Goal: Task Accomplishment & Management: Complete application form

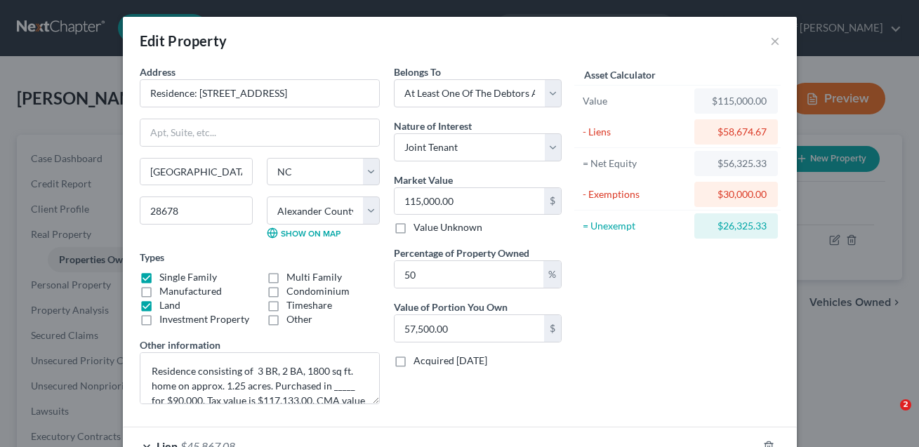
select select "28"
select select "1"
select select "3"
select select "1"
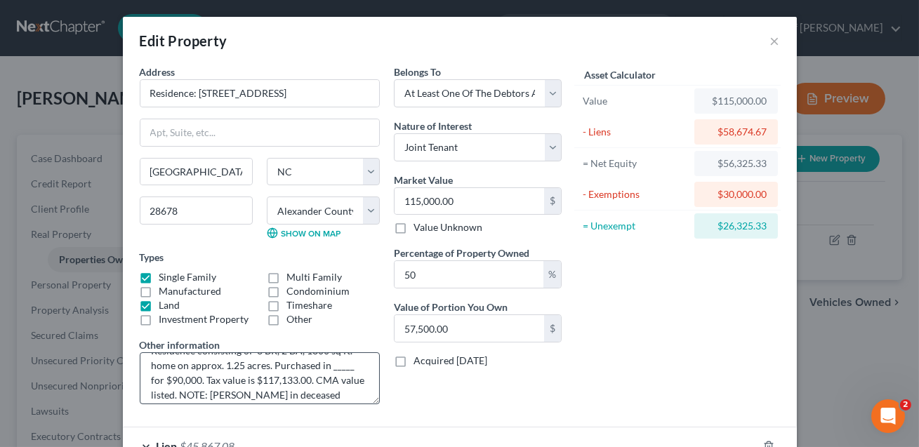
scroll to position [40, 0]
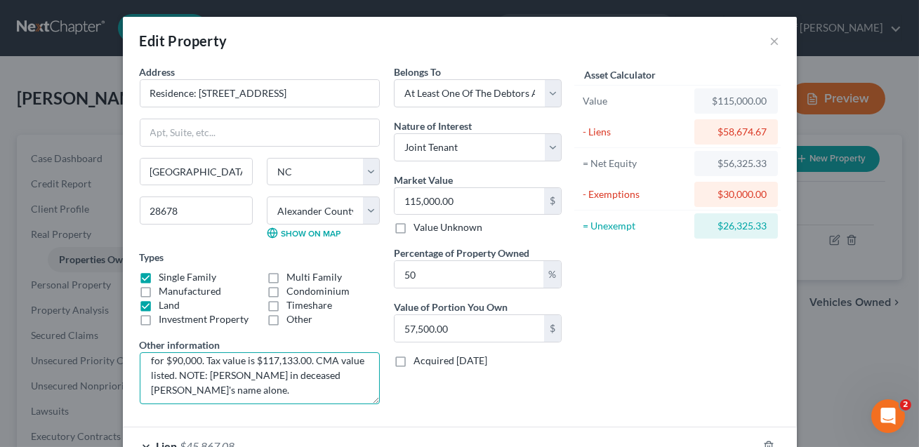
click at [192, 390] on textarea "Residence consisting of 3 BR, 2 BA, 1800 sq ft. home on approx. 1.25 acres. Pur…" at bounding box center [260, 379] width 240 height 52
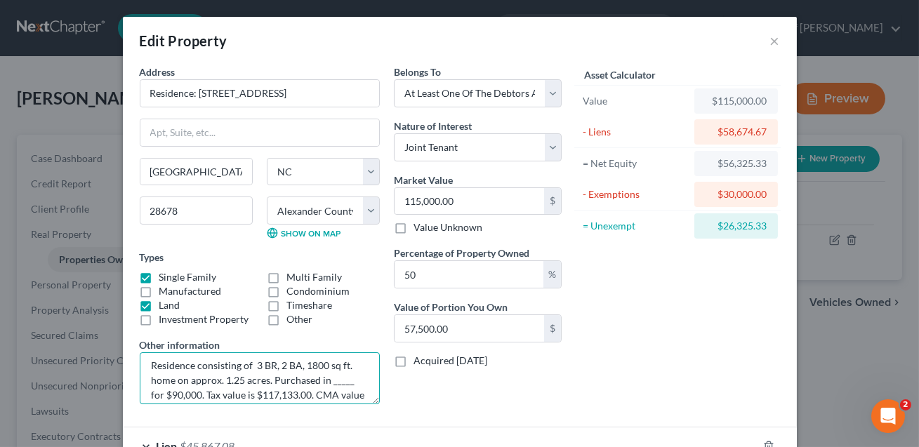
scroll to position [6, 0]
click at [347, 381] on textarea "Residence consisting of 3 BR, 2 BA, 1800 sq ft. home on approx. 1.25 acres. Pur…" at bounding box center [260, 379] width 240 height 52
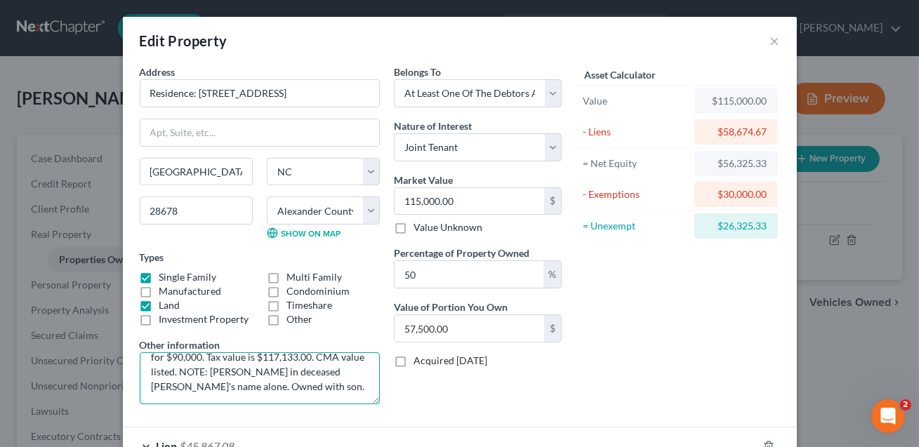
click at [259, 389] on textarea "Residence consisting of 3 BR, 2 BA, 1800 sq ft. home on approx. 1.25 acres. Pur…" at bounding box center [260, 379] width 240 height 52
click at [210, 370] on textarea "Residence consisting of 3 BR, 2 BA, 1800 sq ft. home on approx. 1.25 acres. Pur…" at bounding box center [260, 379] width 240 height 52
click at [291, 385] on textarea "Residence consisting of 3 BR, 2 BA, 1800 sq ft. home on approx. 1.25 acres. Pur…" at bounding box center [260, 379] width 240 height 52
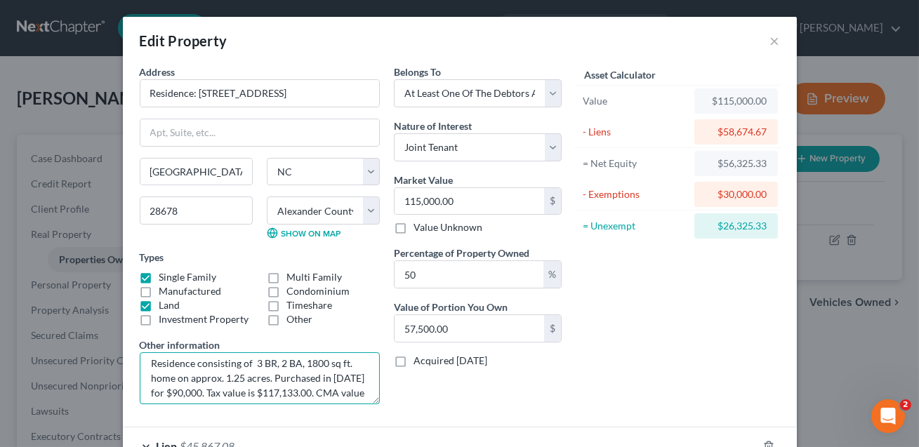
scroll to position [8, 0]
click at [235, 376] on textarea "Residence consisting of 3 BR, 2 BA, 1800 sq ft. home on approx. 1.25 acres. Pur…" at bounding box center [260, 379] width 240 height 52
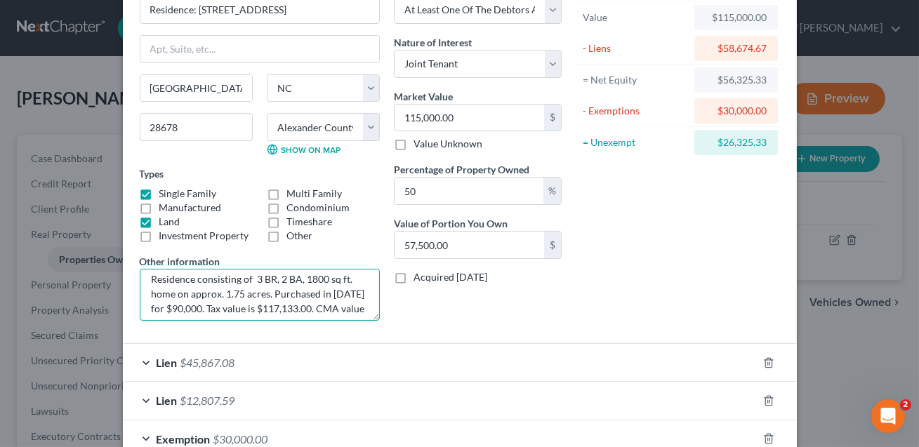
scroll to position [170, 0]
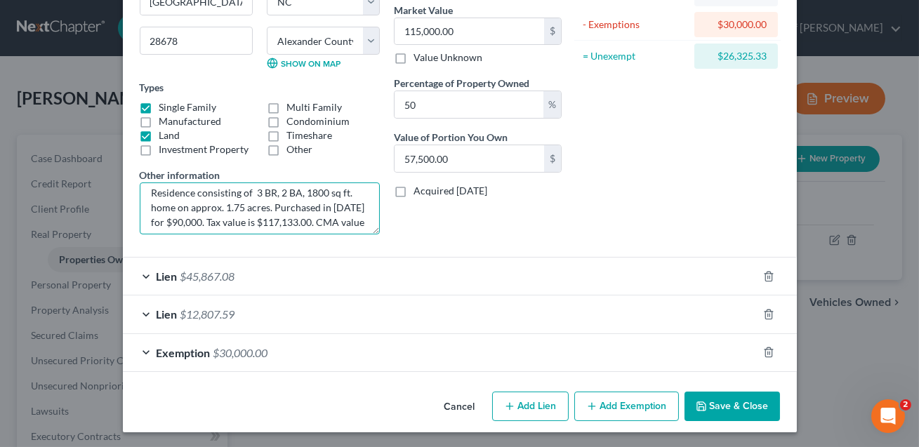
type textarea "Residence consisting of 3 BR, 2 BA, 1800 sq ft. home on approx. 1.75 acres. Pur…"
click at [723, 411] on button "Save & Close" at bounding box center [733, 407] width 96 height 30
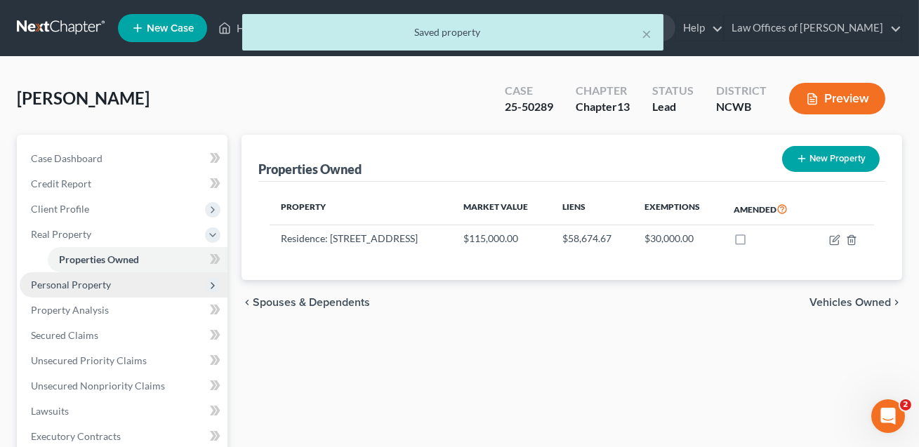
click at [87, 276] on span "Personal Property" at bounding box center [124, 285] width 208 height 25
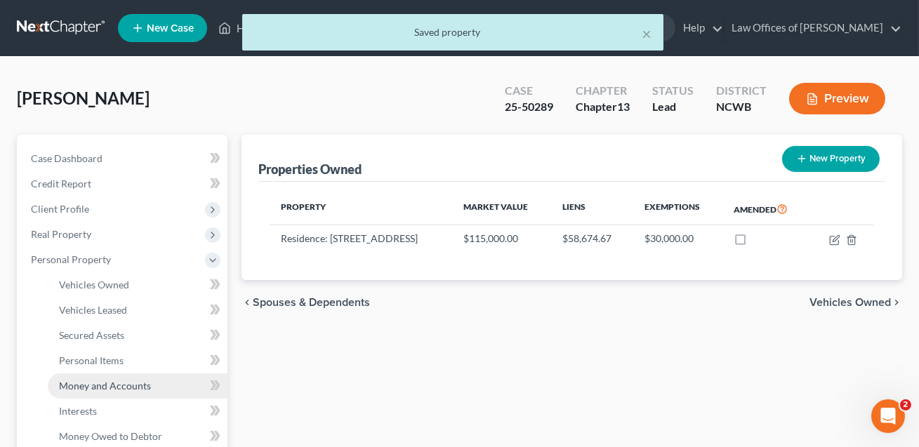
click at [97, 388] on span "Money and Accounts" at bounding box center [105, 386] width 92 height 12
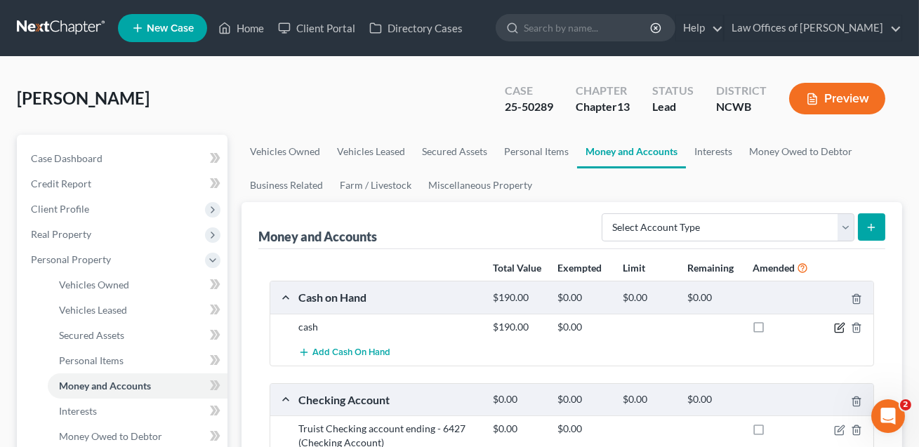
click at [841, 327] on icon "button" at bounding box center [839, 327] width 11 height 11
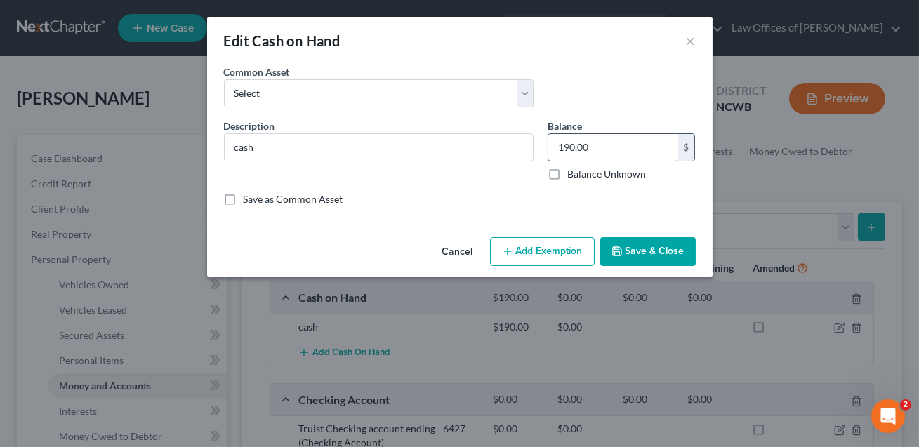
click at [589, 152] on input "190.00" at bounding box center [614, 147] width 130 height 27
type input "376.00"
click at [643, 249] on button "Save & Close" at bounding box center [649, 252] width 96 height 30
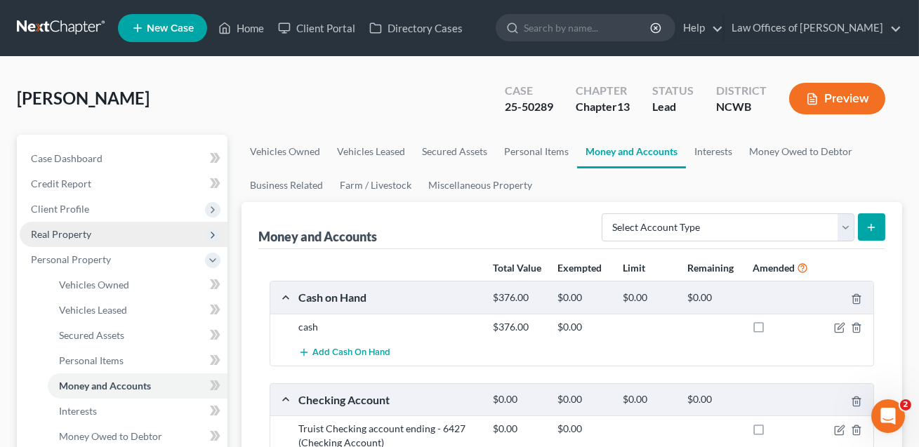
click at [86, 228] on span "Real Property" at bounding box center [61, 234] width 60 height 12
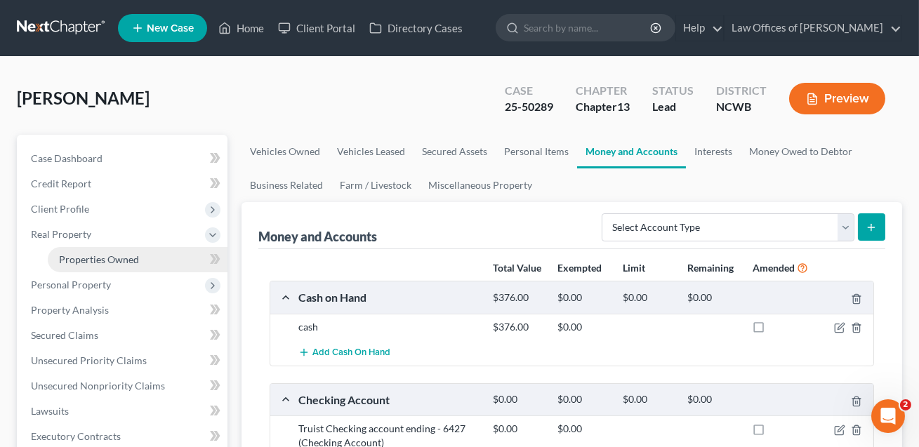
click at [96, 255] on span "Properties Owned" at bounding box center [99, 260] width 80 height 12
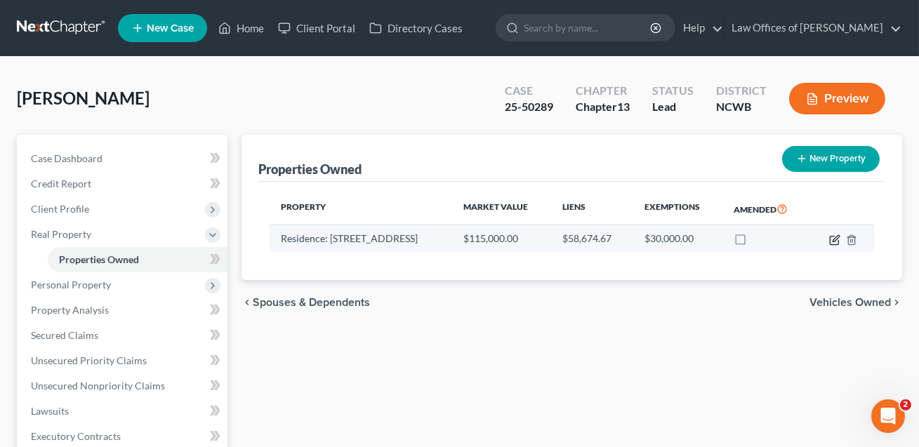
click at [838, 240] on icon "button" at bounding box center [835, 240] width 11 height 11
select select "28"
select select "1"
select select "3"
select select "1"
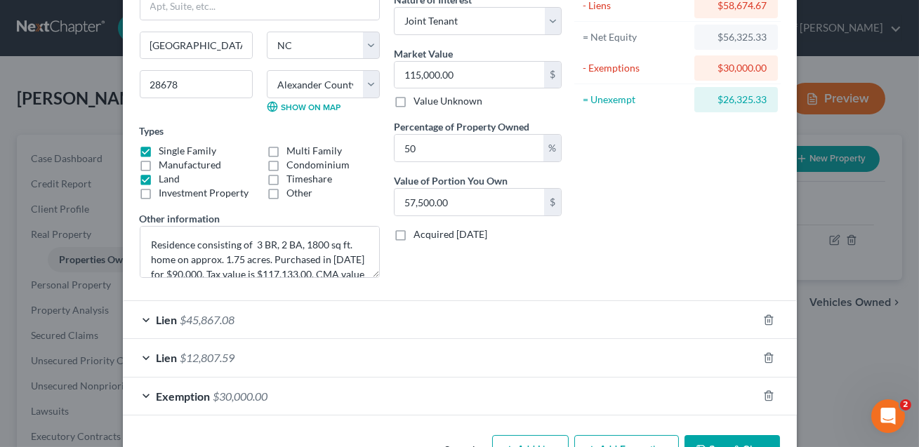
scroll to position [151, 0]
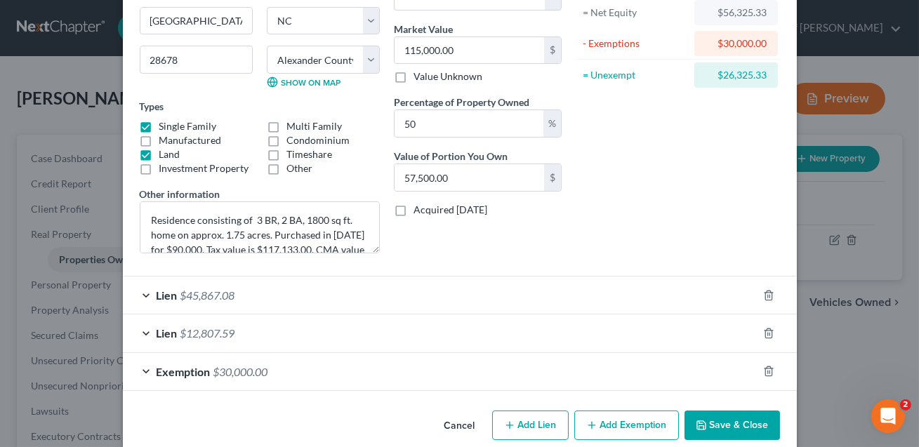
click at [749, 424] on button "Save & Close" at bounding box center [733, 426] width 96 height 30
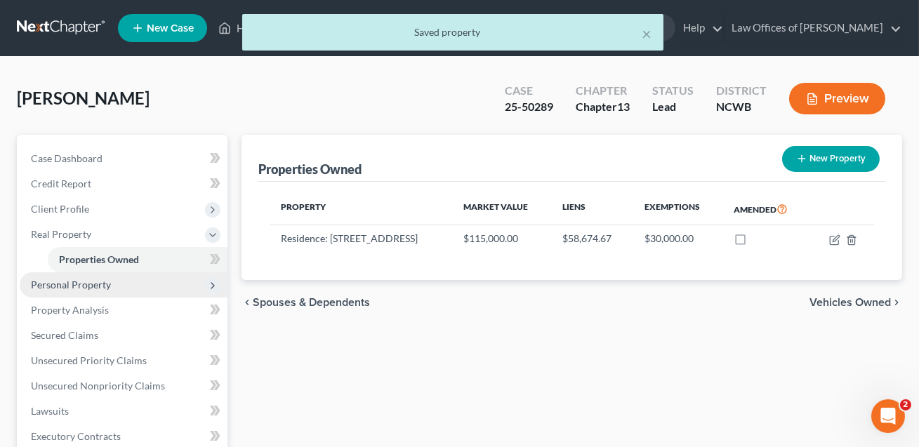
click at [91, 287] on span "Personal Property" at bounding box center [71, 285] width 80 height 12
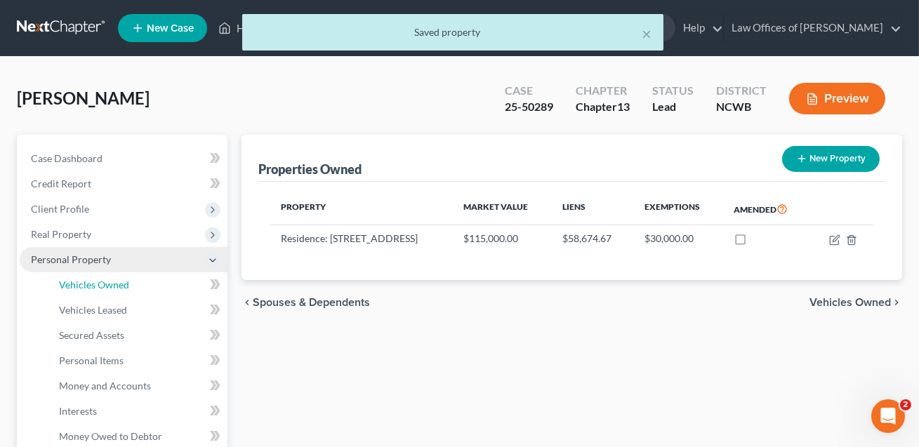
click at [91, 287] on span "Vehicles Owned" at bounding box center [94, 285] width 70 height 12
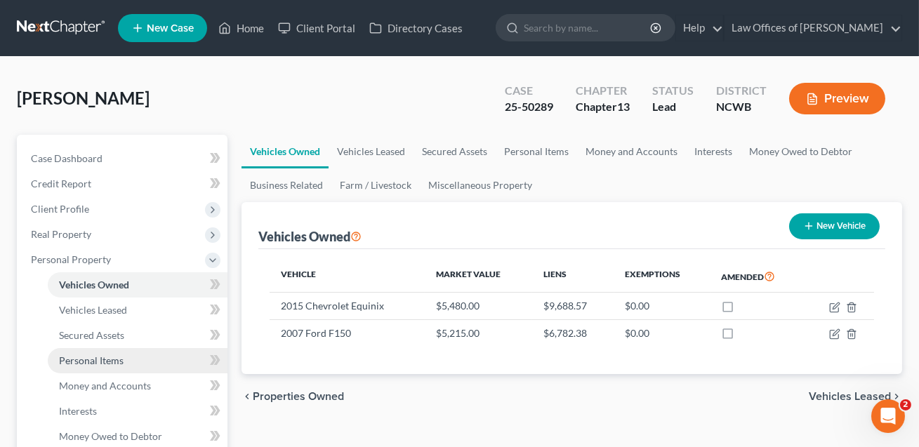
click at [105, 358] on span "Personal Items" at bounding box center [91, 361] width 65 height 12
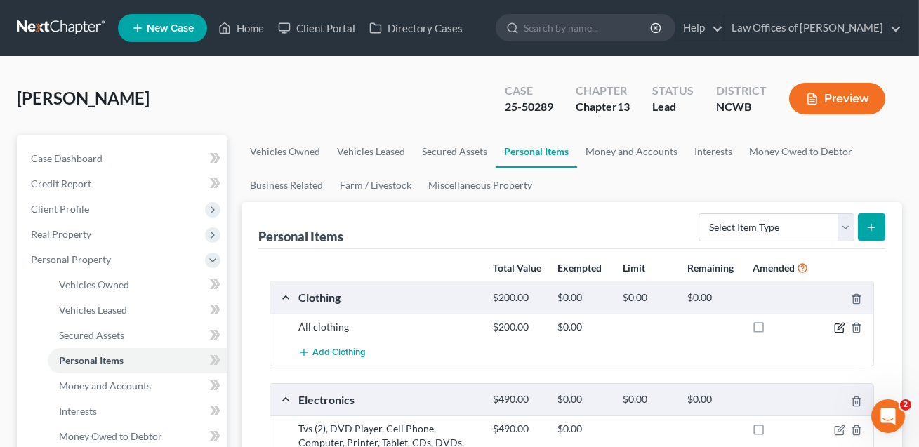
click at [841, 325] on icon "button" at bounding box center [839, 327] width 11 height 11
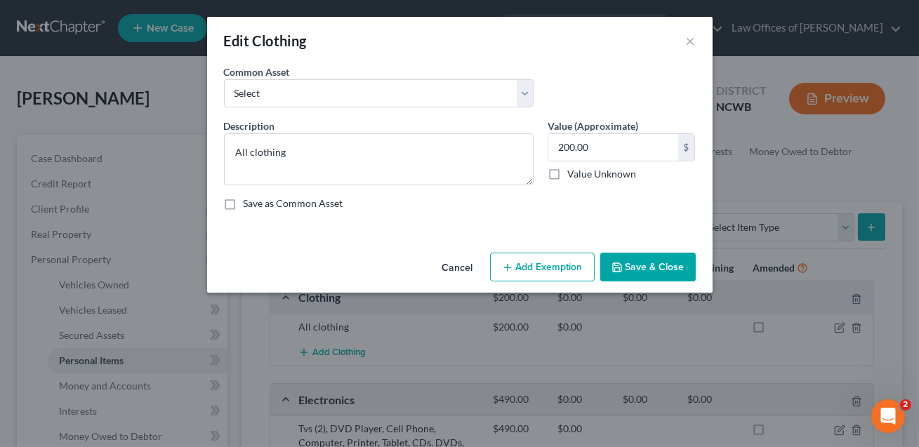
click at [544, 263] on button "Add Exemption" at bounding box center [542, 268] width 105 height 30
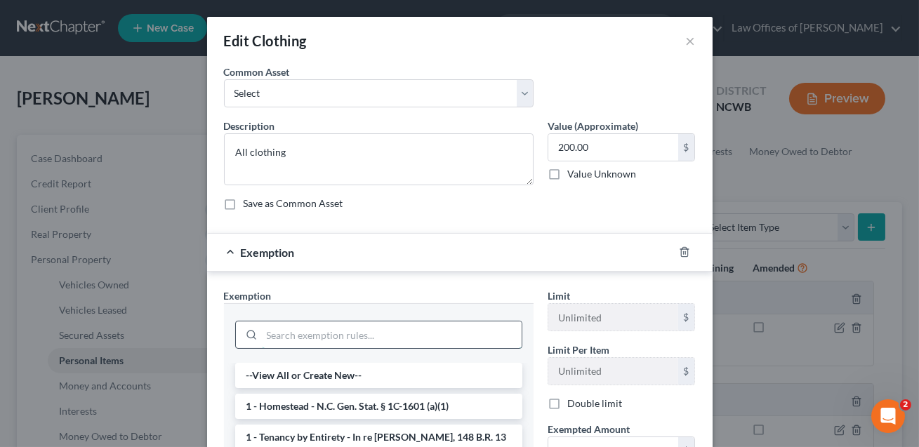
click at [314, 339] on input "search" at bounding box center [392, 335] width 260 height 27
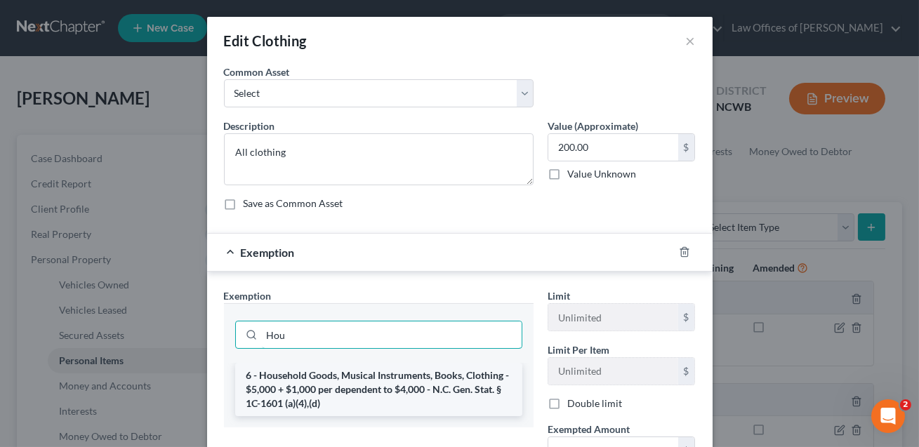
type input "Hou"
click at [320, 388] on li "6 - Household Goods, Musical Instruments, Books, Clothing - $5,000 + $1,000 per…" at bounding box center [378, 389] width 287 height 53
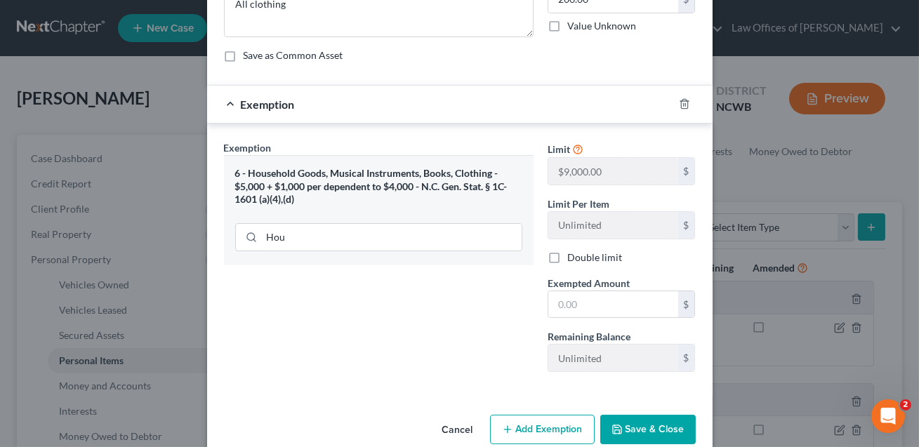
scroll to position [159, 0]
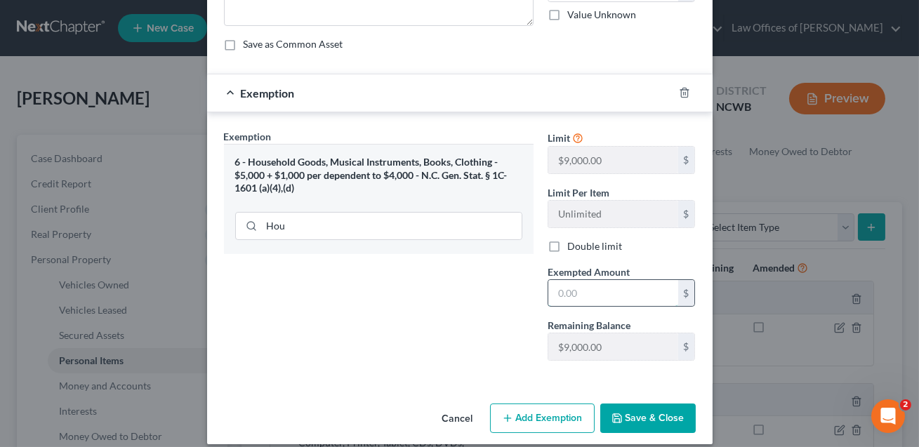
click at [562, 296] on input "text" at bounding box center [614, 293] width 130 height 27
type input "200.00"
click at [642, 414] on button "Save & Close" at bounding box center [649, 419] width 96 height 30
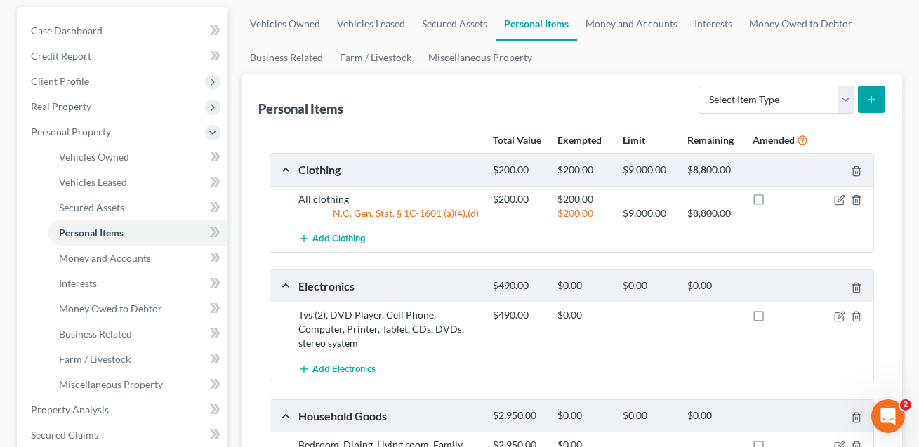
scroll to position [133, 0]
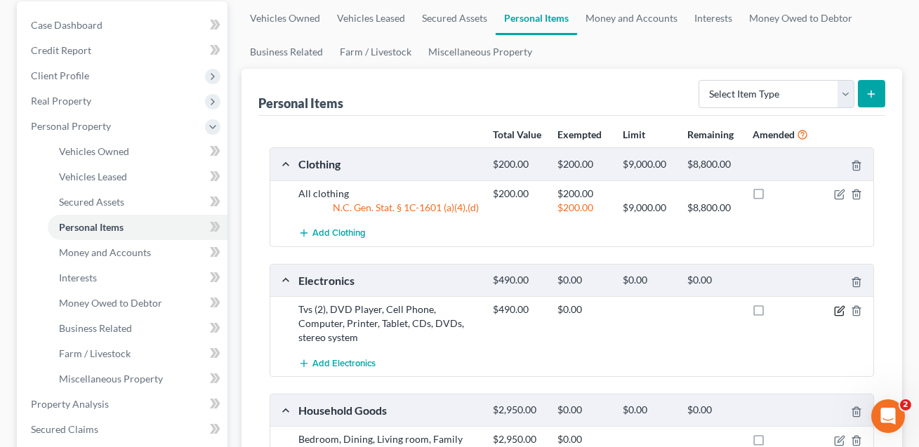
click at [839, 312] on icon "button" at bounding box center [839, 311] width 11 height 11
click at [841, 308] on icon "button" at bounding box center [841, 309] width 6 height 6
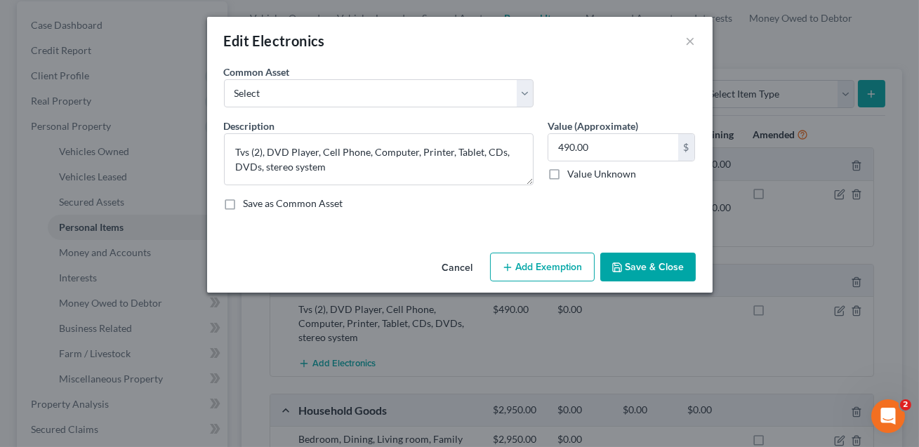
click at [551, 267] on button "Add Exemption" at bounding box center [542, 268] width 105 height 30
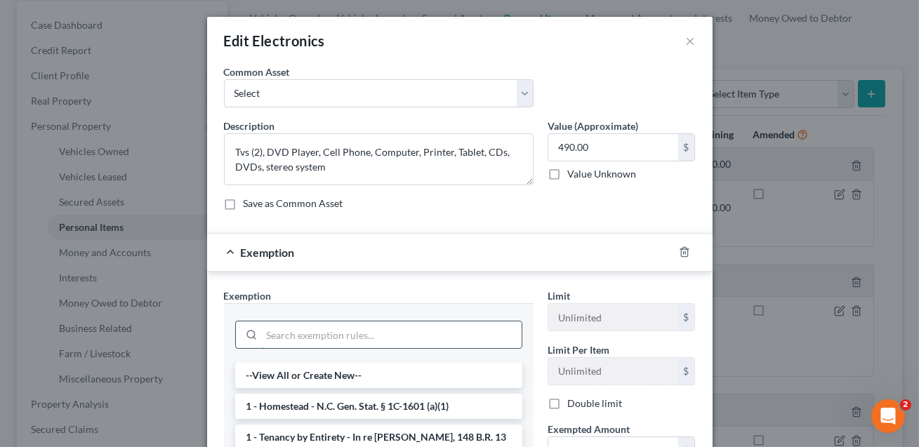
click at [384, 341] on input "search" at bounding box center [392, 335] width 260 height 27
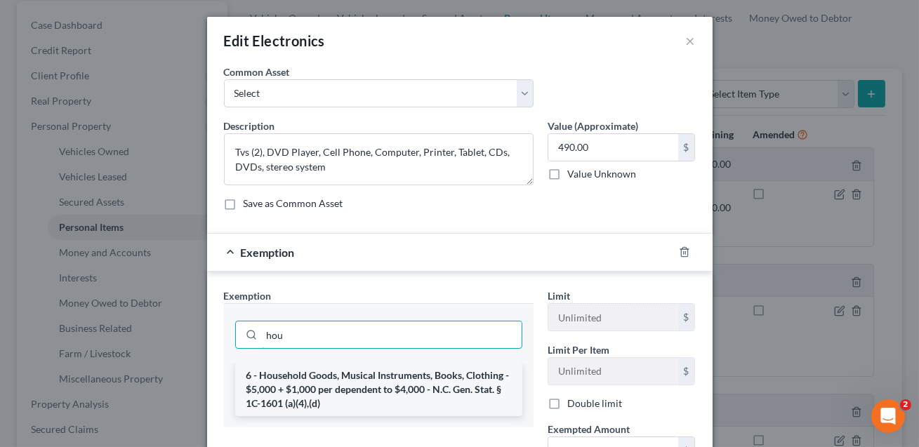
type input "hou"
click at [386, 381] on li "6 - Household Goods, Musical Instruments, Books, Clothing - $5,000 + $1,000 per…" at bounding box center [378, 389] width 287 height 53
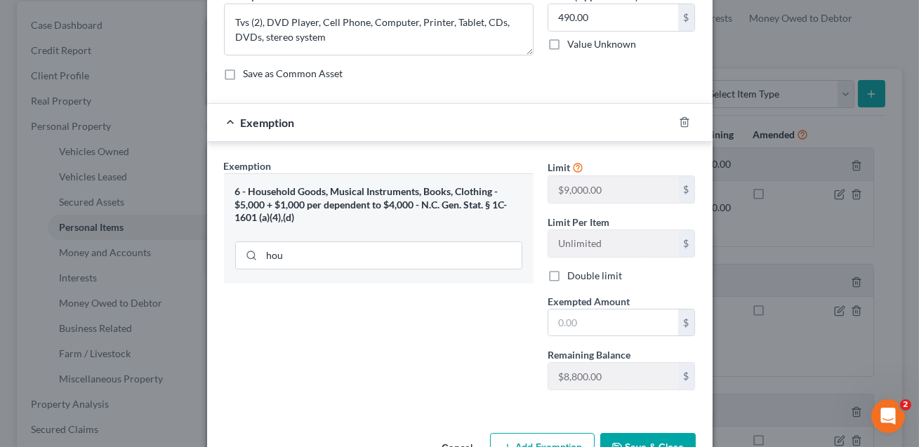
scroll to position [151, 0]
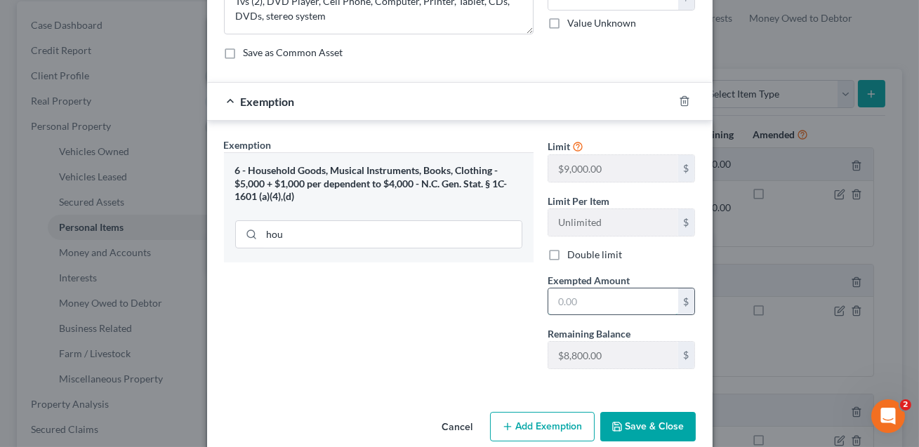
click at [563, 306] on input "text" at bounding box center [614, 302] width 130 height 27
type input "4.00"
type input "4"
type input "49.00"
type input "49"
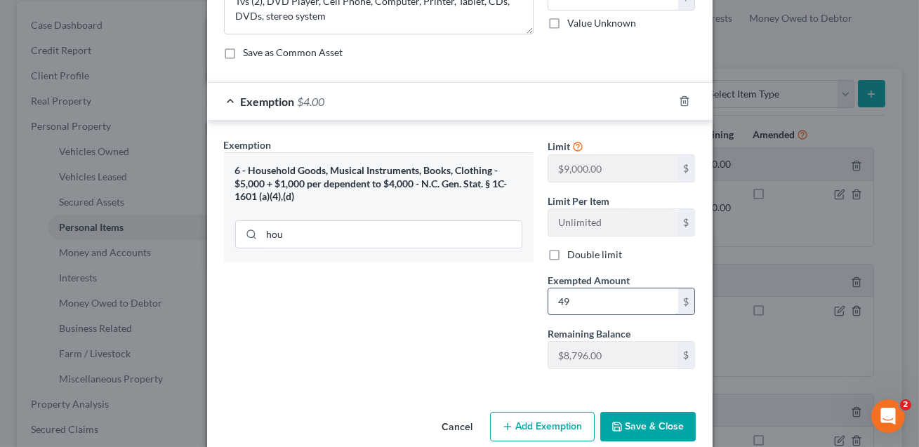
type input "490.00"
click at [644, 419] on button "Save & Close" at bounding box center [649, 427] width 96 height 30
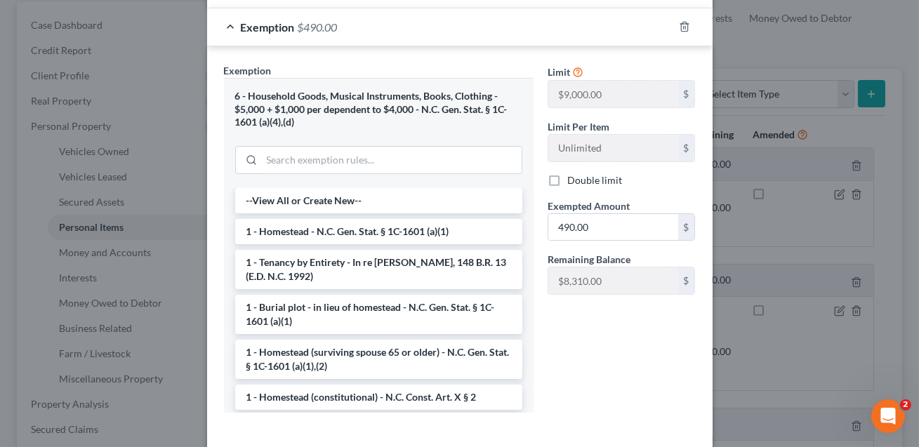
scroll to position [290, 0]
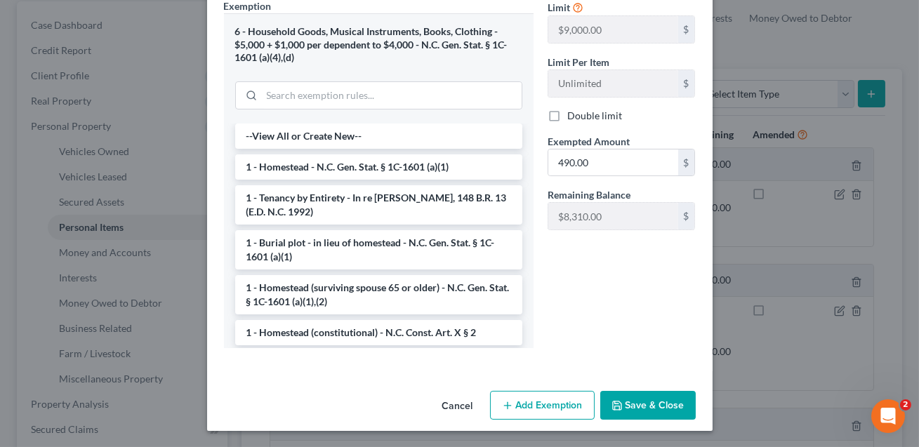
click at [653, 399] on button "Save & Close" at bounding box center [649, 406] width 96 height 30
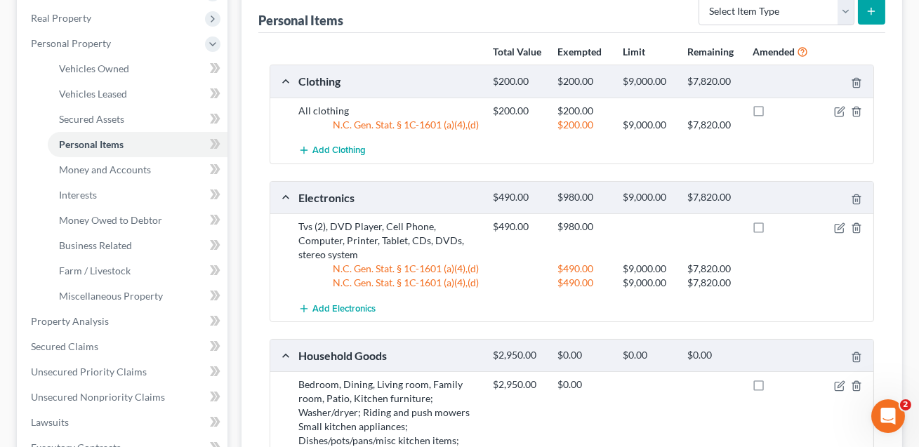
scroll to position [213, 0]
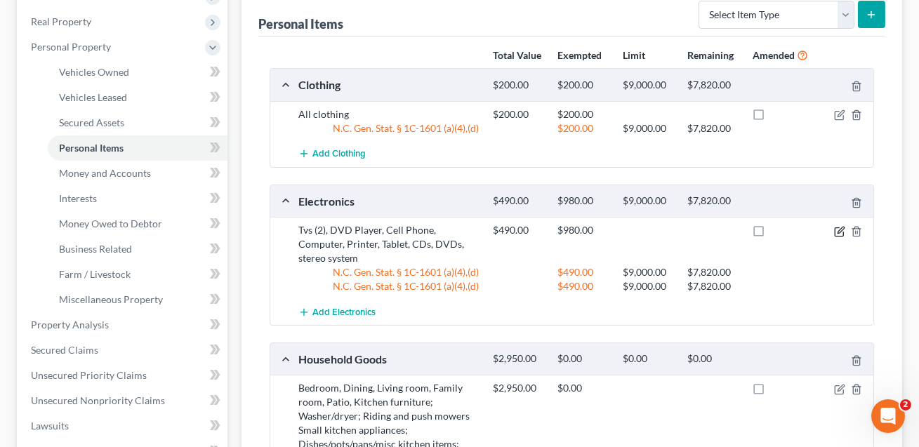
click at [840, 230] on icon "button" at bounding box center [841, 230] width 6 height 6
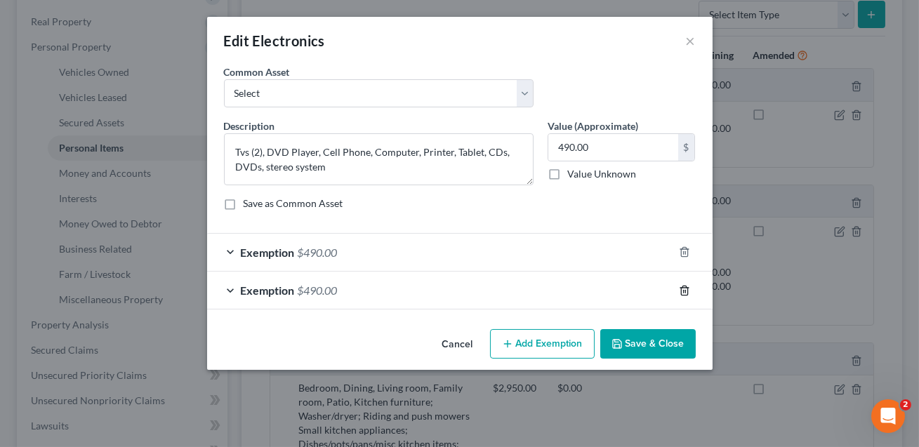
click at [682, 291] on icon "button" at bounding box center [684, 290] width 11 height 11
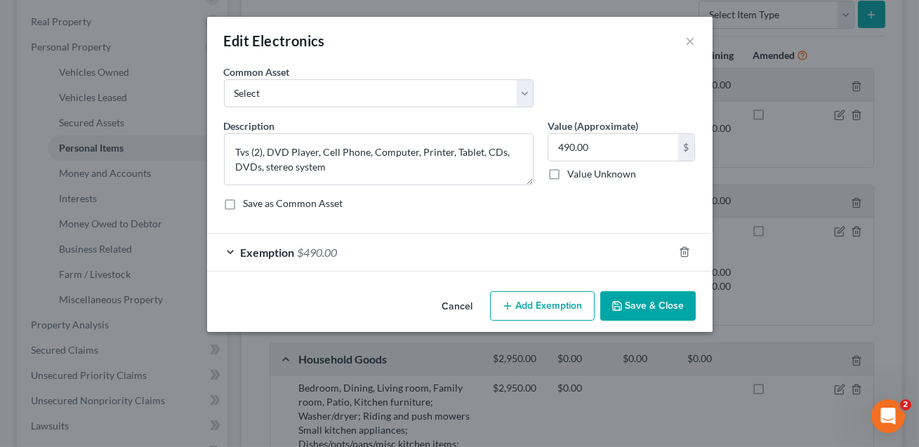
click at [645, 306] on button "Save & Close" at bounding box center [649, 307] width 96 height 30
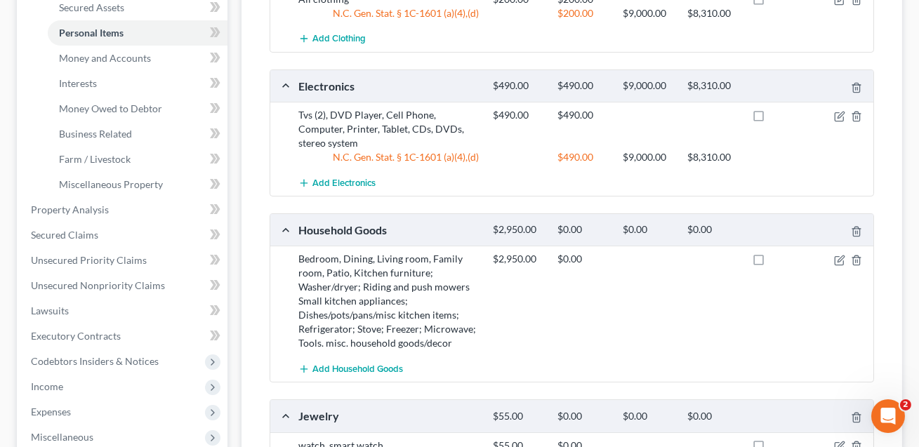
scroll to position [358, 0]
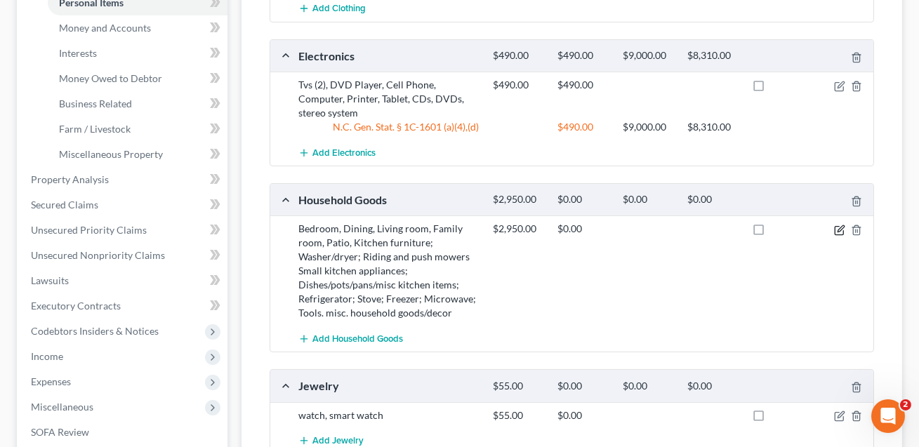
click at [838, 229] on icon "button" at bounding box center [841, 228] width 6 height 6
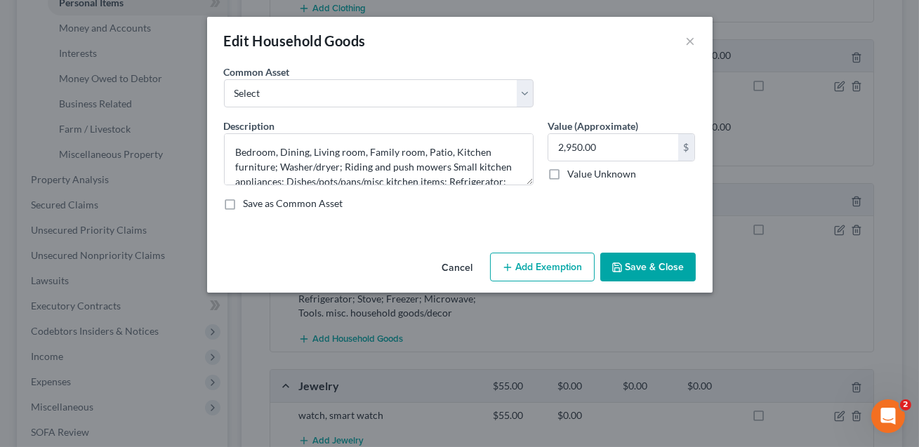
click at [543, 272] on button "Add Exemption" at bounding box center [542, 268] width 105 height 30
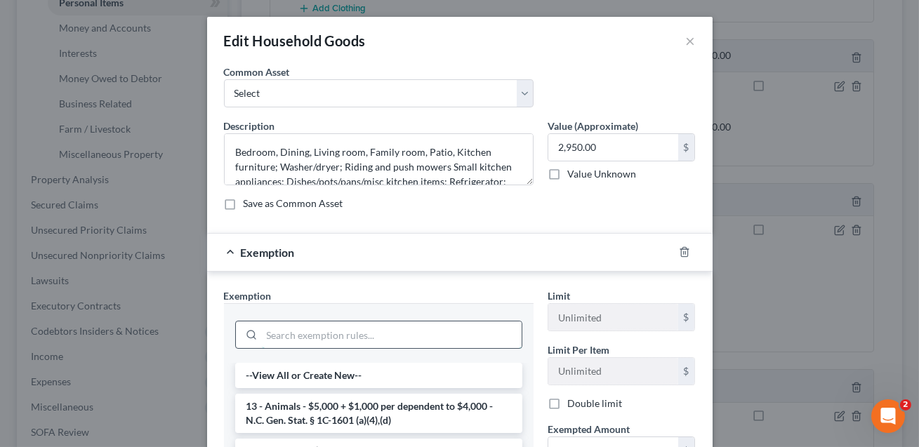
click at [384, 336] on input "search" at bounding box center [392, 335] width 260 height 27
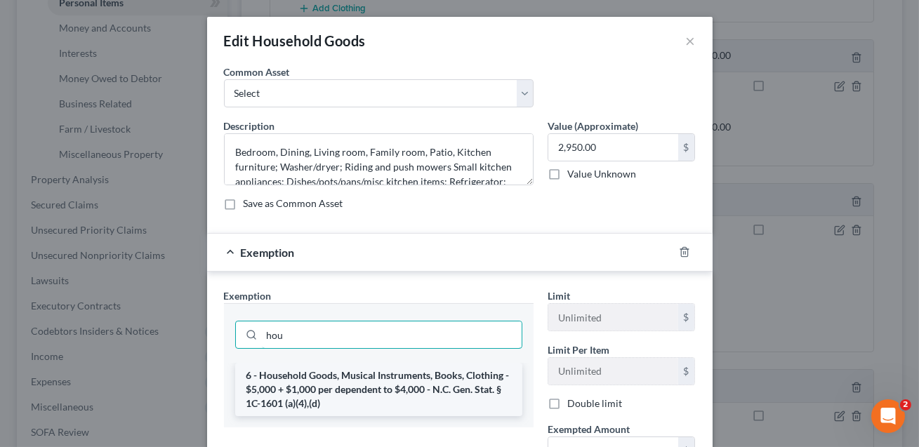
type input "hou"
click at [384, 388] on li "6 - Household Goods, Musical Instruments, Books, Clothing - $5,000 + $1,000 per…" at bounding box center [378, 389] width 287 height 53
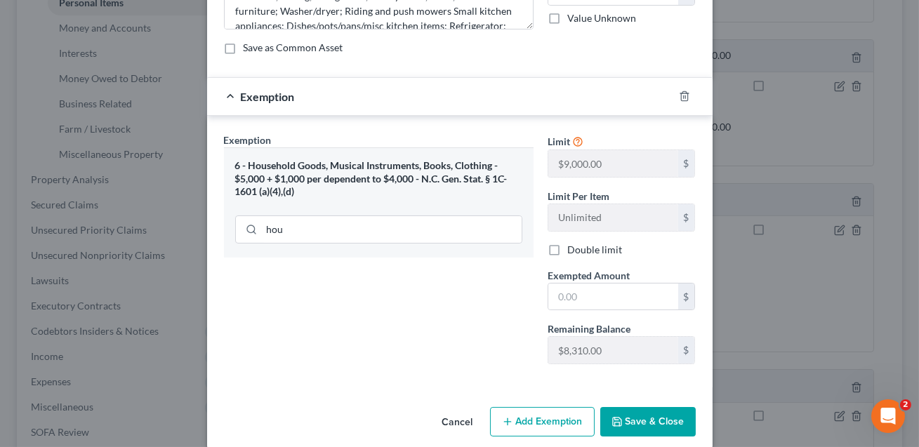
scroll to position [172, 0]
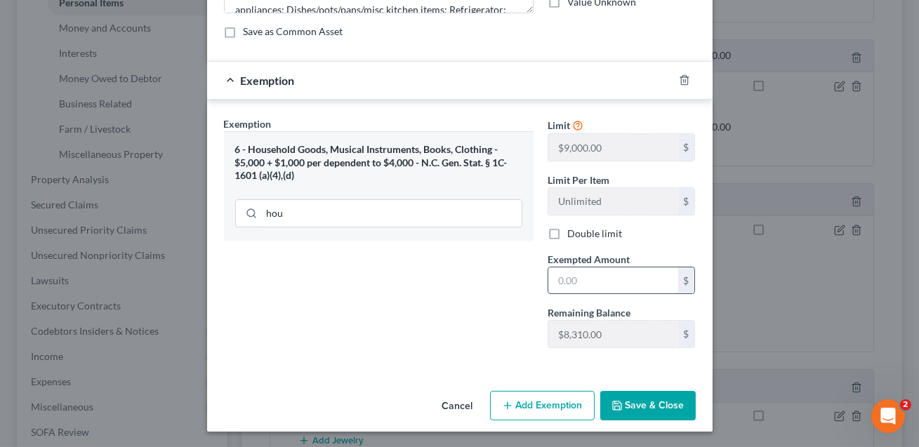
click at [568, 282] on input "text" at bounding box center [614, 281] width 130 height 27
type input "2,950.00"
click at [644, 401] on button "Save & Close" at bounding box center [649, 406] width 96 height 30
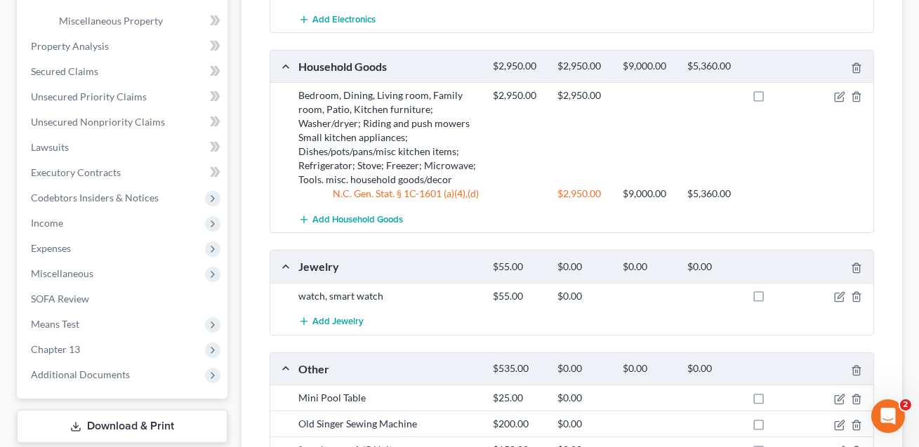
scroll to position [576, 0]
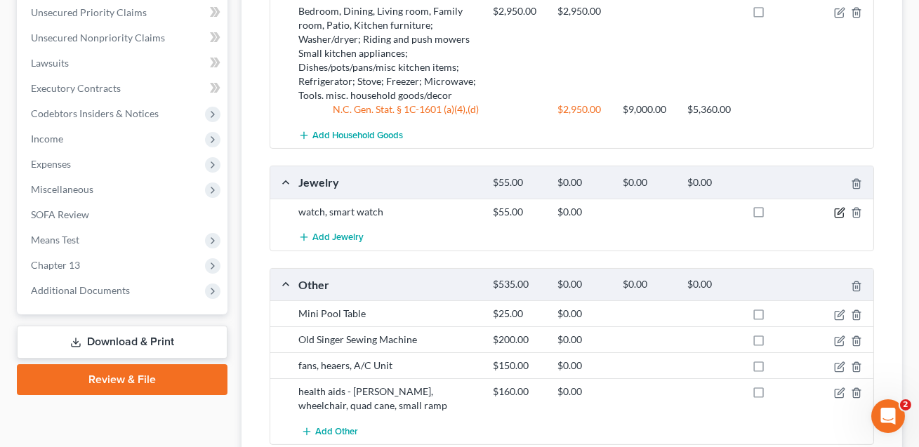
click at [841, 210] on icon "button" at bounding box center [839, 212] width 11 height 11
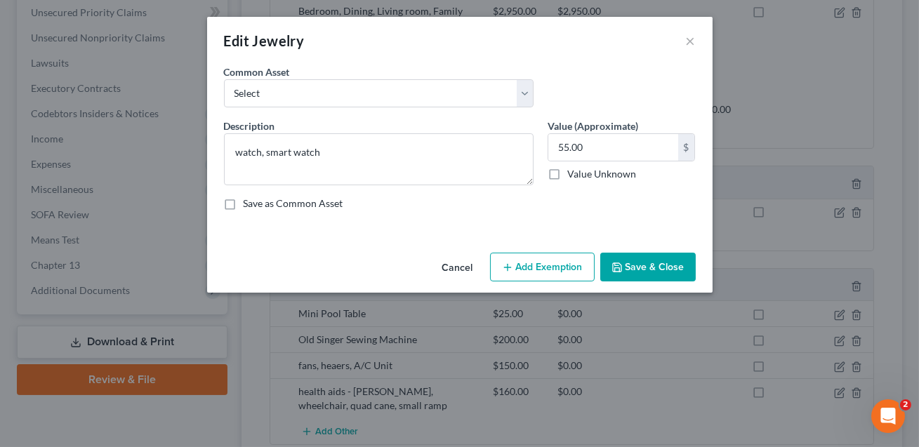
click at [535, 267] on button "Add Exemption" at bounding box center [542, 268] width 105 height 30
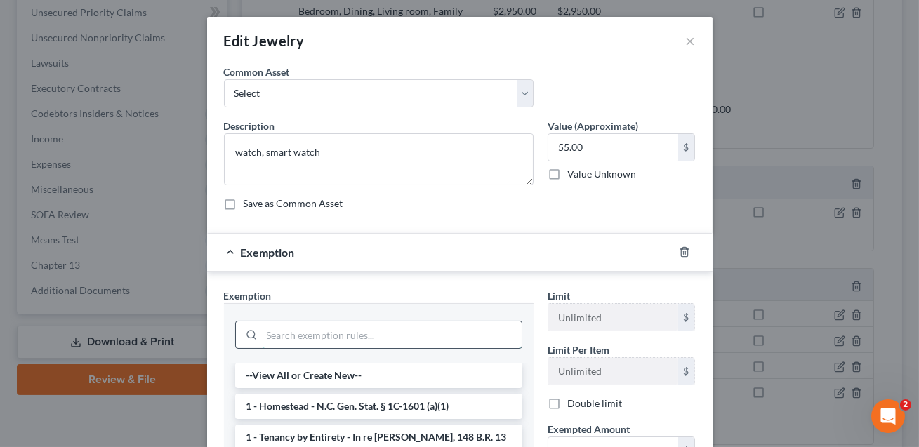
click at [398, 343] on input "search" at bounding box center [392, 335] width 260 height 27
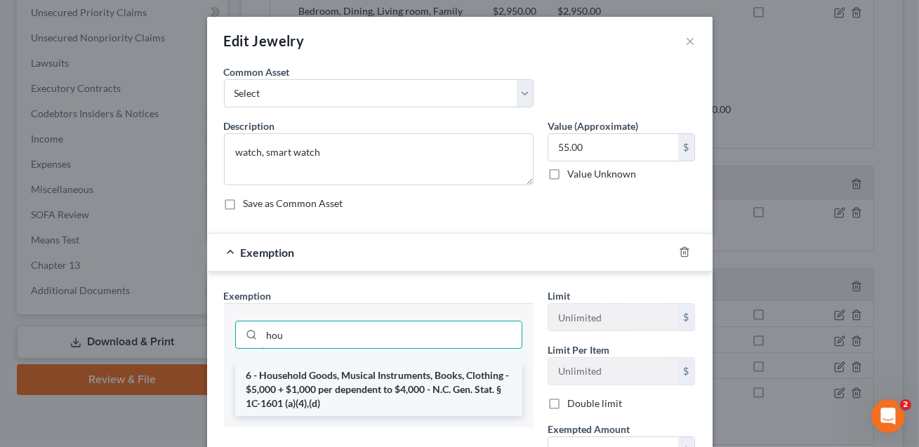
type input "hou"
click at [400, 386] on li "6 - Household Goods, Musical Instruments, Books, Clothing - $5,000 + $1,000 per…" at bounding box center [378, 389] width 287 height 53
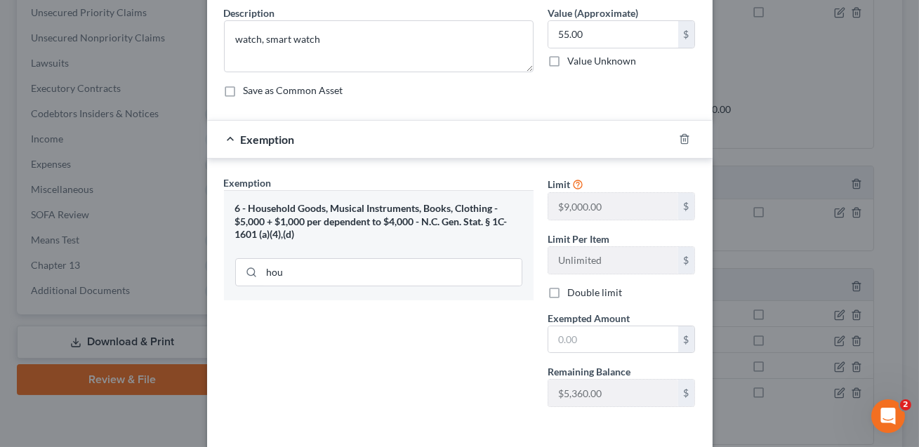
scroll to position [144, 0]
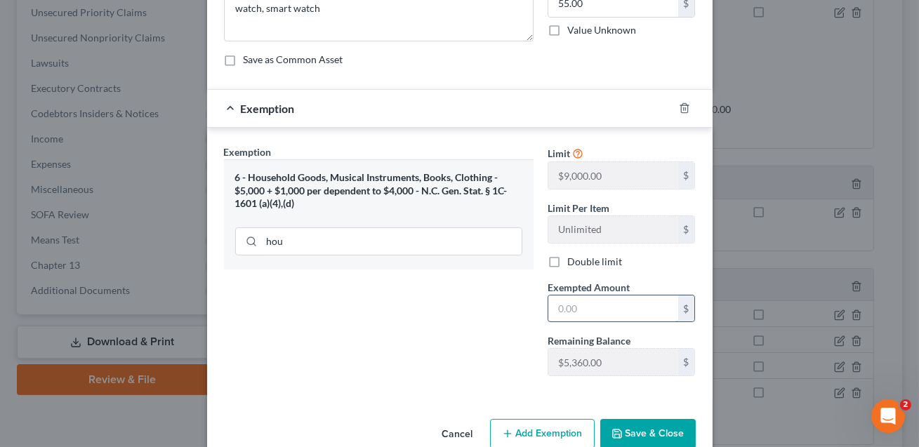
click at [577, 303] on input "text" at bounding box center [614, 309] width 130 height 27
type input "55.00"
click at [643, 424] on button "Save & Close" at bounding box center [649, 434] width 96 height 30
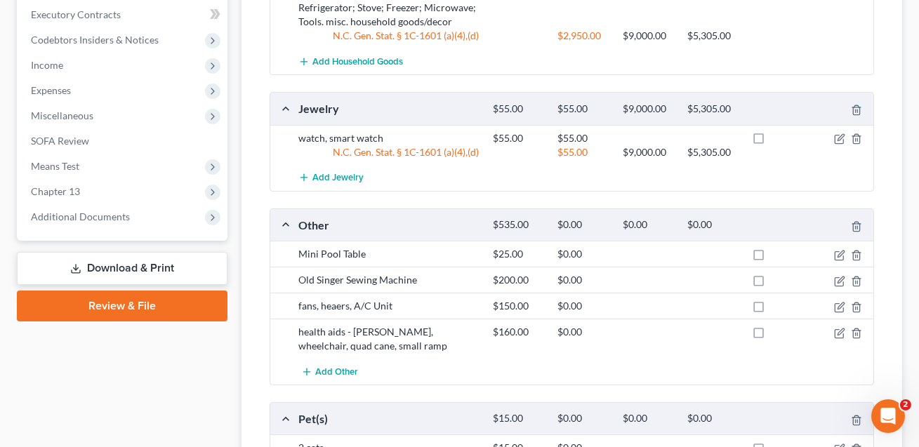
scroll to position [731, 0]
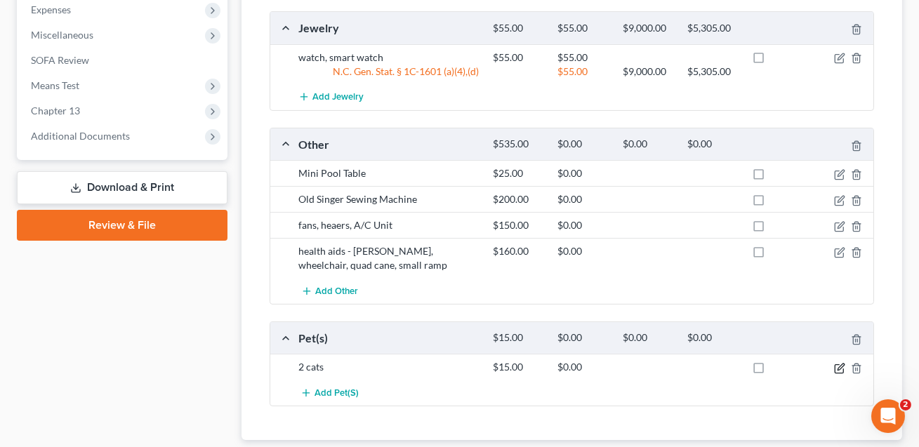
click at [841, 367] on icon "button" at bounding box center [839, 368] width 11 height 11
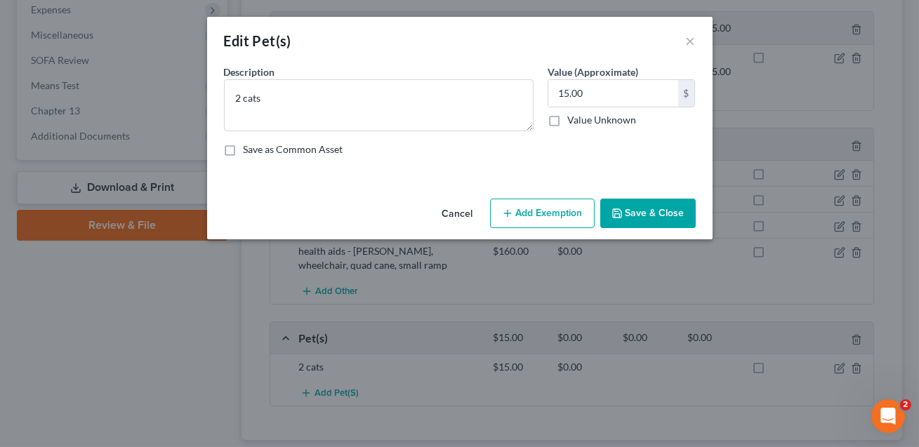
click at [544, 218] on button "Add Exemption" at bounding box center [542, 214] width 105 height 30
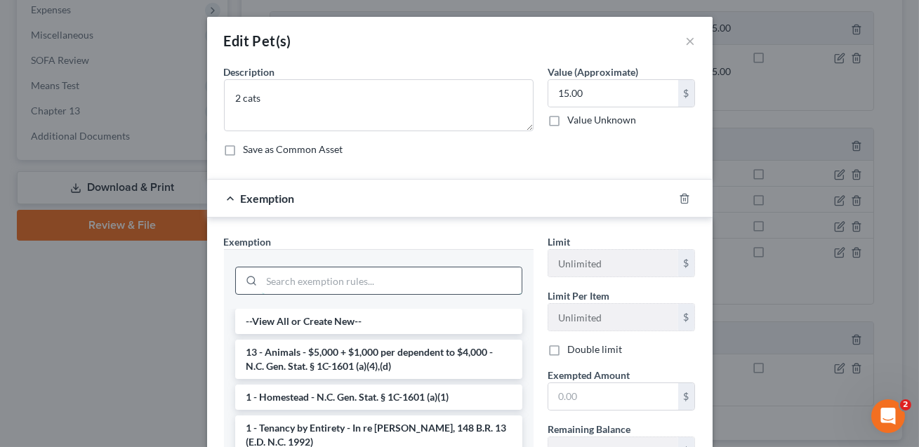
click at [431, 282] on input "search" at bounding box center [392, 281] width 260 height 27
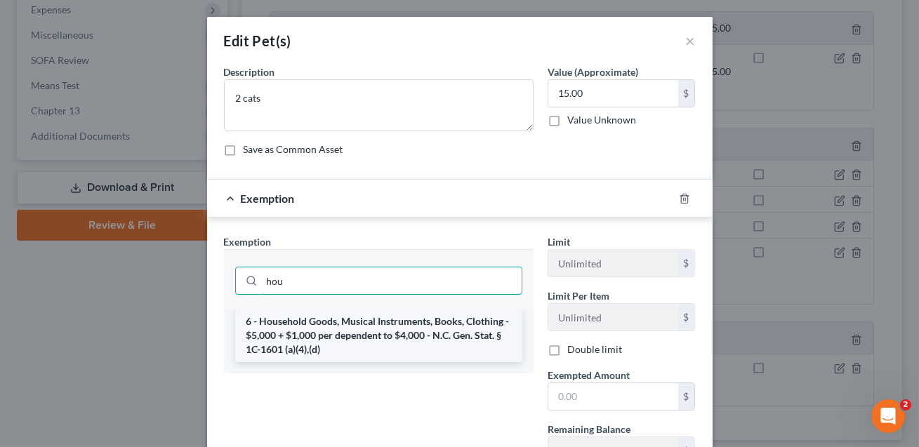
type input "hou"
click at [402, 329] on li "6 - Household Goods, Musical Instruments, Books, Clothing - $5,000 + $1,000 per…" at bounding box center [378, 335] width 287 height 53
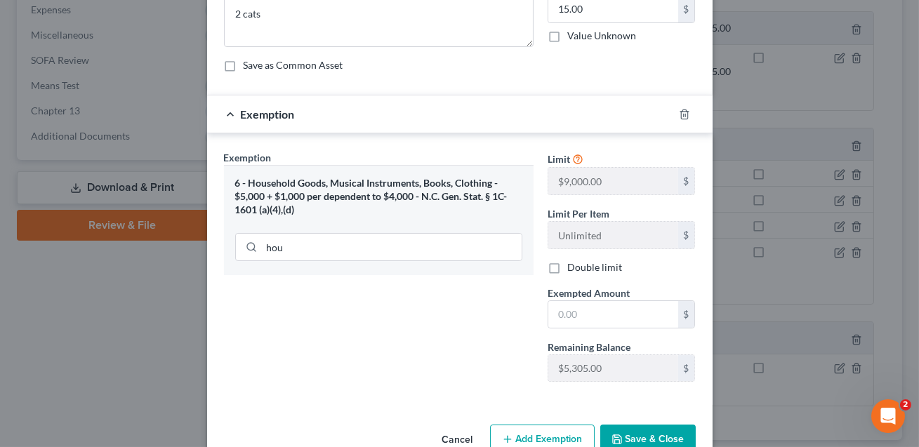
scroll to position [99, 0]
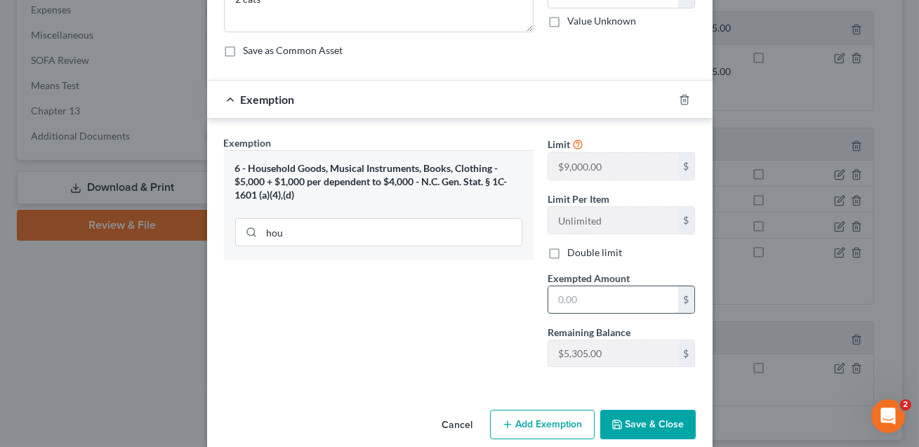
click at [566, 302] on input "text" at bounding box center [614, 300] width 130 height 27
type input "15.00"
click at [637, 429] on button "Save & Close" at bounding box center [649, 425] width 96 height 30
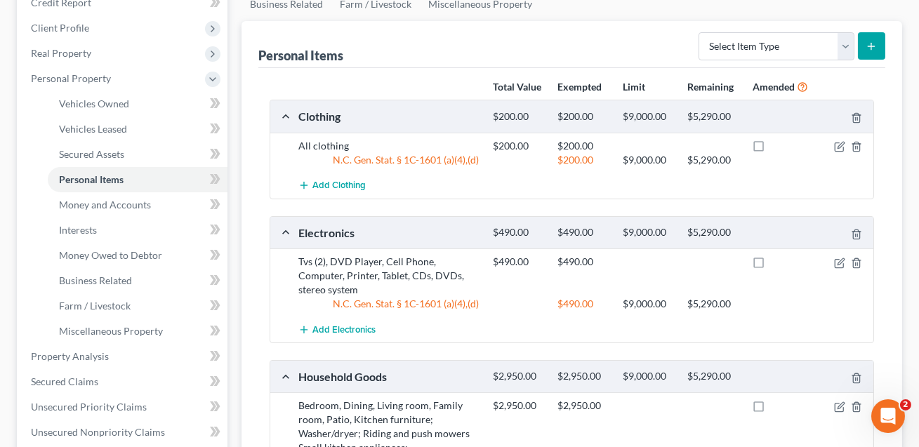
scroll to position [181, 0]
click at [772, 51] on select "Select Item Type Clothing Collectibles Of Value Electronics Firearms Household …" at bounding box center [777, 47] width 156 height 28
select select "sports_and_hobby_equipment"
click at [875, 47] on line "submit" at bounding box center [872, 47] width 6 height 0
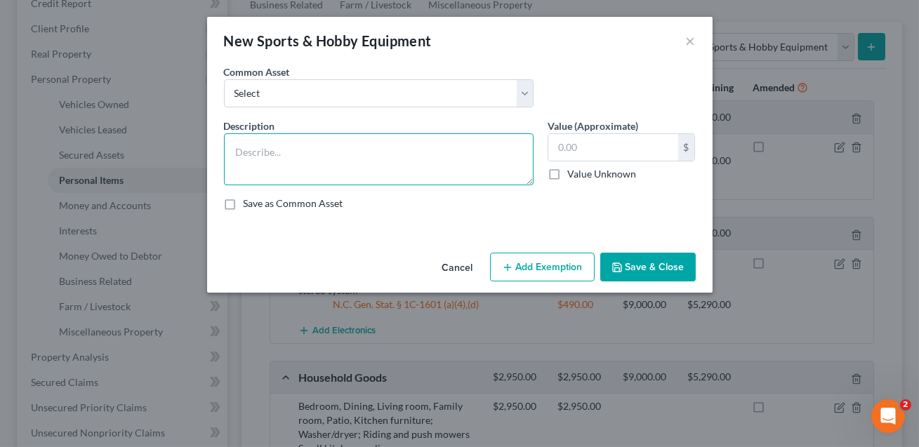
click at [377, 156] on textarea at bounding box center [379, 159] width 310 height 52
type textarea "Mini pool table"
click at [557, 157] on input "text" at bounding box center [614, 147] width 130 height 27
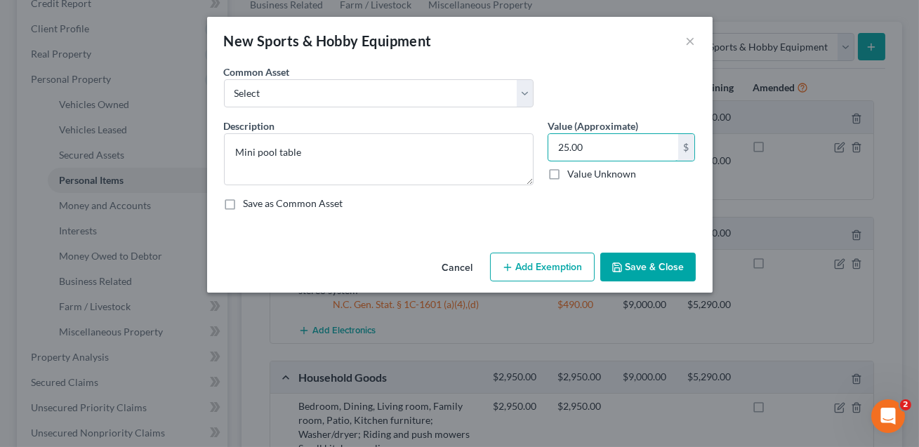
type input "25.00"
click at [533, 278] on button "Add Exemption" at bounding box center [542, 268] width 105 height 30
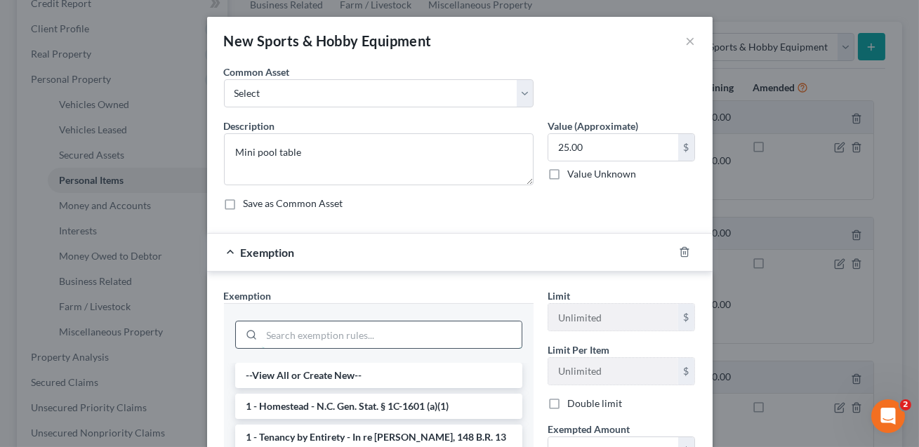
click at [396, 335] on input "search" at bounding box center [392, 335] width 260 height 27
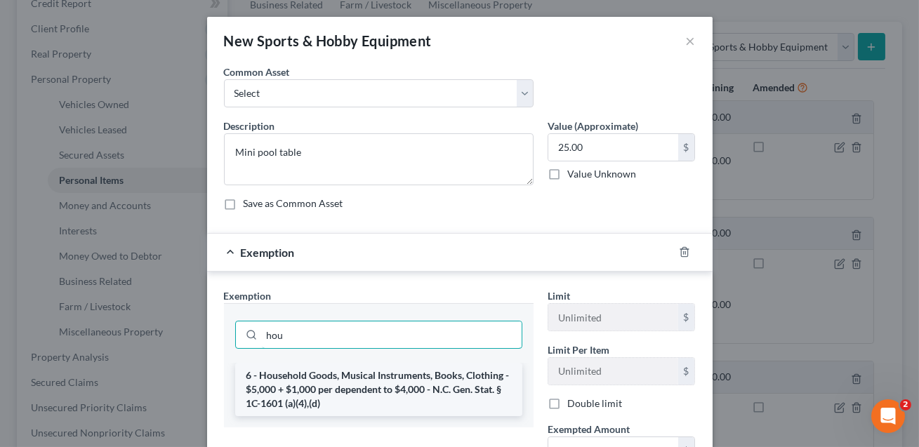
type input "hou"
click at [400, 396] on li "6 - Household Goods, Musical Instruments, Books, Clothing - $5,000 + $1,000 per…" at bounding box center [378, 389] width 287 height 53
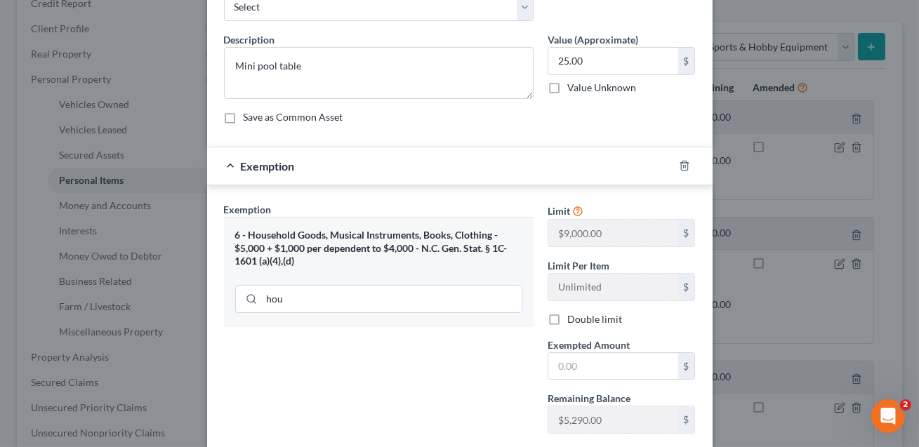
scroll to position [104, 0]
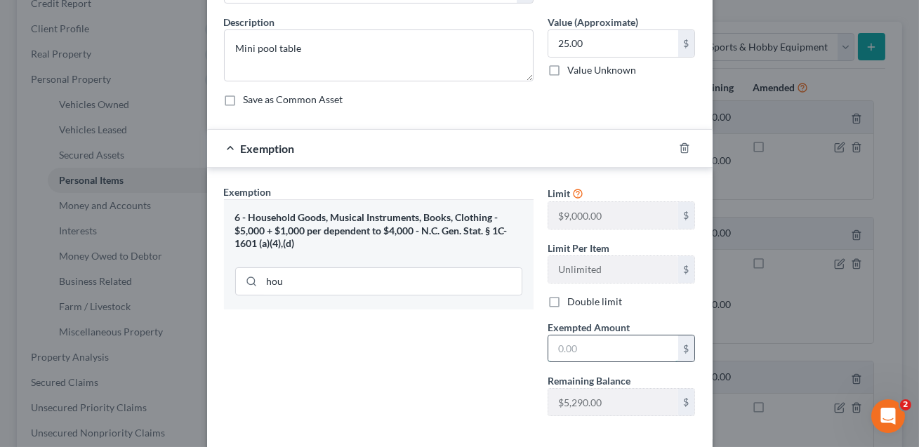
click at [566, 354] on input "text" at bounding box center [614, 349] width 130 height 27
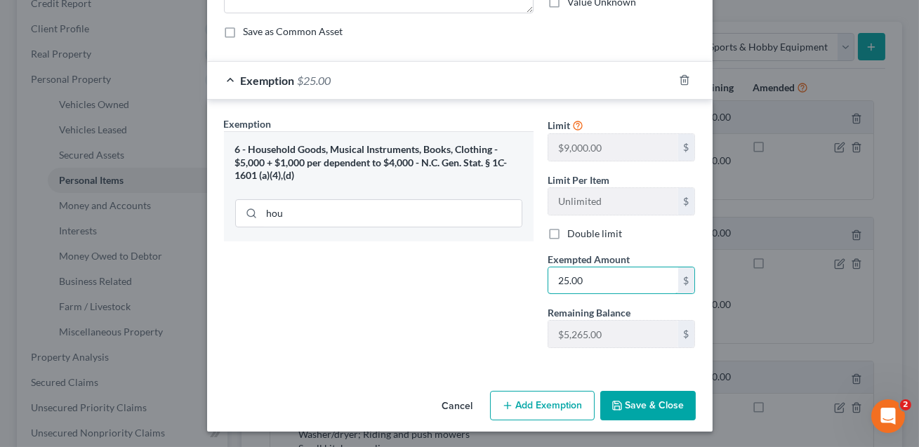
type input "25.00"
click at [641, 407] on button "Save & Close" at bounding box center [649, 406] width 96 height 30
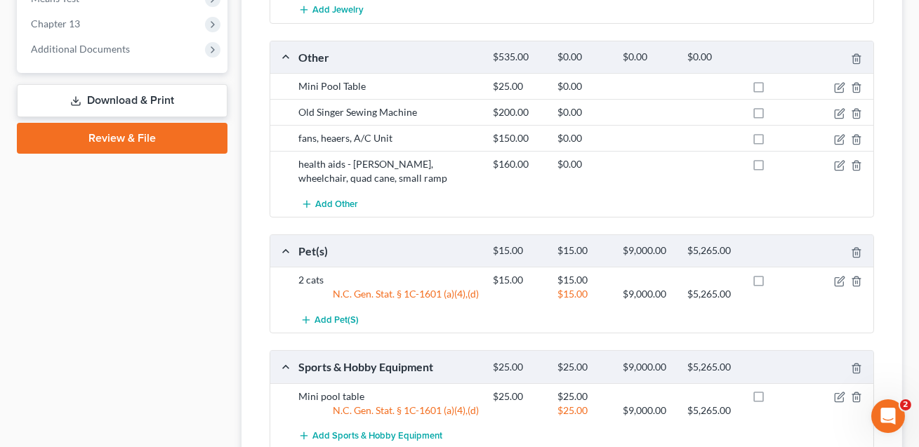
scroll to position [818, 0]
click at [858, 83] on icon "button" at bounding box center [856, 86] width 11 height 11
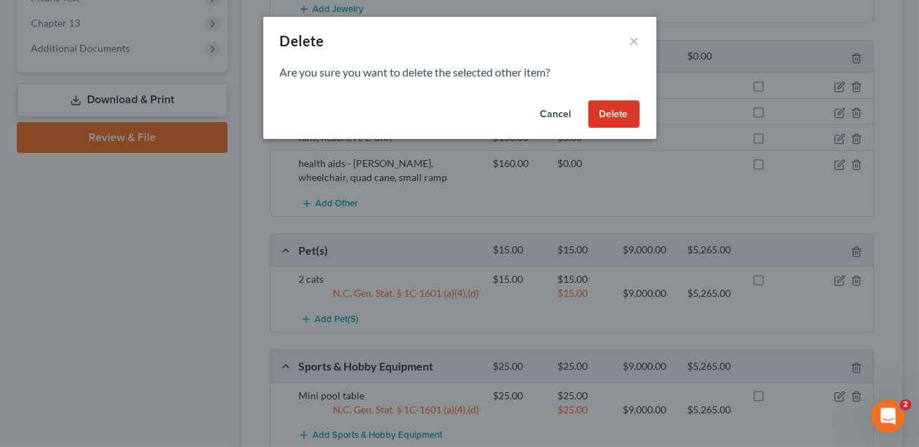
click at [616, 119] on button "Delete" at bounding box center [614, 114] width 51 height 28
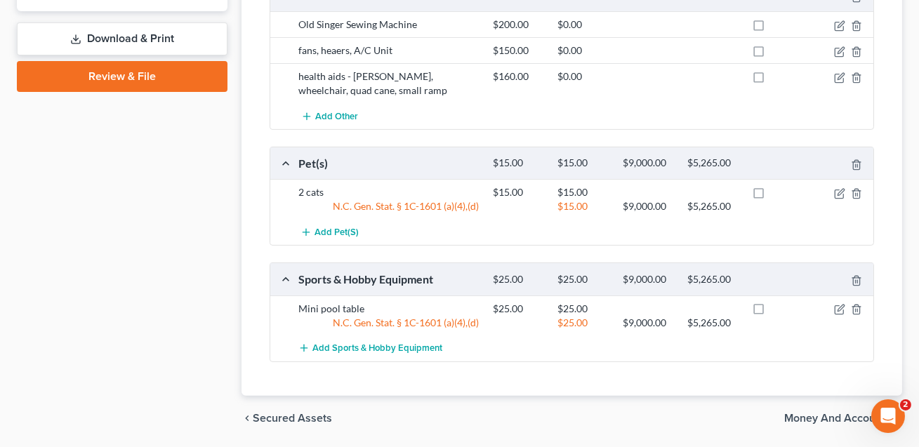
scroll to position [923, 0]
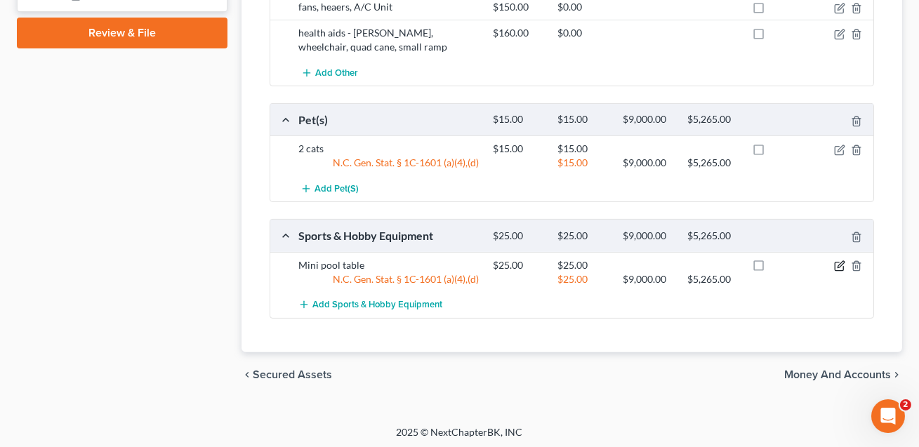
click at [840, 264] on icon "button" at bounding box center [841, 264] width 6 height 6
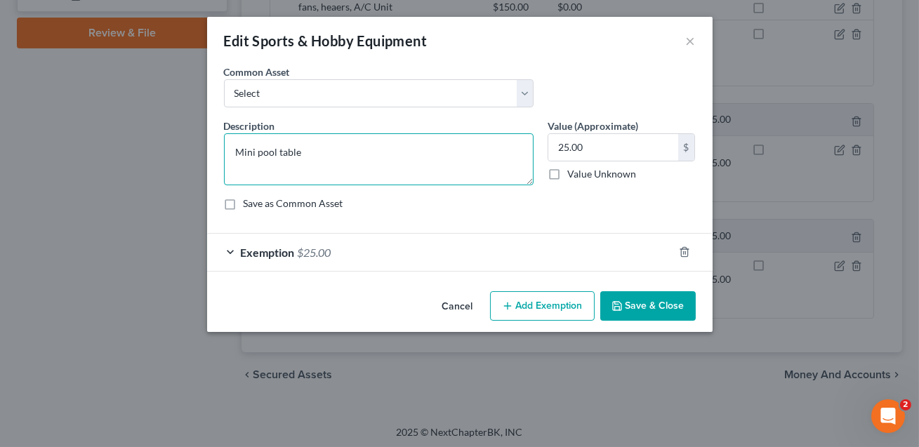
click at [299, 153] on textarea "Mini pool table" at bounding box center [379, 159] width 310 height 52
type textarea "Mini pool table, old singer sewing machine"
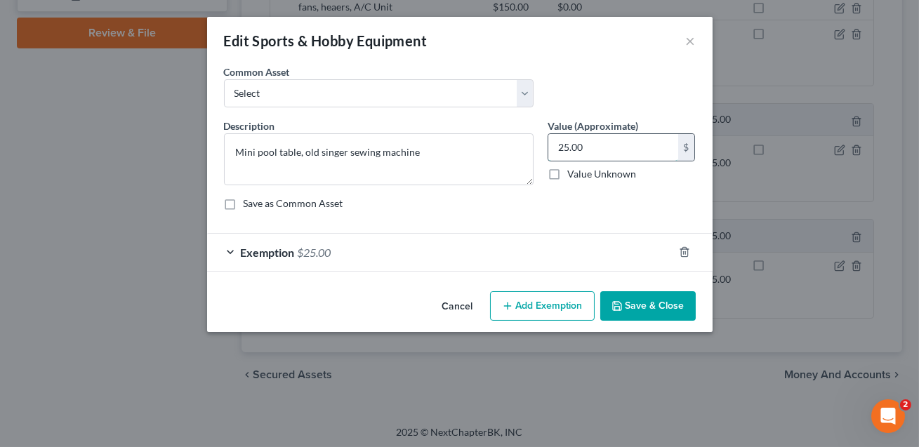
click at [558, 151] on input "25.00" at bounding box center [614, 147] width 130 height 27
type input "225.00"
click at [490, 263] on div "Exemption $25.00" at bounding box center [440, 252] width 466 height 37
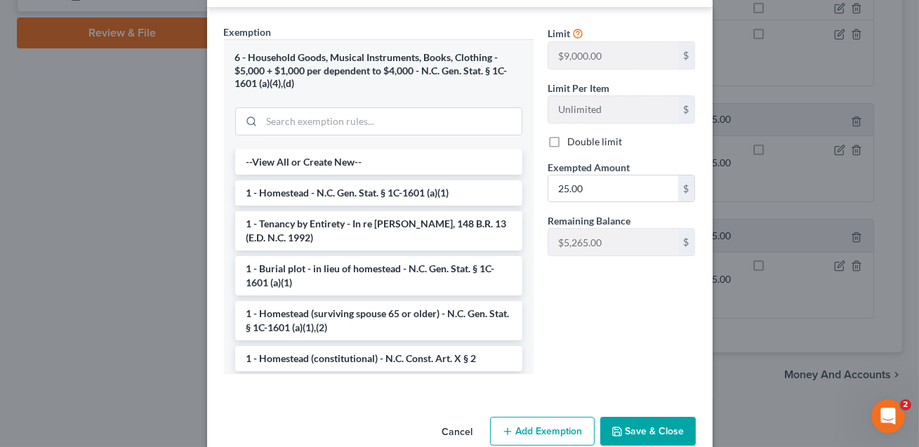
scroll to position [285, 0]
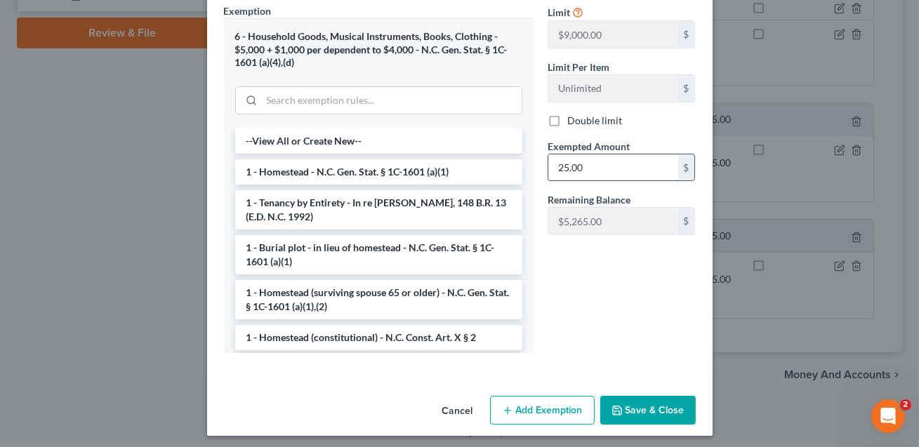
click at [556, 166] on input "25.00" at bounding box center [614, 168] width 130 height 27
type input "225.00"
click at [652, 420] on button "Save & Close" at bounding box center [649, 411] width 96 height 30
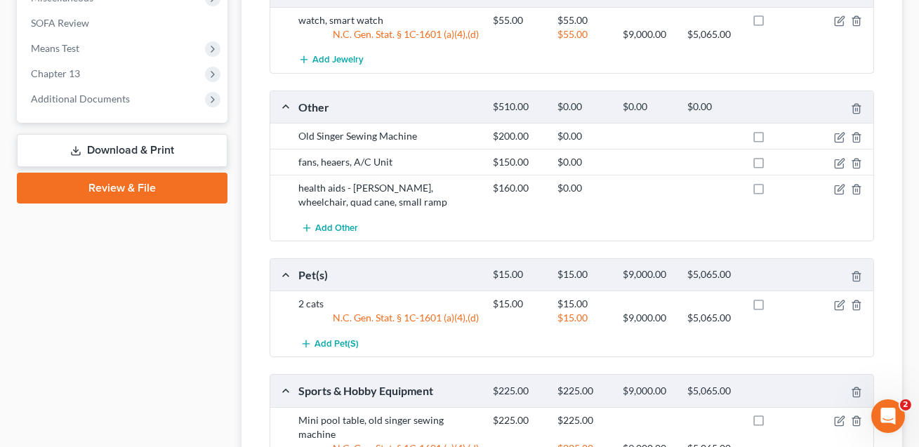
scroll to position [761, 0]
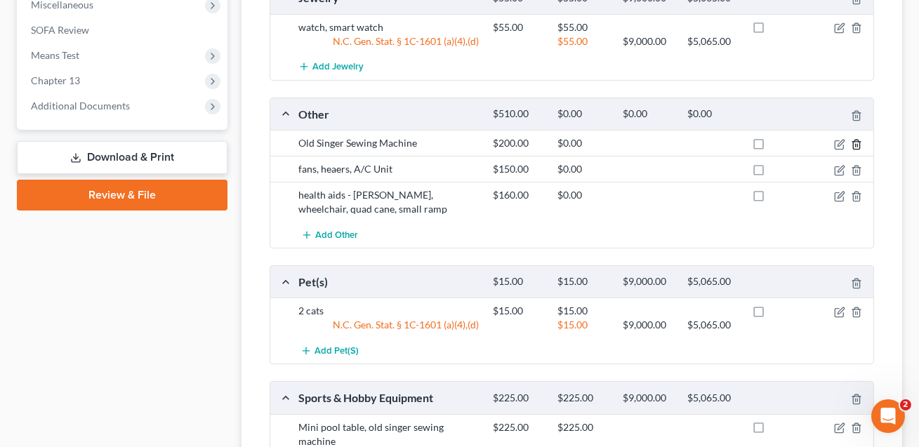
click at [858, 143] on icon "button" at bounding box center [856, 144] width 11 height 11
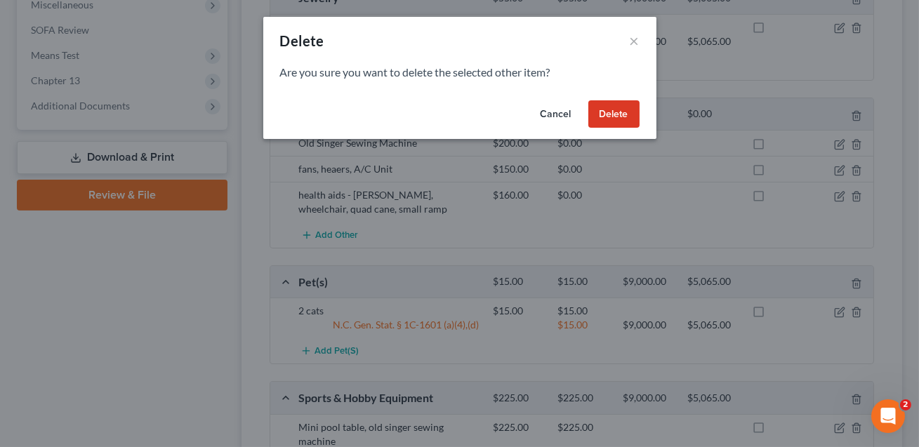
click at [615, 117] on button "Delete" at bounding box center [614, 114] width 51 height 28
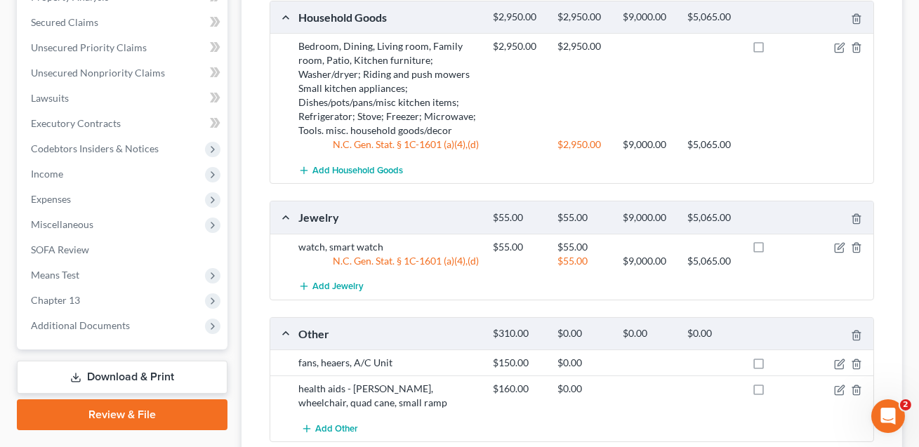
scroll to position [541, 0]
click at [839, 44] on icon "button" at bounding box center [839, 47] width 11 height 11
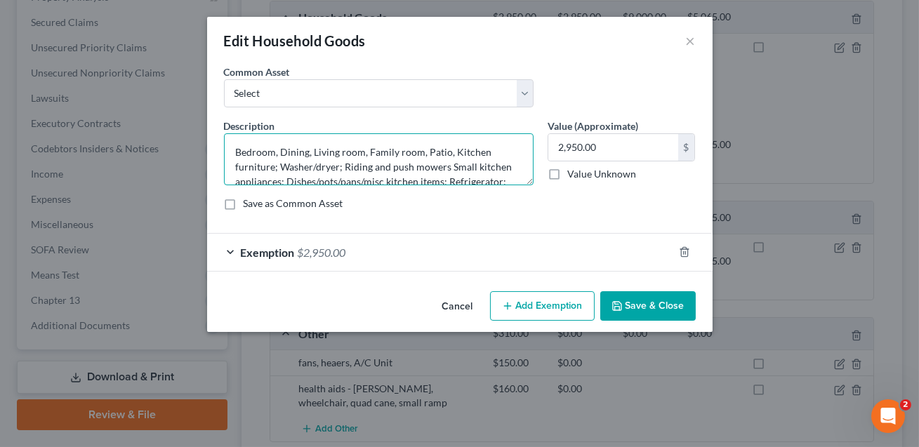
click at [447, 169] on textarea "Bedroom, Dining, Living room, Family room, Patio, Kitchen furniture; Washer/dry…" at bounding box center [379, 159] width 310 height 52
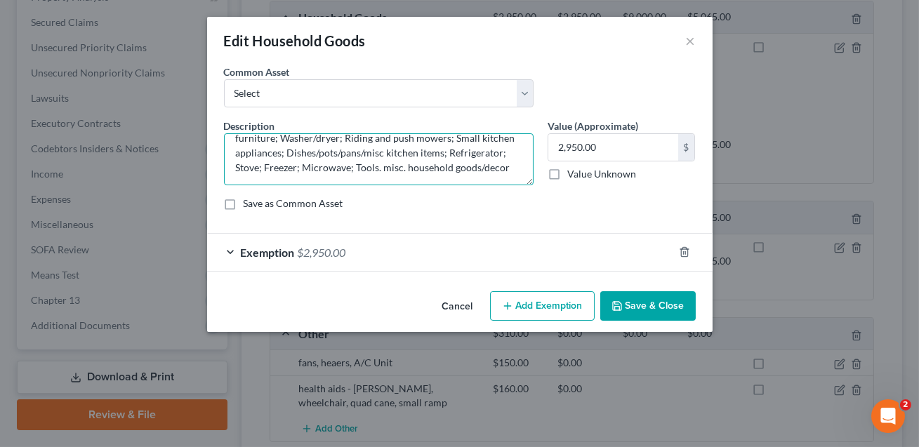
click at [477, 166] on textarea "Bedroom, Dining, Living room, Family room, Patio, Kitchen furniture; Washer/dry…" at bounding box center [379, 159] width 310 height 52
type textarea "Bedroom, Dining, Living room, Family room, Patio, Kitchen furniture; Washer/dry…"
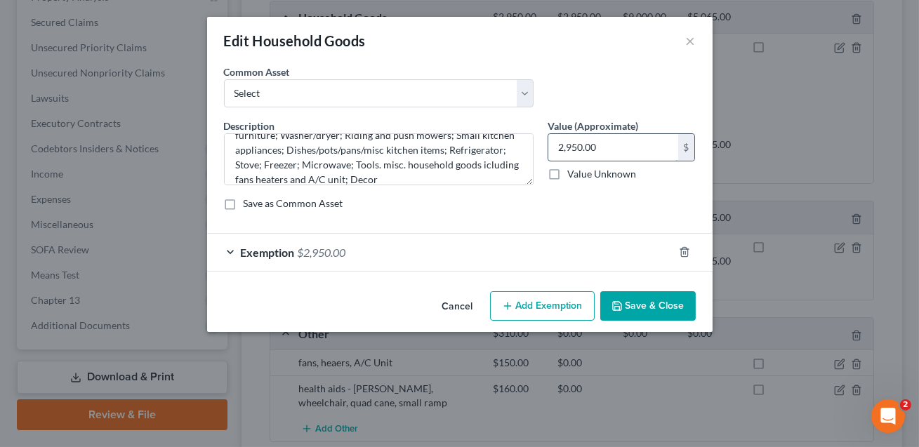
click at [605, 144] on input "2,950.00" at bounding box center [614, 147] width 130 height 27
type input "3,100.00"
click at [542, 252] on div "Exemption $2,950.00" at bounding box center [440, 252] width 466 height 37
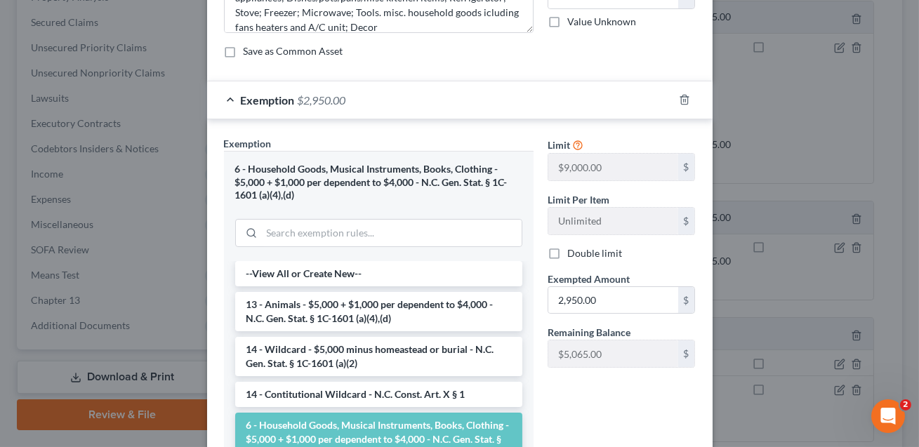
scroll to position [290, 0]
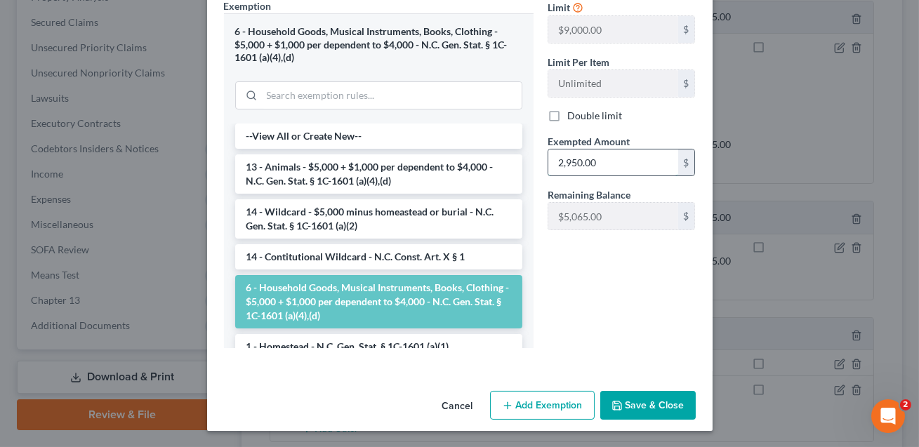
click at [593, 156] on input "2,950.00" at bounding box center [614, 163] width 130 height 27
type input "3,100.00"
click at [646, 406] on button "Save & Close" at bounding box center [649, 406] width 96 height 30
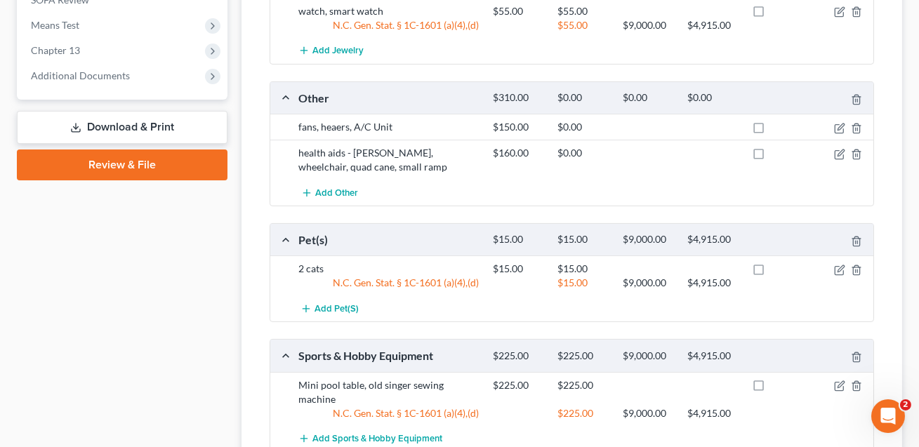
scroll to position [788, 0]
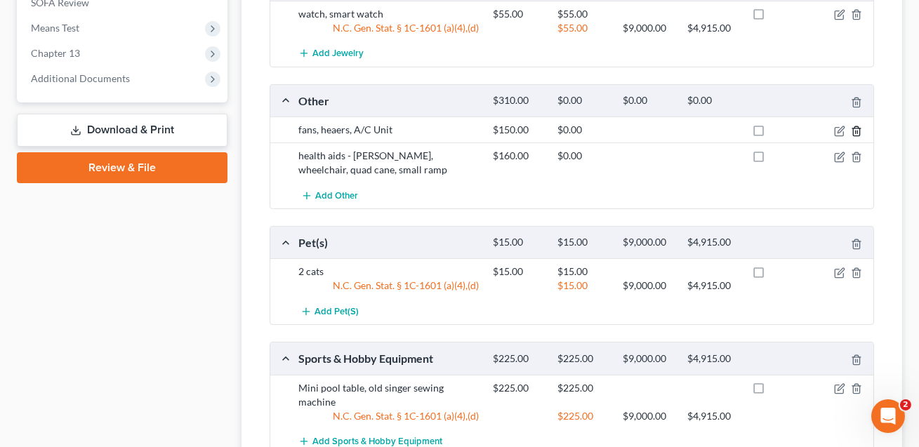
click at [858, 126] on icon "button" at bounding box center [856, 131] width 11 height 11
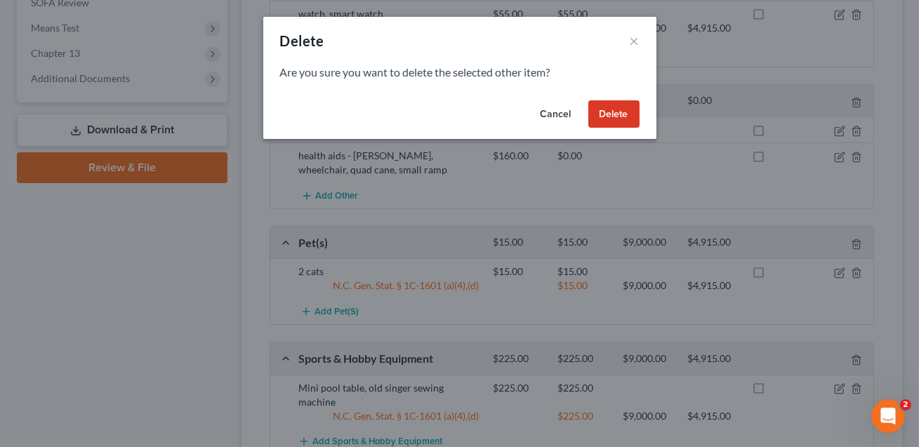
click at [598, 116] on button "Delete" at bounding box center [614, 114] width 51 height 28
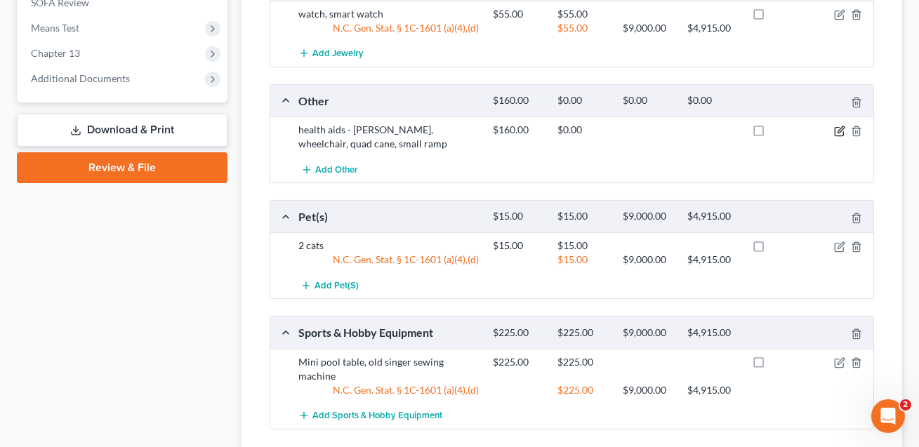
click at [839, 126] on icon "button" at bounding box center [841, 129] width 6 height 6
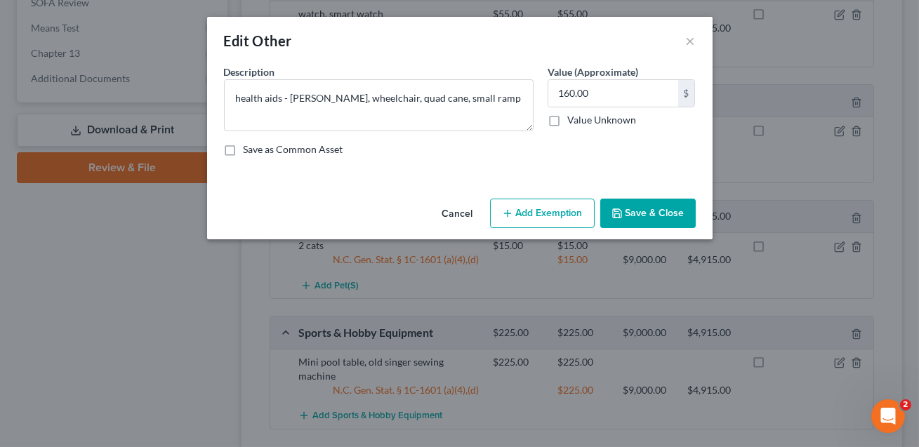
click at [537, 209] on button "Add Exemption" at bounding box center [542, 214] width 105 height 30
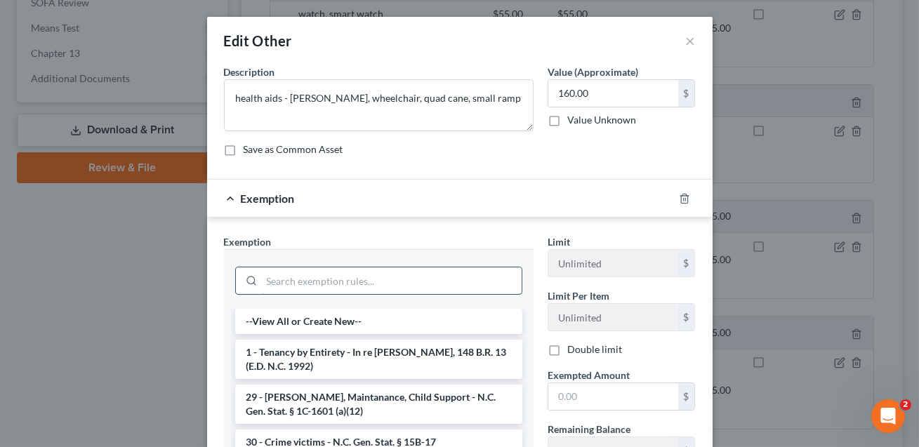
click at [374, 286] on input "search" at bounding box center [392, 281] width 260 height 27
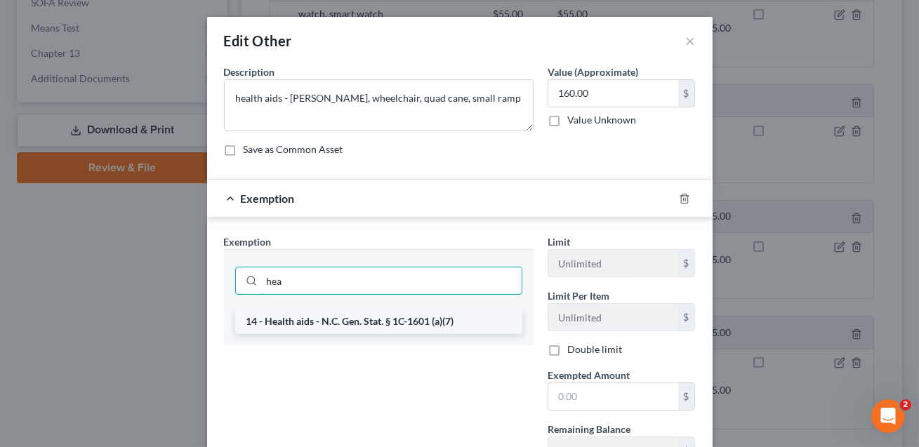
type input "hea"
click at [389, 324] on li "14 - Health aids - N.C. Gen. Stat. § 1C-1601 (a)(7)" at bounding box center [378, 321] width 287 height 25
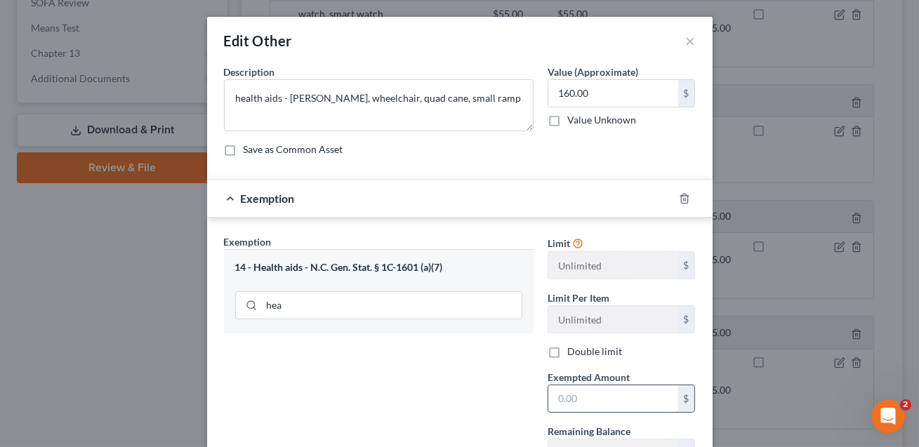
click at [576, 400] on input "text" at bounding box center [614, 399] width 130 height 27
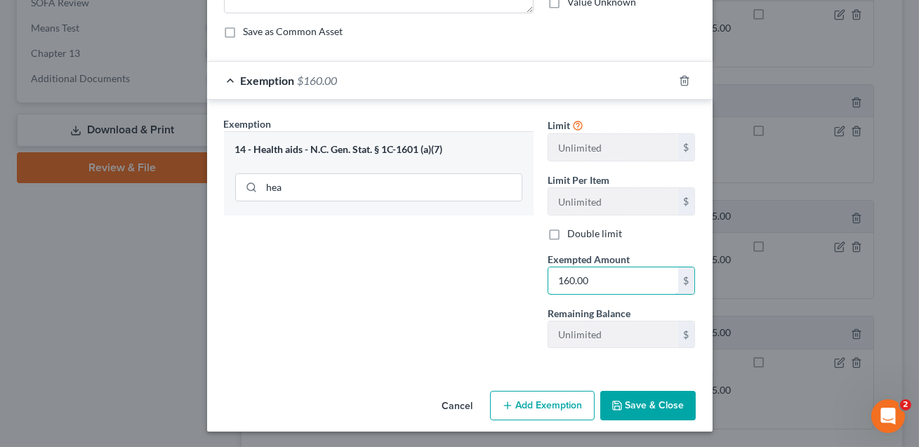
type input "160.00"
click at [635, 403] on button "Save & Close" at bounding box center [649, 406] width 96 height 30
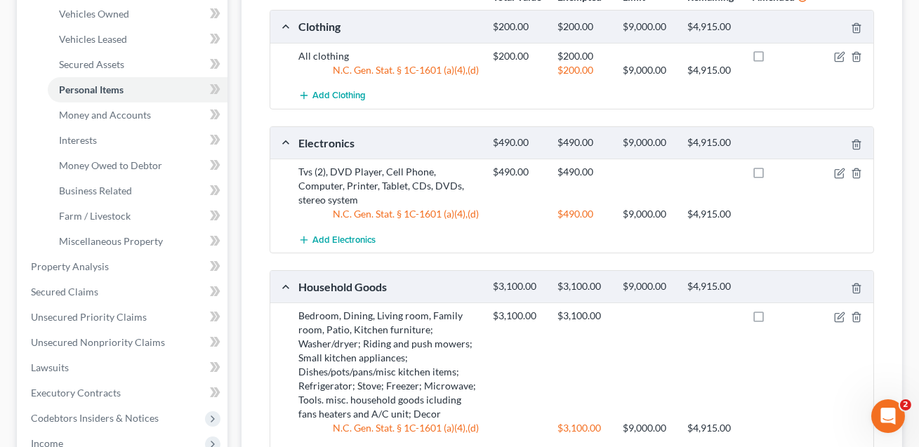
scroll to position [259, 0]
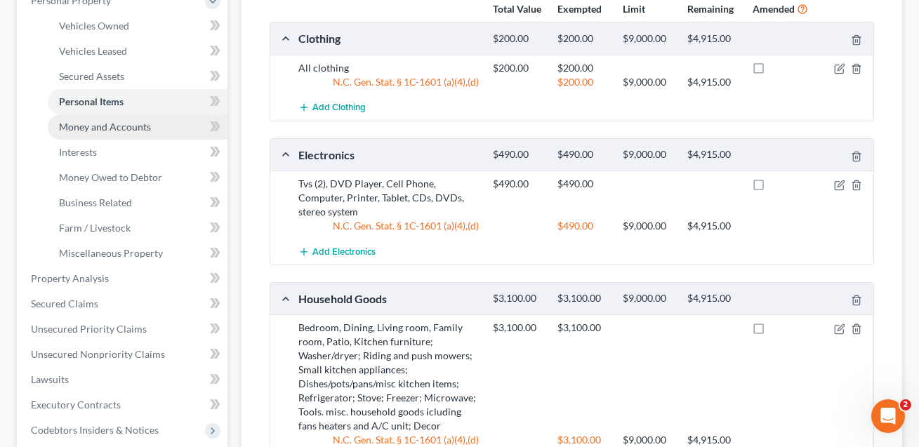
click at [106, 129] on span "Money and Accounts" at bounding box center [105, 127] width 92 height 12
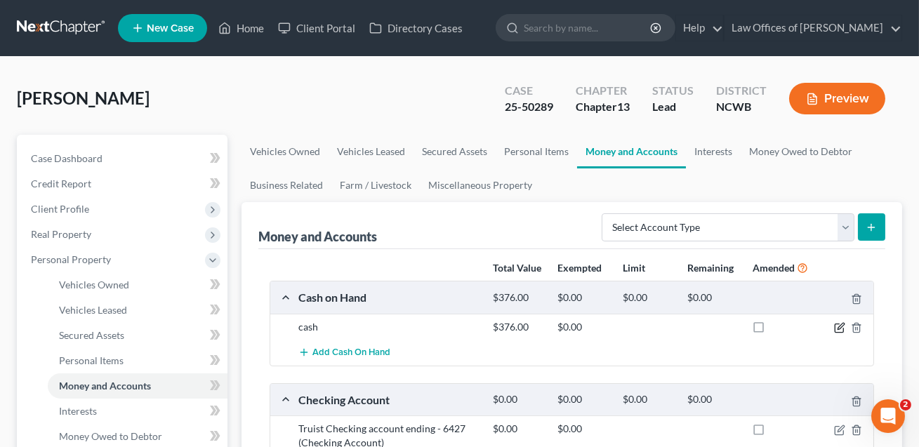
click at [837, 327] on icon "button" at bounding box center [839, 327] width 11 height 11
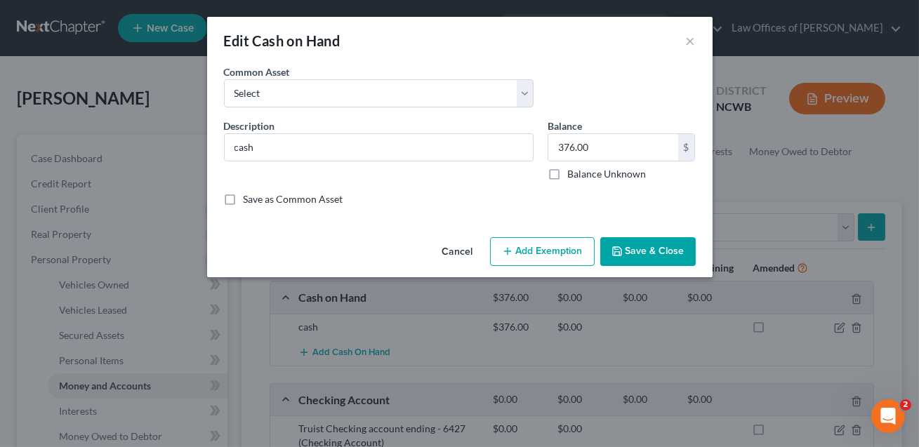
click at [545, 249] on button "Add Exemption" at bounding box center [542, 252] width 105 height 30
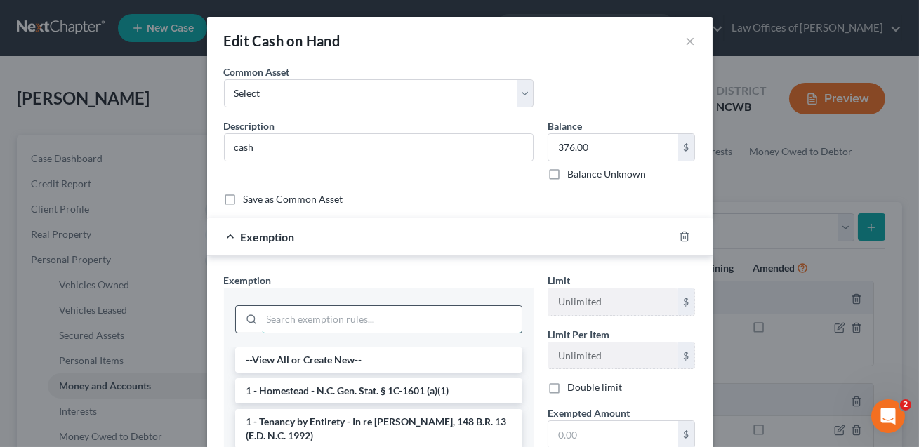
click at [333, 316] on input "search" at bounding box center [392, 319] width 260 height 27
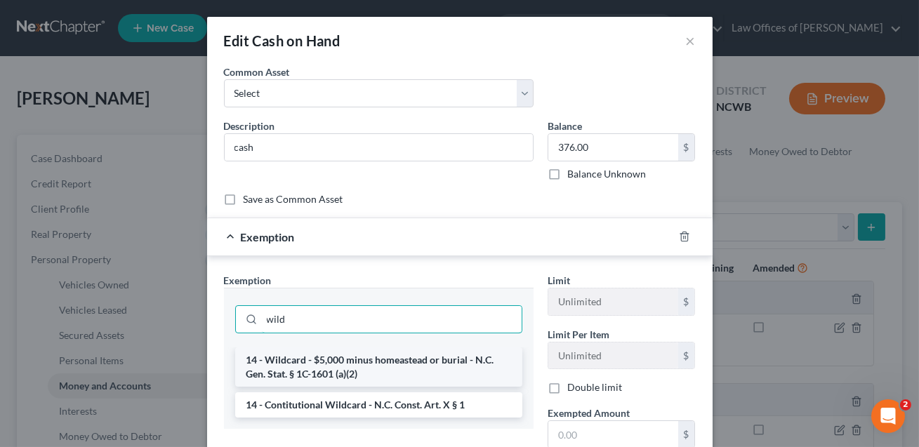
type input "wild"
click at [325, 366] on li "14 - Wildcard - $5,000 minus homeastead or burial - N.C. Gen. Stat. § 1C-1601 (…" at bounding box center [378, 367] width 287 height 39
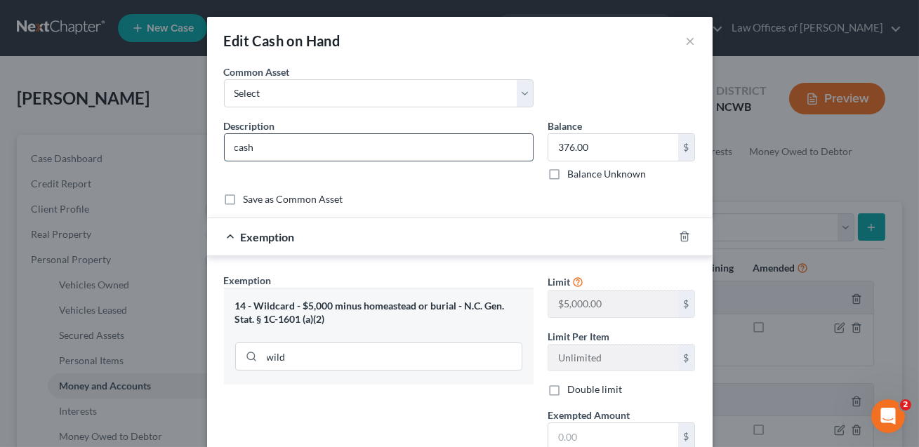
drag, startPoint x: 257, startPoint y: 148, endPoint x: 235, endPoint y: 148, distance: 22.5
click at [235, 148] on input "cash" at bounding box center [379, 147] width 308 height 27
type input "Cash on hand"
click at [476, 192] on div "Save as Common Asset" at bounding box center [460, 199] width 472 height 14
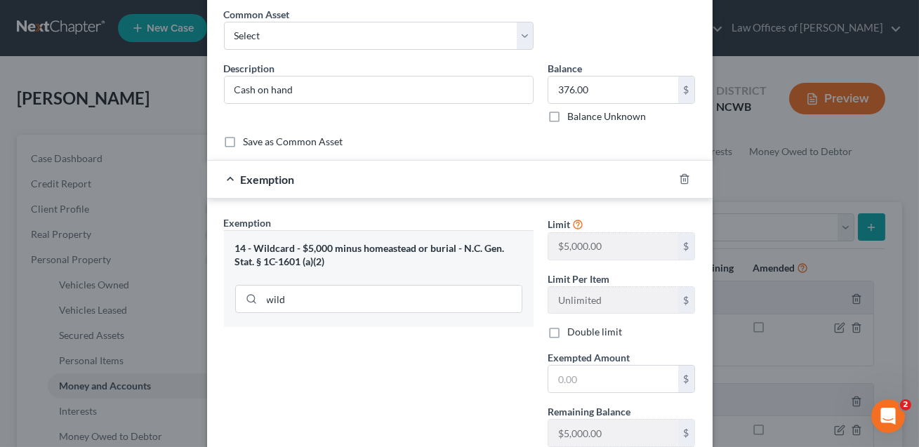
scroll to position [105, 0]
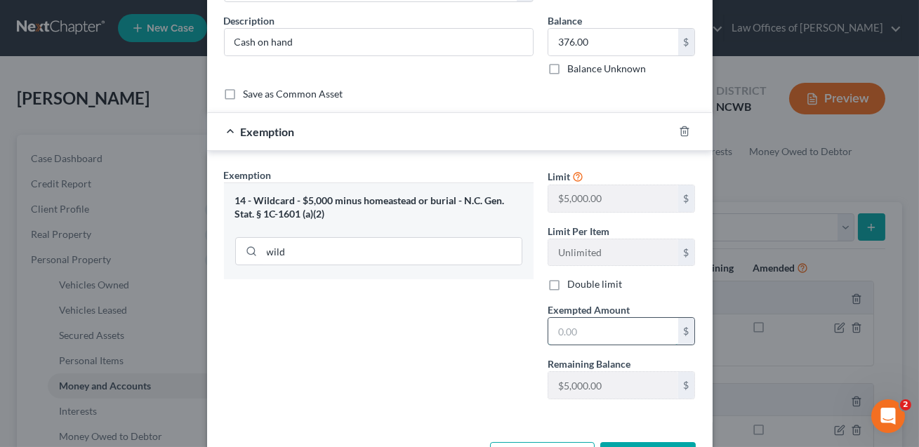
click at [583, 329] on input "text" at bounding box center [614, 331] width 130 height 27
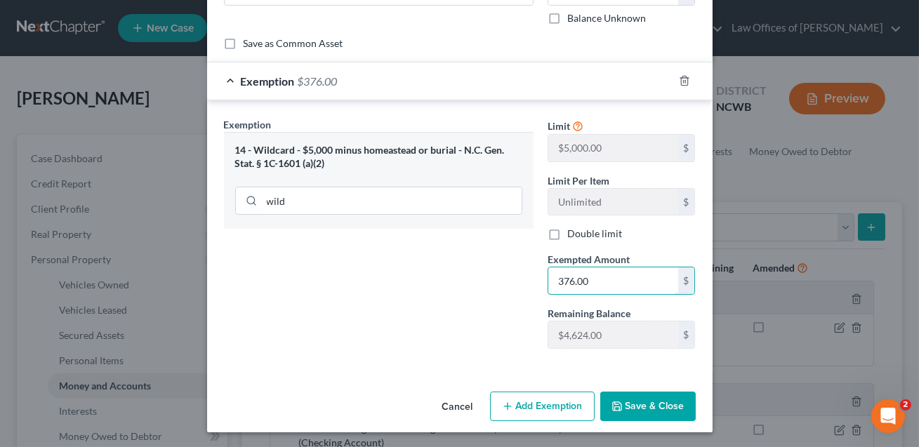
type input "376.00"
click at [650, 404] on button "Save & Close" at bounding box center [649, 407] width 96 height 30
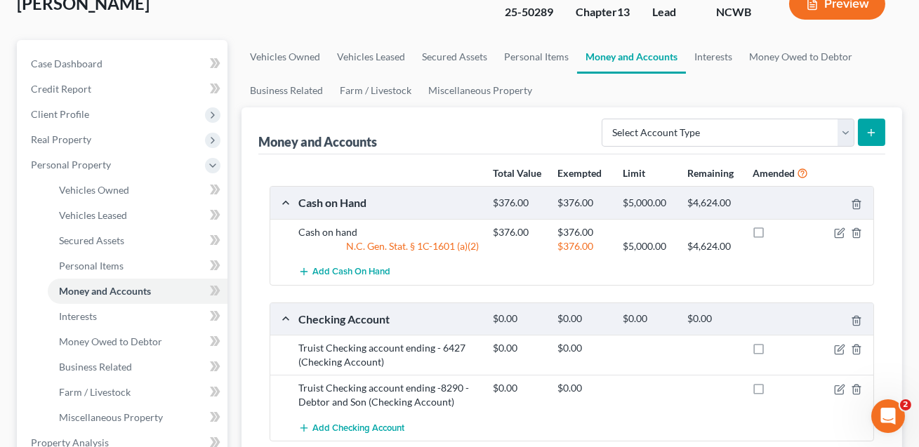
scroll to position [96, 0]
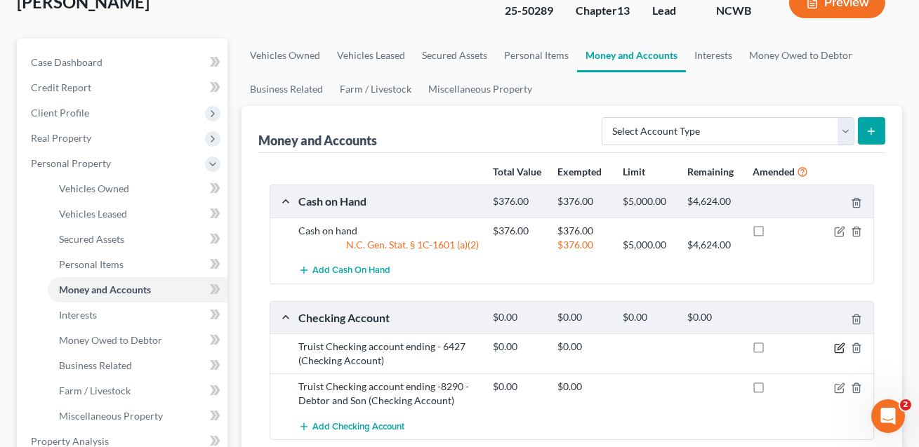
click at [843, 345] on icon "button" at bounding box center [841, 346] width 6 height 6
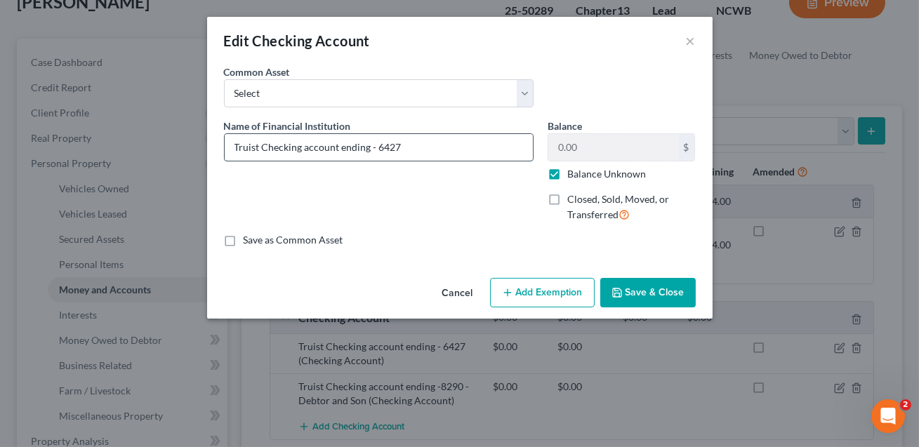
click at [434, 150] on input "Truist Checking account ending - 6427" at bounding box center [379, 147] width 308 height 27
type input "Truist Checking account ending - 6427. Balance: -585.09."
click at [568, 172] on label "Balance Unknown" at bounding box center [607, 174] width 79 height 14
click at [573, 172] on input "Balance Unknown" at bounding box center [577, 171] width 9 height 9
checkbox input "false"
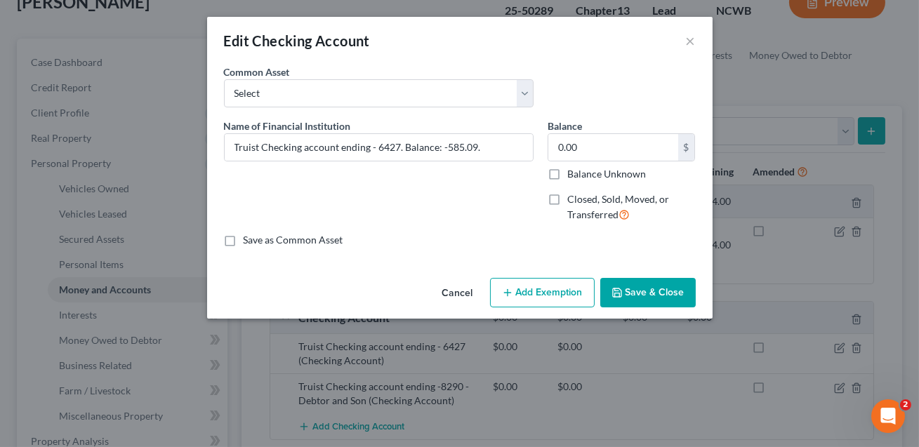
click at [632, 291] on button "Save & Close" at bounding box center [649, 293] width 96 height 30
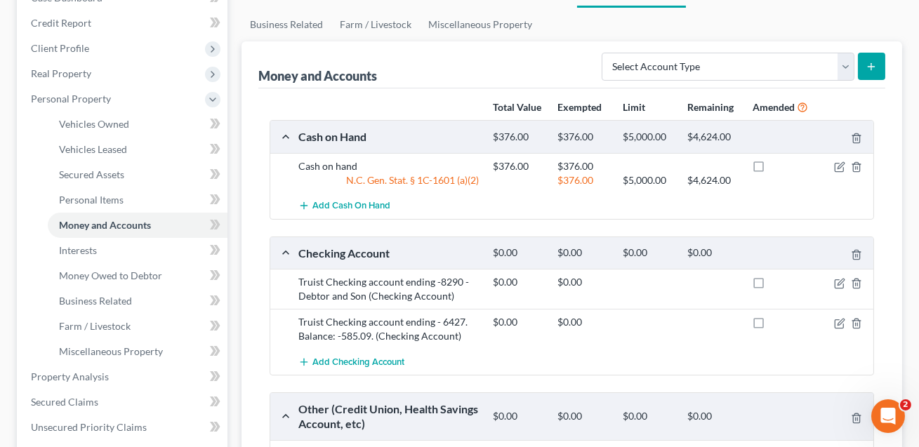
scroll to position [169, 0]
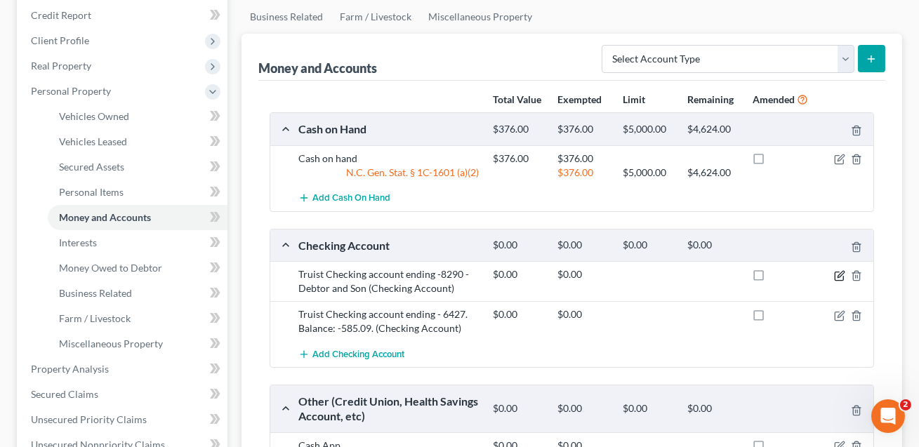
click at [841, 272] on icon "button" at bounding box center [839, 275] width 11 height 11
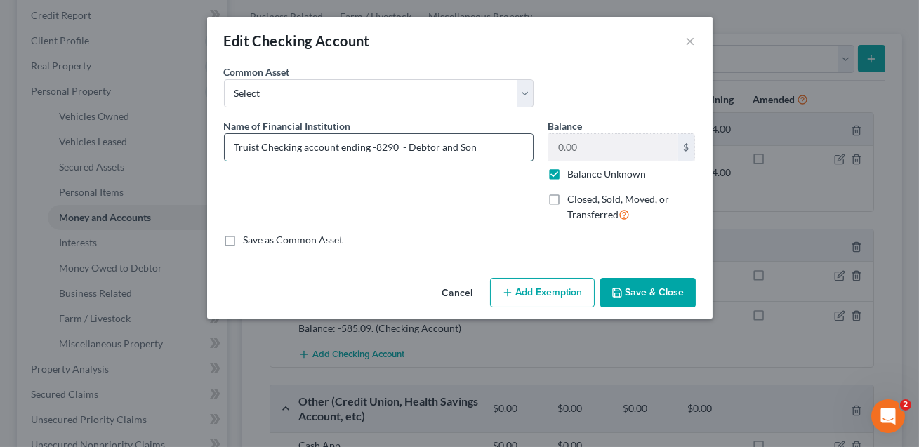
click at [487, 149] on input "Truist Checking account ending -8290 - Debtor and Son" at bounding box center [379, 147] width 308 height 27
click at [405, 147] on input "Truist Checking account ending -8290 - Debtor and Son" at bounding box center [379, 147] width 308 height 27
click at [479, 148] on input "Truist Checking account ending -8290 - Jnt w/Debtor and Son" at bounding box center [379, 147] width 308 height 27
type input "Truist Checking account ending -8290 - Jnt w/Son. 1/2 value listed. Balance: -4…"
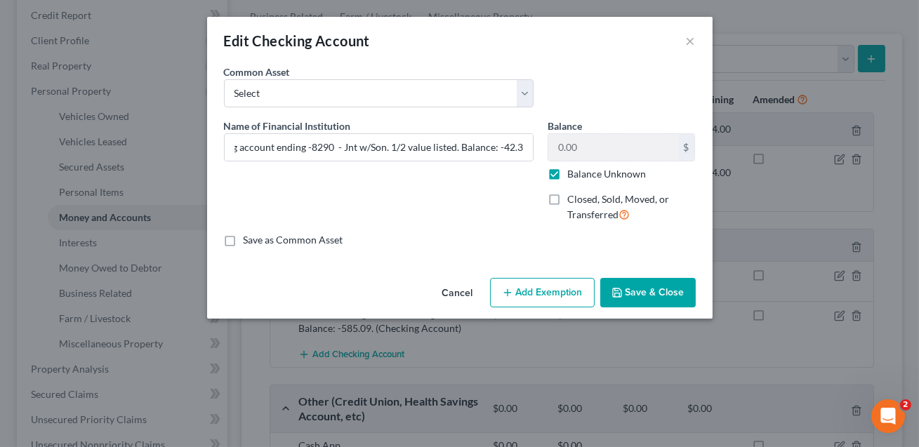
scroll to position [0, 0]
click at [568, 174] on label "Balance Unknown" at bounding box center [607, 174] width 79 height 14
click at [573, 174] on input "Balance Unknown" at bounding box center [577, 171] width 9 height 9
checkbox input "false"
click at [633, 294] on button "Save & Close" at bounding box center [649, 293] width 96 height 30
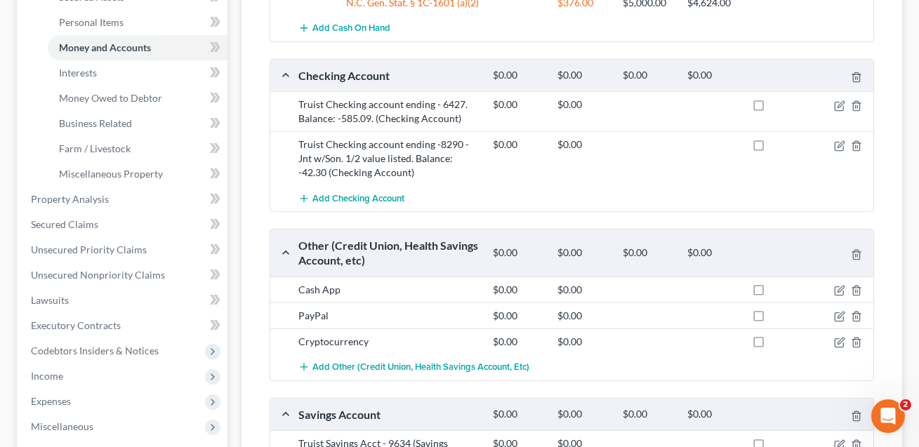
scroll to position [339, 0]
click at [839, 286] on icon "button" at bounding box center [839, 289] width 11 height 11
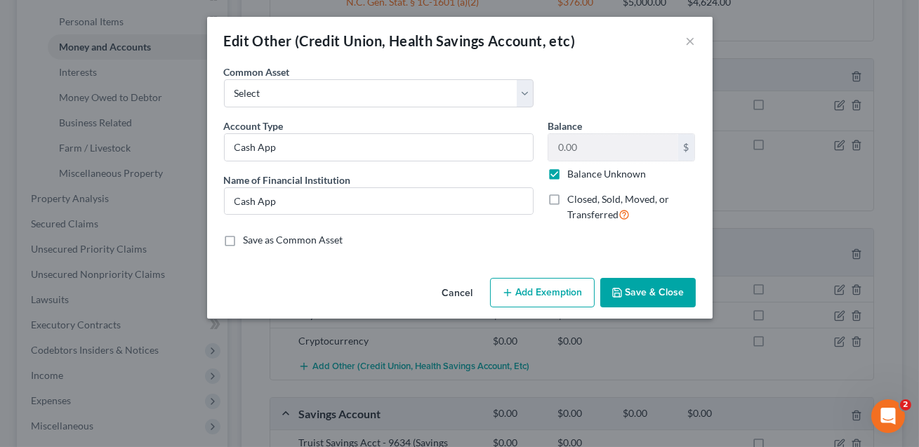
click at [568, 174] on label "Balance Unknown" at bounding box center [607, 174] width 79 height 14
click at [573, 174] on input "Balance Unknown" at bounding box center [577, 171] width 9 height 9
checkbox input "false"
click at [565, 150] on input "0.00" at bounding box center [614, 147] width 130 height 27
type input "5.50"
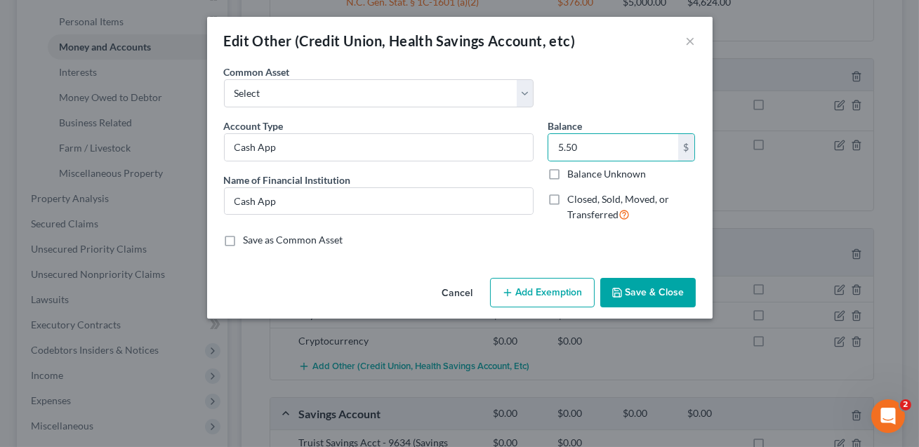
click at [532, 293] on button "Add Exemption" at bounding box center [542, 293] width 105 height 30
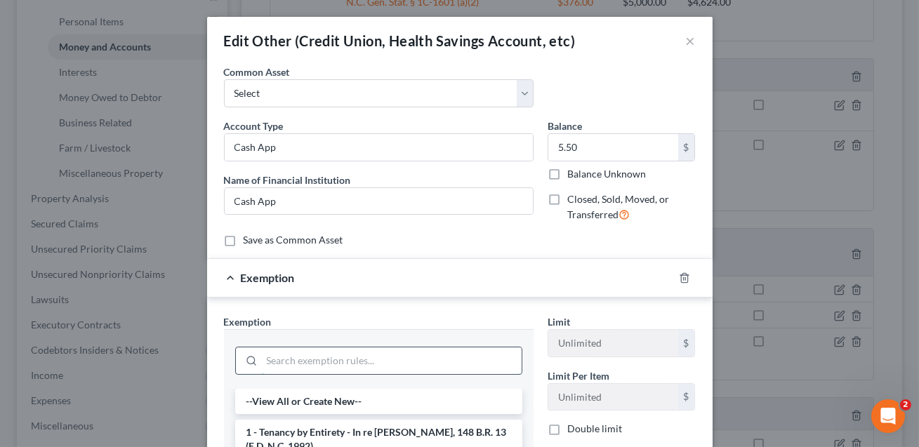
click at [393, 353] on input "search" at bounding box center [392, 361] width 260 height 27
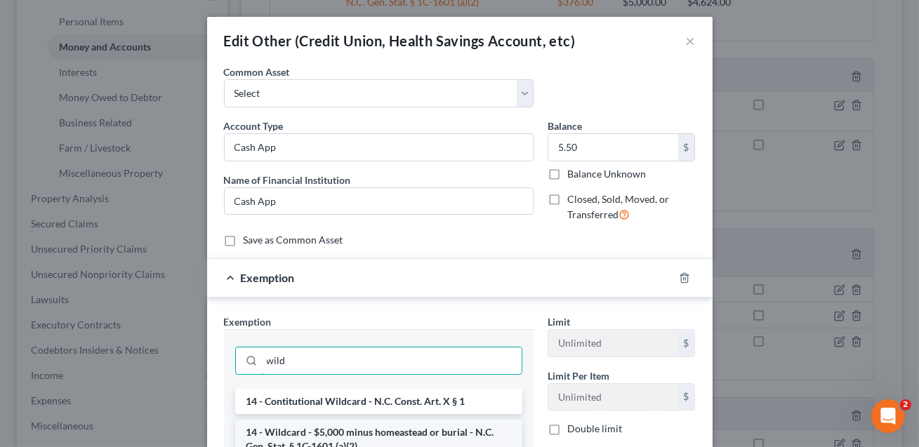
type input "wild"
click at [367, 433] on li "14 - Wildcard - $5,000 minus homeastead or burial - N.C. Gen. Stat. § 1C-1601 (…" at bounding box center [378, 439] width 287 height 39
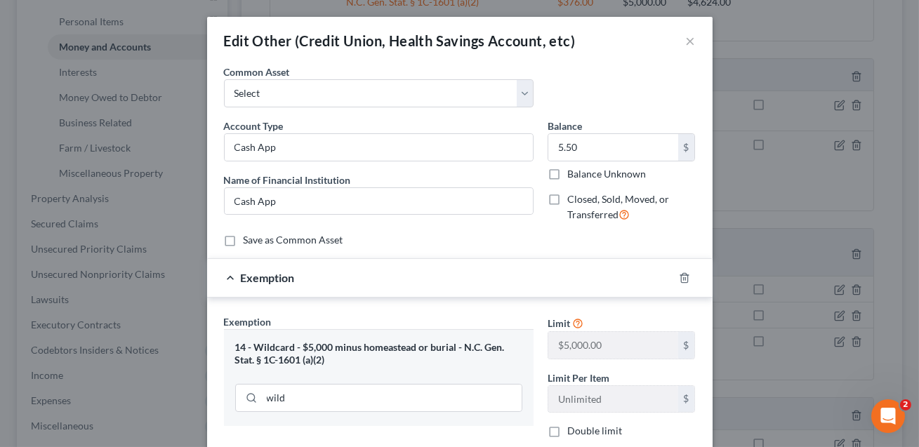
scroll to position [37, 0]
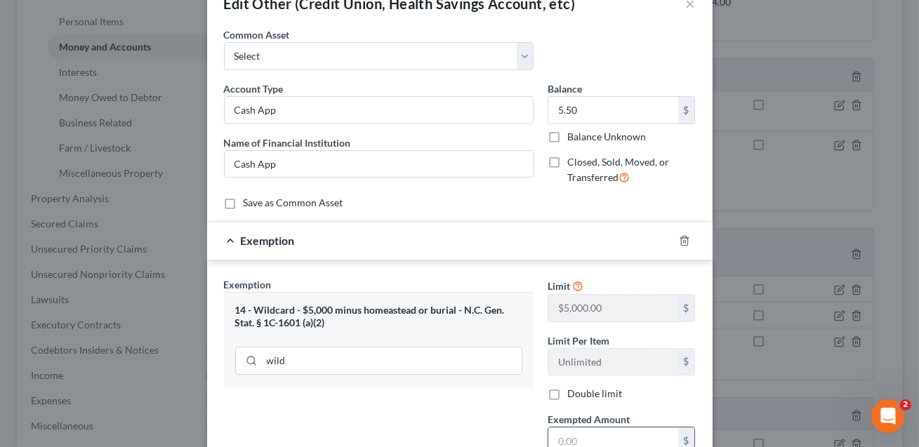
click at [565, 437] on input "text" at bounding box center [614, 441] width 130 height 27
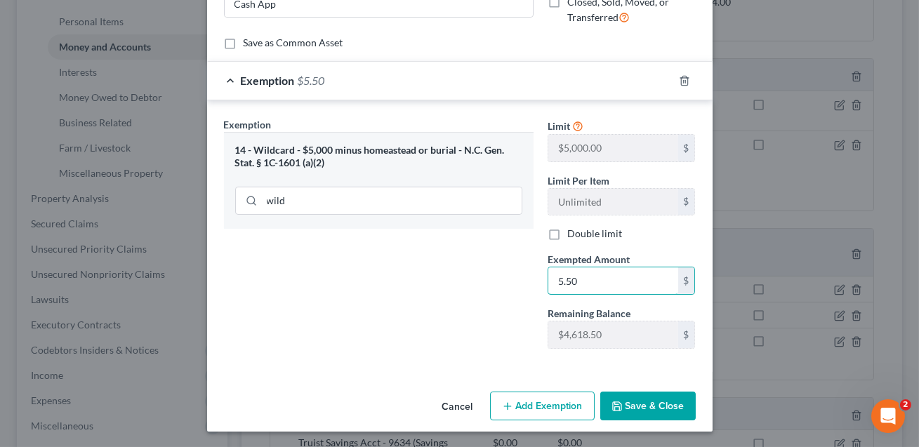
type input "5.50"
click at [650, 404] on button "Save & Close" at bounding box center [649, 407] width 96 height 30
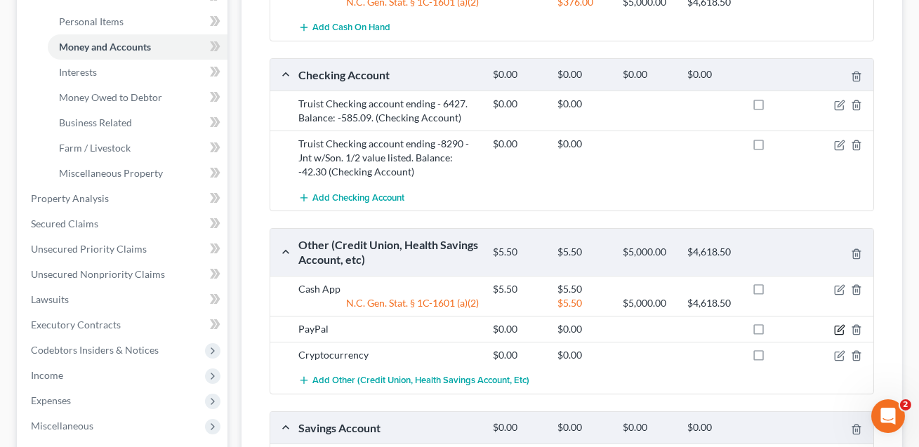
click at [837, 327] on icon "button" at bounding box center [839, 330] width 11 height 11
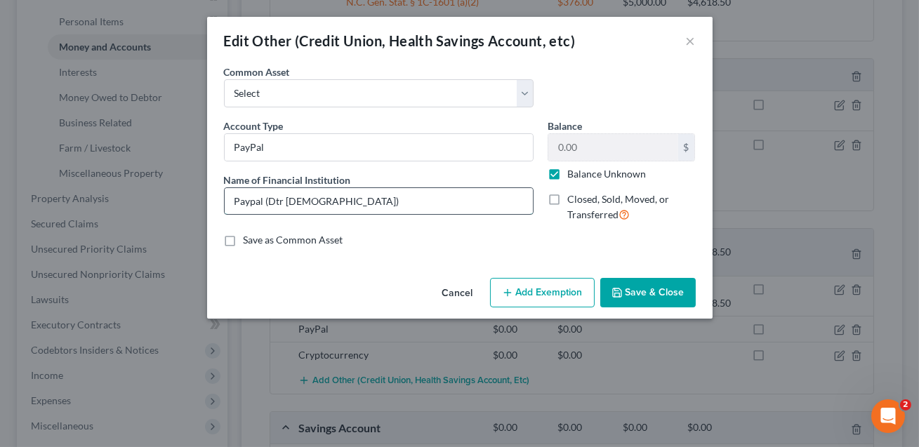
click at [309, 206] on input "Paypal (Dtr 2)" at bounding box center [379, 201] width 308 height 27
type input "Paypal"
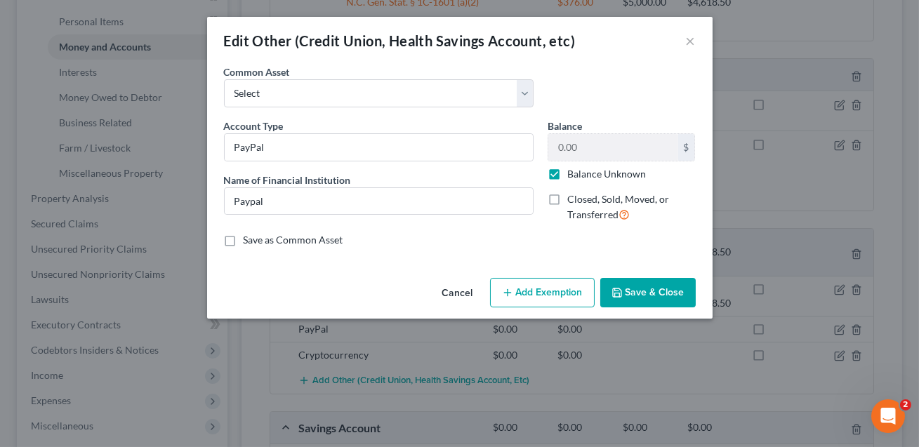
click at [568, 175] on label "Balance Unknown" at bounding box center [607, 174] width 79 height 14
click at [573, 175] on input "Balance Unknown" at bounding box center [577, 171] width 9 height 9
checkbox input "false"
click at [573, 150] on input "0.00" at bounding box center [614, 147] width 130 height 27
type input "21.59"
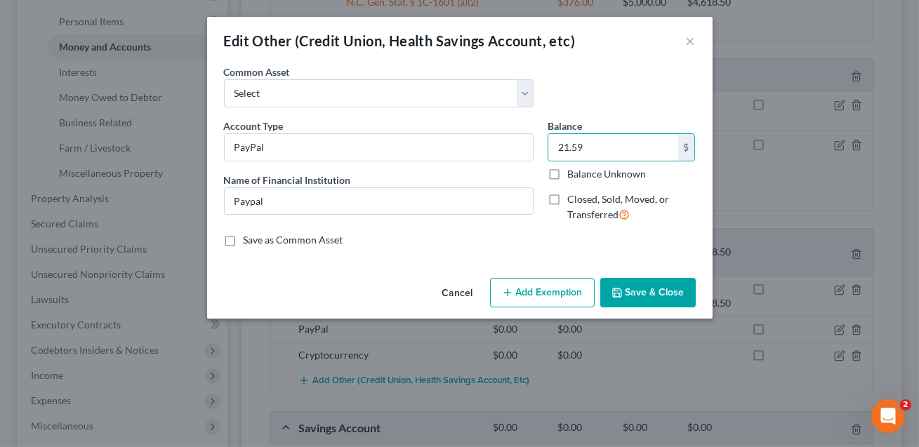
click at [544, 293] on button "Add Exemption" at bounding box center [542, 293] width 105 height 30
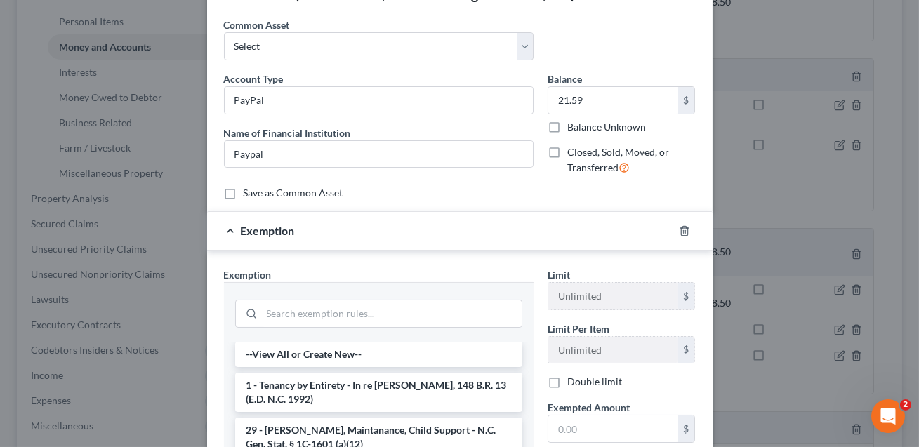
scroll to position [58, 0]
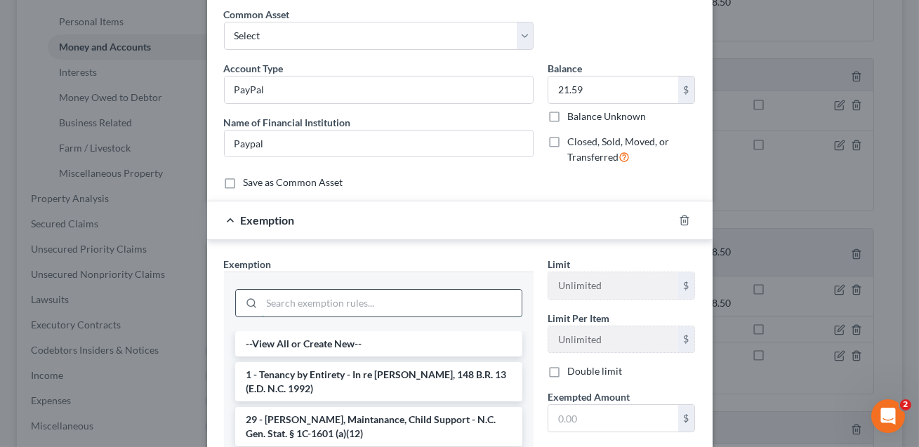
click at [331, 305] on input "search" at bounding box center [392, 303] width 260 height 27
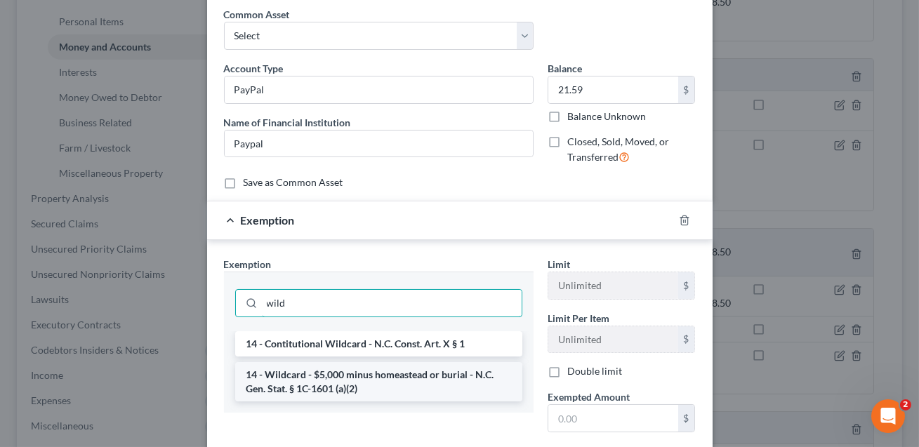
type input "wild"
click at [308, 380] on li "14 - Wildcard - $5,000 minus homeastead or burial - N.C. Gen. Stat. § 1C-1601 (…" at bounding box center [378, 381] width 287 height 39
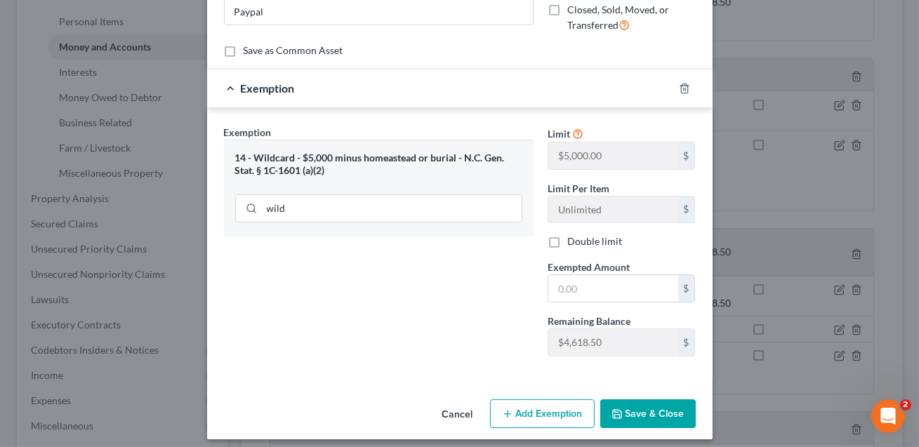
scroll to position [197, 0]
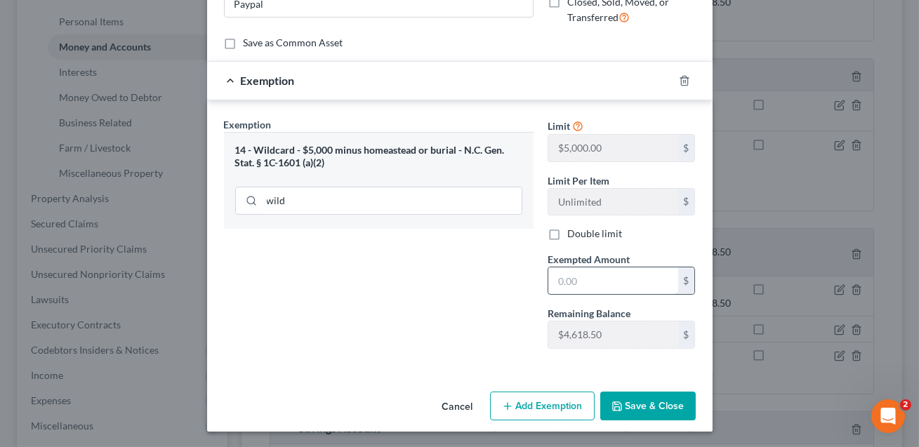
click at [572, 284] on input "text" at bounding box center [614, 281] width 130 height 27
type input "21.59"
click at [662, 408] on button "Save & Close" at bounding box center [649, 407] width 96 height 30
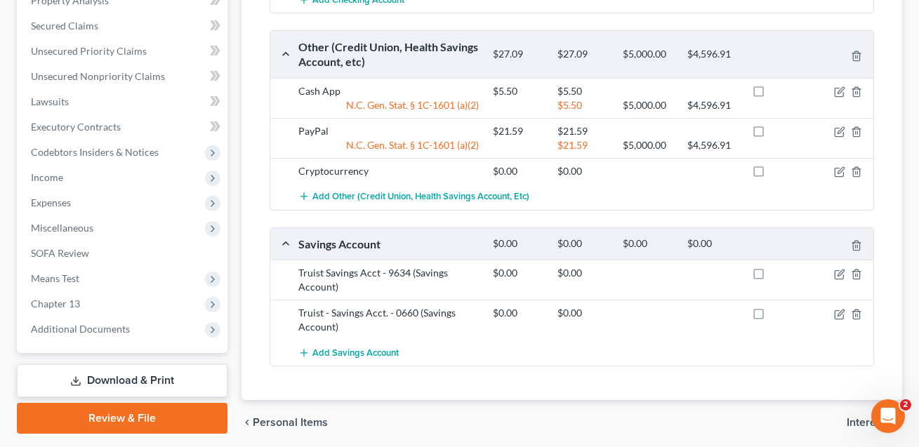
scroll to position [565, 0]
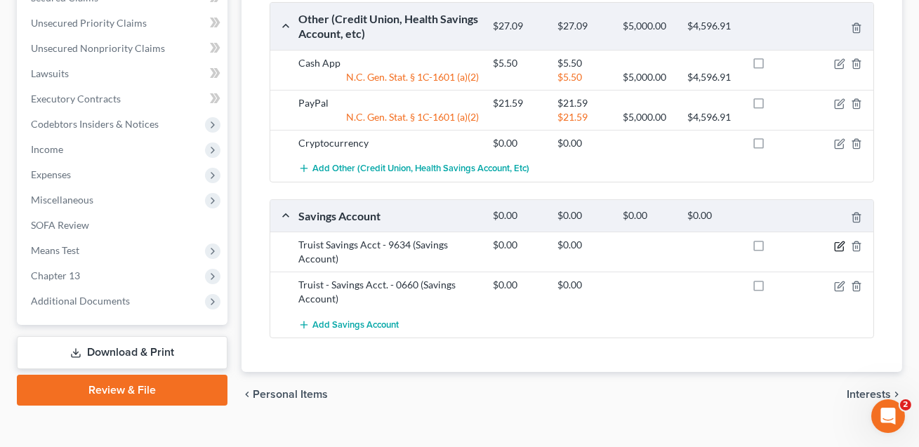
click at [841, 243] on icon "button" at bounding box center [839, 246] width 11 height 11
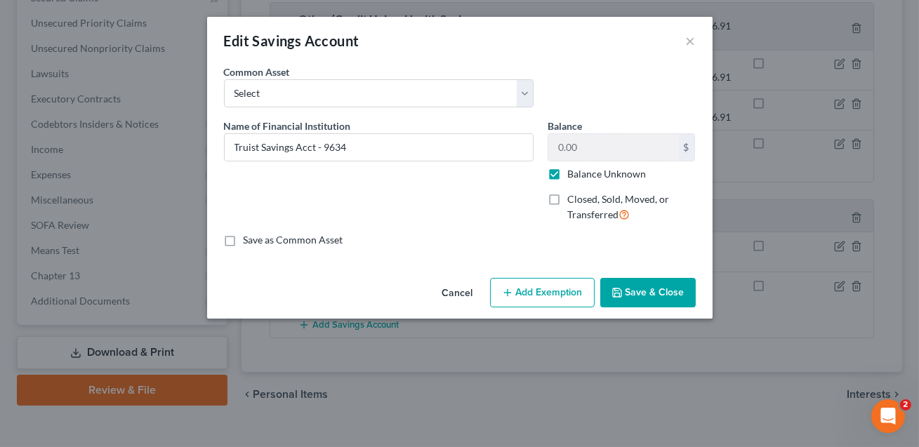
click at [568, 174] on label "Balance Unknown" at bounding box center [607, 174] width 79 height 14
click at [573, 174] on input "Balance Unknown" at bounding box center [577, 171] width 9 height 9
checkbox input "false"
click at [568, 200] on label "Closed, Sold, Moved, or Transferred" at bounding box center [632, 207] width 129 height 30
click at [573, 200] on input "Closed, Sold, Moved, or Transferred" at bounding box center [577, 196] width 9 height 9
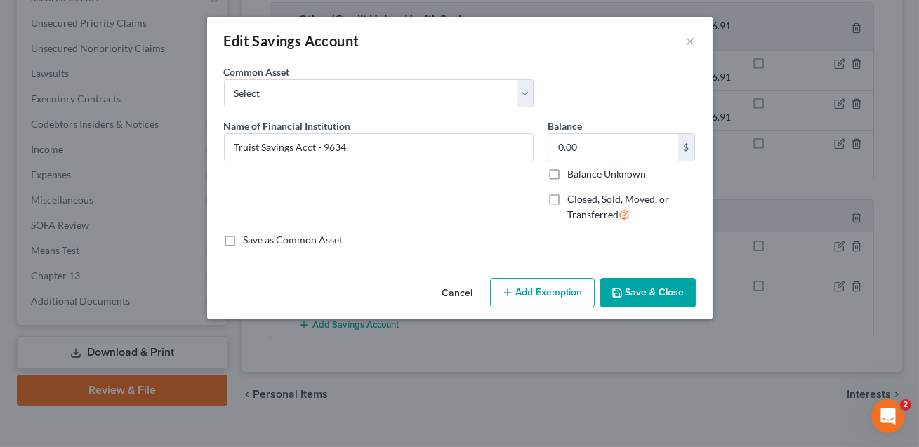
checkbox input "true"
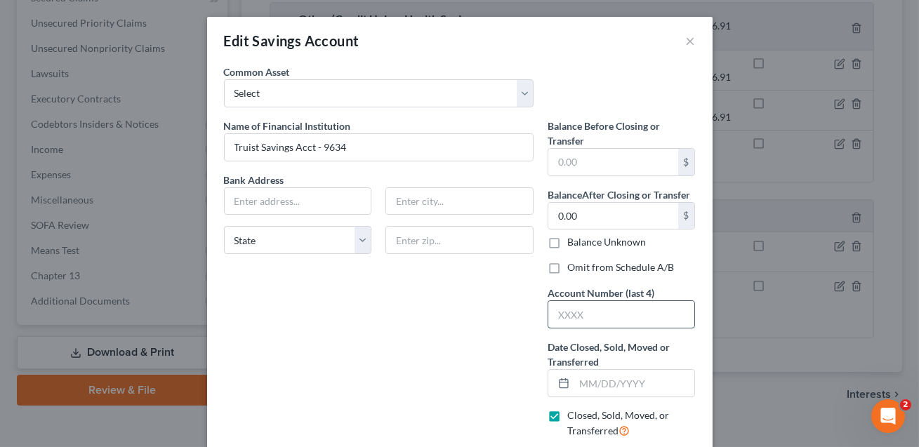
click at [569, 321] on input "text" at bounding box center [622, 314] width 147 height 27
type input "9634"
click at [594, 379] on input "text" at bounding box center [635, 383] width 121 height 27
click at [577, 388] on input "text" at bounding box center [635, 383] width 121 height 27
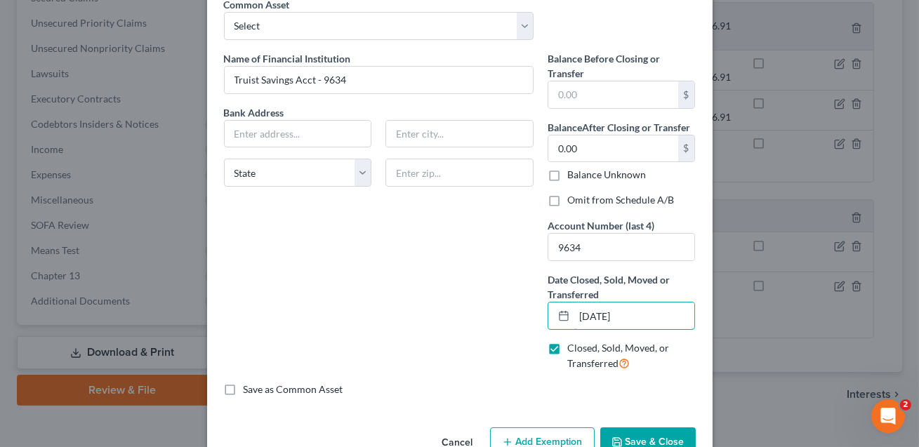
scroll to position [67, 0]
type input "07/30/2025"
click at [329, 129] on input "text" at bounding box center [298, 135] width 147 height 27
click at [356, 78] on input "Truist Savings Acct - 9634" at bounding box center [379, 80] width 308 height 27
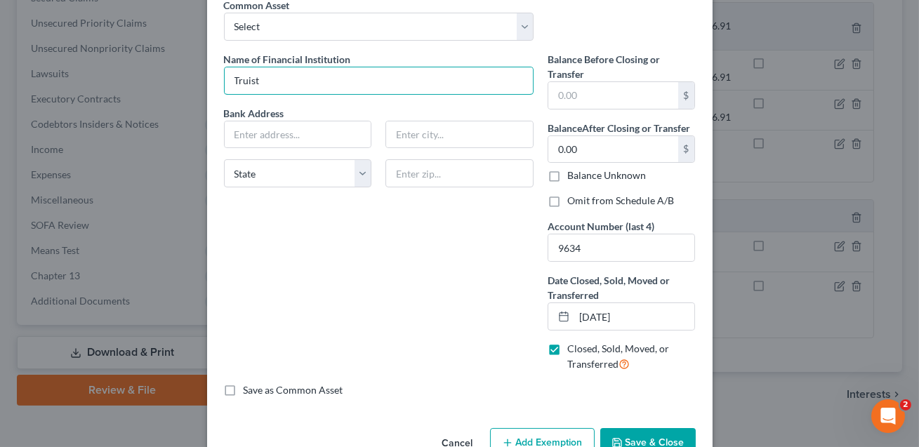
type input "Truist Bank"
click at [275, 148] on div "Bank Address State AL AK AR AZ CA CO CT DE DC FL GA GU HI ID IL IN IA KS KY LA …" at bounding box center [379, 152] width 324 height 93
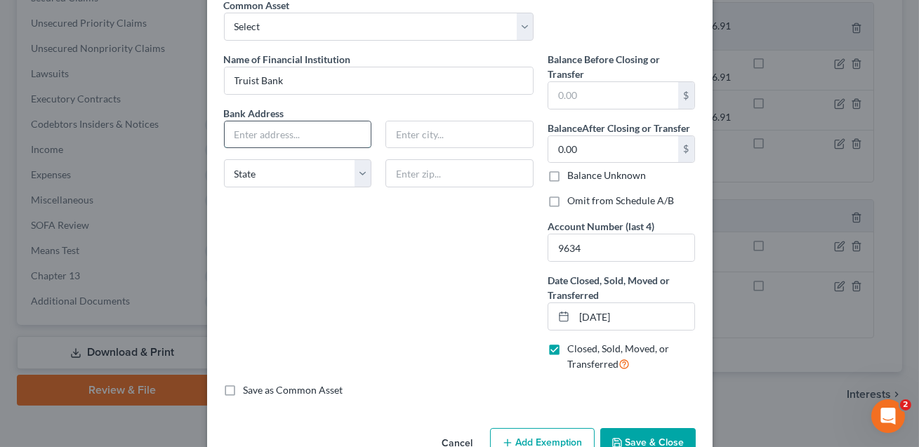
click at [273, 138] on input "text" at bounding box center [298, 135] width 147 height 27
click at [268, 132] on input "214 N Tyon St. Ste 3" at bounding box center [298, 135] width 147 height 27
type input "214 N Tryon St. Ste 3"
click at [411, 171] on input "text" at bounding box center [460, 173] width 148 height 28
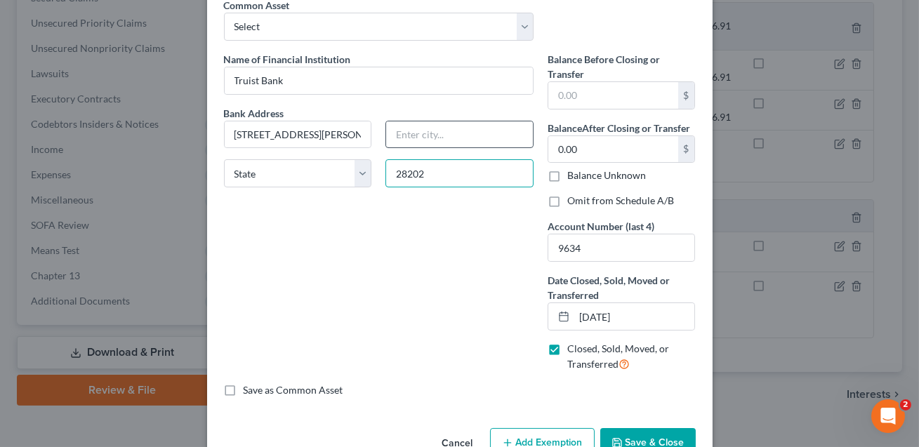
type input "28202"
click at [417, 131] on input "text" at bounding box center [459, 135] width 147 height 27
type input "Charlotte"
select select "28"
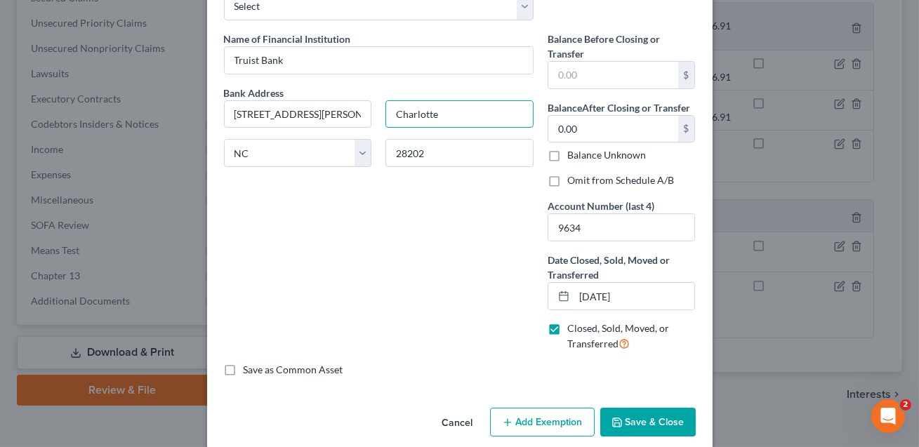
scroll to position [104, 0]
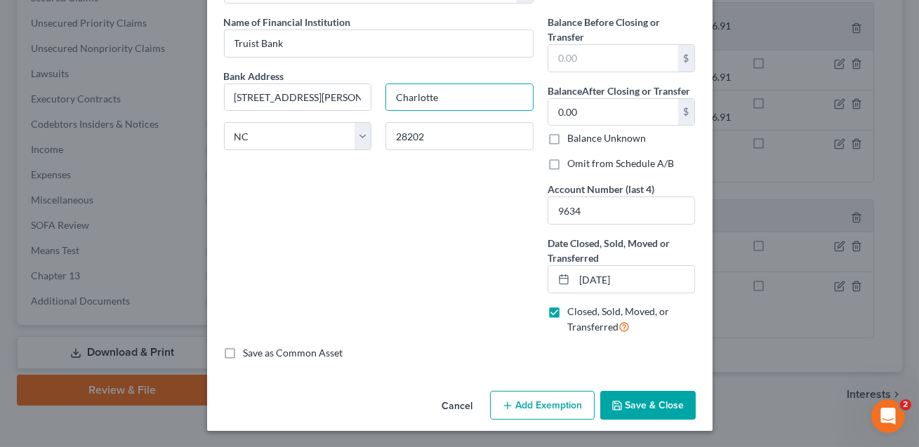
click at [650, 402] on button "Save & Close" at bounding box center [649, 406] width 96 height 30
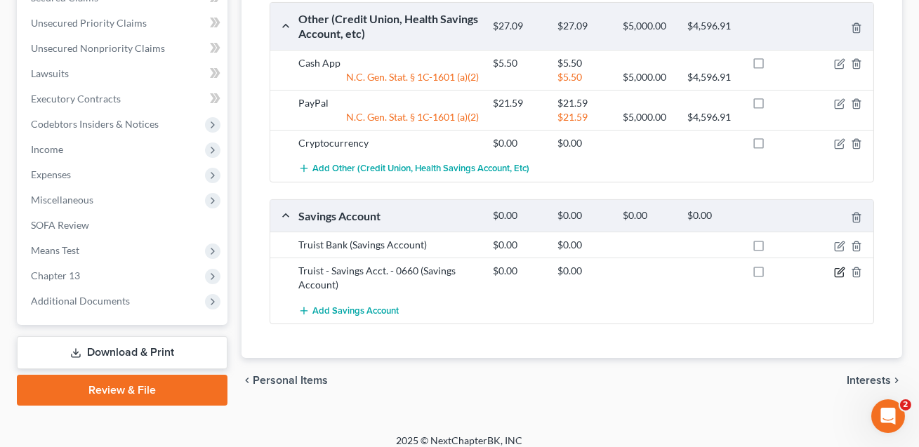
click at [839, 270] on icon "button" at bounding box center [839, 272] width 11 height 11
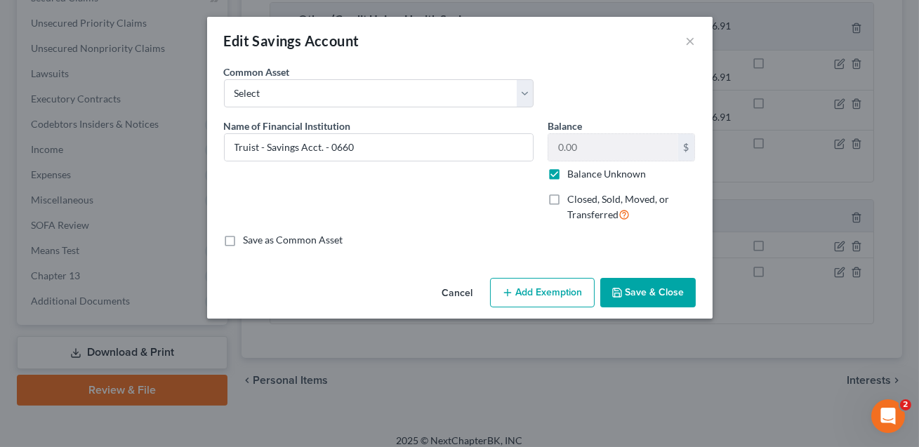
click at [568, 196] on label "Closed, Sold, Moved, or Transferred" at bounding box center [632, 207] width 129 height 30
click at [573, 196] on input "Closed, Sold, Moved, or Transferred" at bounding box center [577, 196] width 9 height 9
checkbox input "true"
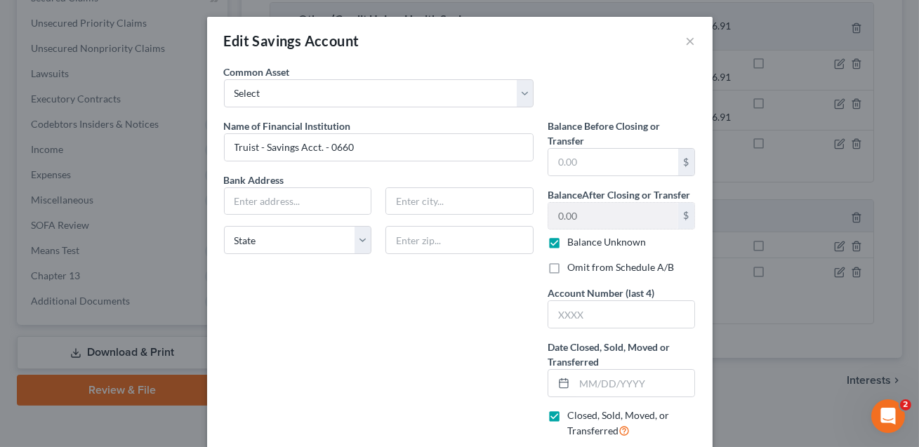
click at [568, 240] on label "Balance Unknown" at bounding box center [607, 242] width 79 height 14
click at [573, 240] on input "Balance Unknown" at bounding box center [577, 239] width 9 height 9
checkbox input "false"
click at [568, 268] on label "Omit from Schedule A/B" at bounding box center [621, 268] width 107 height 14
click at [573, 268] on input "Omit from Schedule A/B" at bounding box center [577, 265] width 9 height 9
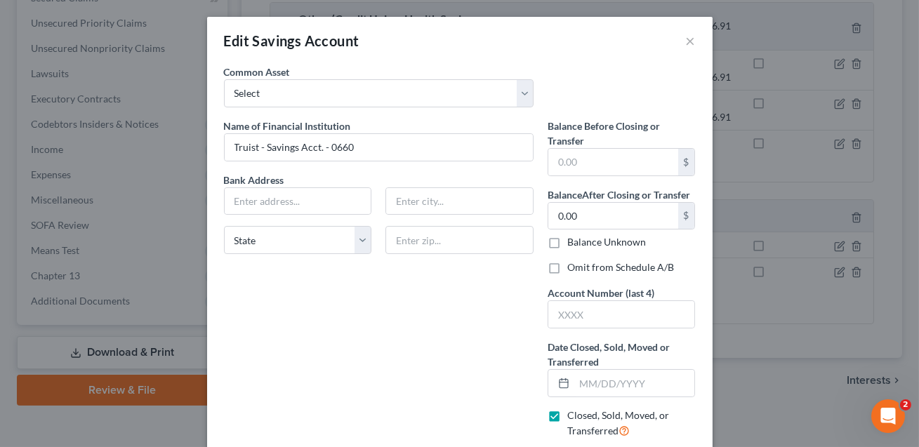
checkbox input "true"
click at [562, 311] on input "text" at bounding box center [622, 314] width 147 height 27
type input "0660"
click at [584, 374] on input "text" at bounding box center [635, 383] width 121 height 27
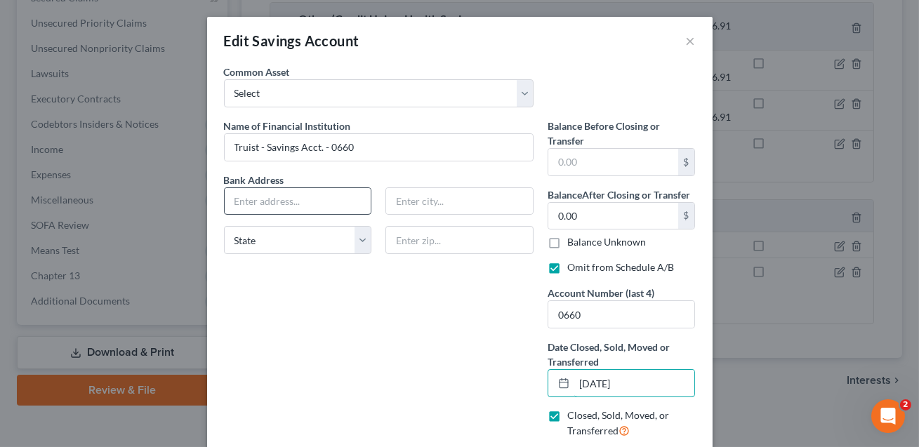
type input "07/30/2025"
click at [313, 205] on input "text" at bounding box center [298, 201] width 147 height 27
type input "214 N Tryon St. Ste 3"
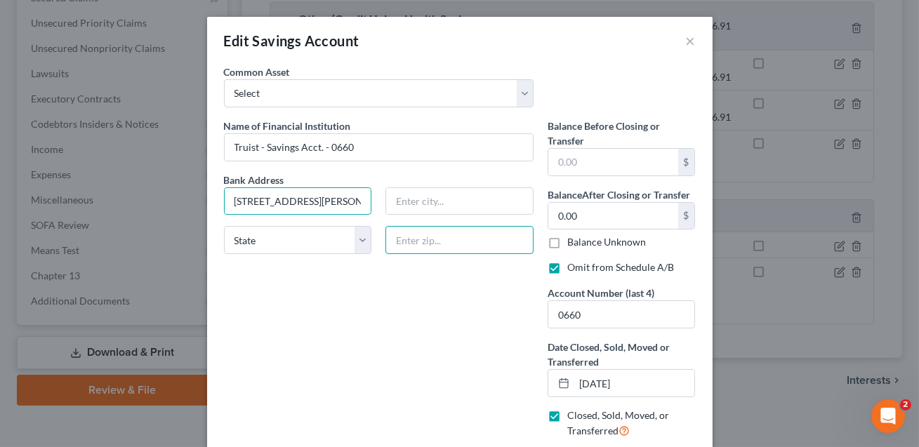
click at [416, 244] on input "text" at bounding box center [460, 240] width 148 height 28
type input "28202"
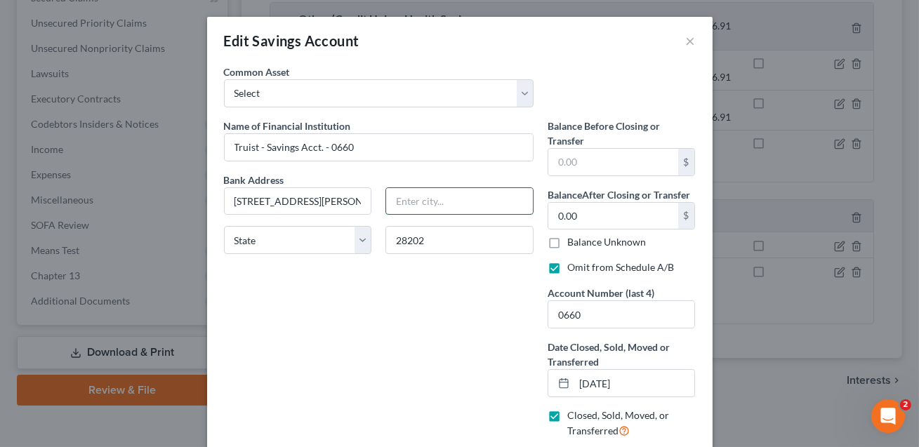
click at [423, 208] on input "text" at bounding box center [459, 201] width 147 height 27
type input "Charlotte"
select select "28"
drag, startPoint x: 376, startPoint y: 149, endPoint x: 260, endPoint y: 151, distance: 115.9
click at [260, 151] on input "Truist - Savings Acct. - 0660" at bounding box center [379, 147] width 308 height 27
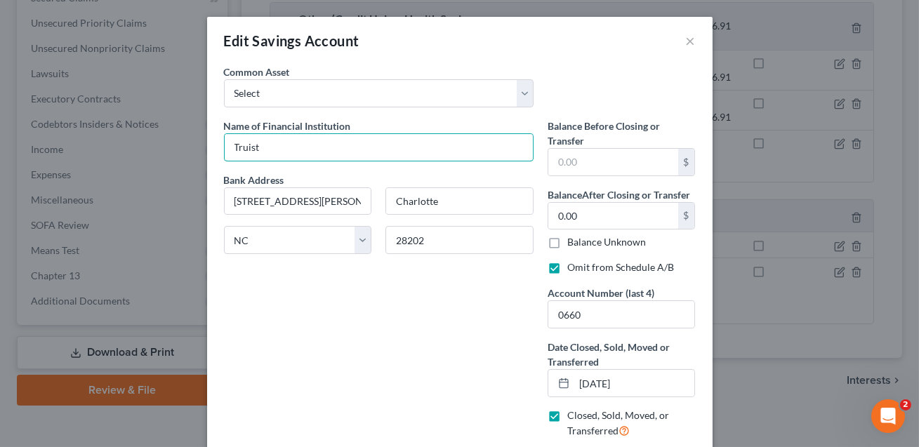
type input "Truist Bank"
click at [390, 317] on div "Name of Financial Institution * Truist Bank Bank Address 214 N Tryon St. Ste 3 …" at bounding box center [379, 285] width 324 height 332
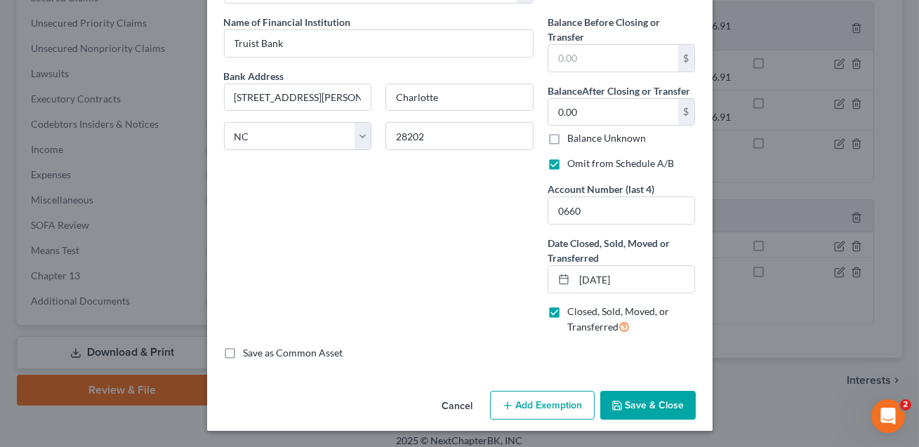
click at [644, 412] on button "Save & Close" at bounding box center [649, 406] width 96 height 30
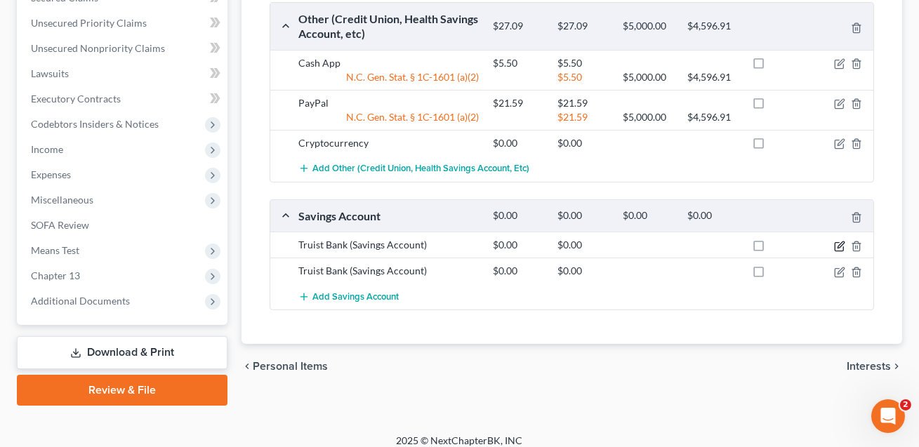
click at [840, 241] on icon "button" at bounding box center [839, 246] width 11 height 11
select select "28"
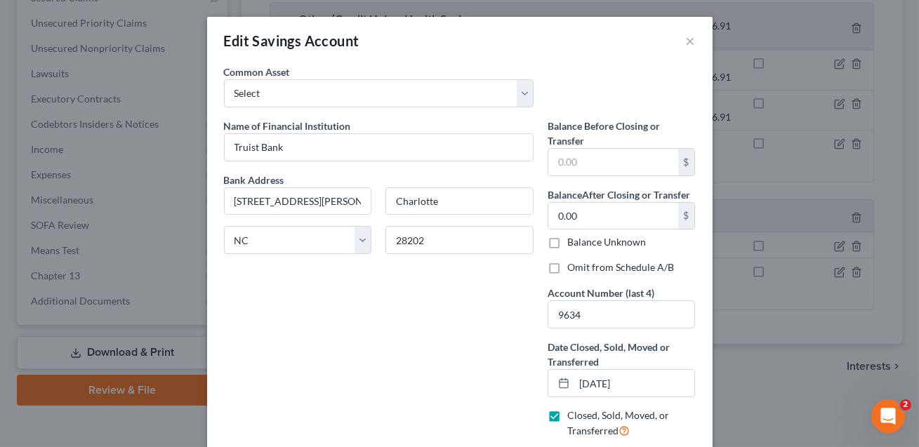
click at [568, 265] on label "Omit from Schedule A/B" at bounding box center [621, 268] width 107 height 14
click at [573, 265] on input "Omit from Schedule A/B" at bounding box center [577, 265] width 9 height 9
checkbox input "true"
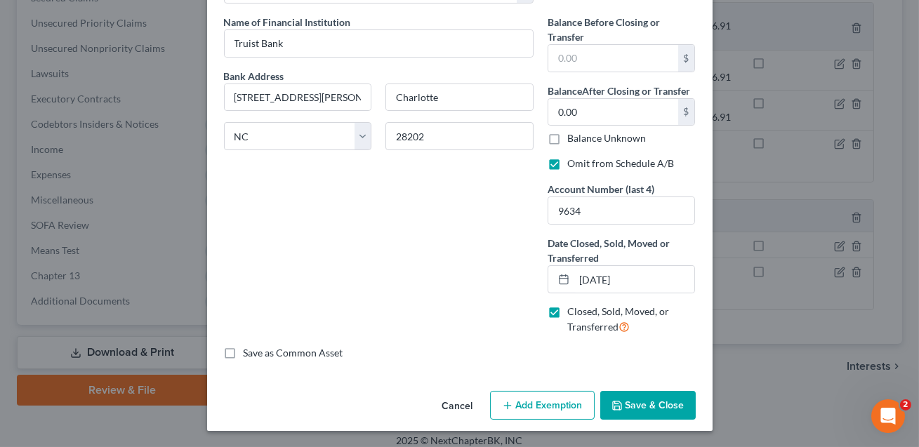
click at [641, 407] on button "Save & Close" at bounding box center [649, 406] width 96 height 30
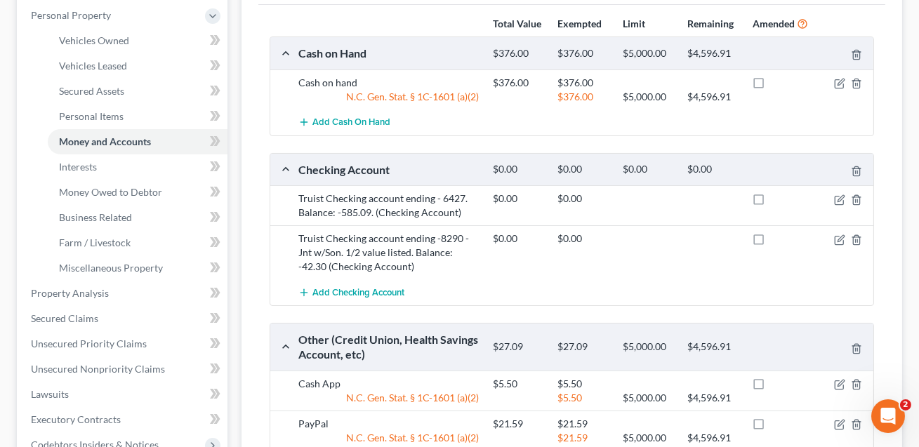
scroll to position [241, 0]
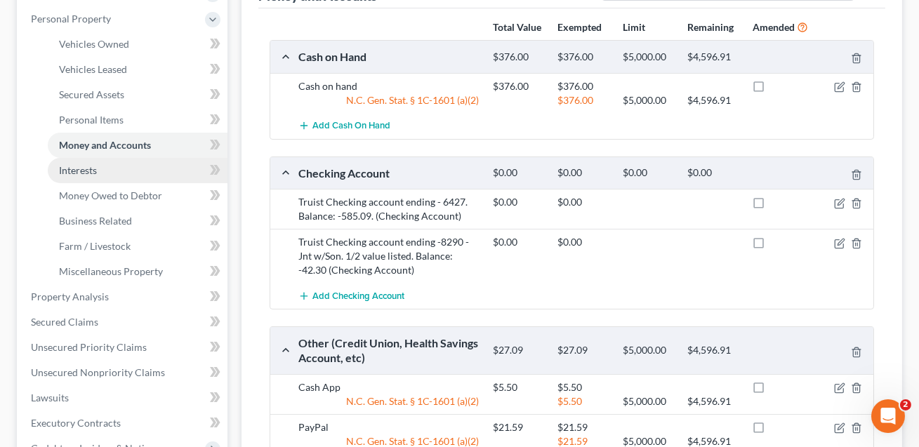
click at [95, 171] on span "Interests" at bounding box center [78, 170] width 38 height 12
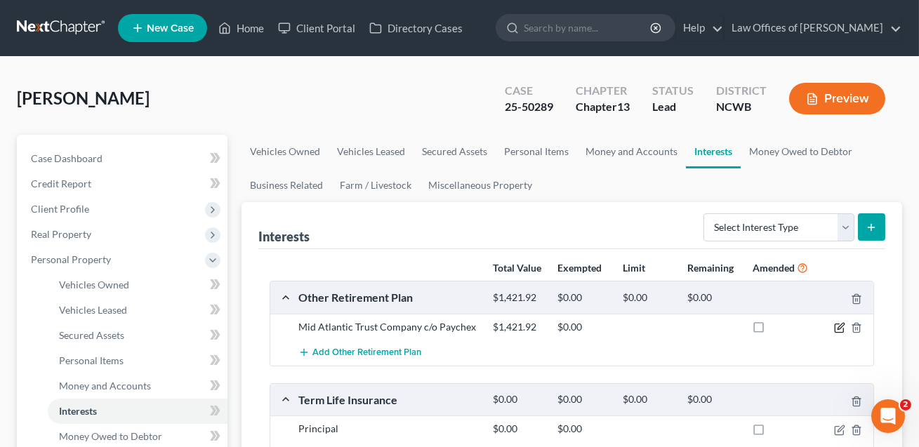
click at [840, 327] on icon "button" at bounding box center [839, 327] width 11 height 11
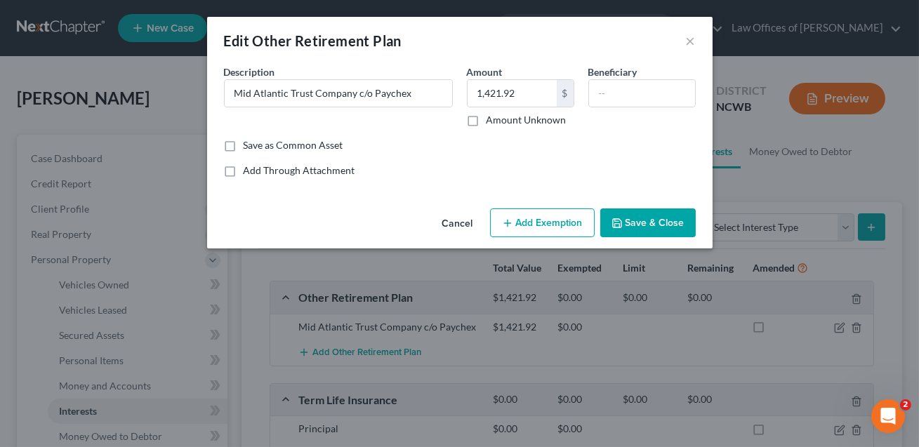
click at [460, 223] on button "Cancel" at bounding box center [457, 224] width 53 height 28
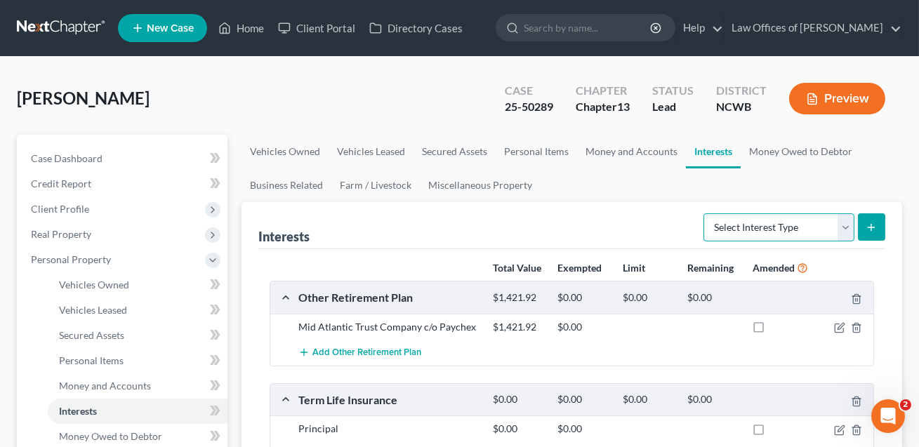
click at [764, 219] on select "Select Interest Type 401K Annuity Bond Education IRA Government Bond Government…" at bounding box center [779, 228] width 151 height 28
select select "401k"
click at [870, 233] on button "submit" at bounding box center [871, 227] width 27 height 27
click at [872, 228] on line "submit" at bounding box center [872, 227] width 0 height 6
click at [856, 328] on line "button" at bounding box center [856, 329] width 0 height 3
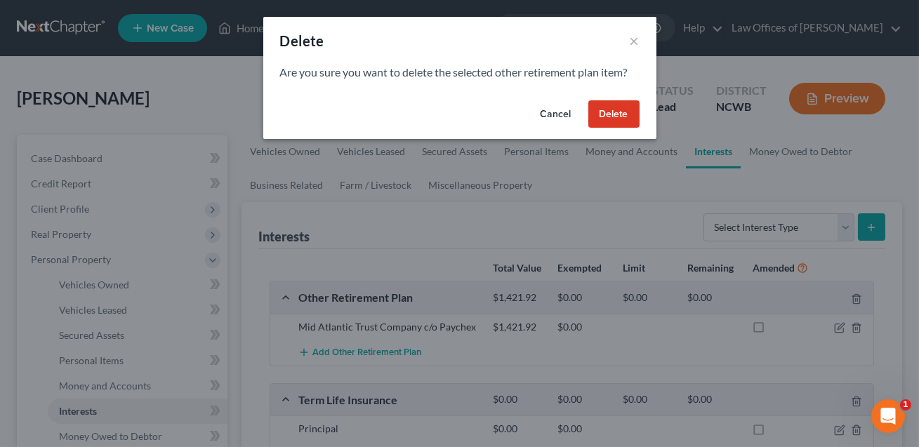
click at [613, 109] on button "Delete" at bounding box center [614, 114] width 51 height 28
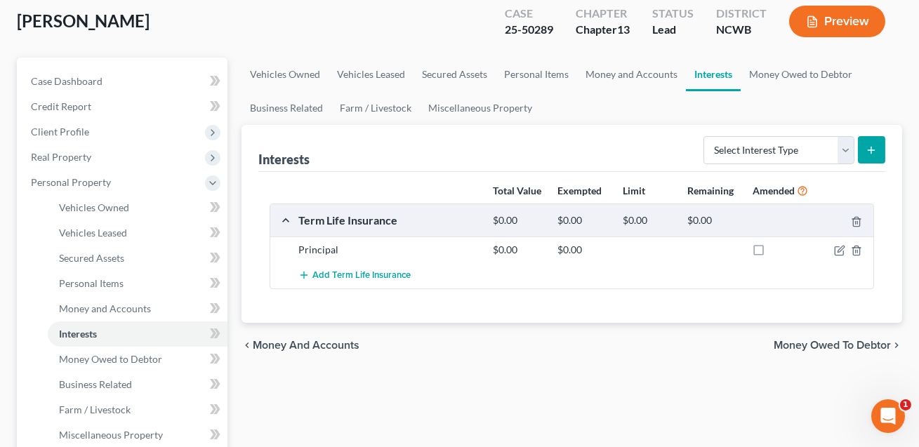
scroll to position [130, 0]
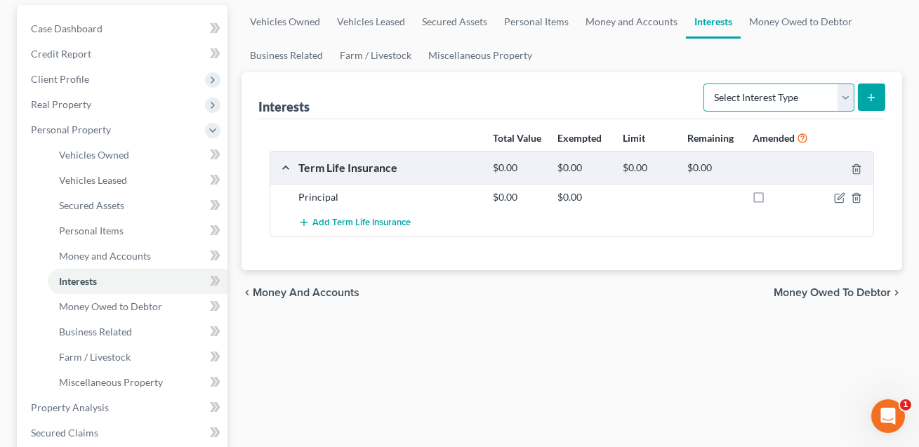
click at [759, 93] on select "Select Interest Type 401K Annuity Bond Education IRA Government Bond Government…" at bounding box center [779, 98] width 151 height 28
select select "401k"
click at [872, 105] on button "submit" at bounding box center [871, 97] width 27 height 27
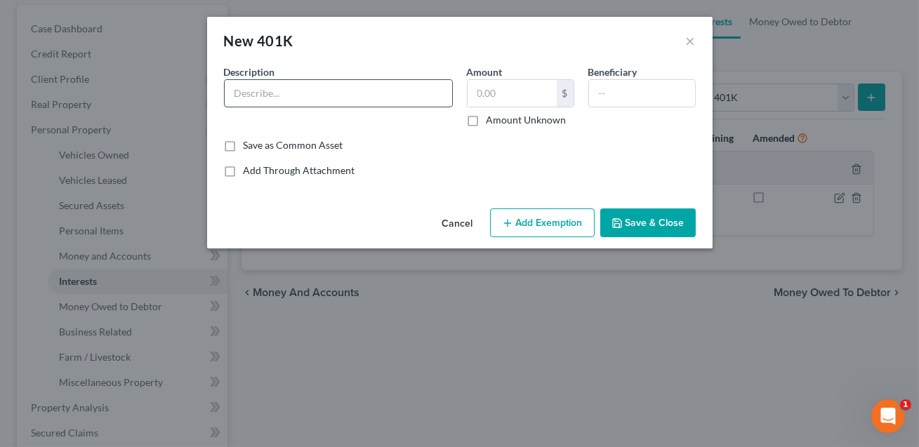
click at [369, 91] on input "text" at bounding box center [339, 93] width 228 height 27
type input "Lake [PERSON_NAME] Security Patrol In 401k. Current value: 1421.92. Not an asse…"
click at [507, 96] on input "text" at bounding box center [512, 93] width 89 height 27
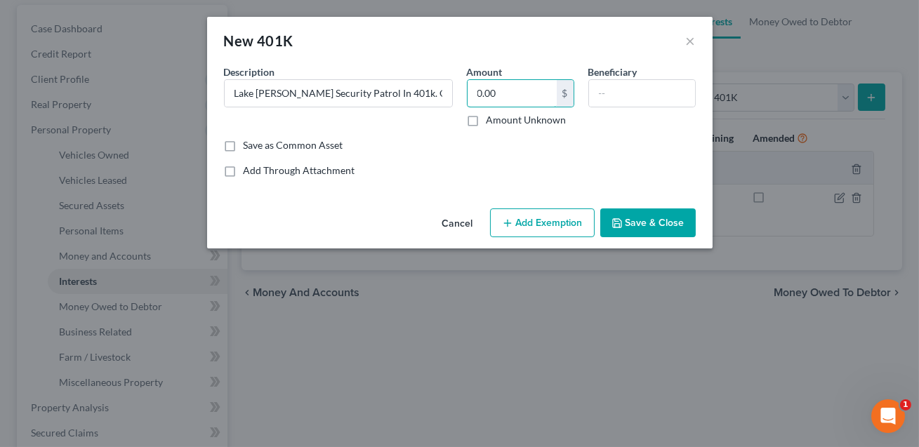
type input "0.00"
click at [622, 233] on button "Save & Close" at bounding box center [649, 224] width 96 height 30
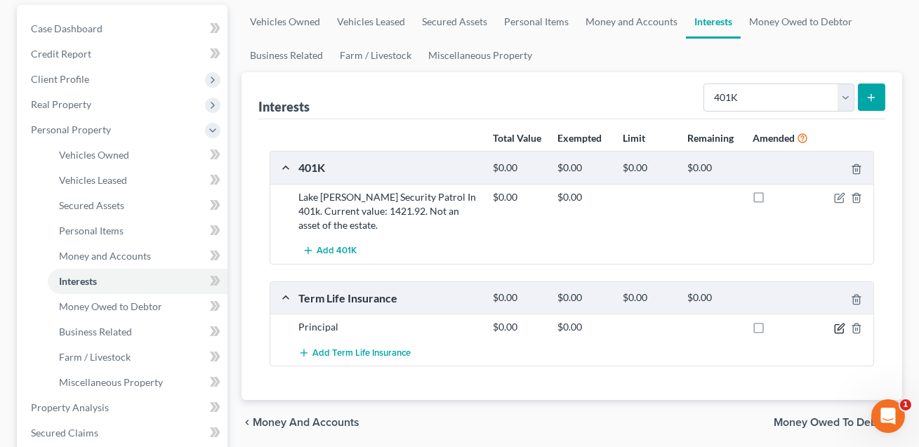
click at [840, 330] on icon "button" at bounding box center [839, 328] width 11 height 11
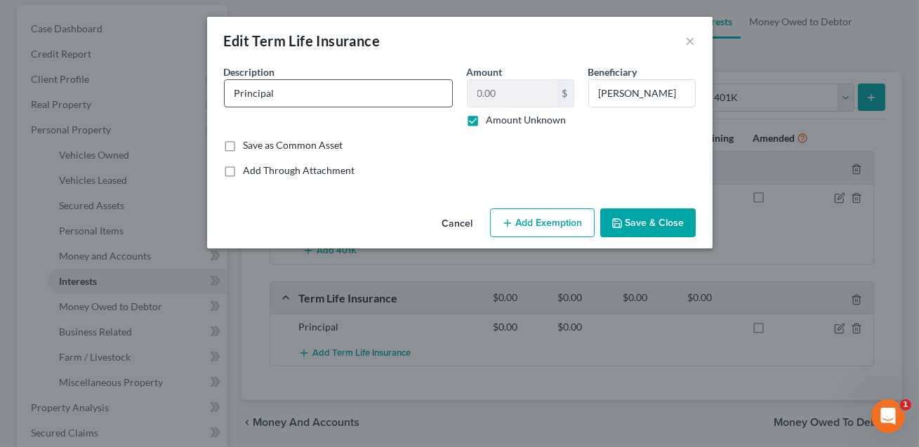
click at [294, 94] on input "Principal" at bounding box center [339, 93] width 228 height 27
type input "Principaltem life policy providing a $50k benefit. No current value."
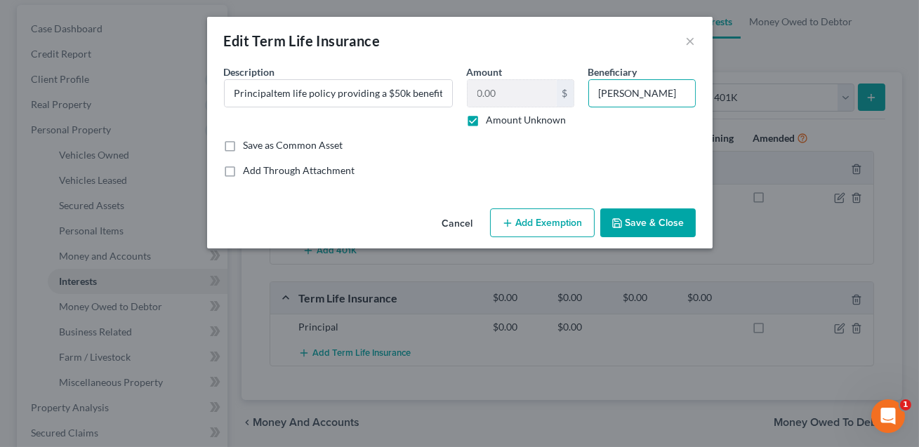
scroll to position [0, 0]
drag, startPoint x: 689, startPoint y: 93, endPoint x: 604, endPoint y: 93, distance: 85.0
click at [604, 93] on input "[PERSON_NAME]" at bounding box center [642, 93] width 106 height 27
type input "K"
type input "Son"
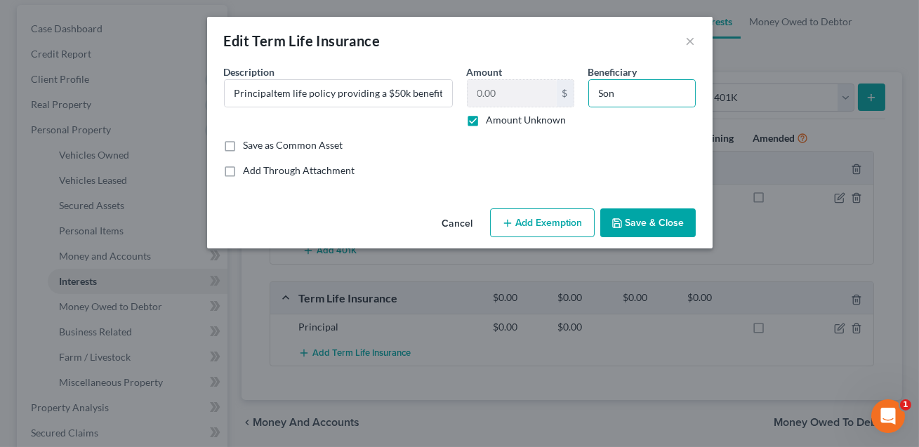
click at [487, 123] on label "Amount Unknown" at bounding box center [527, 120] width 80 height 14
click at [492, 122] on input "Amount Unknown" at bounding box center [496, 117] width 9 height 9
checkbox input "false"
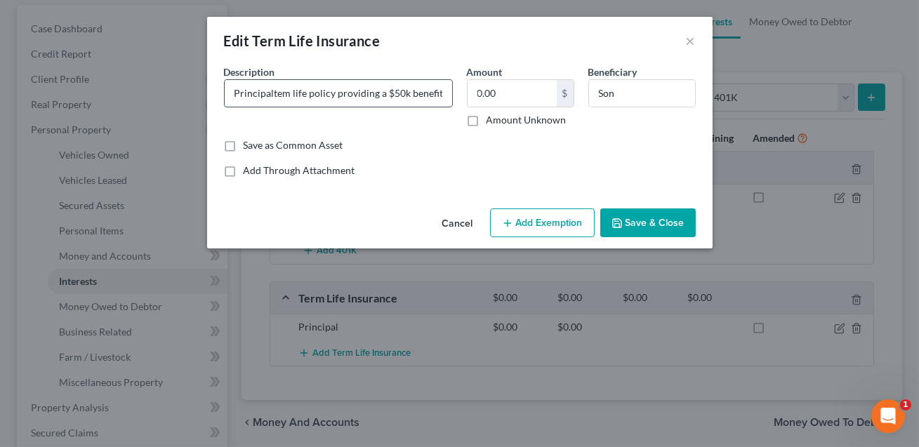
click at [372, 97] on input "Principaltem life policy providing a $50k benefit. No current value." at bounding box center [339, 93] width 228 height 27
click at [272, 94] on input "Principaltem life policy w/a $50k benefit. No current value." at bounding box center [339, 93] width 228 height 27
click at [282, 93] on input "Principal tem life policy w/a $50k benefit. No current value." at bounding box center [339, 93] width 228 height 27
type input "Principal term life policy w/a $50k benefit. No current value."
click at [626, 218] on button "Save & Close" at bounding box center [649, 224] width 96 height 30
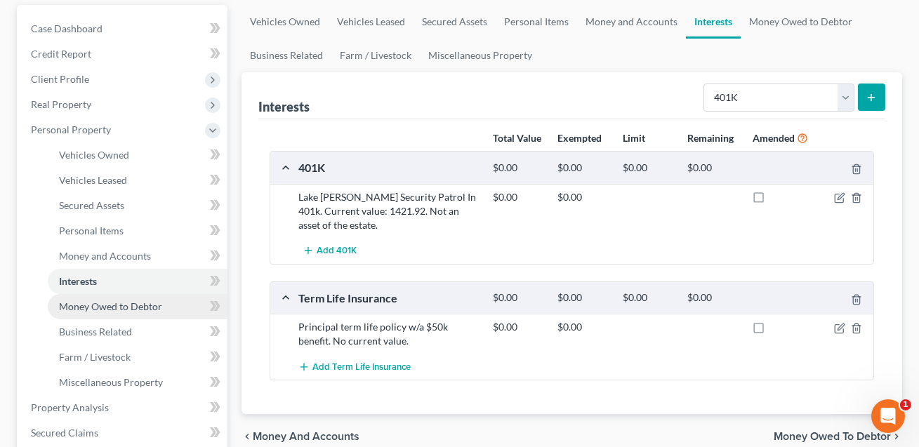
click at [80, 301] on span "Money Owed to Debtor" at bounding box center [110, 307] width 103 height 12
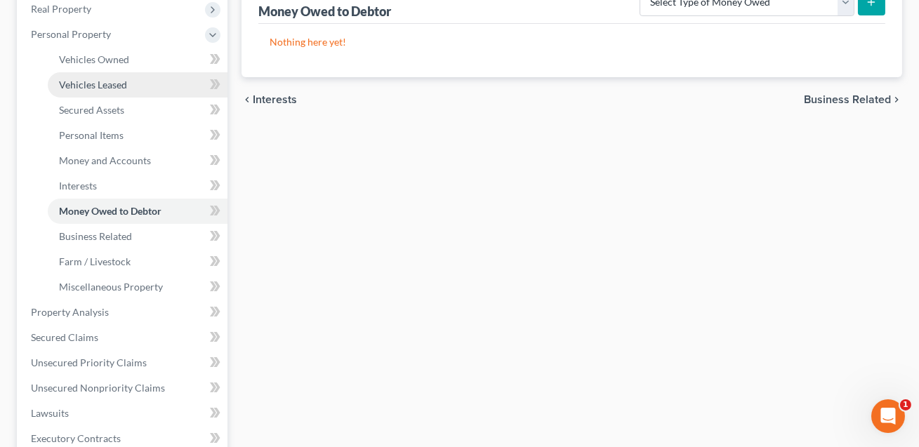
scroll to position [274, 0]
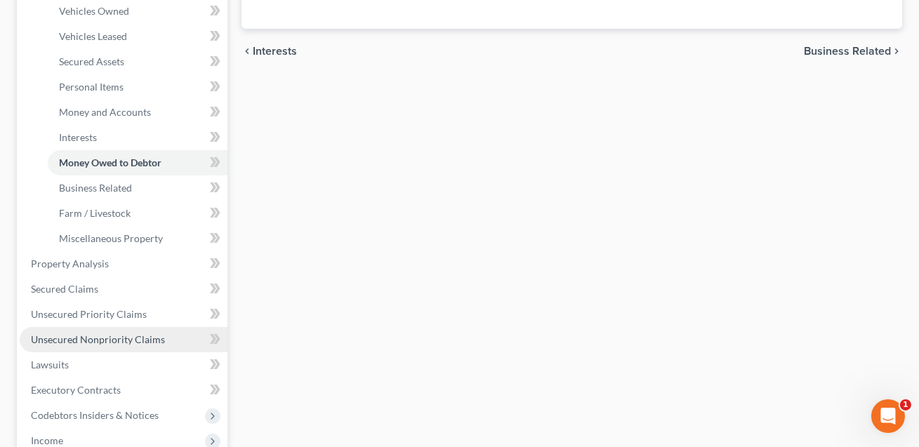
click at [90, 336] on span "Unsecured Nonpriority Claims" at bounding box center [98, 340] width 134 height 12
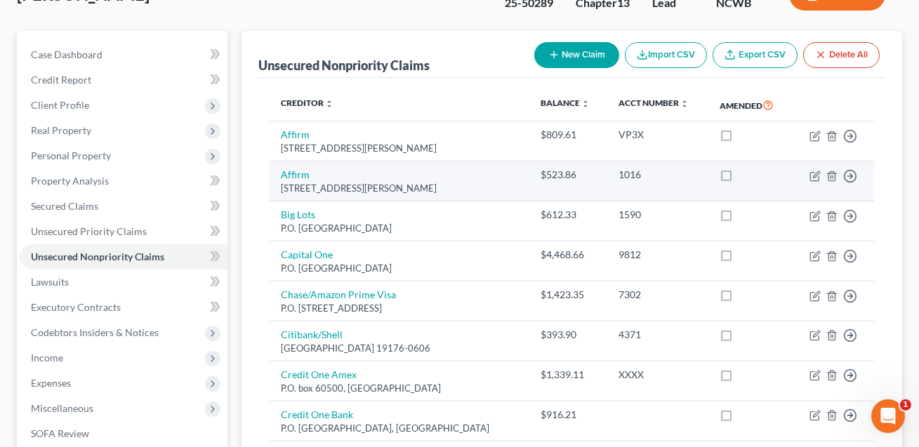
scroll to position [102, 0]
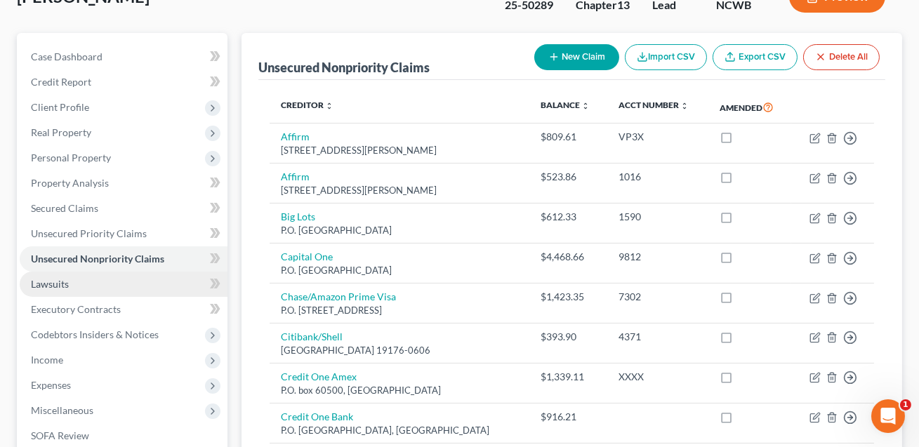
click at [64, 282] on span "Lawsuits" at bounding box center [50, 284] width 38 height 12
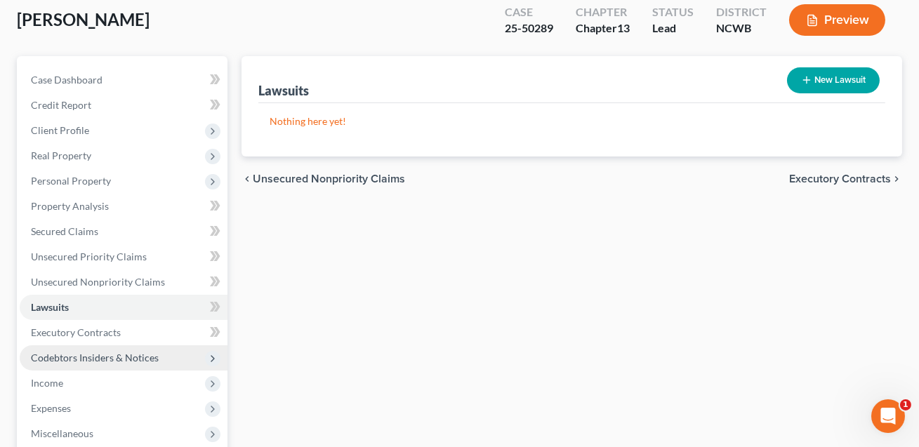
scroll to position [104, 0]
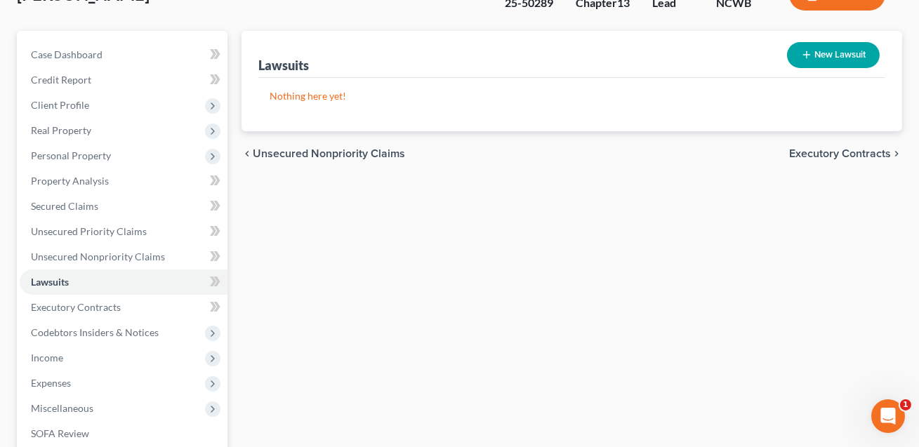
click at [829, 52] on button "New Lawsuit" at bounding box center [833, 55] width 93 height 26
select select "0"
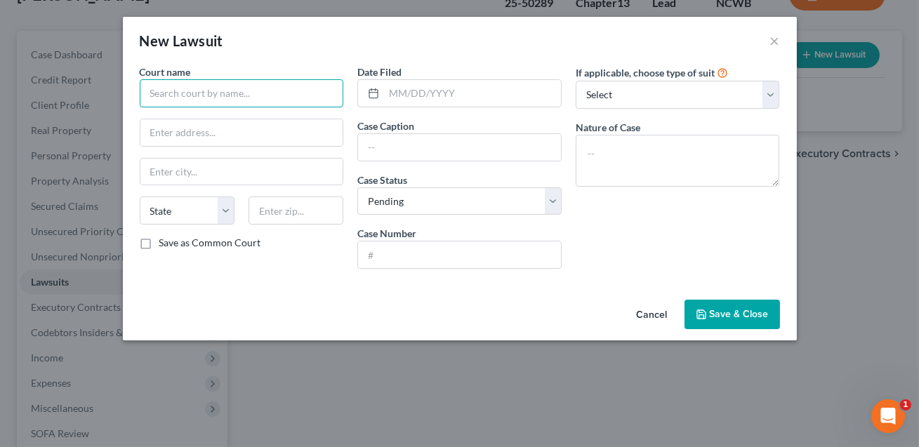
click at [247, 99] on input "text" at bounding box center [242, 93] width 204 height 28
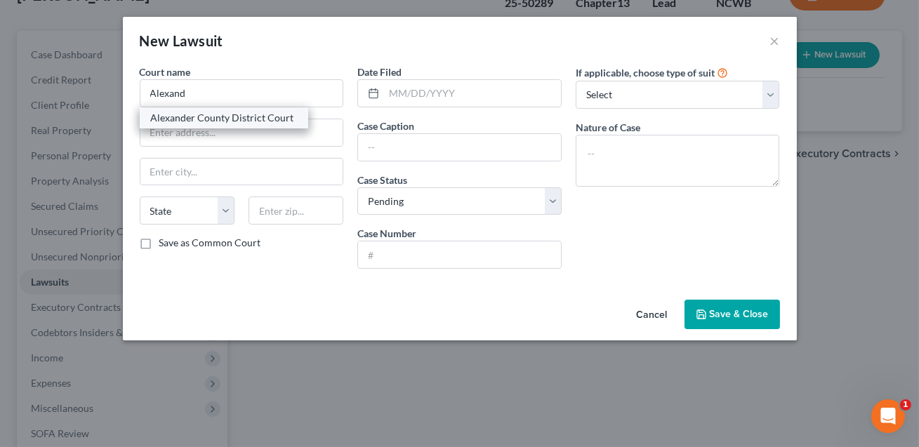
click at [255, 119] on div "Alexander County District Court" at bounding box center [224, 118] width 146 height 14
type input "Alexander County District Court"
type input "[STREET_ADDRESS]"
type input "[GEOGRAPHIC_DATA]"
select select "28"
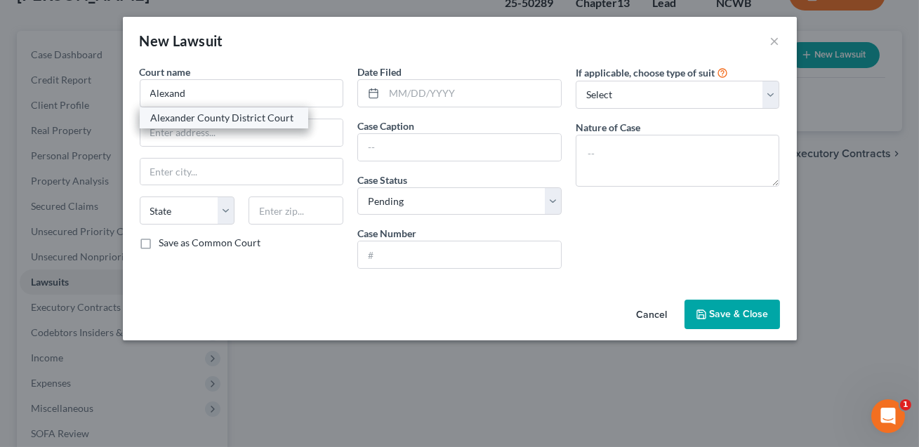
type input "28681"
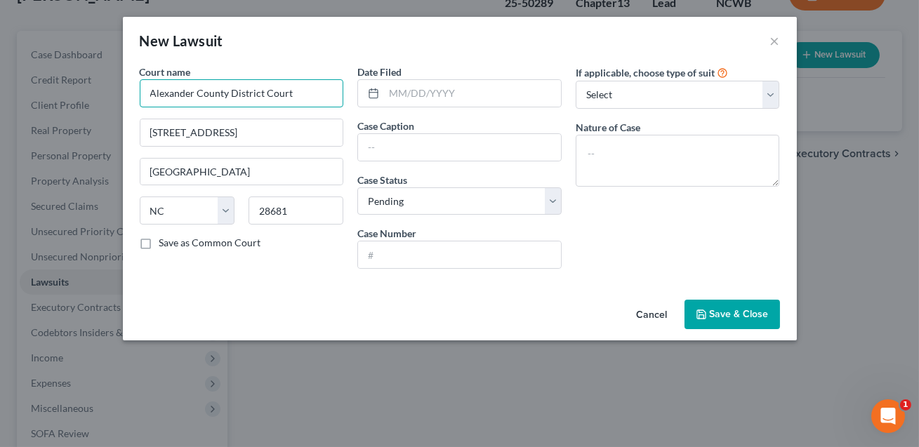
drag, startPoint x: 261, startPoint y: 94, endPoint x: 230, endPoint y: 94, distance: 30.9
click at [230, 94] on input "Alexander County District Court" at bounding box center [242, 93] width 204 height 28
type input "Alexander County Court"
click at [401, 94] on input "text" at bounding box center [472, 93] width 177 height 27
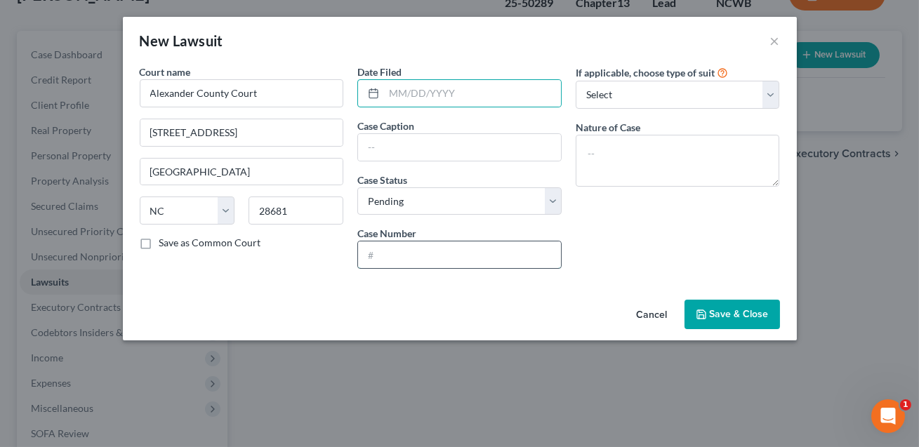
click at [382, 253] on input "text" at bounding box center [459, 255] width 203 height 27
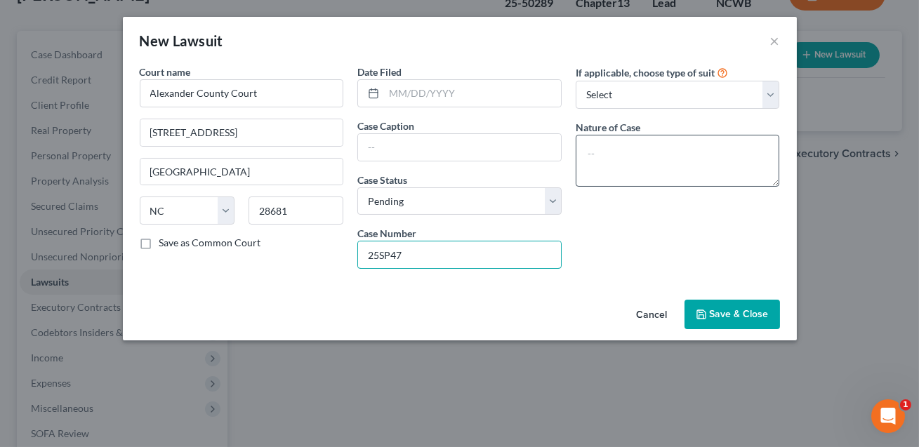
type input "25SP47"
click at [596, 152] on textarea at bounding box center [678, 161] width 204 height 52
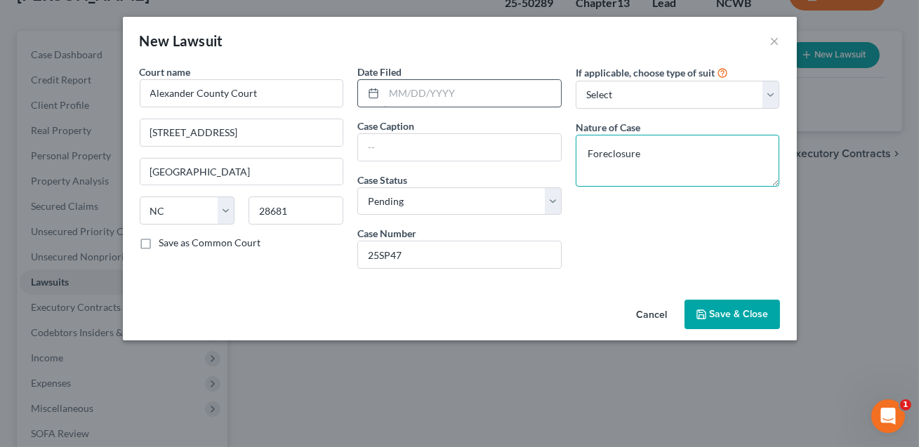
type textarea "Foreclosure"
click at [431, 96] on input "text" at bounding box center [472, 93] width 177 height 27
type input "[DATE]"
click at [384, 140] on input "text" at bounding box center [459, 147] width 203 height 27
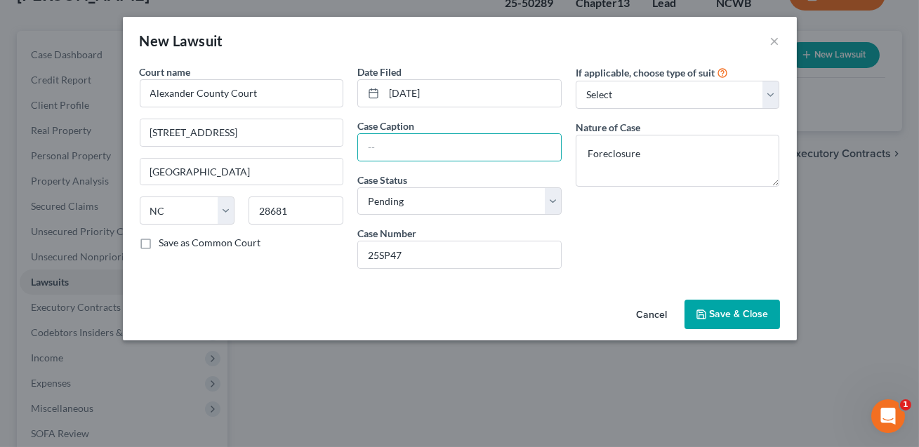
click at [674, 254] on div "If applicable, choose type of suit Select Repossession Garnishment Foreclosure …" at bounding box center [678, 173] width 218 height 216
click at [716, 315] on span "Save & Close" at bounding box center [739, 314] width 59 height 12
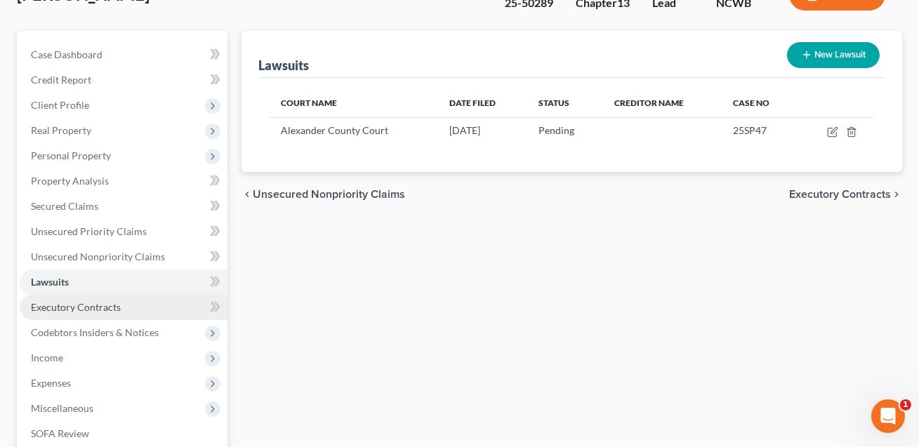
click at [88, 305] on span "Executory Contracts" at bounding box center [76, 307] width 90 height 12
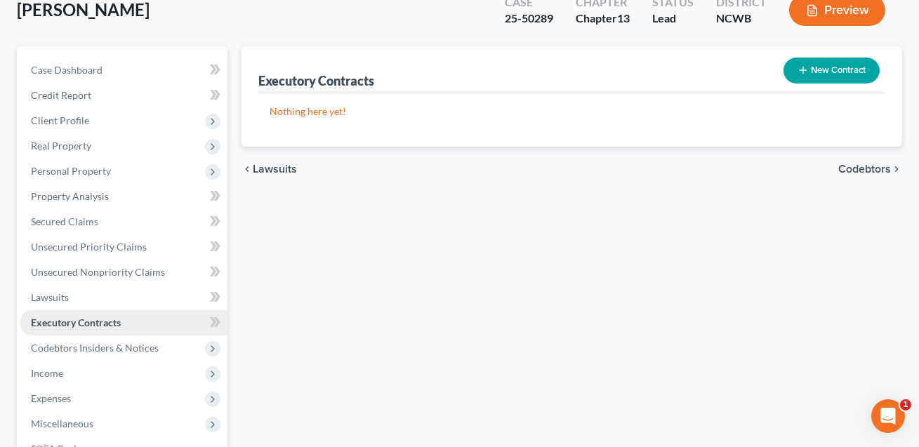
scroll to position [97, 0]
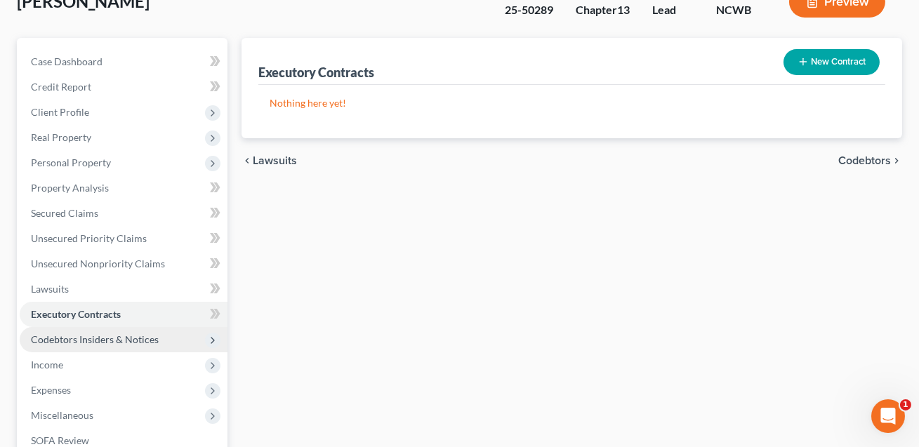
click at [87, 337] on span "Codebtors Insiders & Notices" at bounding box center [95, 340] width 128 height 12
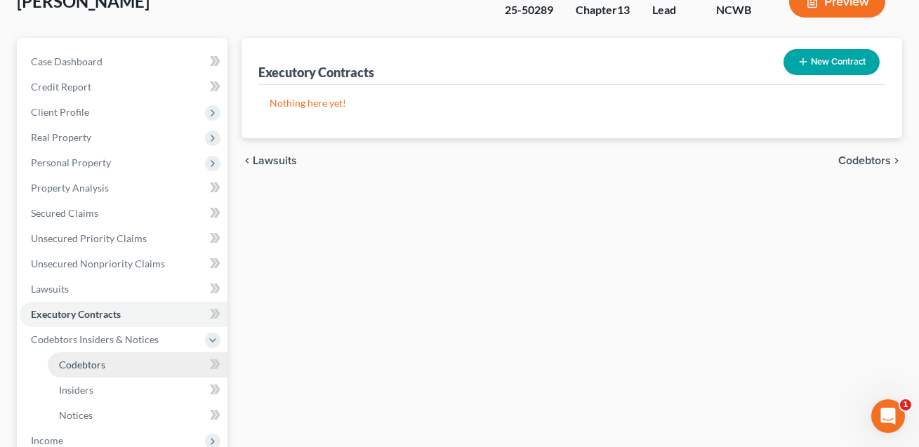
click at [81, 368] on span "Codebtors" at bounding box center [82, 365] width 46 height 12
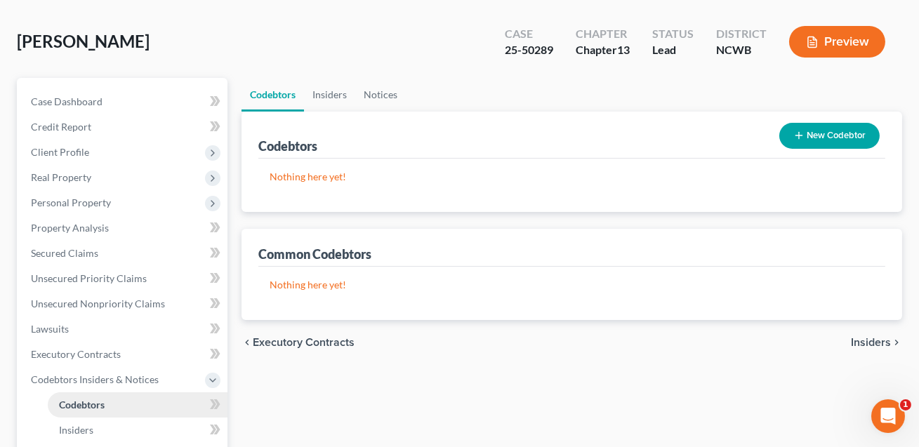
scroll to position [146, 0]
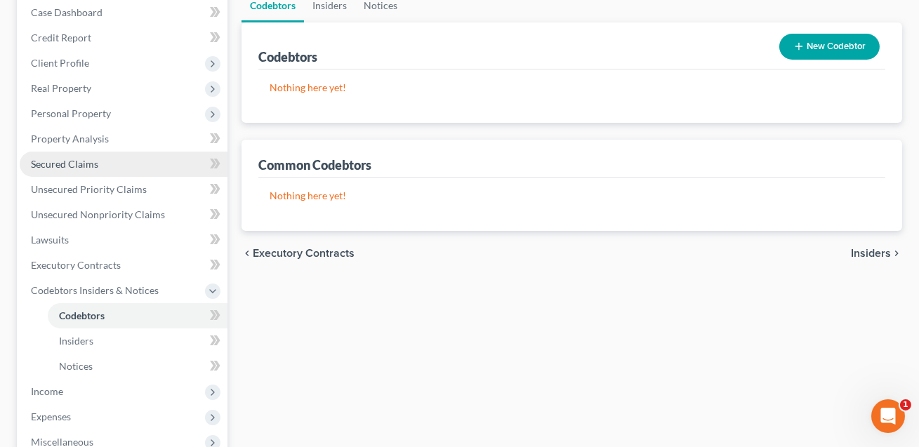
click at [67, 164] on span "Secured Claims" at bounding box center [64, 164] width 67 height 12
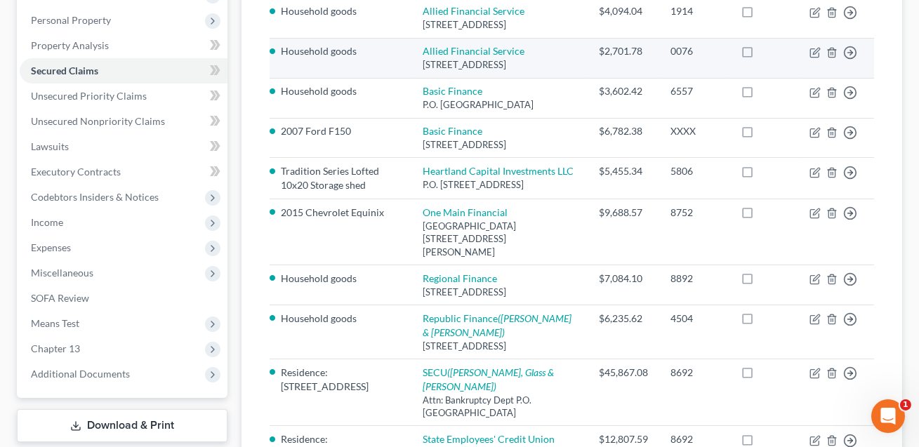
scroll to position [353, 0]
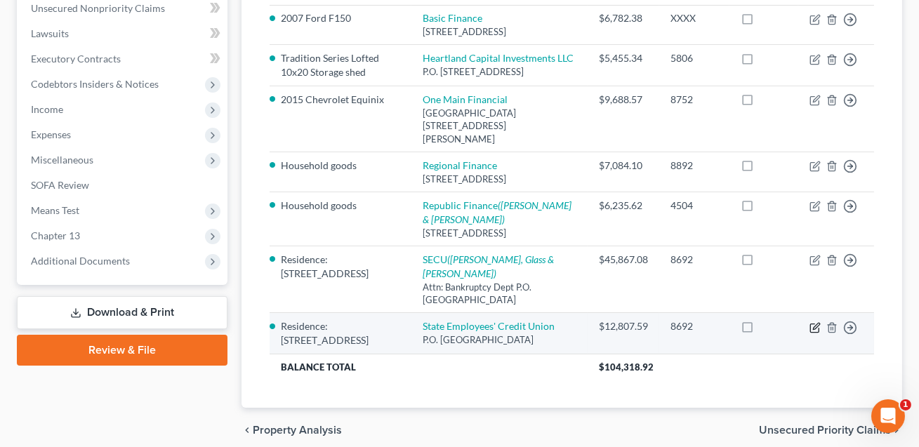
click at [818, 334] on icon "button" at bounding box center [815, 327] width 11 height 11
select select "28"
select select "0"
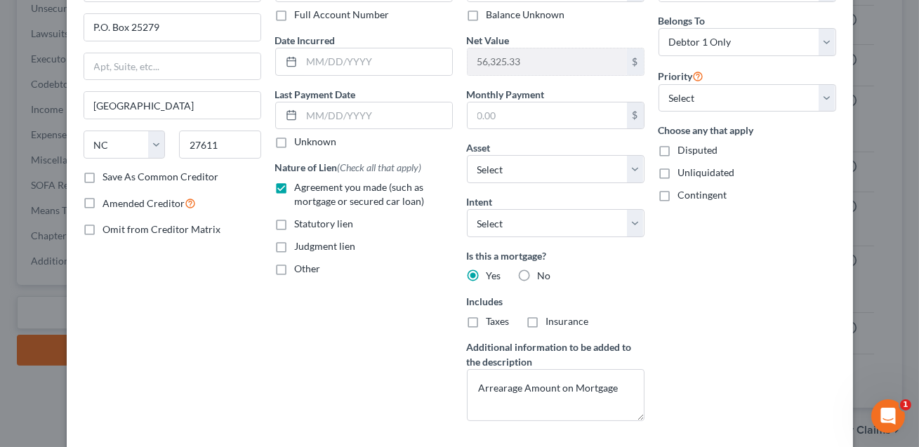
scroll to position [104, 0]
click at [295, 190] on label "Agreement you made (such as mortgage or secured car loan)" at bounding box center [374, 196] width 158 height 28
click at [301, 190] on input "Agreement you made (such as mortgage or secured car loan)" at bounding box center [305, 186] width 9 height 9
checkbox input "false"
click at [295, 270] on label "Other" at bounding box center [308, 270] width 26 height 14
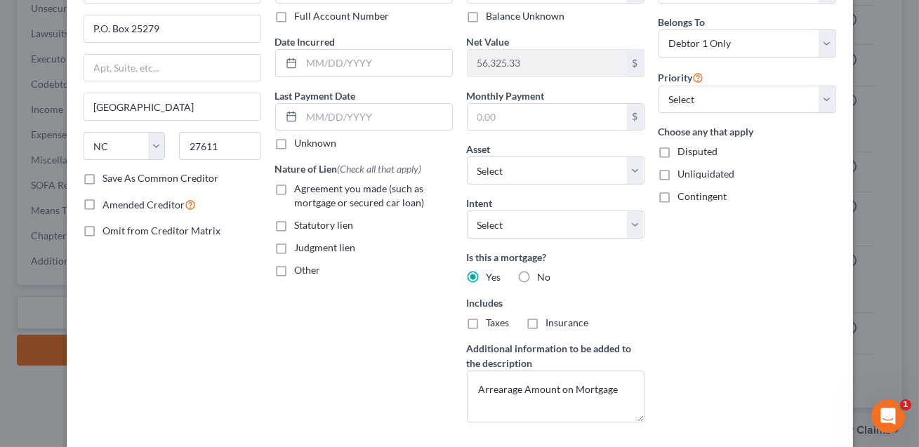
click at [301, 270] on input "Other" at bounding box center [305, 267] width 9 height 9
checkbox input "true"
click at [301, 296] on input "text" at bounding box center [364, 302] width 176 height 27
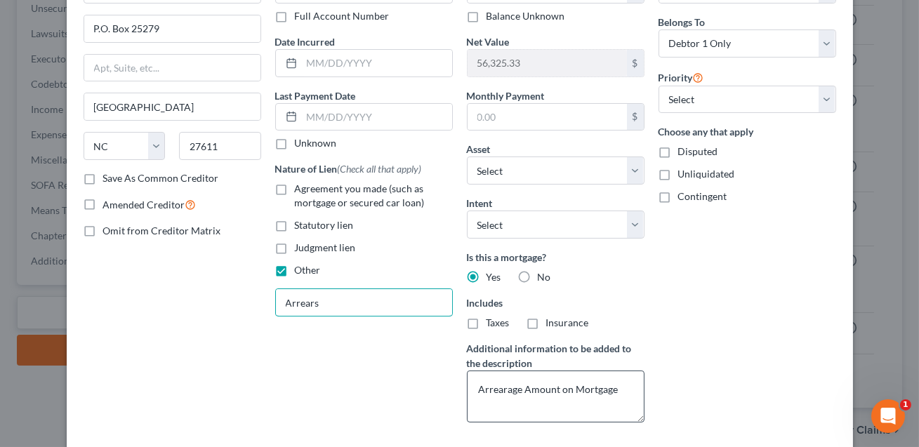
type input "Arrears"
drag, startPoint x: 619, startPoint y: 389, endPoint x: 530, endPoint y: 393, distance: 88.6
click at [530, 393] on textarea "Arrearage Amount on Mortgage" at bounding box center [556, 397] width 178 height 52
drag, startPoint x: 558, startPoint y: 388, endPoint x: 525, endPoint y: 386, distance: 33.7
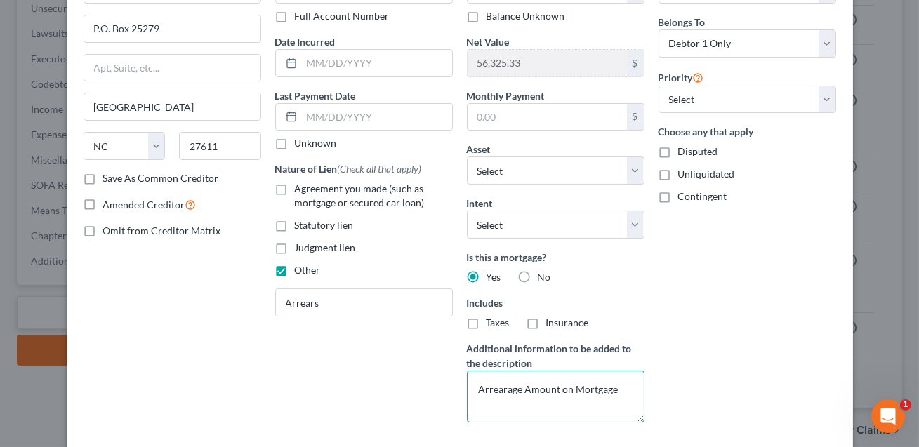
click at [525, 386] on textarea "Arrearage Amount on Mortgage" at bounding box center [556, 397] width 178 height 52
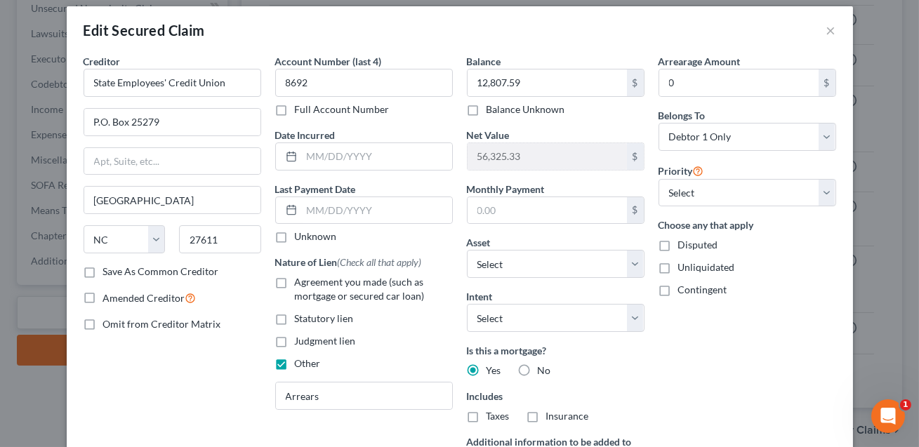
scroll to position [10, 0]
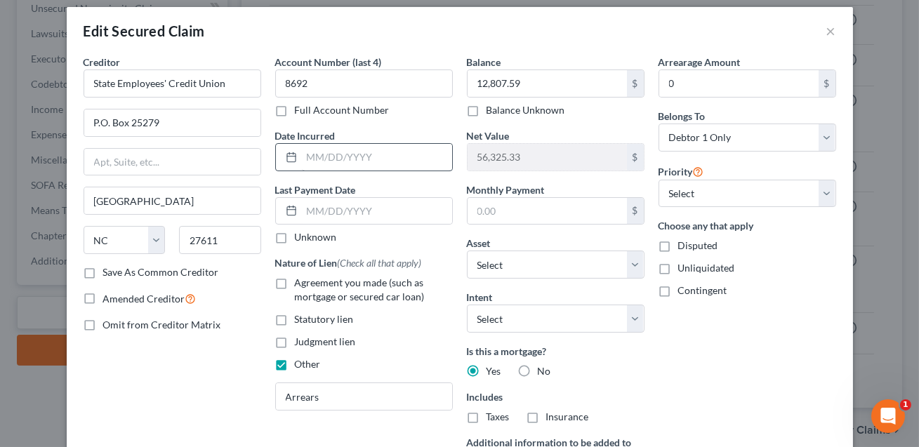
type textarea "Arrearage on Mortgage"
click at [330, 154] on input "text" at bounding box center [377, 157] width 150 height 27
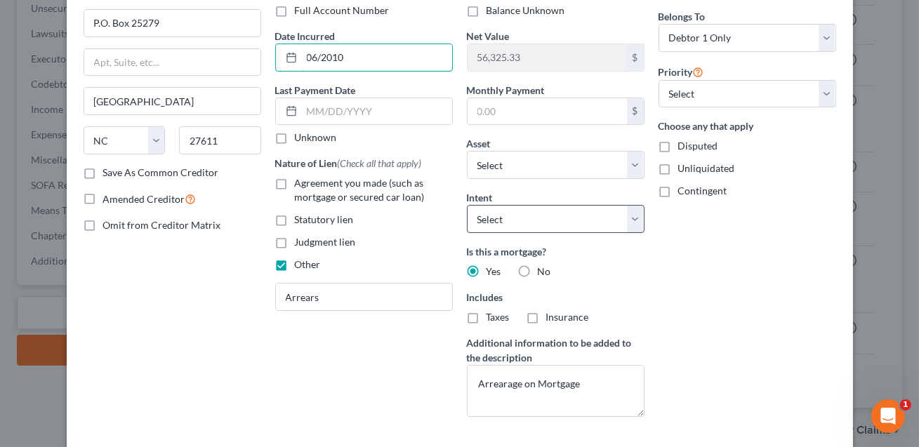
scroll to position [218, 0]
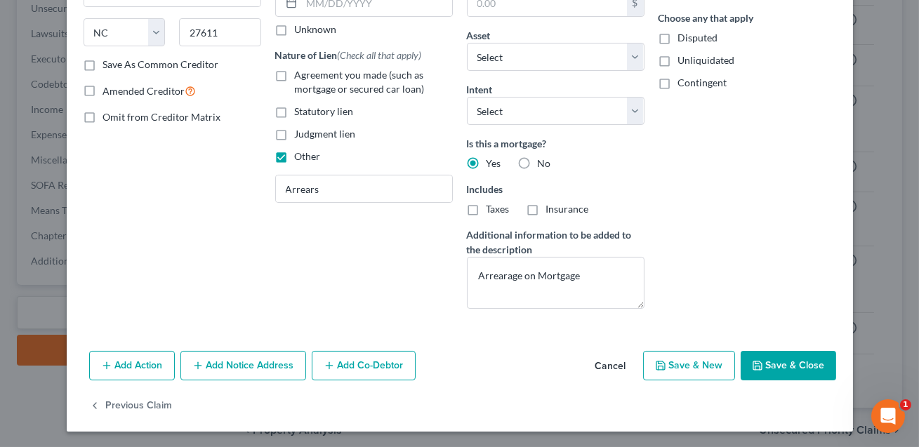
type input "06/2010"
click at [765, 357] on button "Save & Close" at bounding box center [789, 366] width 96 height 30
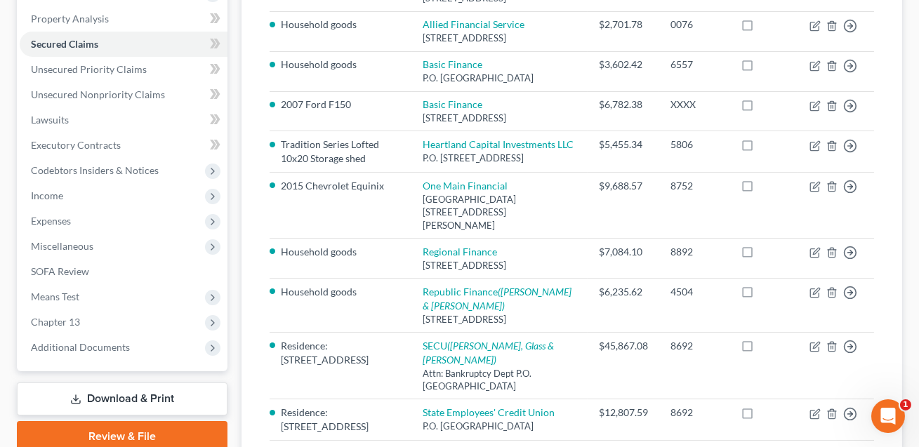
scroll to position [228, 0]
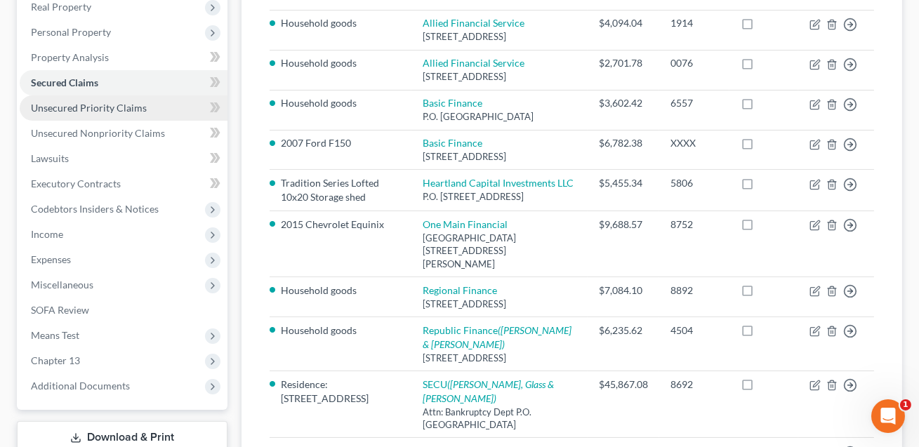
click at [82, 105] on span "Unsecured Priority Claims" at bounding box center [89, 108] width 116 height 12
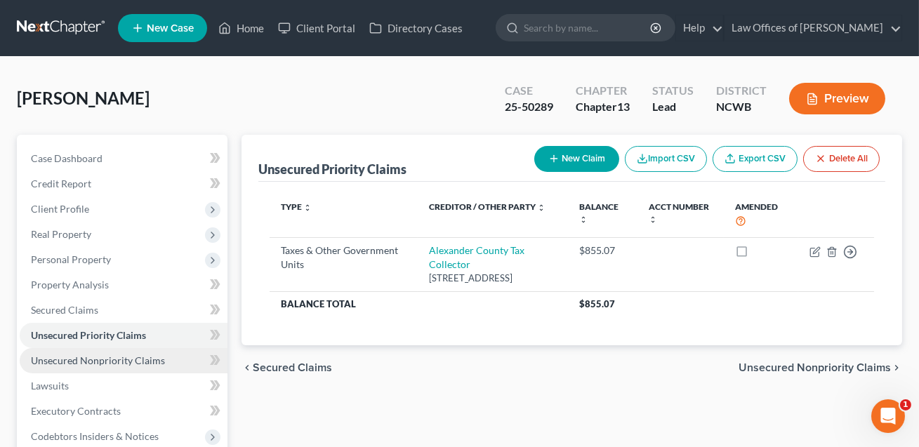
click at [96, 358] on span "Unsecured Nonpriority Claims" at bounding box center [98, 361] width 134 height 12
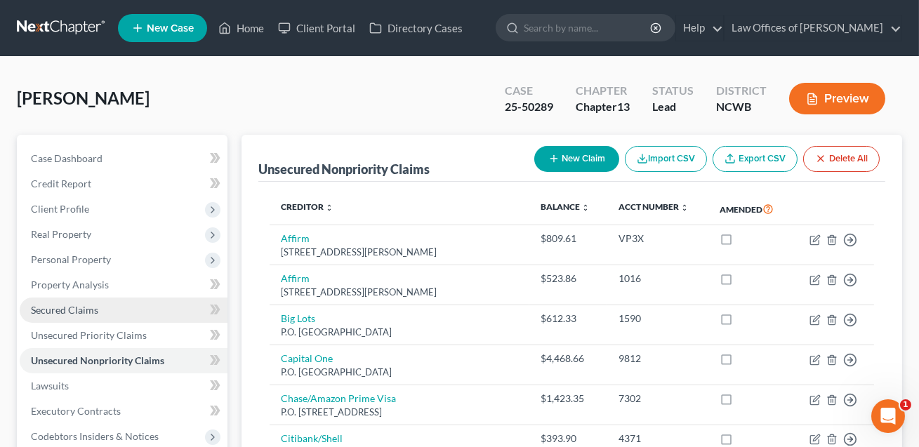
click at [81, 308] on span "Secured Claims" at bounding box center [64, 310] width 67 height 12
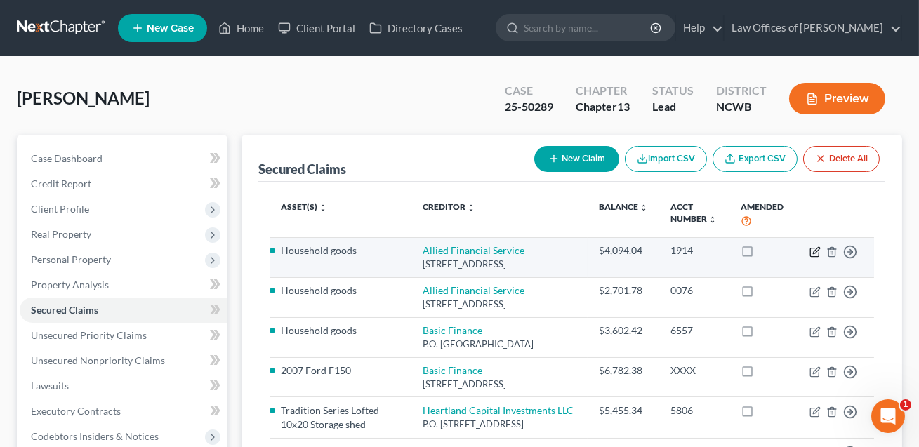
click at [814, 254] on icon "button" at bounding box center [815, 252] width 11 height 11
select select "28"
select select "0"
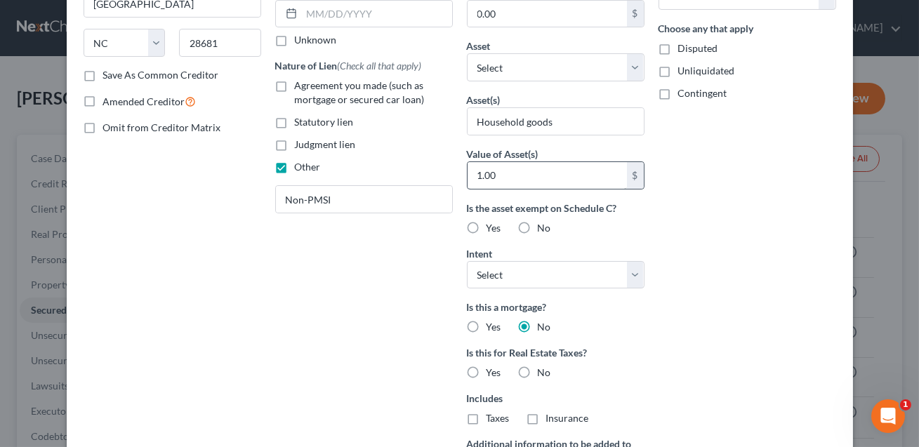
scroll to position [110, 0]
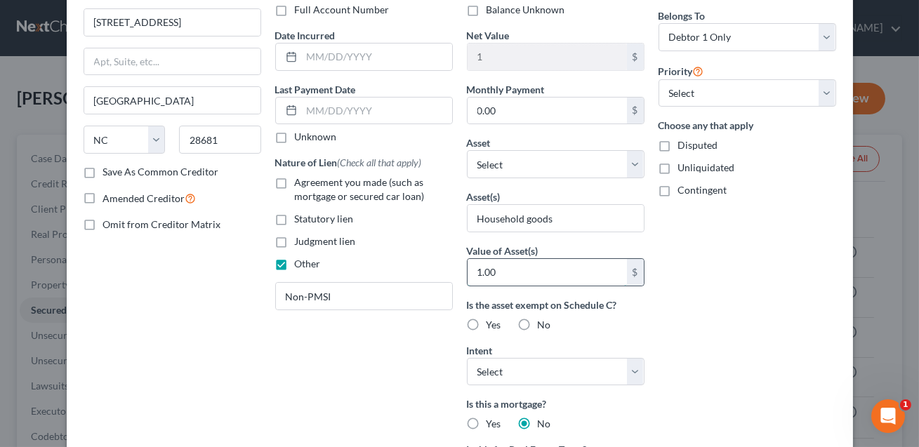
click at [503, 279] on input "1.00" at bounding box center [547, 272] width 159 height 27
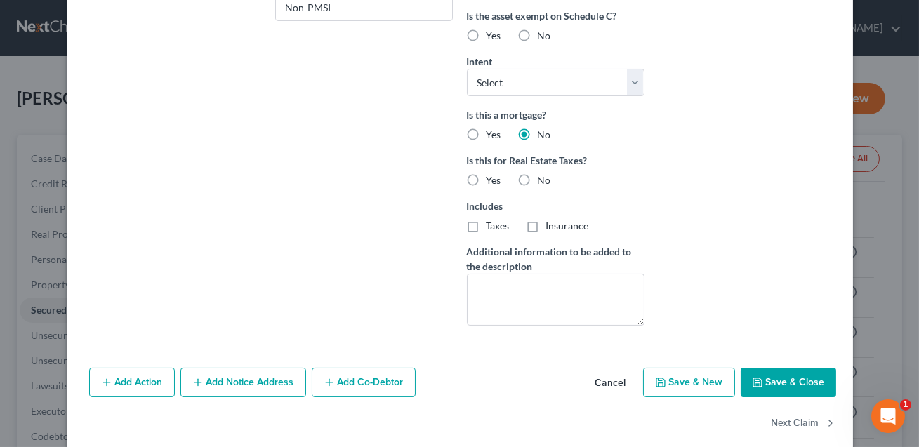
scroll to position [412, 0]
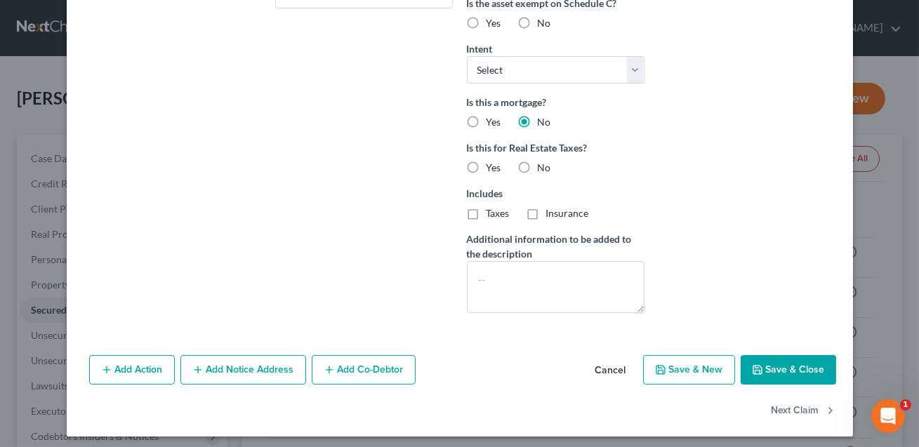
type input "650.00"
click at [787, 367] on button "Save & Close" at bounding box center [789, 370] width 96 height 30
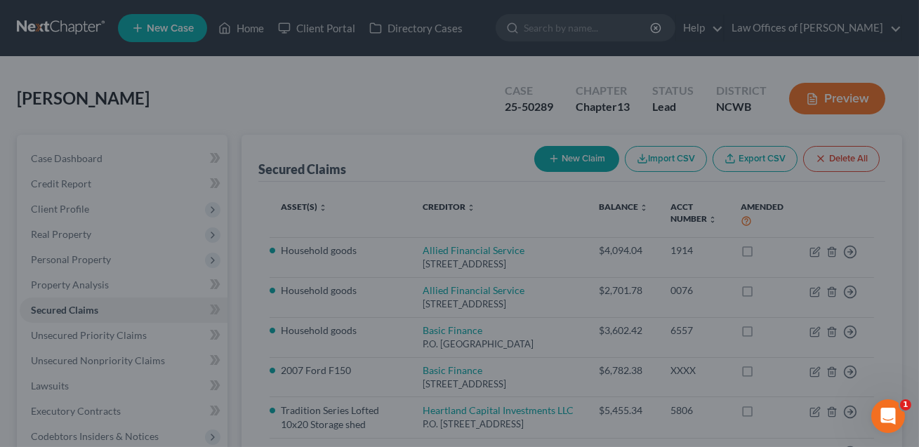
scroll to position [263, 0]
type input "650"
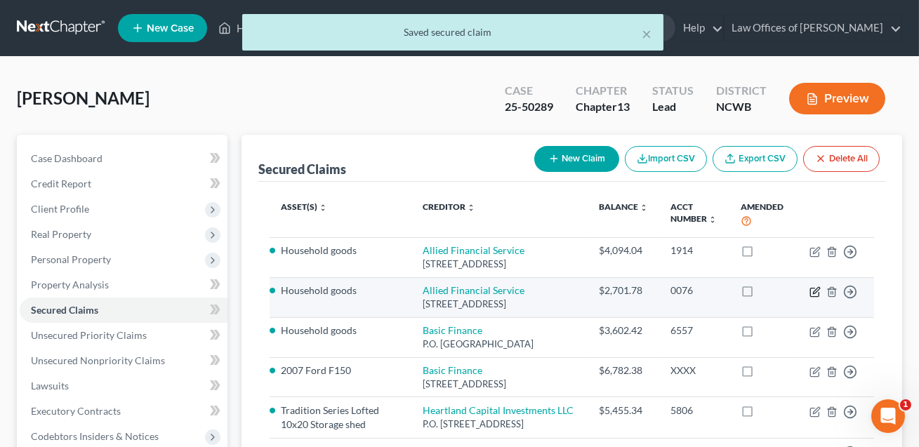
click at [815, 294] on icon "button" at bounding box center [816, 290] width 6 height 6
select select "28"
select select "0"
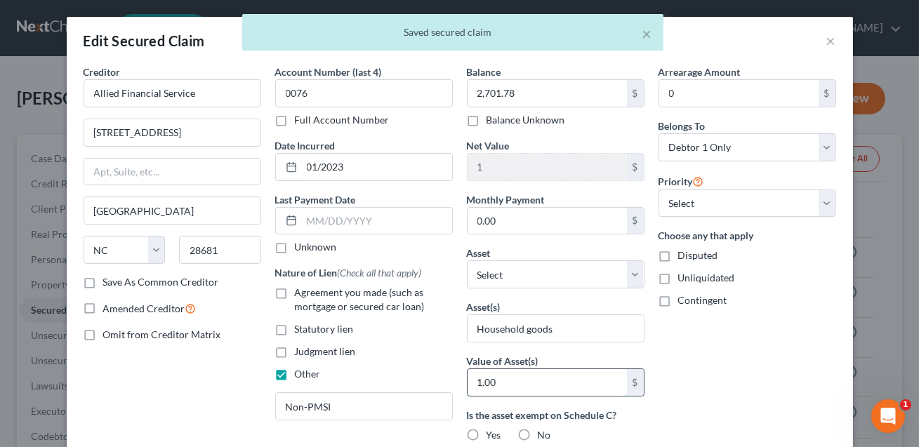
click at [498, 387] on input "1.00" at bounding box center [547, 382] width 159 height 27
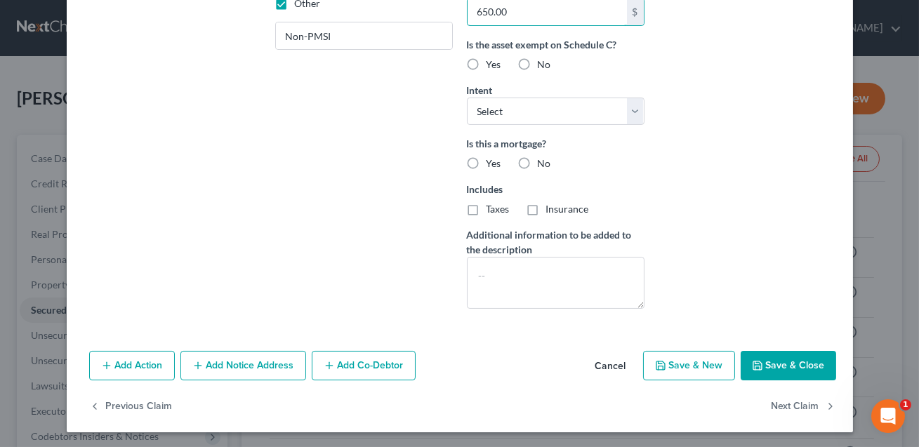
type input "650.00"
click at [762, 365] on icon "button" at bounding box center [758, 366] width 8 height 8
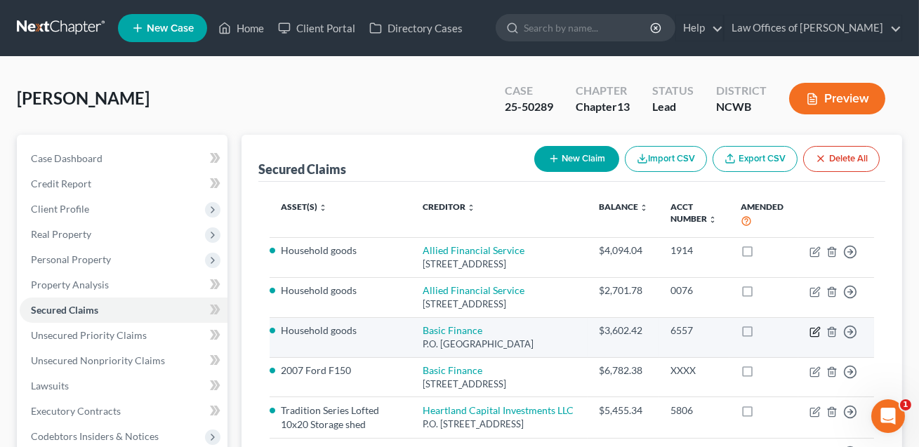
click at [815, 334] on icon "button" at bounding box center [816, 330] width 6 height 6
select select "28"
select select "0"
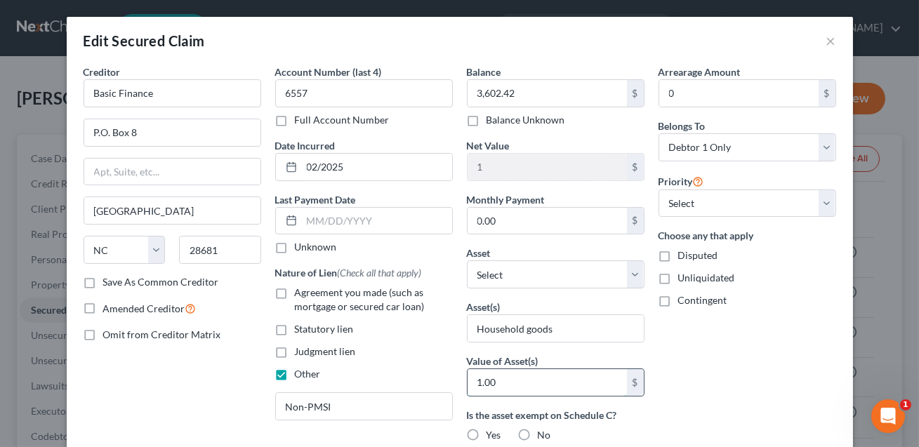
click at [513, 384] on input "1.00" at bounding box center [547, 382] width 159 height 27
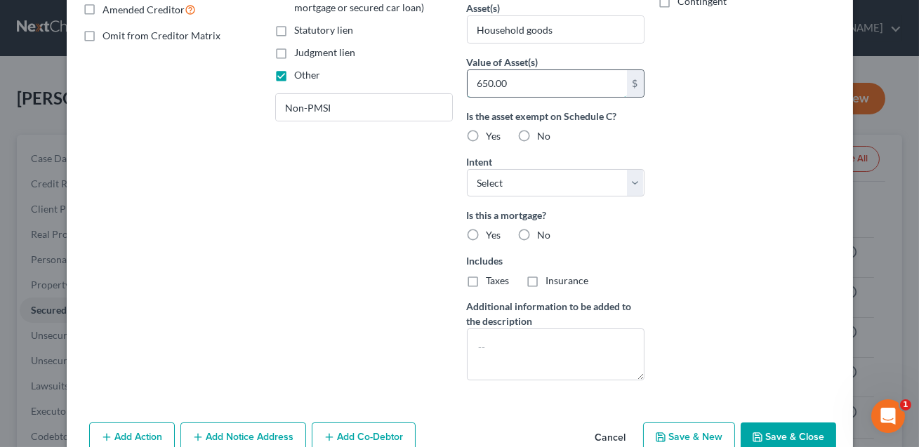
scroll to position [372, 0]
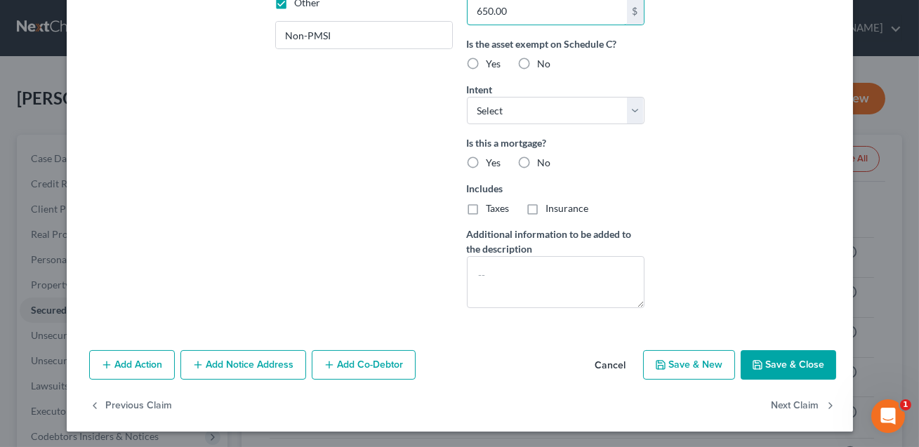
type input "650.00"
click at [797, 362] on button "Save & Close" at bounding box center [789, 366] width 96 height 30
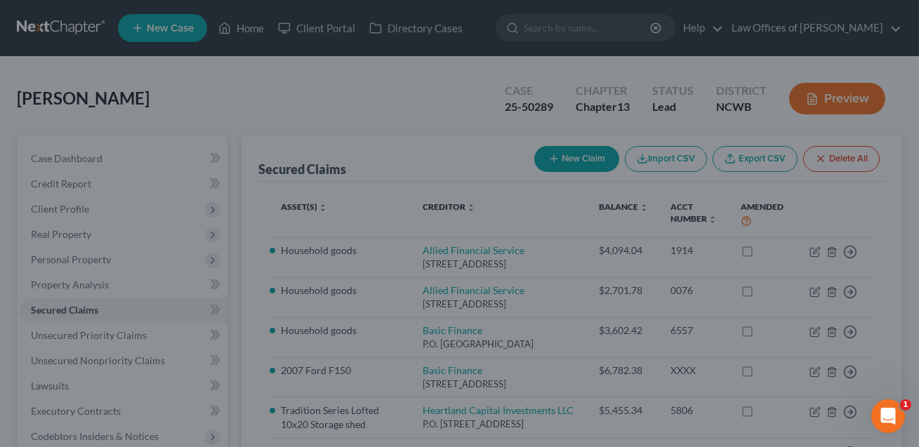
type input "650"
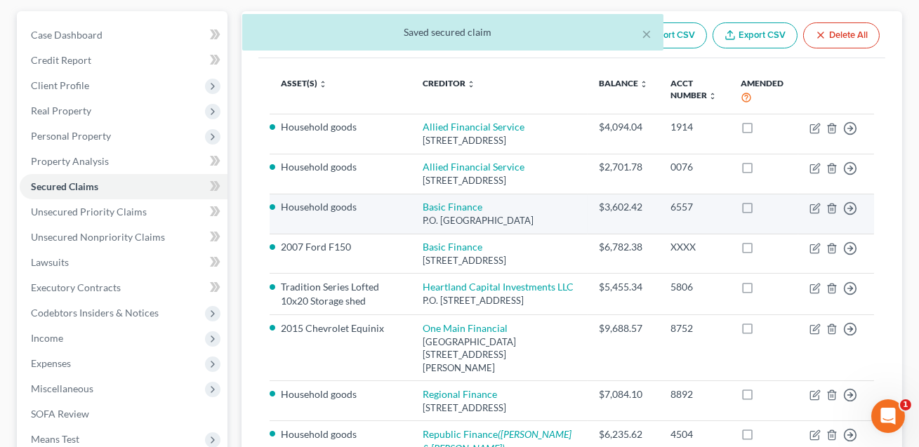
scroll to position [136, 0]
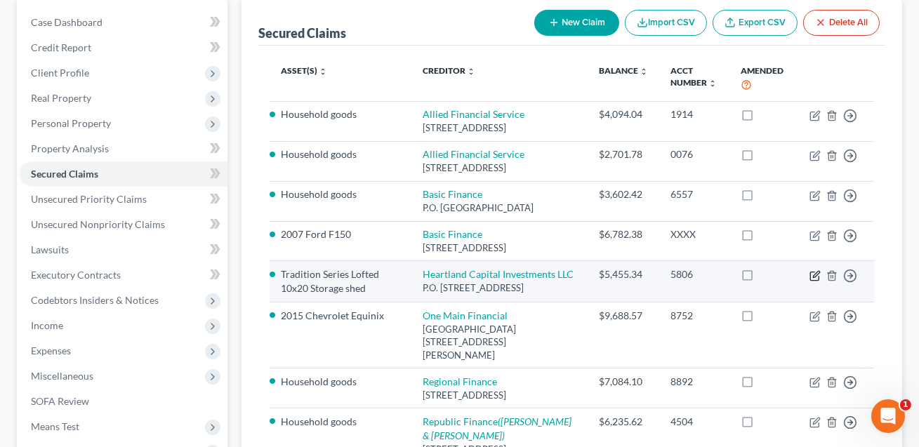
click at [816, 282] on icon "button" at bounding box center [815, 275] width 11 height 11
select select "18"
select select "0"
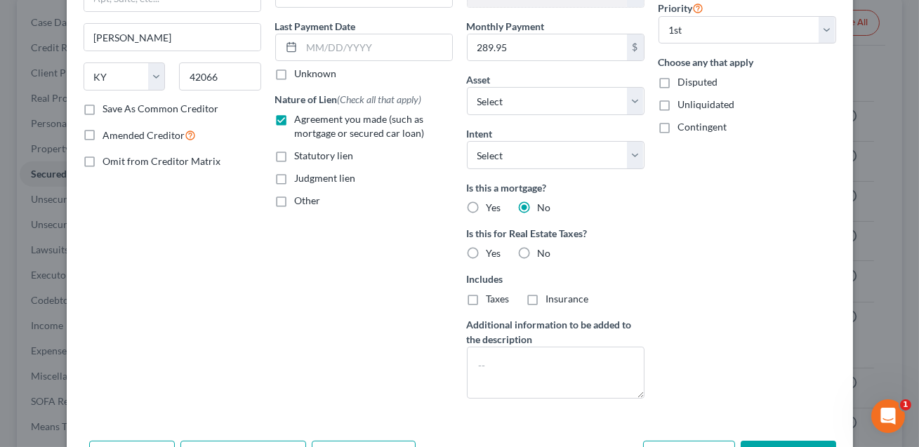
scroll to position [173, 0]
click at [295, 121] on label "Agreement you made (such as mortgage or secured car loan)" at bounding box center [374, 127] width 158 height 28
click at [301, 121] on input "Agreement you made (such as mortgage or secured car loan)" at bounding box center [305, 117] width 9 height 9
click at [295, 121] on label "Agreement you made (such as mortgage or secured car loan)" at bounding box center [374, 127] width 158 height 28
click at [301, 121] on input "Agreement you made (such as mortgage or secured car loan)" at bounding box center [305, 117] width 9 height 9
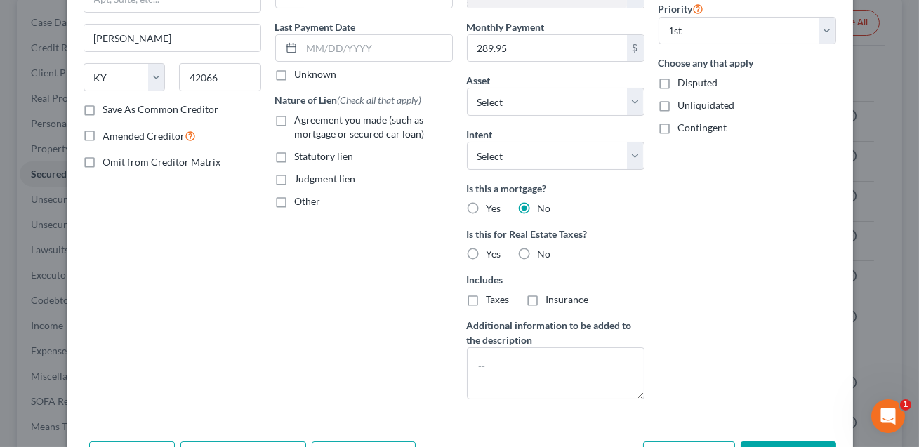
checkbox input "true"
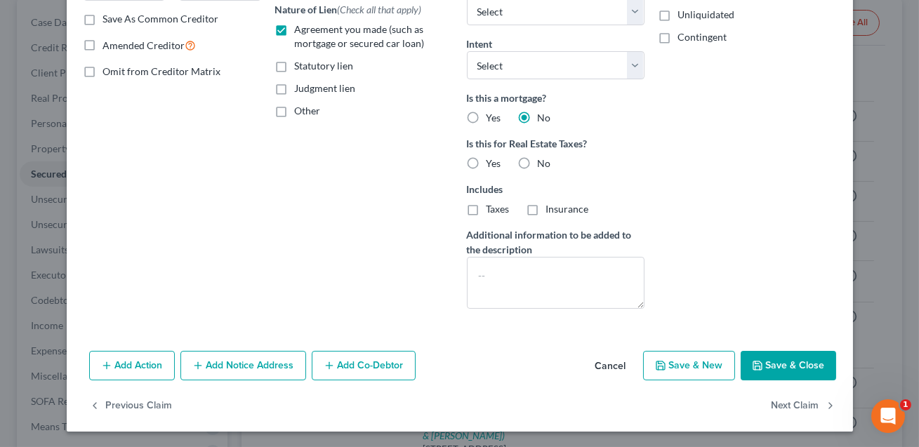
click at [791, 365] on button "Save & Close" at bounding box center [789, 366] width 96 height 30
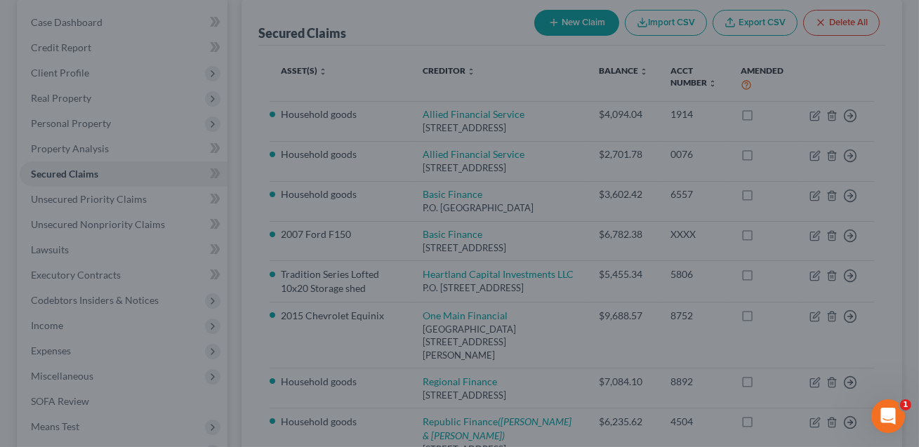
select select "17"
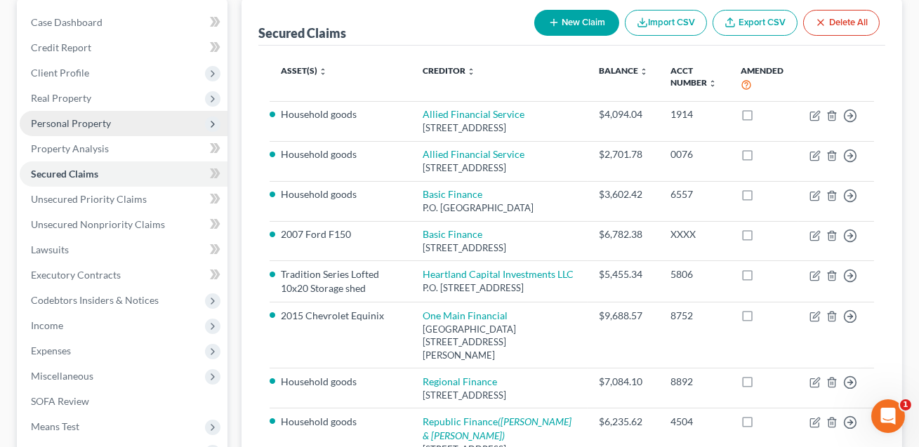
click at [68, 127] on span "Personal Property" at bounding box center [71, 123] width 80 height 12
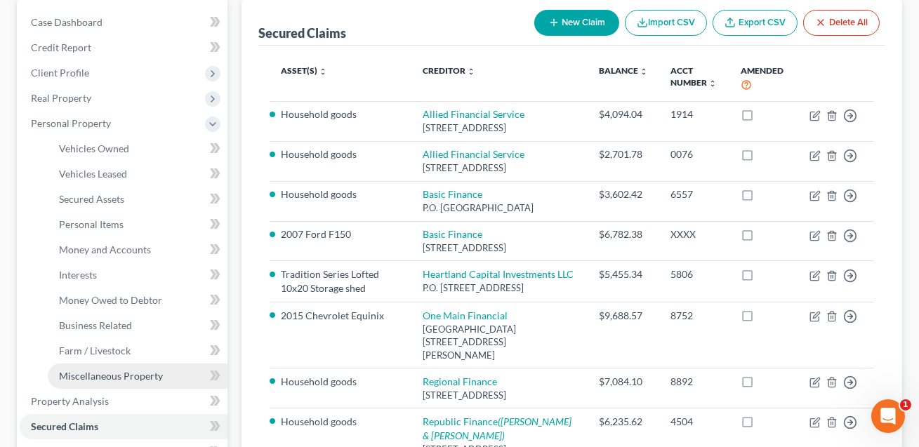
click at [112, 376] on span "Miscellaneous Property" at bounding box center [111, 376] width 104 height 12
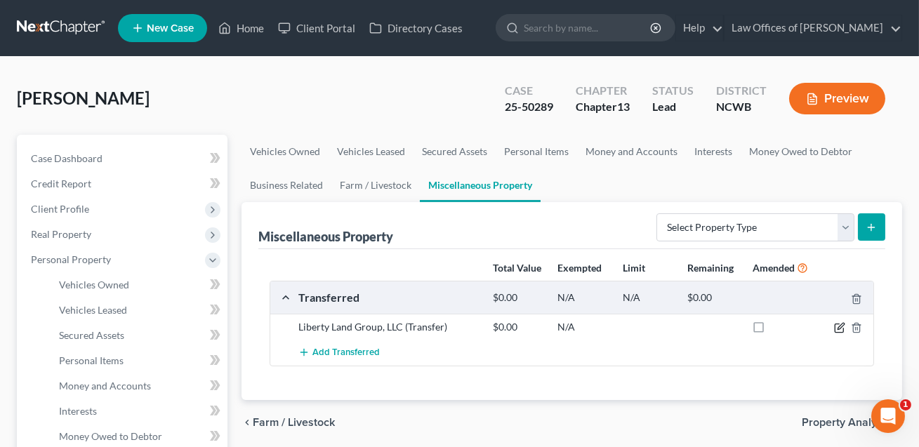
click at [840, 326] on icon "button" at bounding box center [839, 327] width 11 height 11
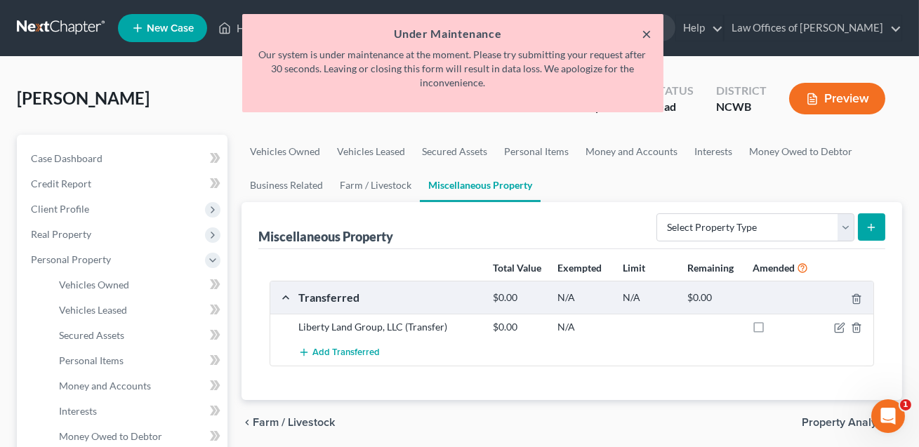
click at [649, 34] on button "×" at bounding box center [648, 33] width 10 height 17
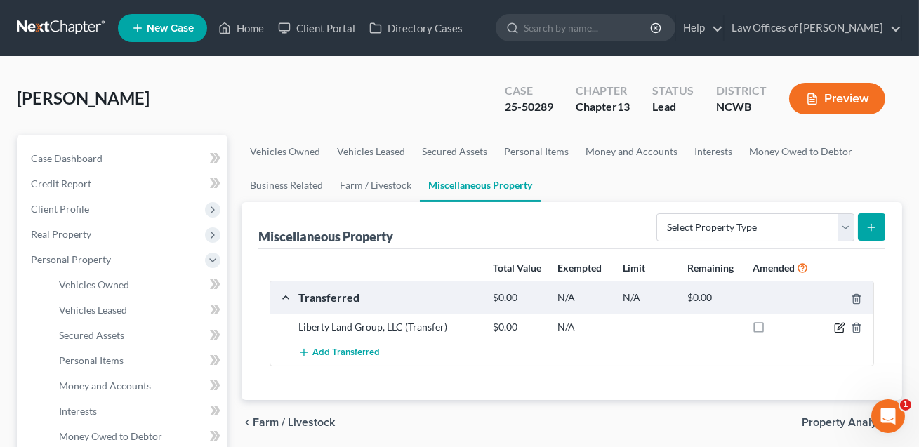
click at [841, 325] on icon "button" at bounding box center [841, 326] width 6 height 6
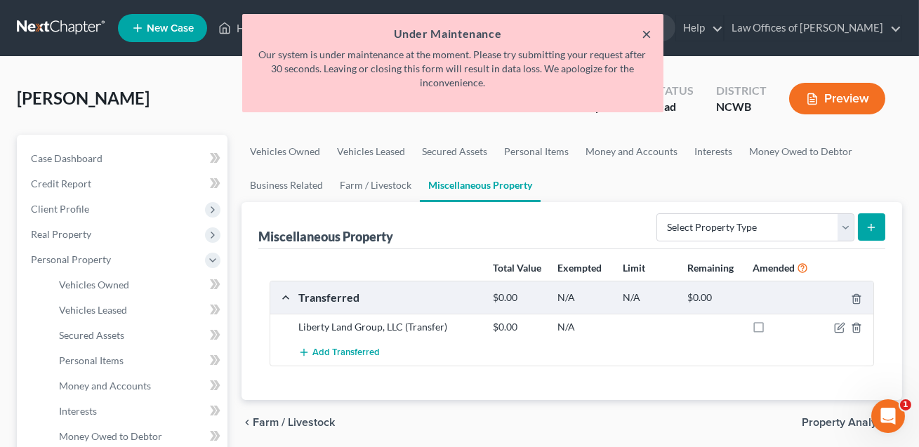
click at [648, 33] on button "×" at bounding box center [648, 33] width 10 height 17
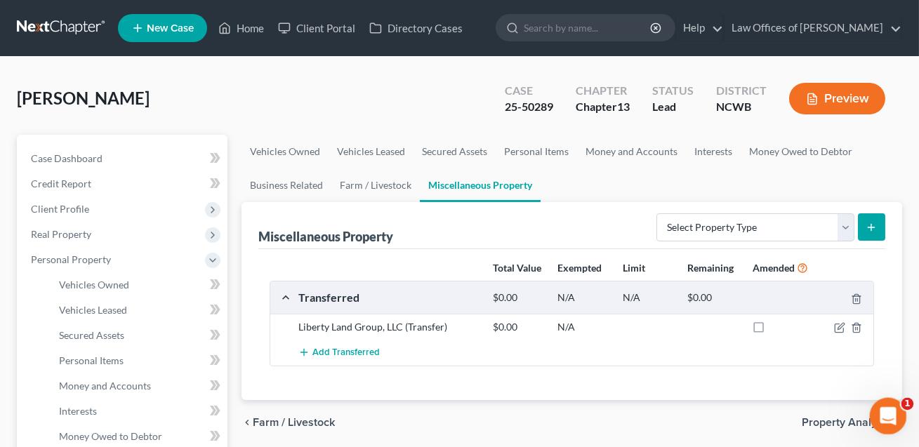
click at [896, 405] on div "Open Intercom Messenger" at bounding box center [886, 414] width 46 height 46
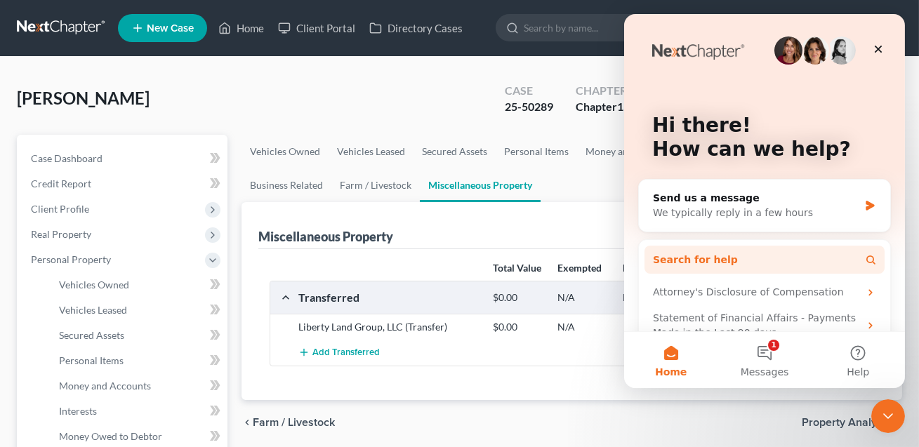
scroll to position [79, 0]
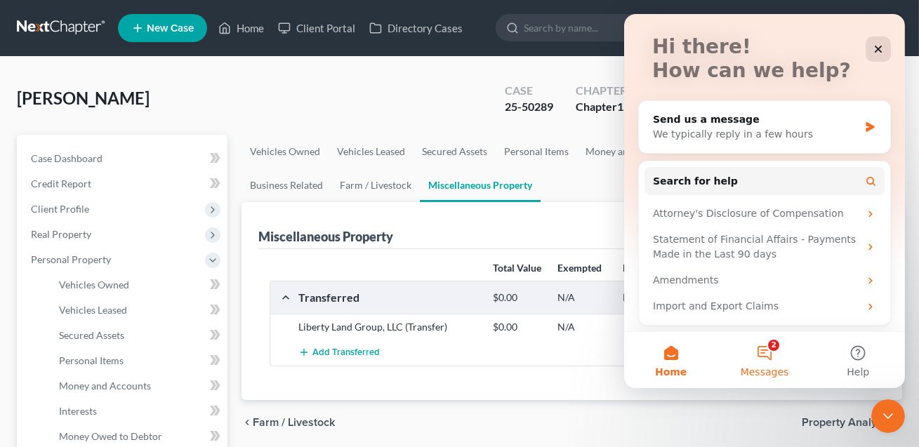
click at [762, 358] on button "2 Messages" at bounding box center [763, 360] width 93 height 56
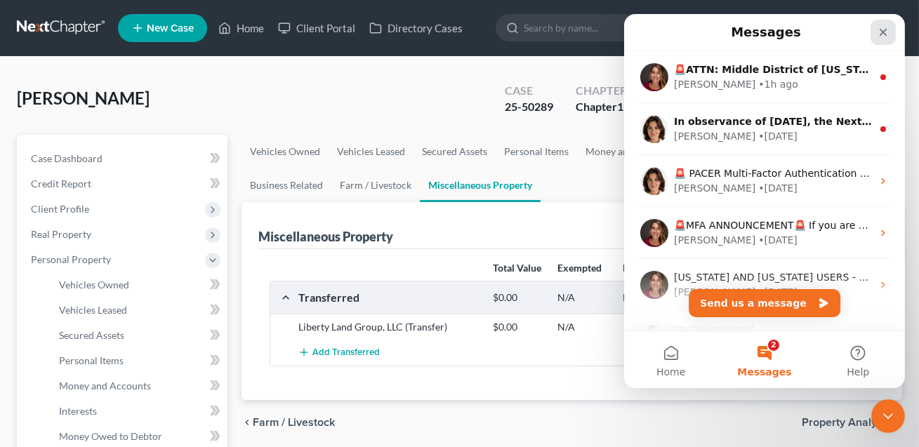
click at [877, 30] on icon "Close" at bounding box center [882, 32] width 11 height 11
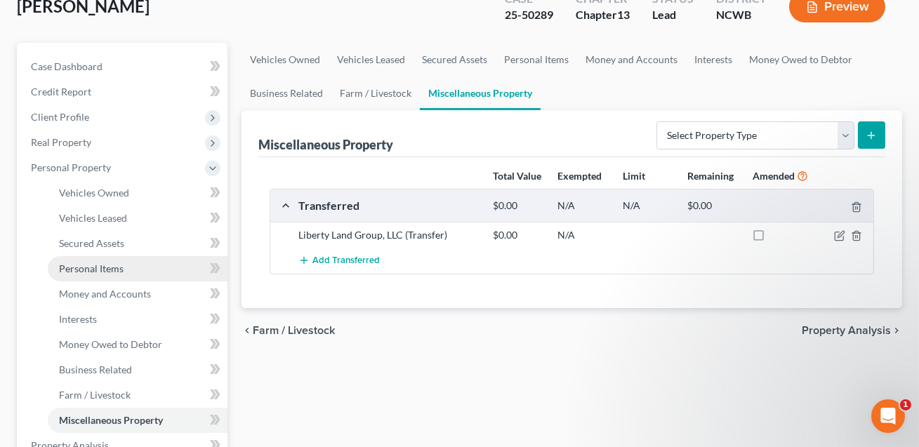
scroll to position [0, 0]
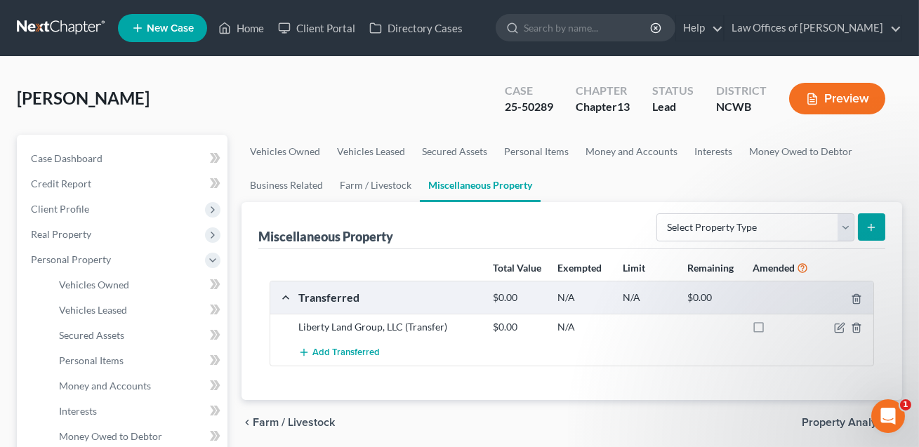
click at [838, 96] on button "Preview" at bounding box center [838, 99] width 96 height 32
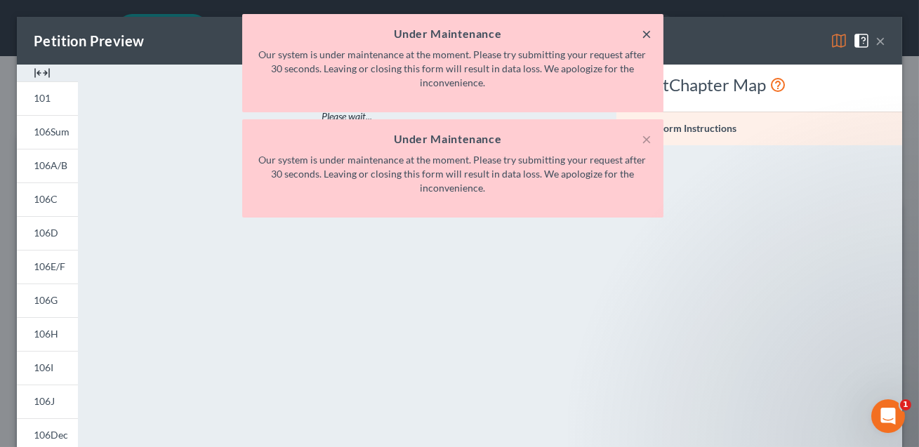
click at [647, 35] on button "×" at bounding box center [648, 33] width 10 height 17
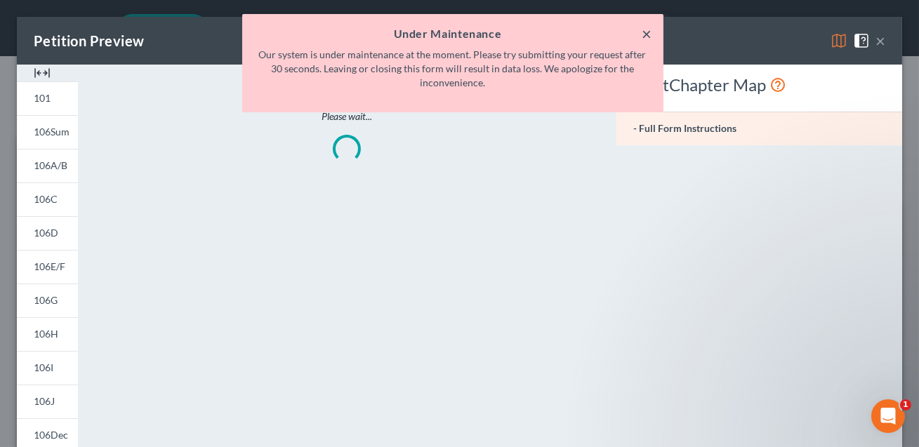
click at [647, 35] on button "×" at bounding box center [648, 33] width 10 height 17
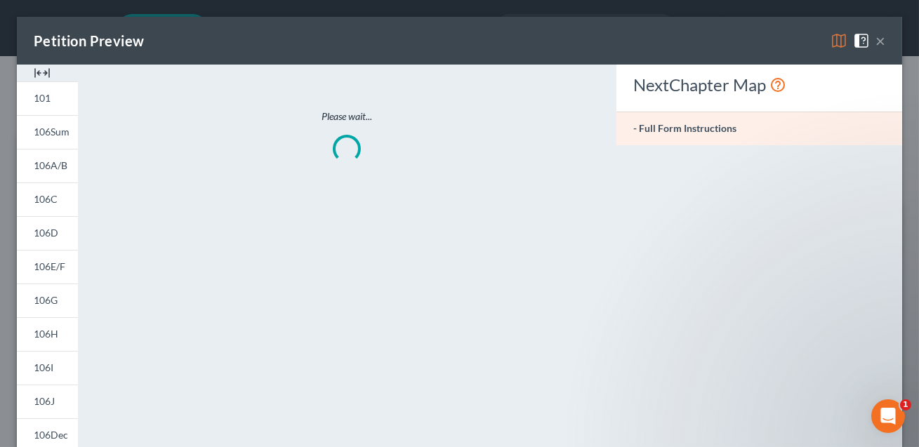
click at [881, 46] on button "×" at bounding box center [881, 40] width 10 height 17
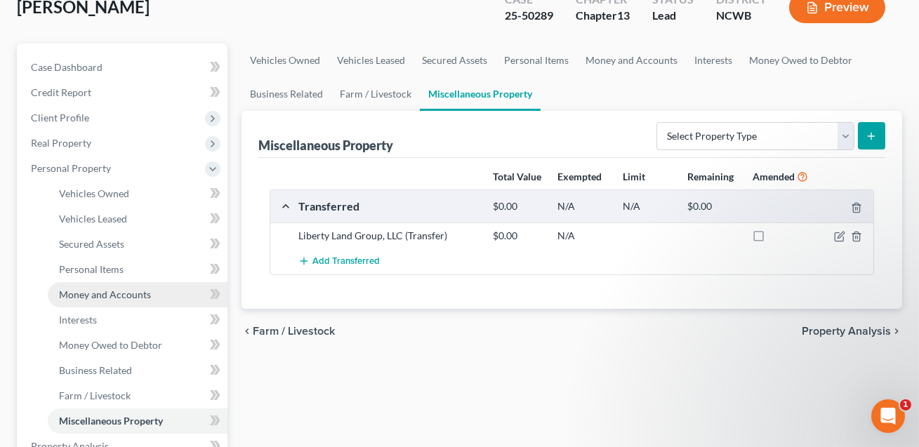
scroll to position [267, 0]
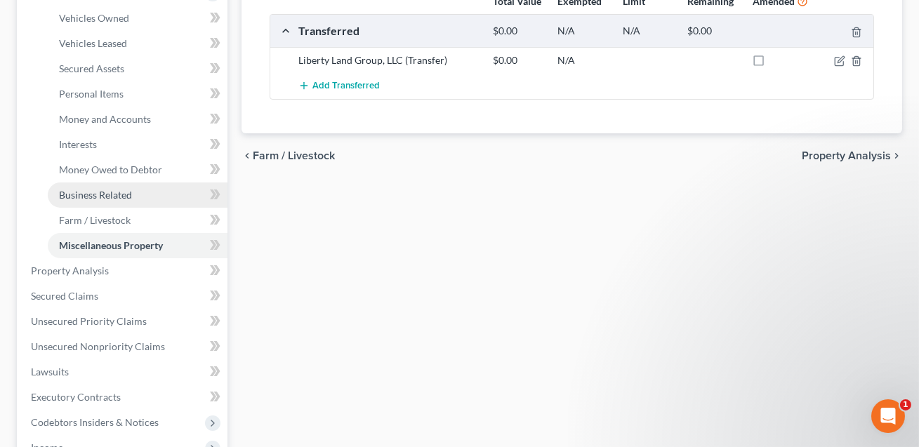
click at [108, 197] on span "Business Related" at bounding box center [95, 195] width 73 height 12
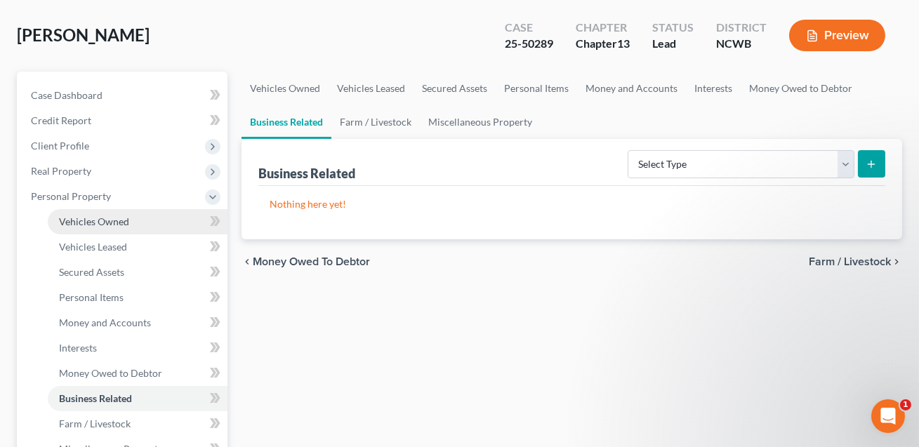
scroll to position [133, 0]
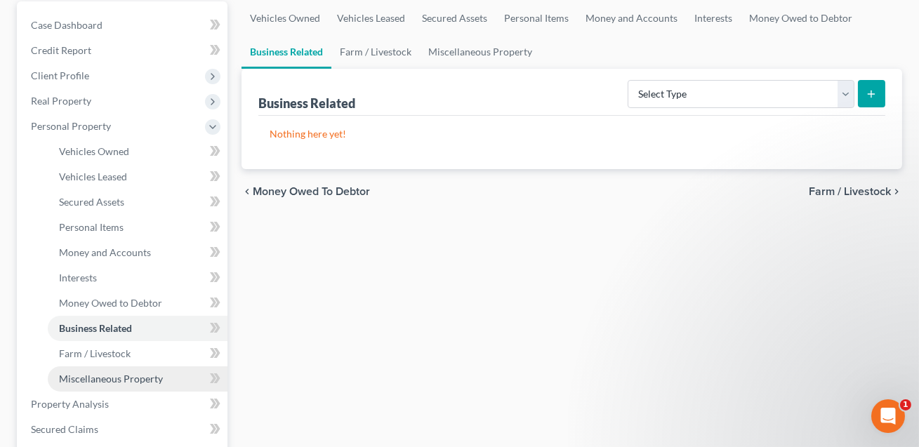
click at [95, 384] on link "Miscellaneous Property" at bounding box center [138, 379] width 180 height 25
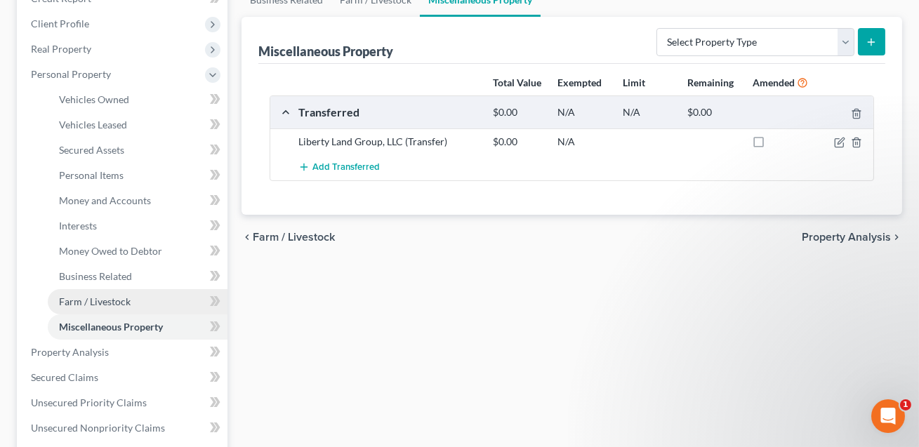
click at [103, 303] on span "Farm / Livestock" at bounding box center [95, 302] width 72 height 12
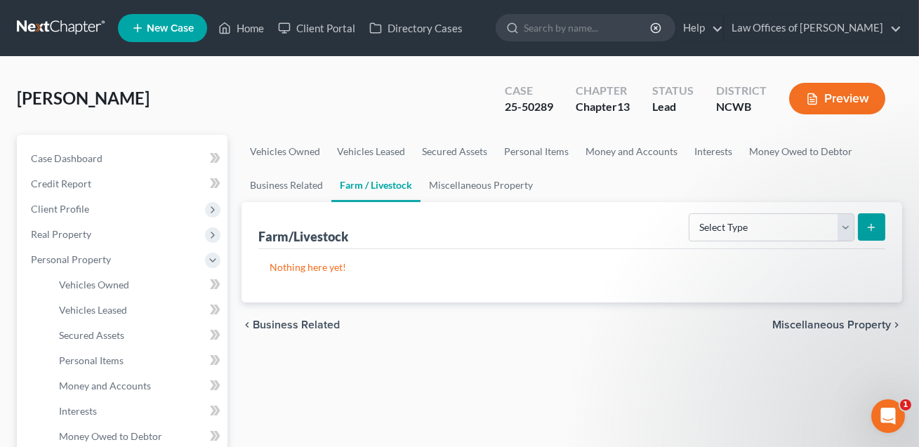
scroll to position [105, 0]
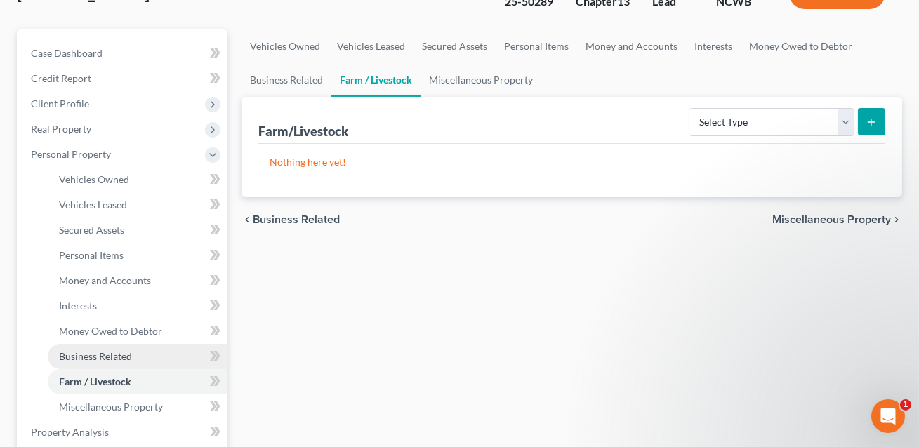
click at [102, 357] on span "Business Related" at bounding box center [95, 357] width 73 height 12
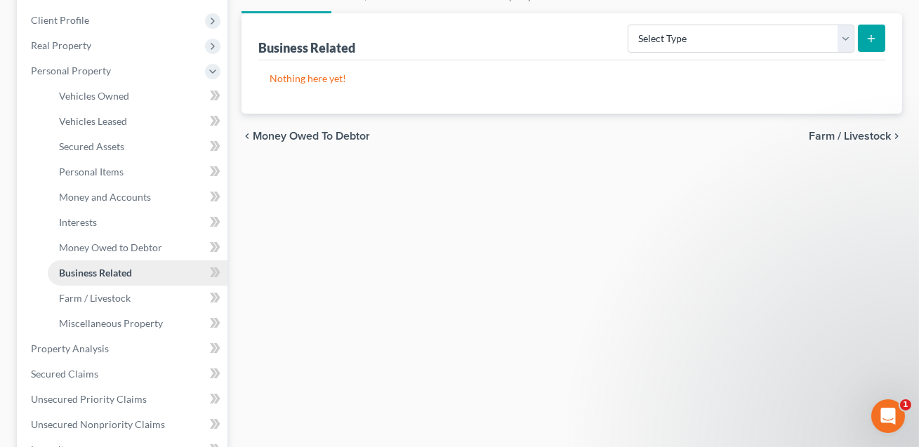
scroll to position [205, 0]
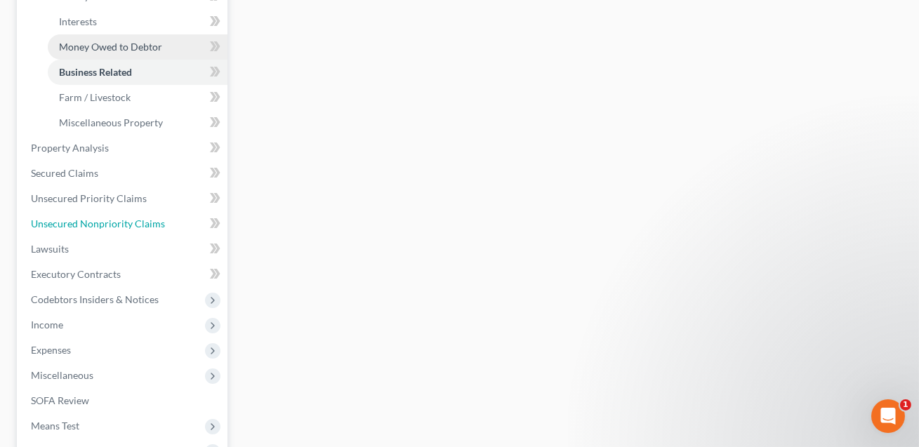
click at [126, 222] on span "Unsecured Nonpriority Claims" at bounding box center [98, 224] width 134 height 12
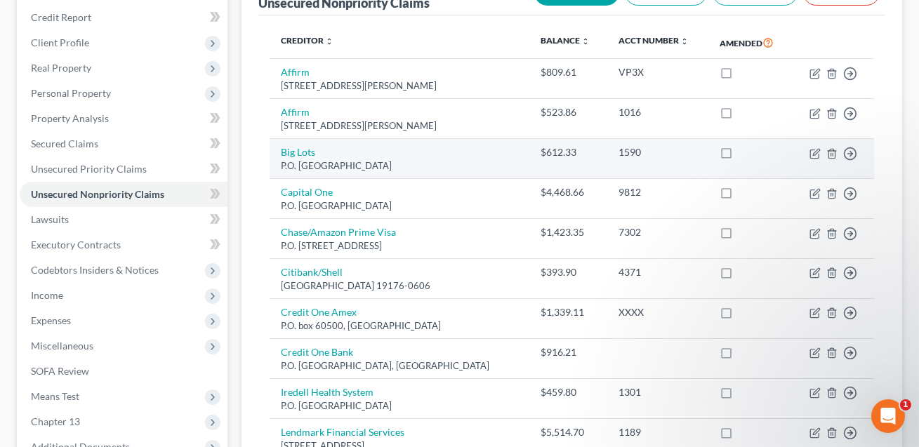
scroll to position [448, 0]
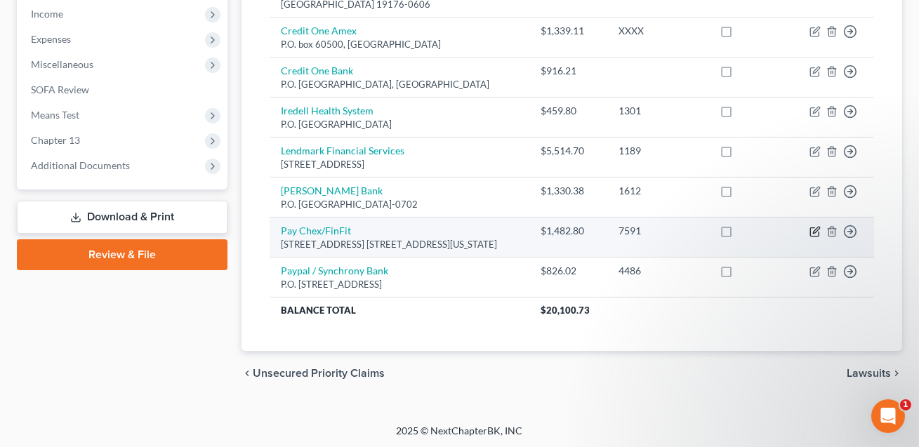
click at [818, 232] on icon "button" at bounding box center [815, 231] width 11 height 11
select select "48"
select select "2"
select select "0"
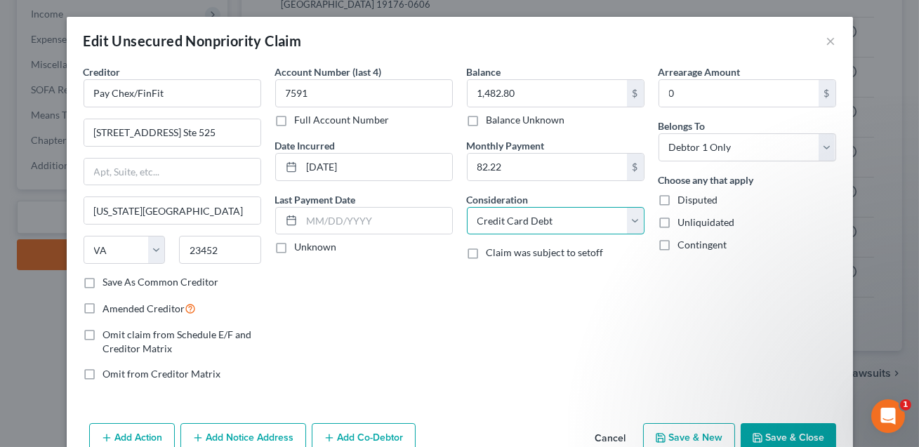
click at [599, 226] on select "Select Cable / Satellite Services Collection Agency Credit Card Debt Debt Couns…" at bounding box center [556, 221] width 178 height 28
select select "10"
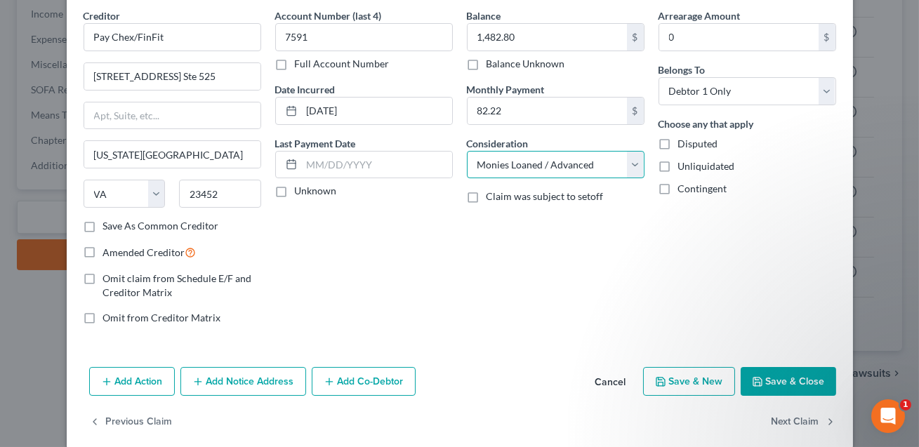
scroll to position [60, 0]
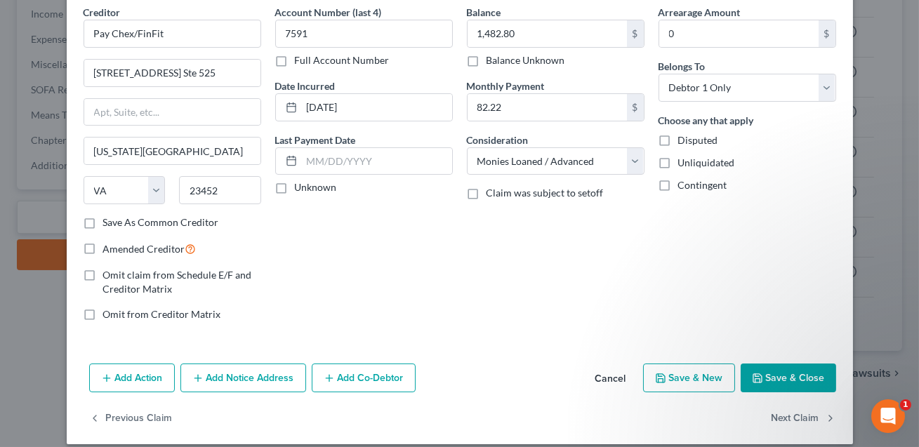
click at [774, 376] on button "Save & Close" at bounding box center [789, 379] width 96 height 30
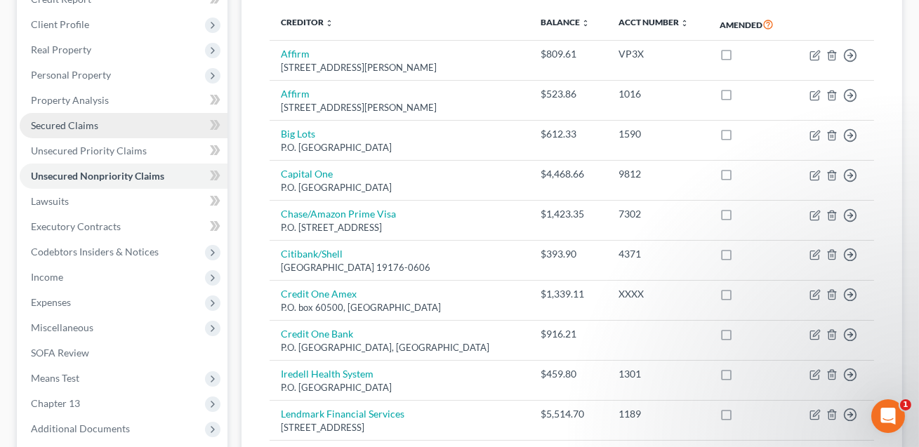
scroll to position [183, 0]
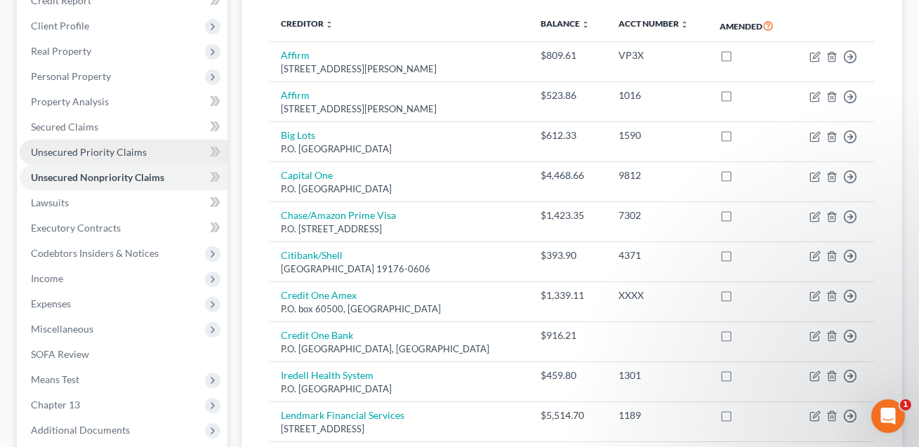
click at [89, 152] on span "Unsecured Priority Claims" at bounding box center [89, 152] width 116 height 12
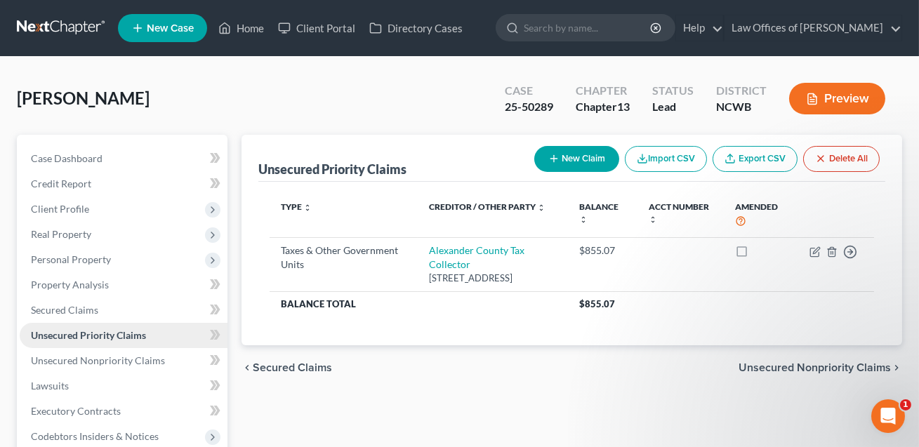
scroll to position [107, 0]
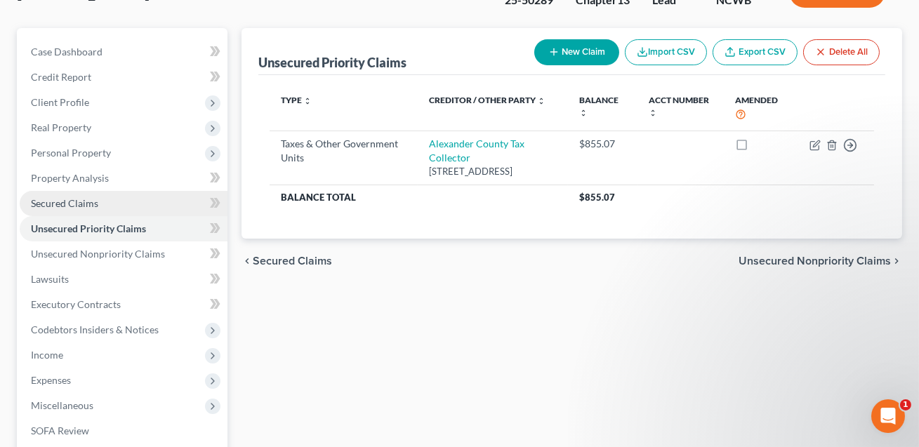
click at [91, 206] on span "Secured Claims" at bounding box center [64, 203] width 67 height 12
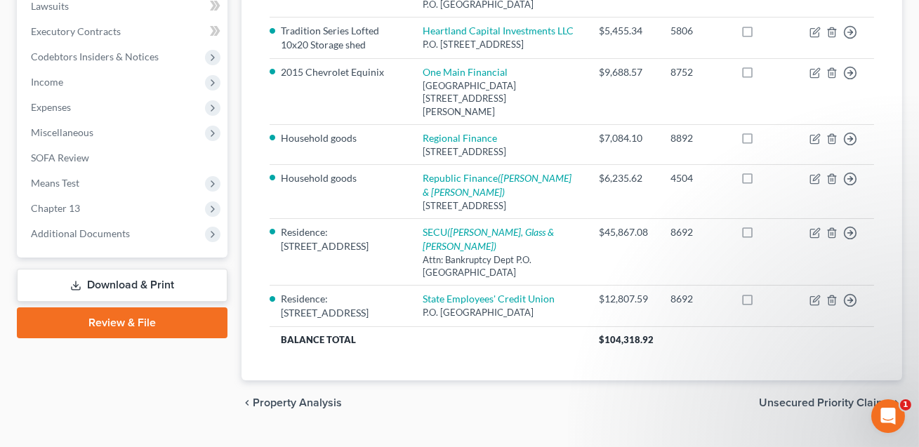
scroll to position [409, 0]
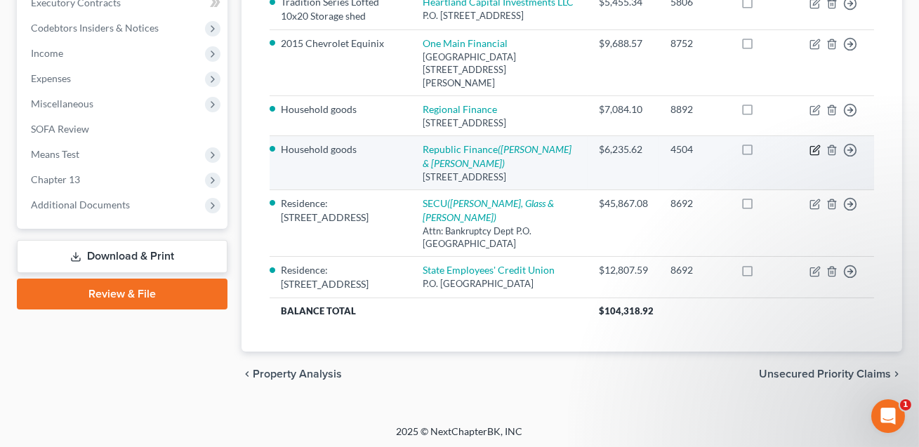
click at [817, 156] on icon "button" at bounding box center [815, 150] width 11 height 11
select select "28"
select select "0"
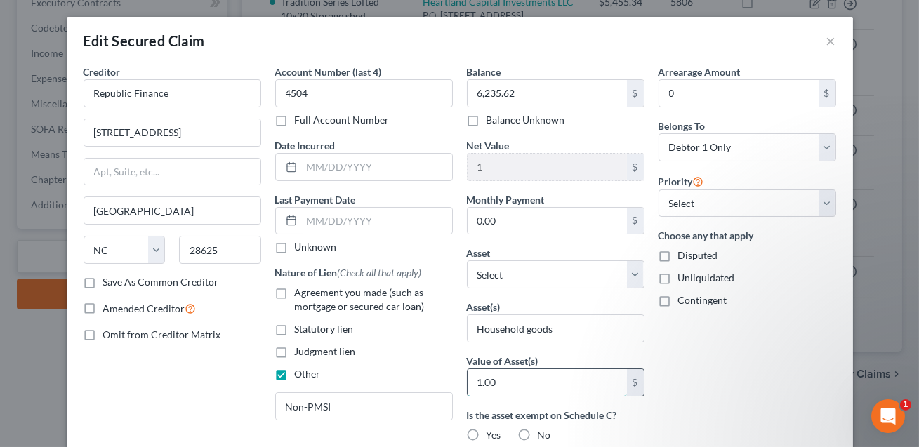
click at [509, 384] on input "1.00" at bounding box center [547, 382] width 159 height 27
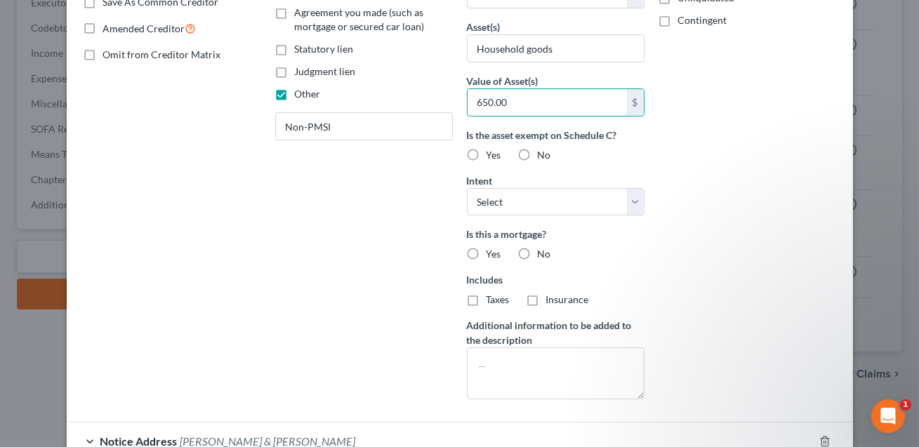
scroll to position [403, 0]
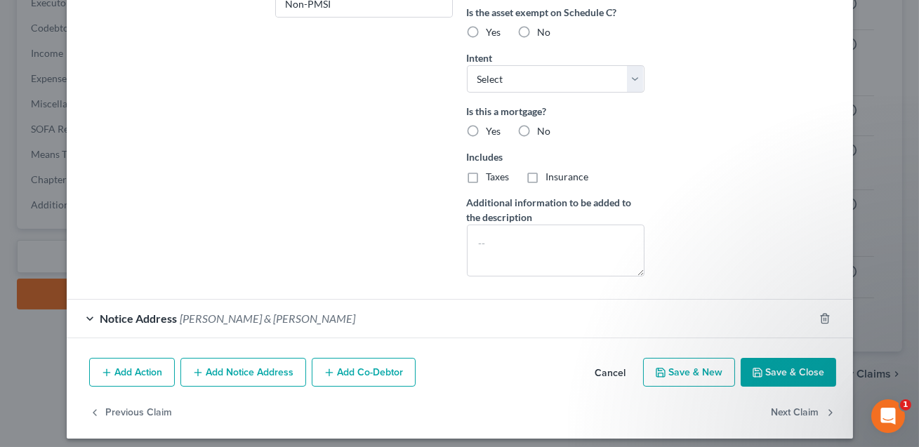
type input "650.00"
click at [771, 372] on button "Save & Close" at bounding box center [789, 373] width 96 height 30
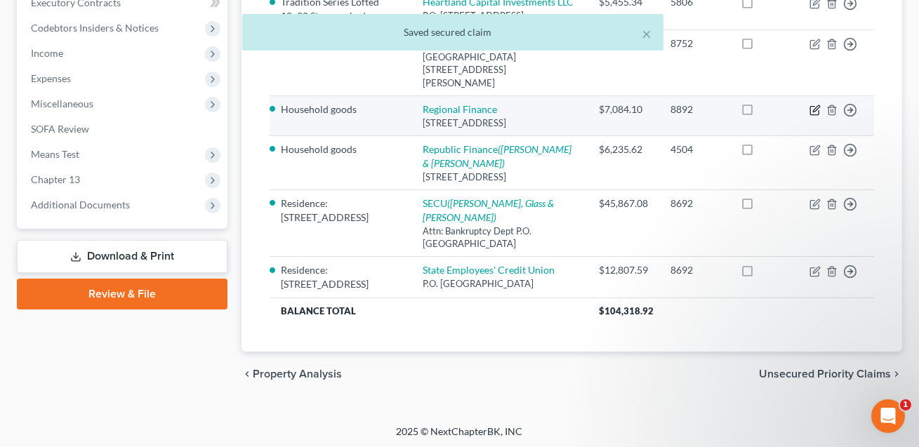
click at [816, 112] on icon "button" at bounding box center [816, 108] width 6 height 6
select select "28"
select select "0"
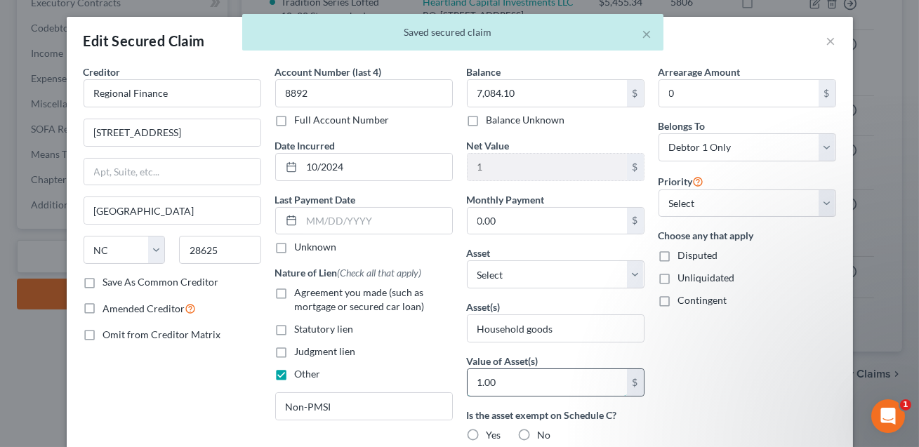
click at [519, 388] on input "1.00" at bounding box center [547, 382] width 159 height 27
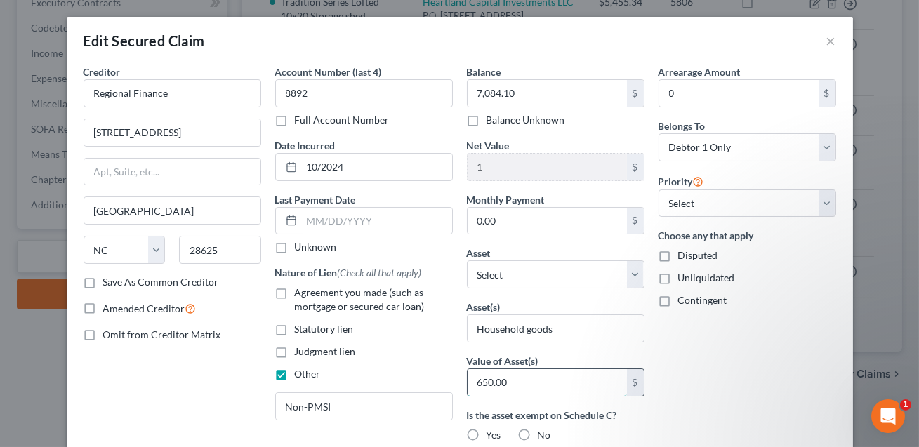
scroll to position [183, 0]
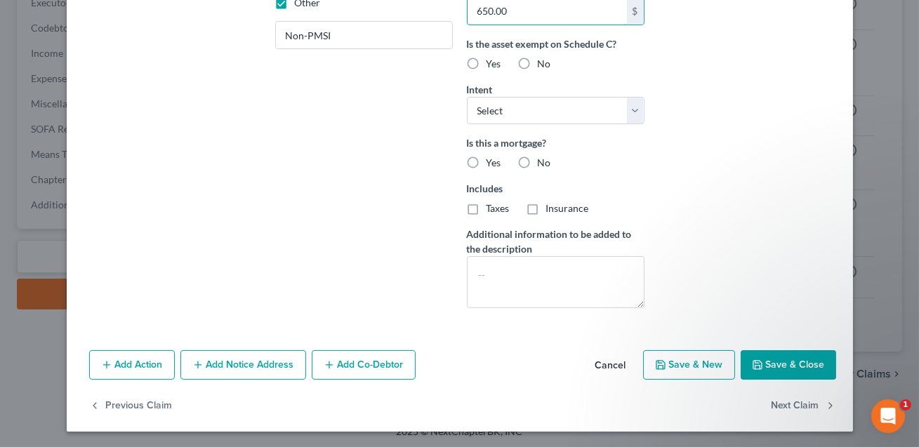
type input "650.00"
click at [769, 361] on button "Save & Close" at bounding box center [789, 366] width 96 height 30
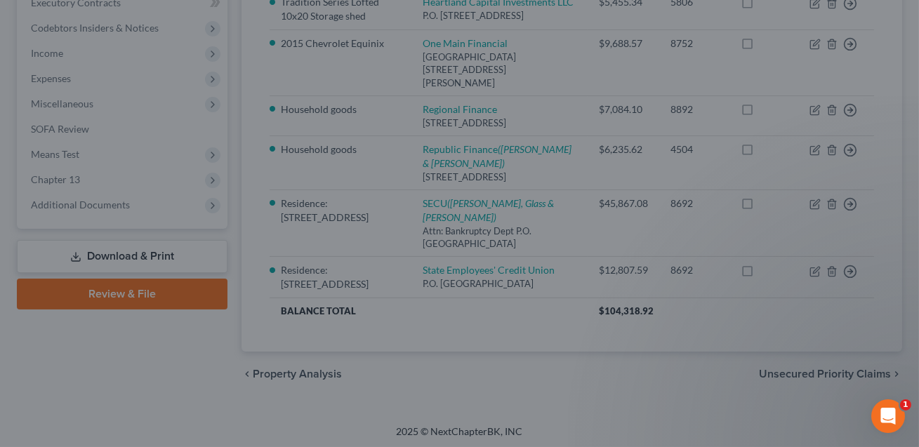
scroll to position [218, 0]
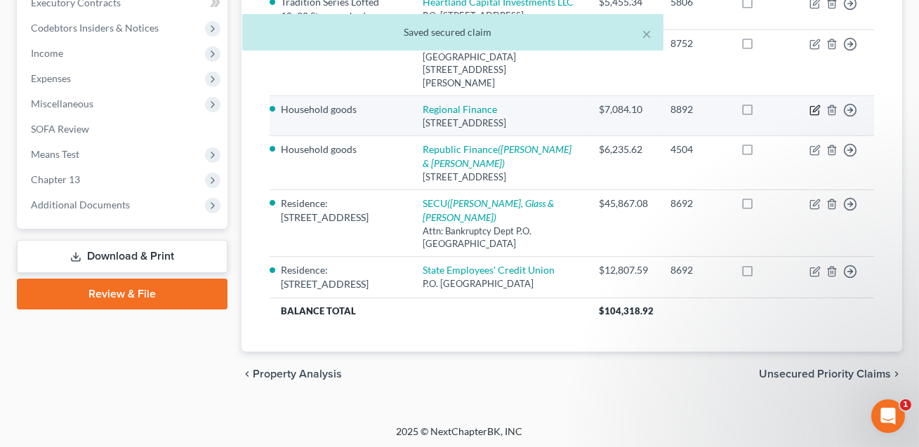
click at [817, 116] on icon "button" at bounding box center [815, 110] width 11 height 11
select select "28"
select select "0"
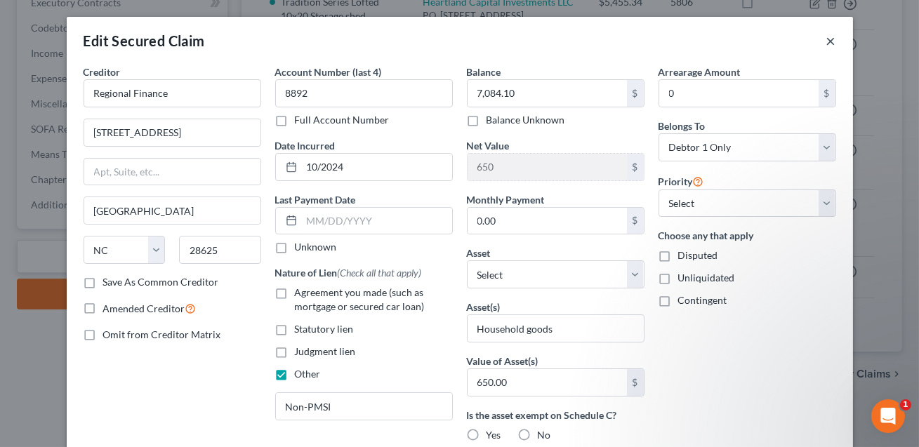
click at [829, 46] on button "×" at bounding box center [832, 40] width 10 height 17
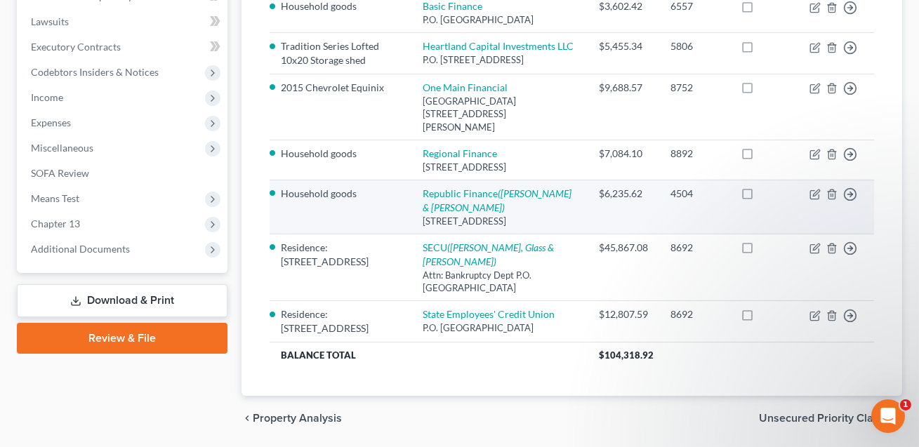
scroll to position [365, 0]
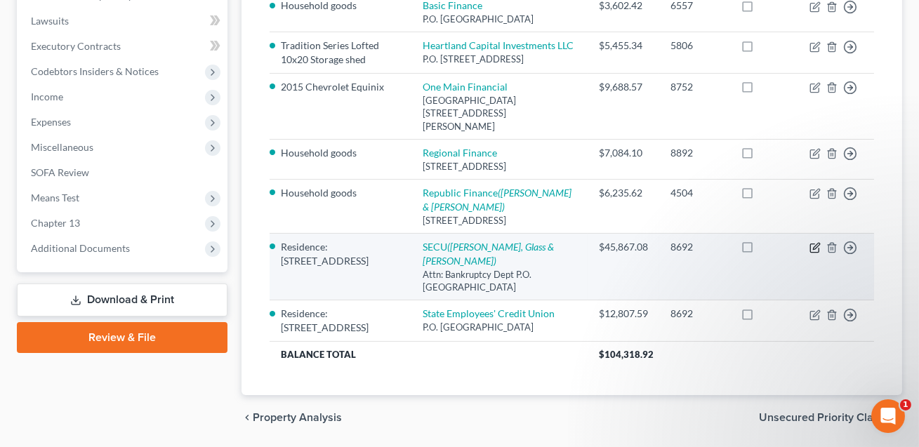
click at [813, 254] on icon "button" at bounding box center [815, 247] width 11 height 11
select select "28"
select select "20"
select select "4"
select select "0"
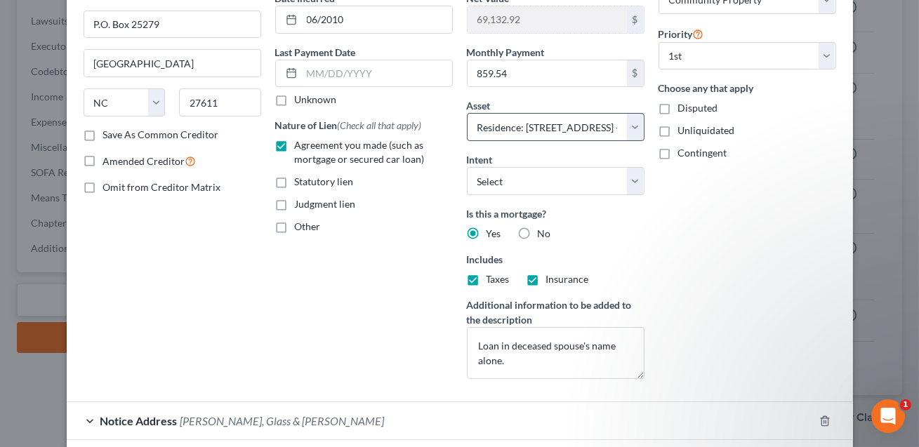
scroll to position [256, 0]
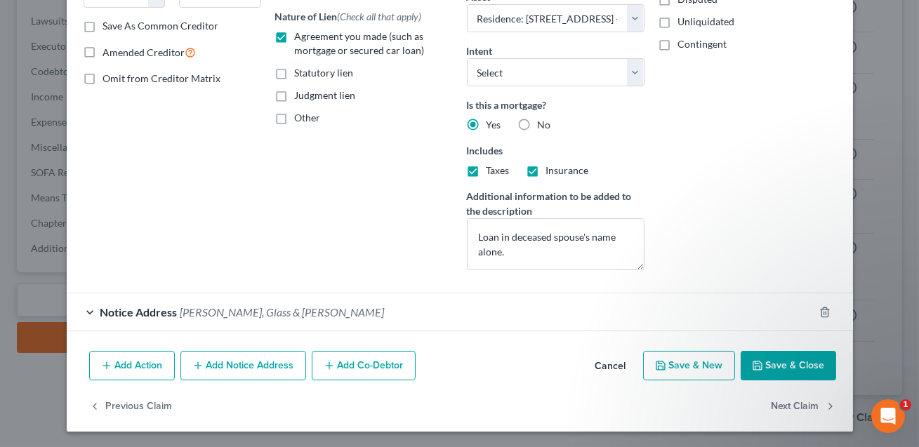
click at [799, 371] on button "Save & Close" at bounding box center [789, 366] width 96 height 30
select select
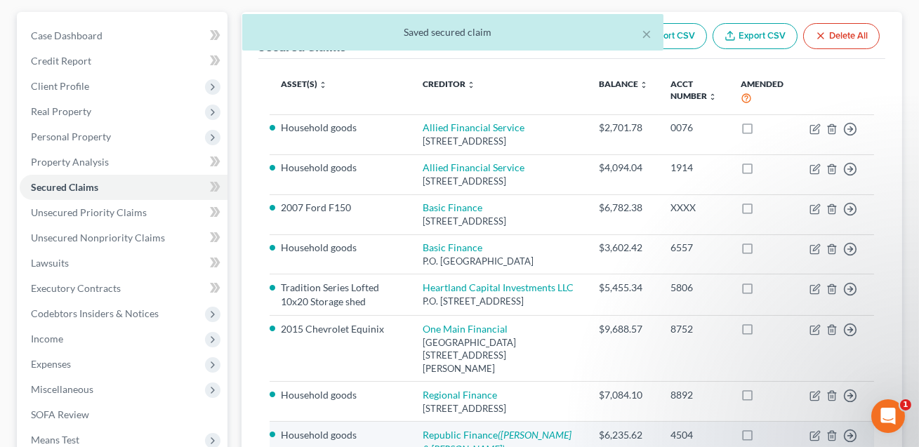
scroll to position [122, 0]
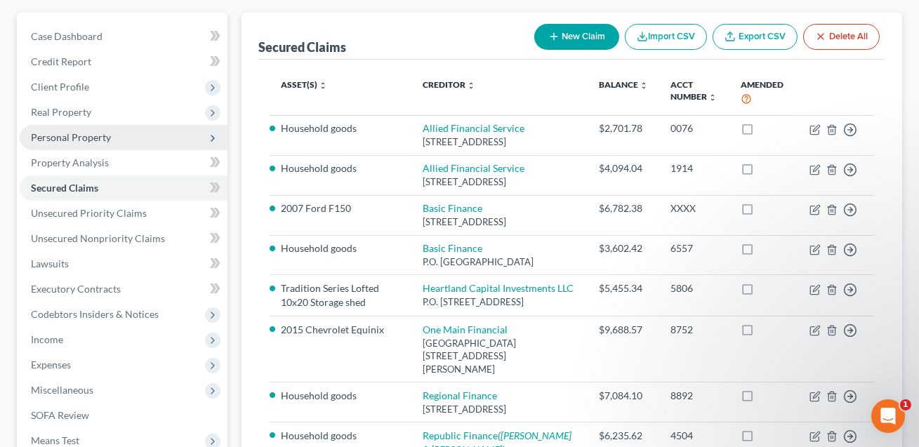
click at [76, 140] on span "Personal Property" at bounding box center [71, 137] width 80 height 12
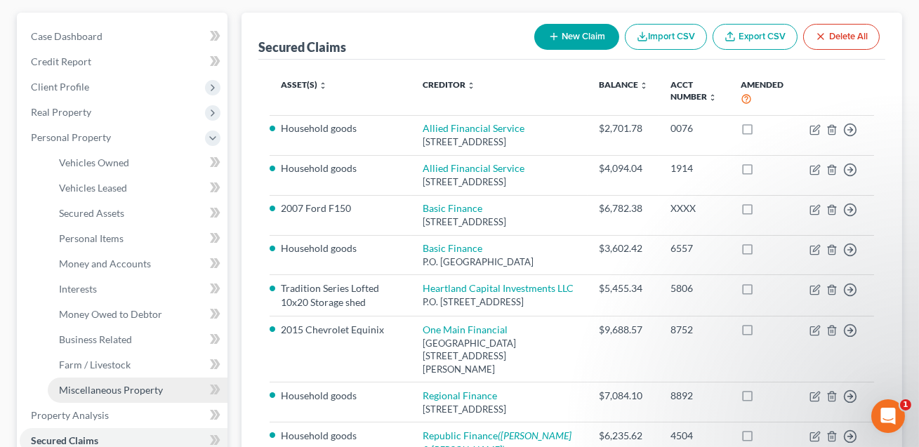
click at [99, 386] on span "Miscellaneous Property" at bounding box center [111, 390] width 104 height 12
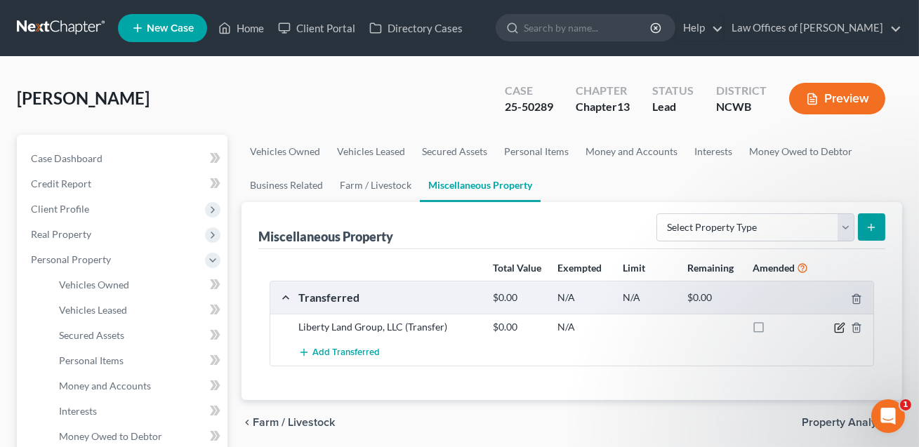
click at [842, 329] on icon "button" at bounding box center [839, 327] width 11 height 11
select select "Ordinary ([DATE])"
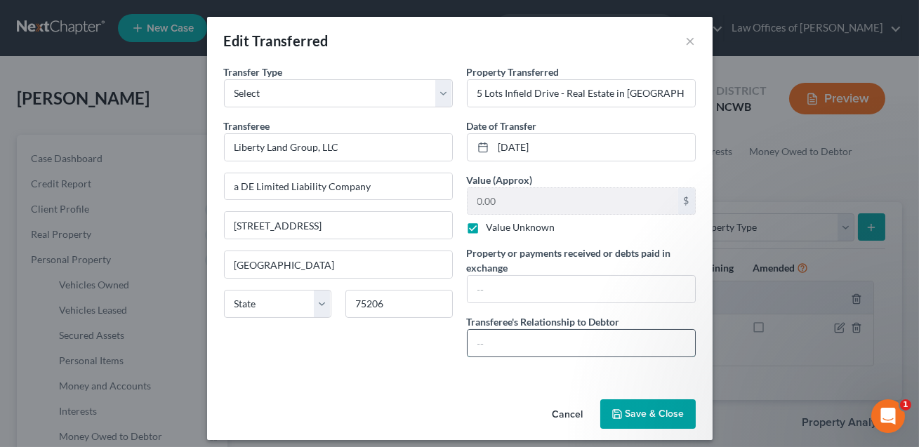
click at [494, 336] on input "text" at bounding box center [582, 343] width 228 height 27
type input "None"
click at [487, 233] on label "Value Unknown" at bounding box center [521, 228] width 69 height 14
click at [492, 230] on input "Value Unknown" at bounding box center [496, 225] width 9 height 9
checkbox input "false"
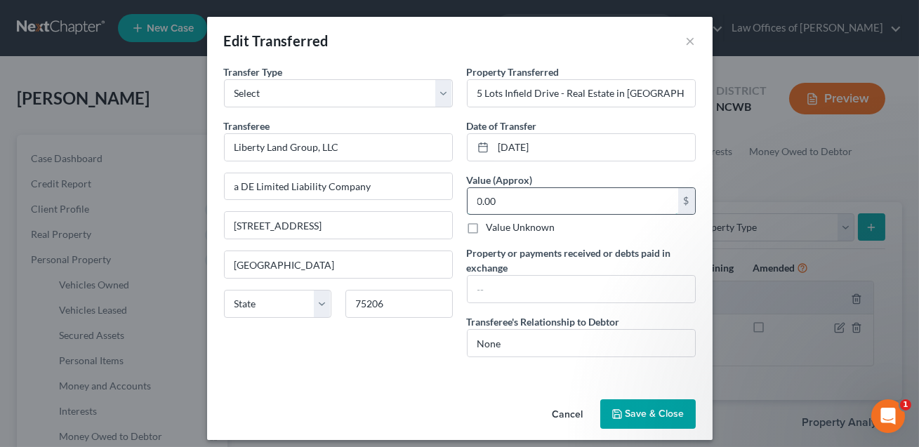
click at [498, 201] on input "0.00" at bounding box center [573, 201] width 211 height 27
click at [488, 291] on input "text" at bounding box center [582, 289] width 228 height 27
type input "D"
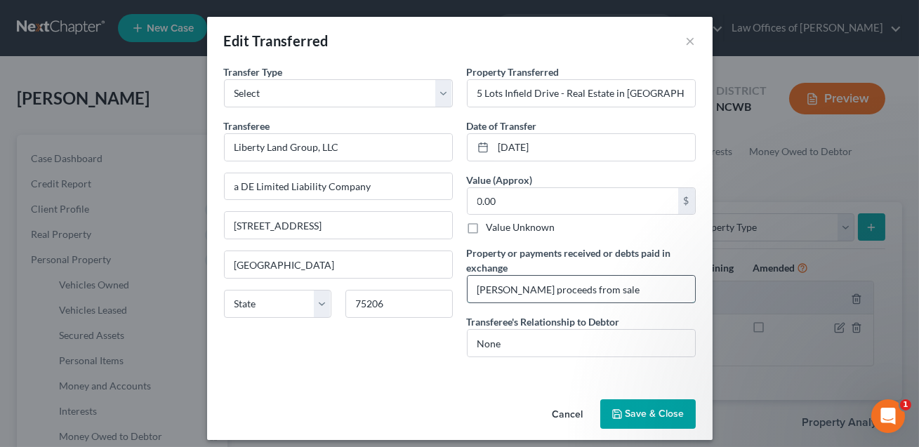
click at [484, 289] on input "[PERSON_NAME] proceeds from sale" at bounding box center [582, 289] width 228 height 27
click at [595, 291] on input "Gross proceeds from sale" at bounding box center [582, 289] width 228 height 27
type input "Gross proceeds from sale in the amount of $21,000"
click at [273, 308] on select "State [US_STATE] AK AR AZ CA CO CT DE DC [GEOGRAPHIC_DATA] [GEOGRAPHIC_DATA] GU…" at bounding box center [277, 304] width 107 height 28
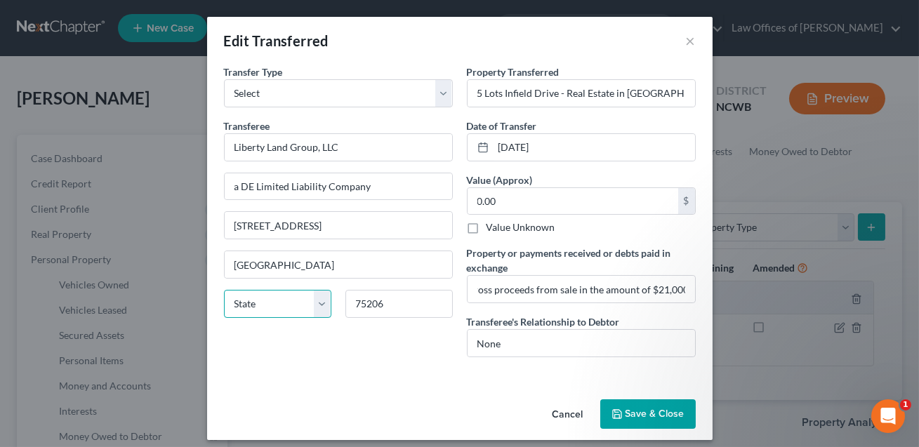
scroll to position [0, 0]
select select "45"
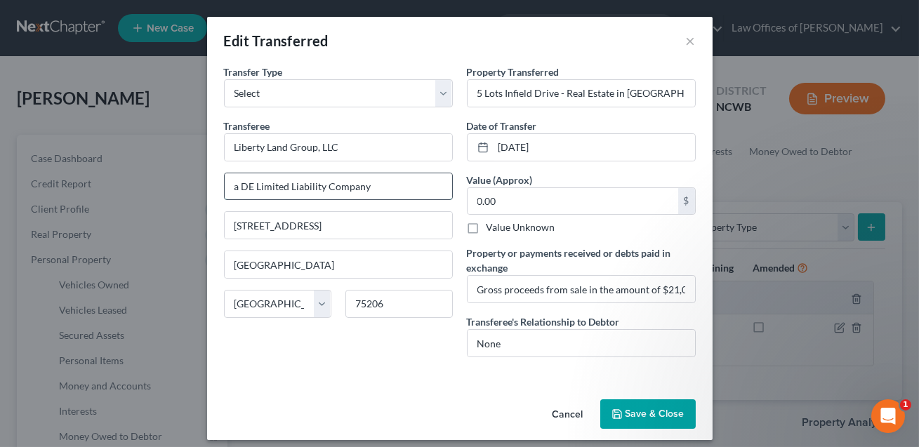
drag, startPoint x: 372, startPoint y: 188, endPoint x: 228, endPoint y: 180, distance: 144.2
click at [228, 180] on input "a DE Limited Liability Company" at bounding box center [339, 186] width 228 height 27
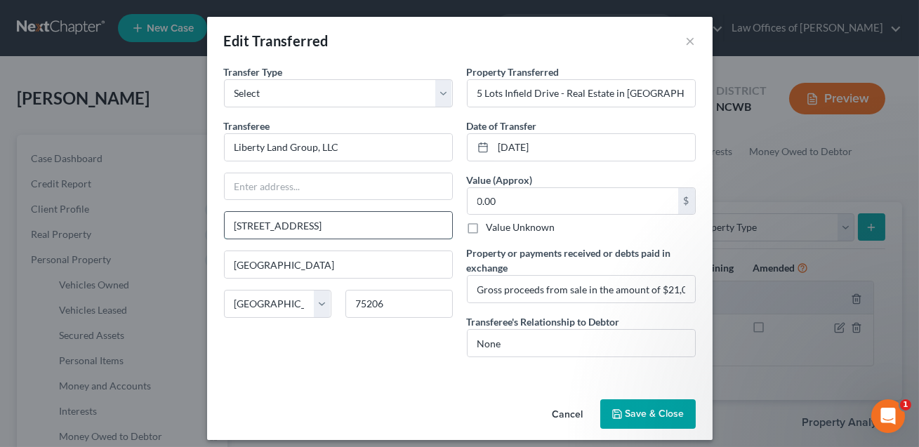
drag, startPoint x: 366, startPoint y: 221, endPoint x: 232, endPoint y: 224, distance: 134.2
click at [232, 224] on input "[STREET_ADDRESS]" at bounding box center [339, 225] width 228 height 27
click at [235, 188] on input "text" at bounding box center [339, 186] width 228 height 27
paste input "[STREET_ADDRESS]"
type input "[STREET_ADDRESS]"
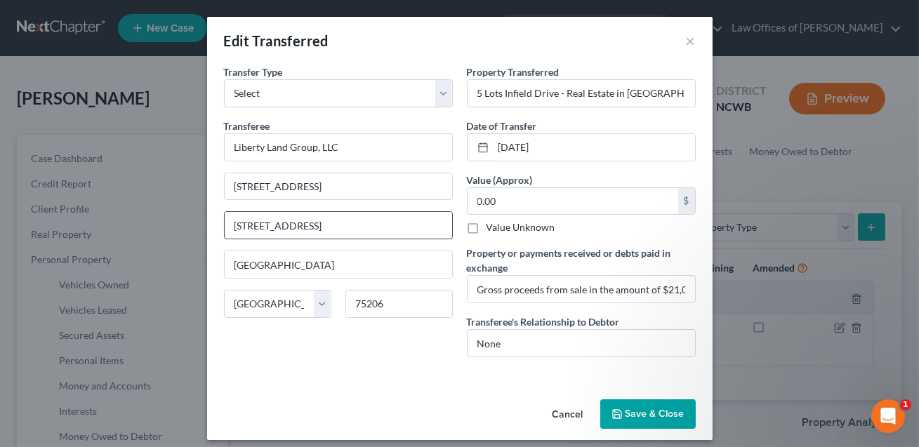
drag, startPoint x: 387, startPoint y: 228, endPoint x: 223, endPoint y: 229, distance: 163.7
click at [224, 229] on div "[STREET_ADDRESS]" at bounding box center [338, 225] width 229 height 28
click at [657, 407] on button "Save & Close" at bounding box center [649, 415] width 96 height 30
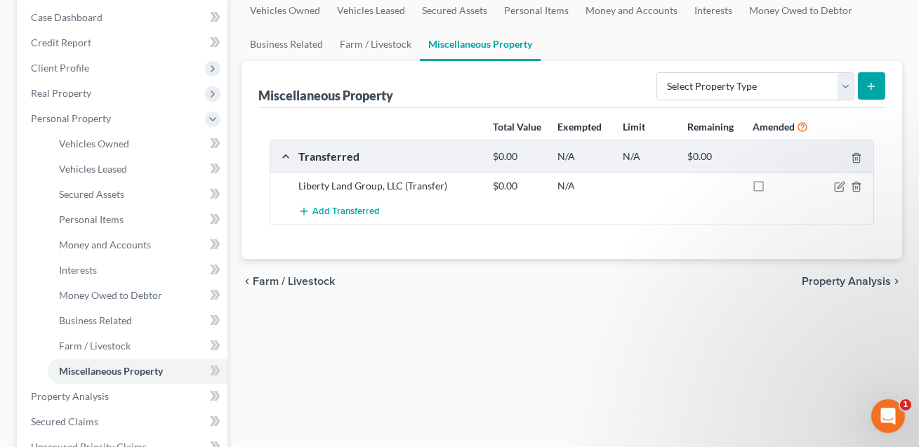
scroll to position [142, 0]
click at [693, 75] on select "Select Property Type Assigned for Creditor Benefit [DATE] Holding for Another N…" at bounding box center [756, 86] width 198 height 28
select select "not_yet_listed"
click at [868, 84] on icon "submit" at bounding box center [871, 85] width 11 height 11
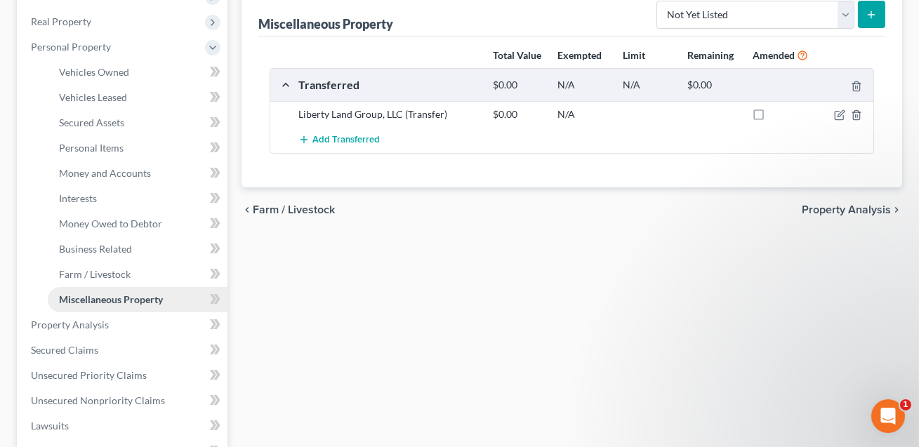
scroll to position [315, 0]
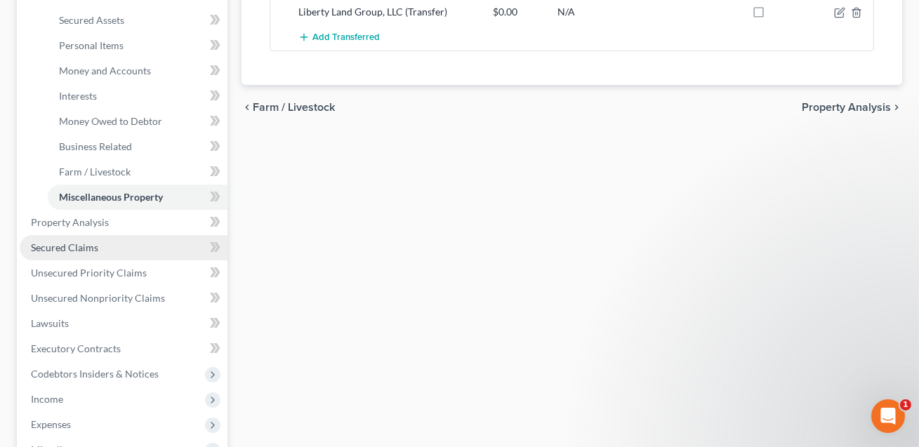
click at [96, 242] on span "Secured Claims" at bounding box center [64, 248] width 67 height 12
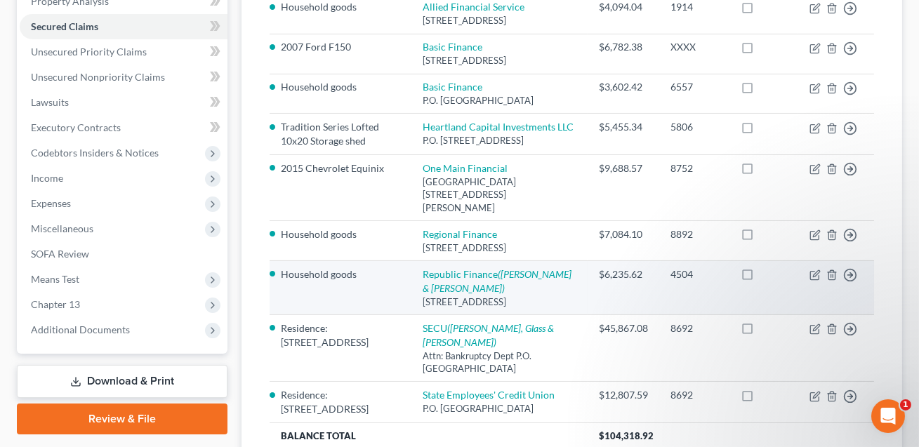
scroll to position [283, 0]
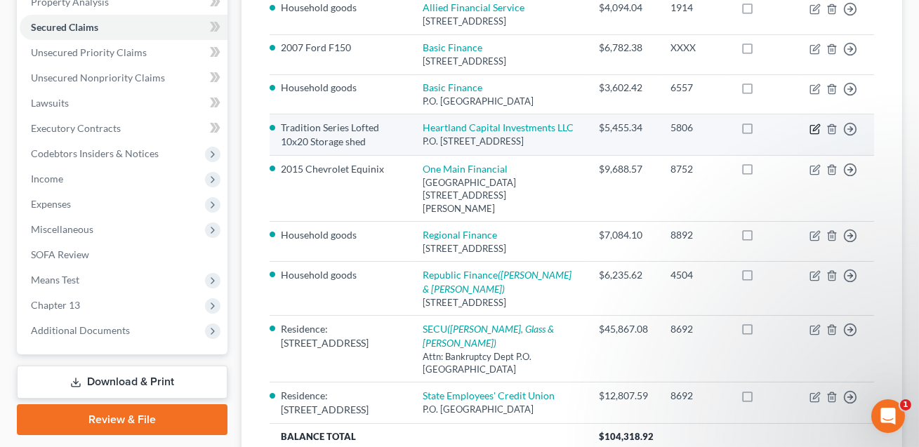
click at [814, 135] on icon "button" at bounding box center [815, 129] width 11 height 11
select select "18"
select select "0"
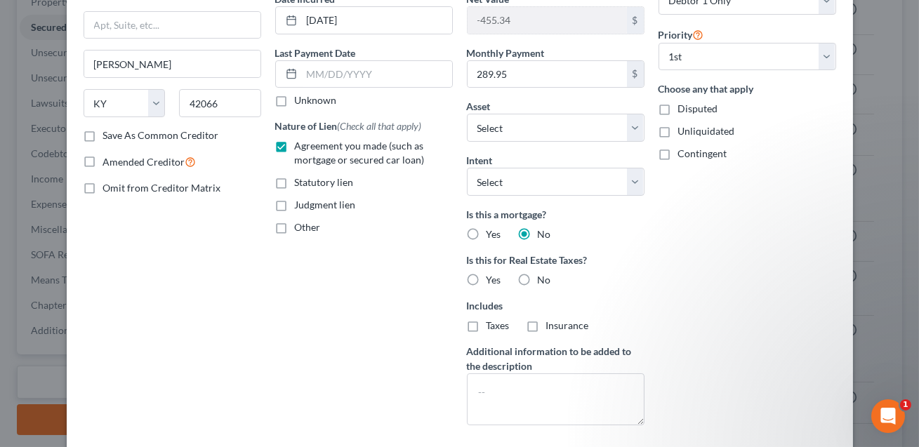
scroll to position [263, 0]
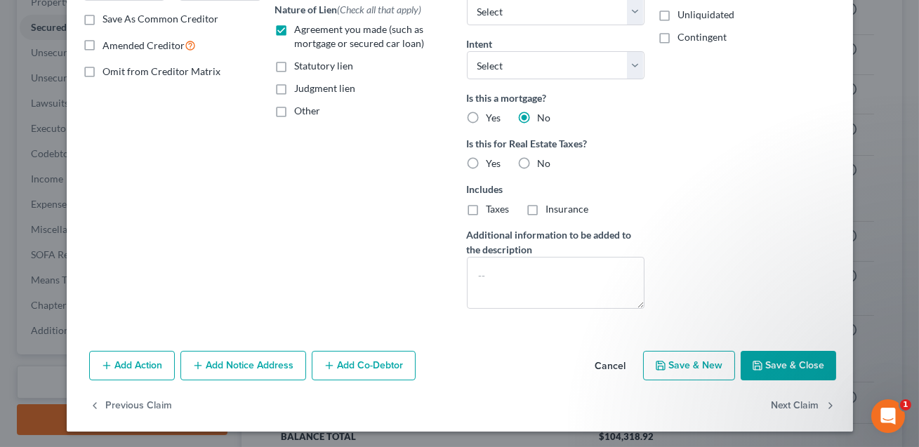
click at [780, 369] on button "Save & Close" at bounding box center [789, 366] width 96 height 30
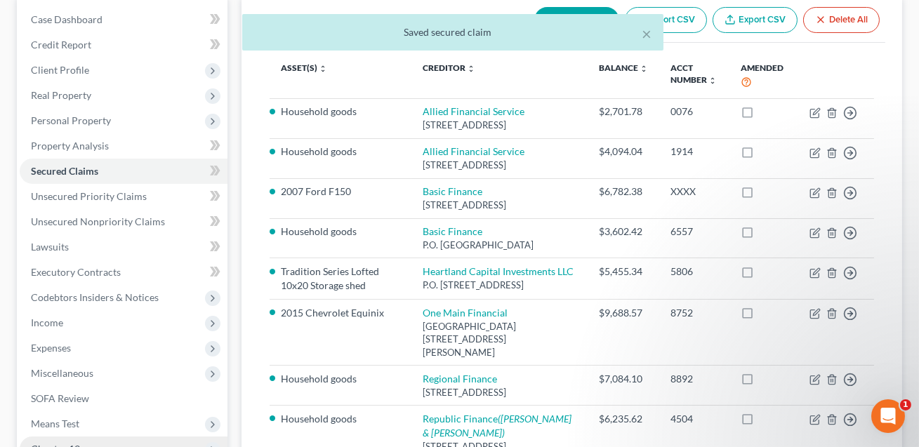
scroll to position [130, 0]
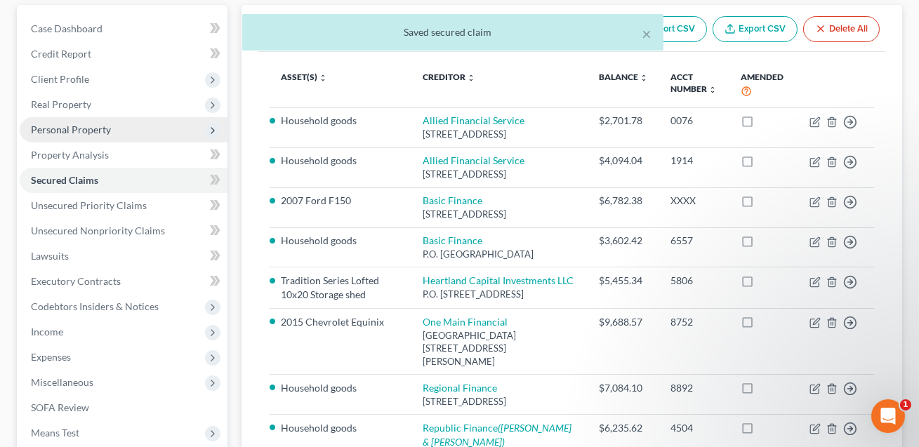
click at [84, 131] on span "Personal Property" at bounding box center [71, 130] width 80 height 12
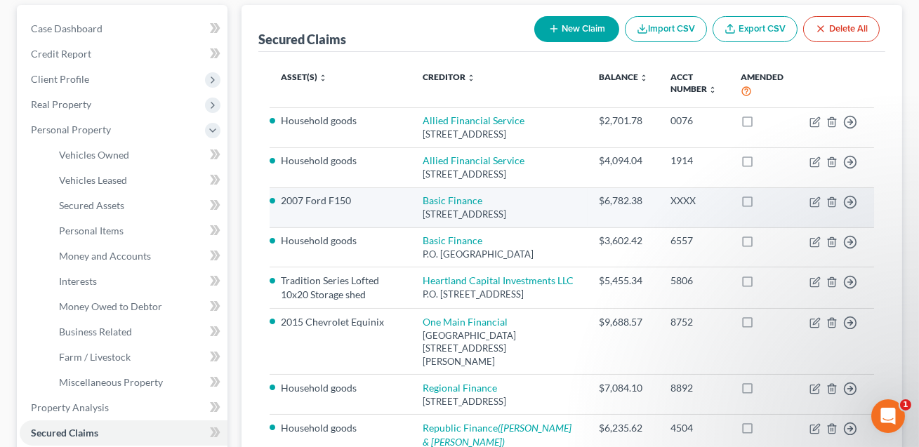
scroll to position [0, 0]
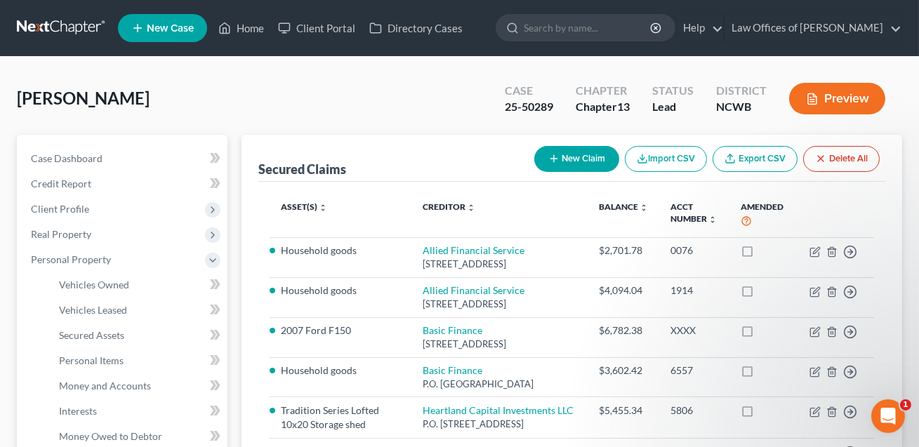
click at [839, 103] on button "Preview" at bounding box center [838, 99] width 96 height 32
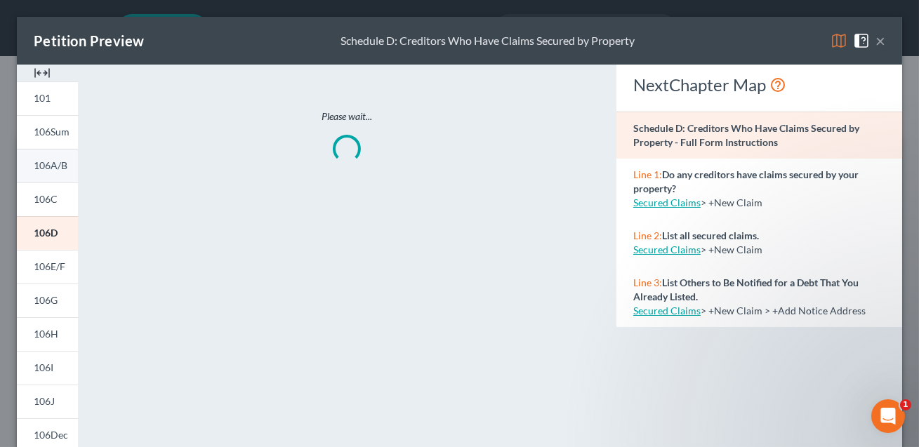
click at [76, 168] on link "106A/B" at bounding box center [47, 166] width 61 height 34
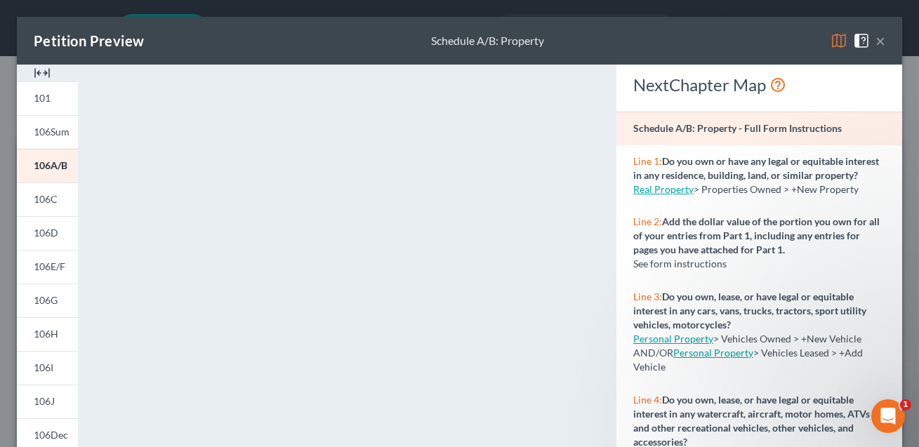
click at [879, 44] on button "×" at bounding box center [881, 40] width 10 height 17
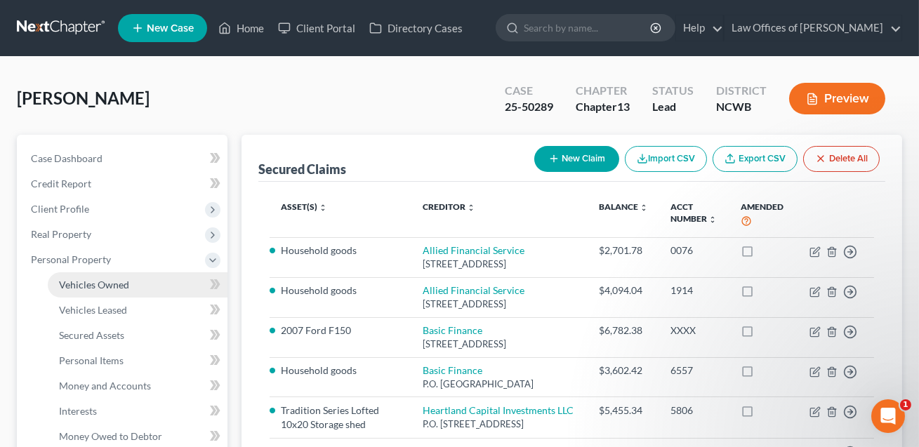
click at [127, 280] on span "Vehicles Owned" at bounding box center [94, 285] width 70 height 12
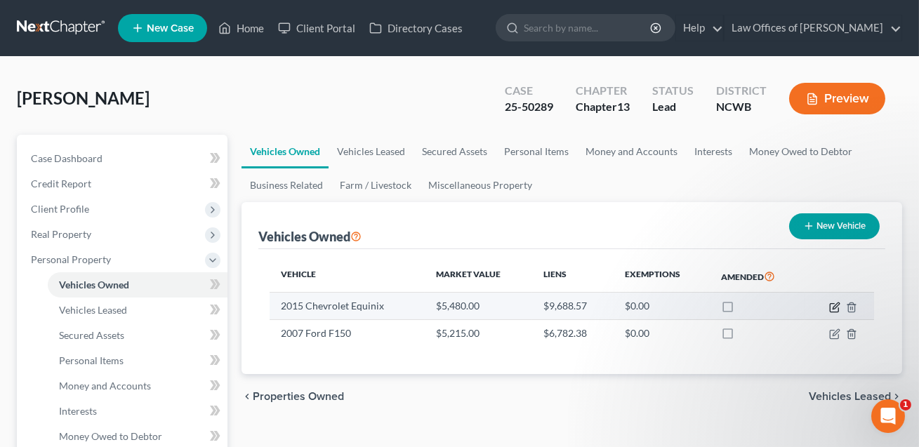
click at [832, 305] on icon "button" at bounding box center [835, 307] width 11 height 11
select select "0"
select select "11"
select select "0"
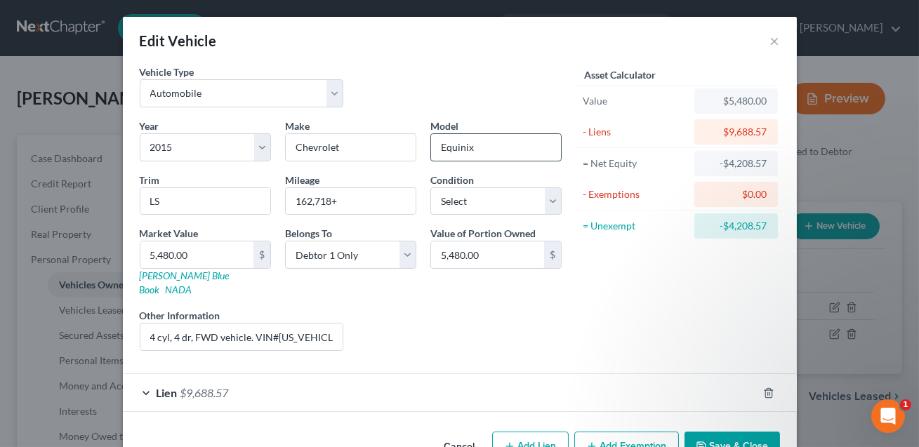
click at [469, 148] on input "Equinix" at bounding box center [496, 147] width 130 height 27
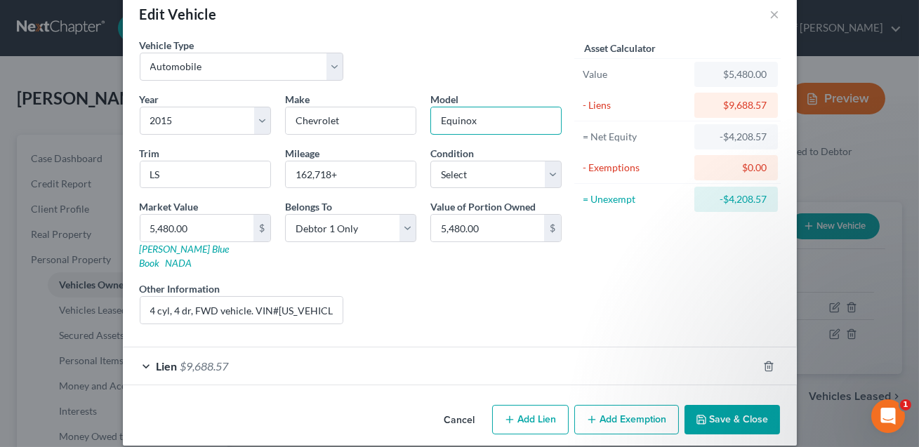
type input "Equinox"
click at [604, 348] on div "Lien $9,688.57" at bounding box center [440, 366] width 635 height 37
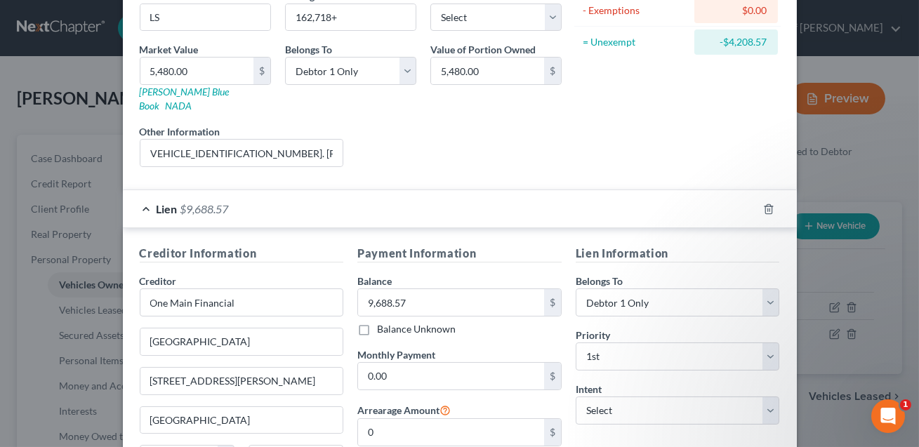
scroll to position [319, 0]
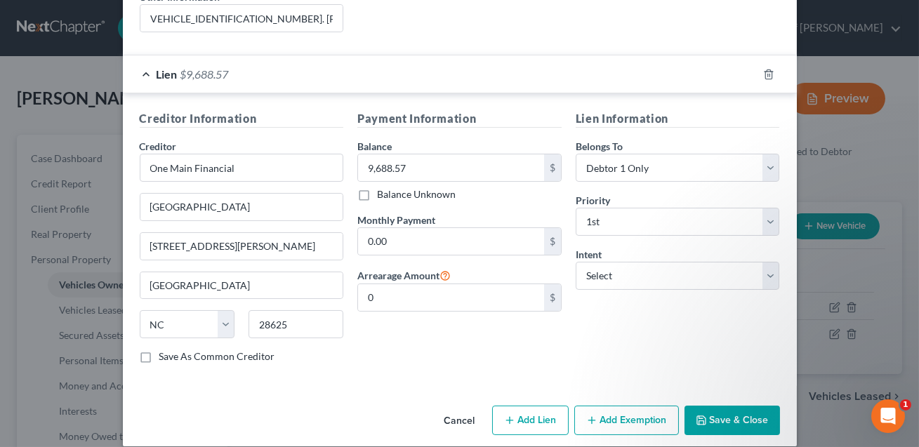
click at [735, 410] on button "Save & Close" at bounding box center [733, 421] width 96 height 30
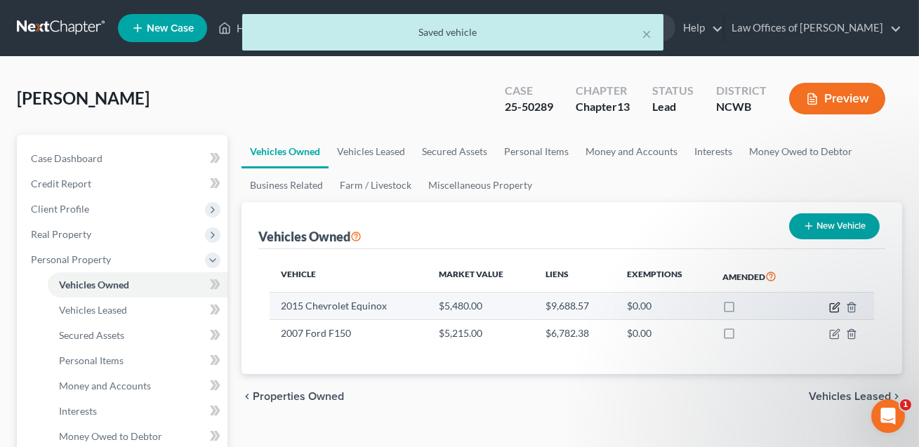
click at [837, 306] on icon "button" at bounding box center [836, 306] width 6 height 6
select select "0"
select select "11"
select select "0"
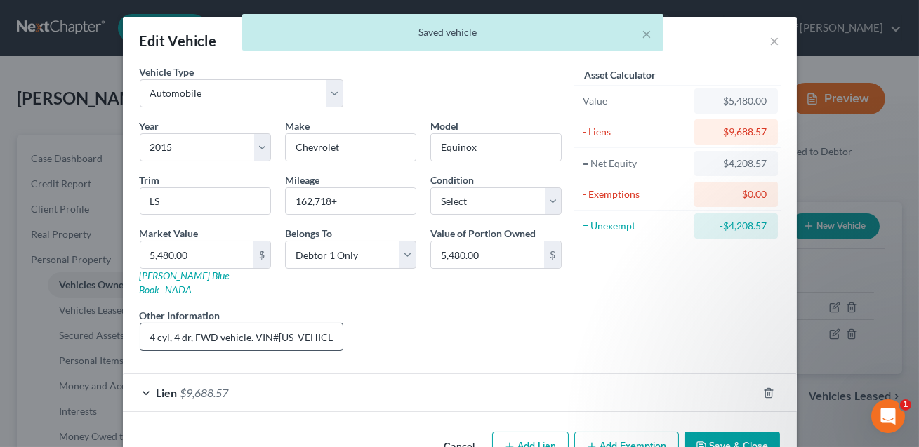
scroll to position [0, 148]
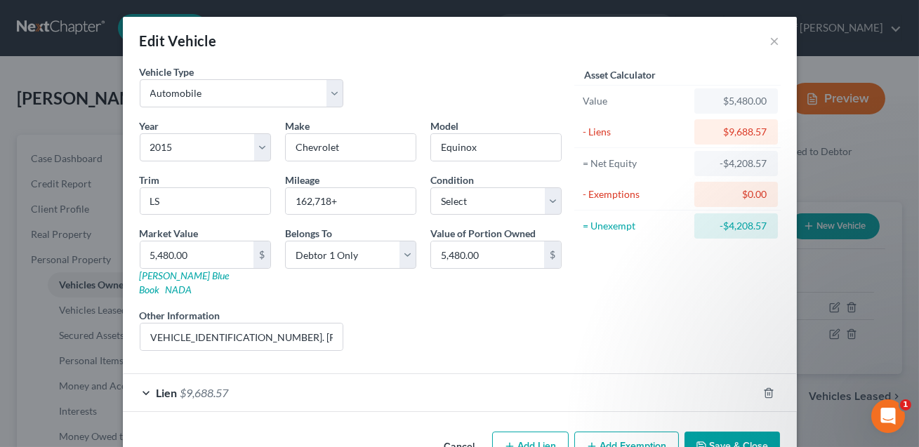
click at [743, 432] on button "Save & Close" at bounding box center [733, 447] width 96 height 30
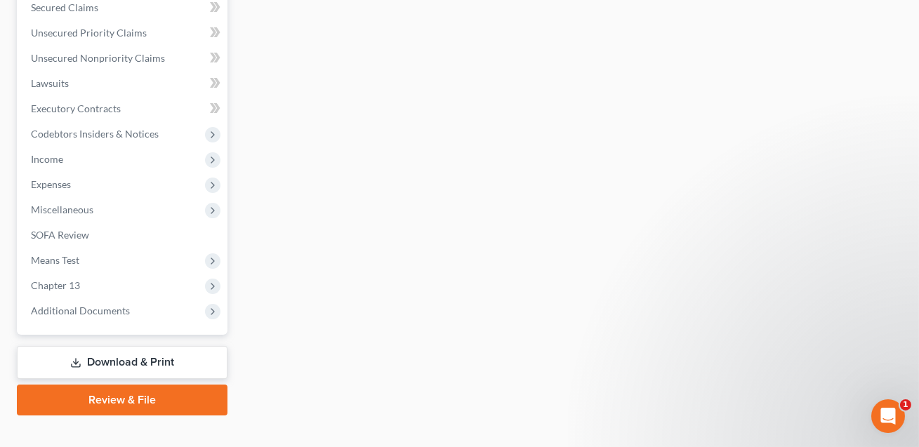
scroll to position [575, 0]
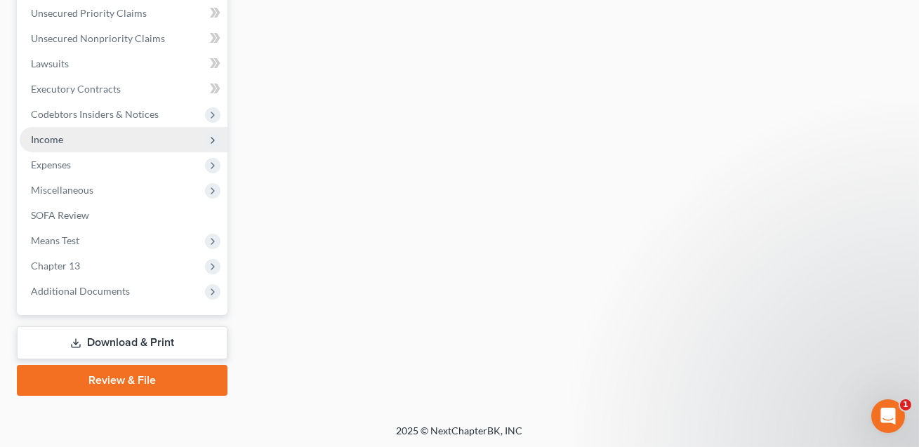
click at [50, 143] on span "Income" at bounding box center [47, 139] width 32 height 12
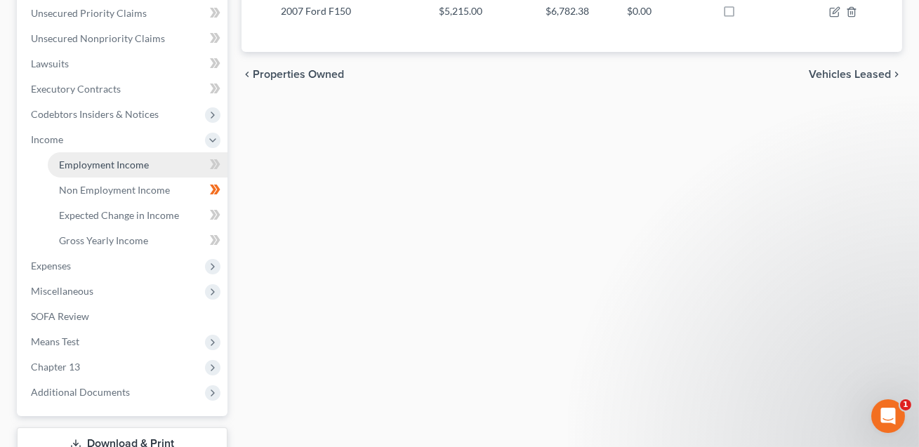
click at [69, 164] on span "Employment Income" at bounding box center [104, 165] width 90 height 12
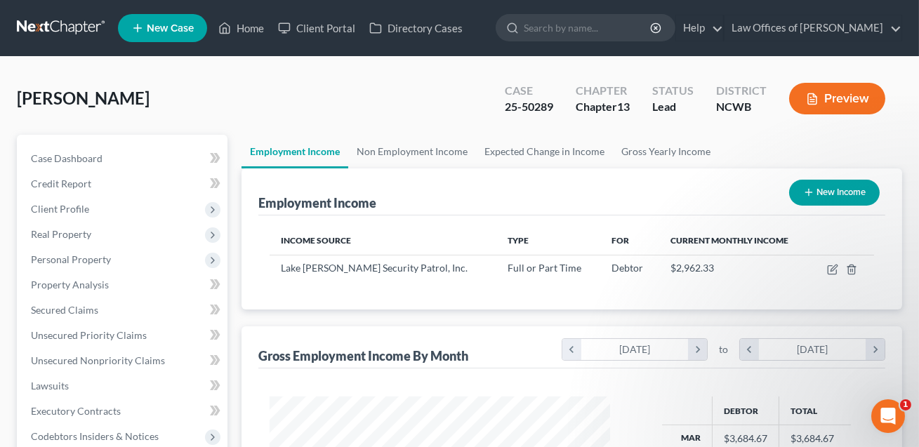
scroll to position [251, 369]
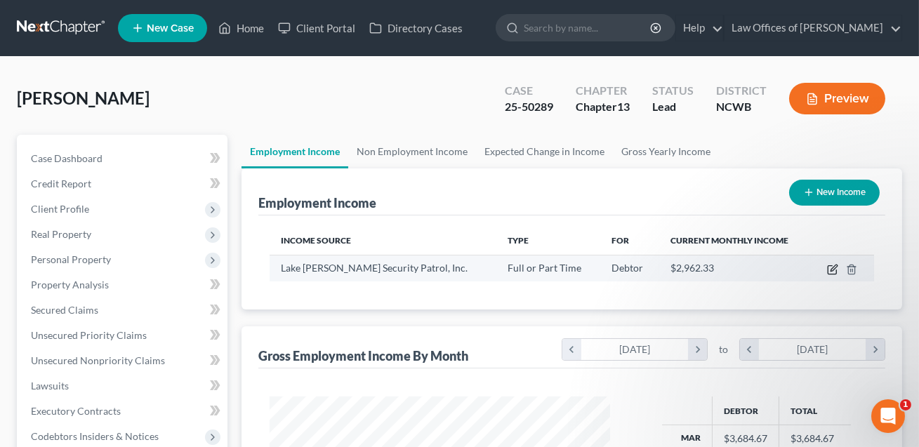
click at [832, 271] on icon "button" at bounding box center [832, 269] width 11 height 11
select select "0"
select select "28"
select select "2"
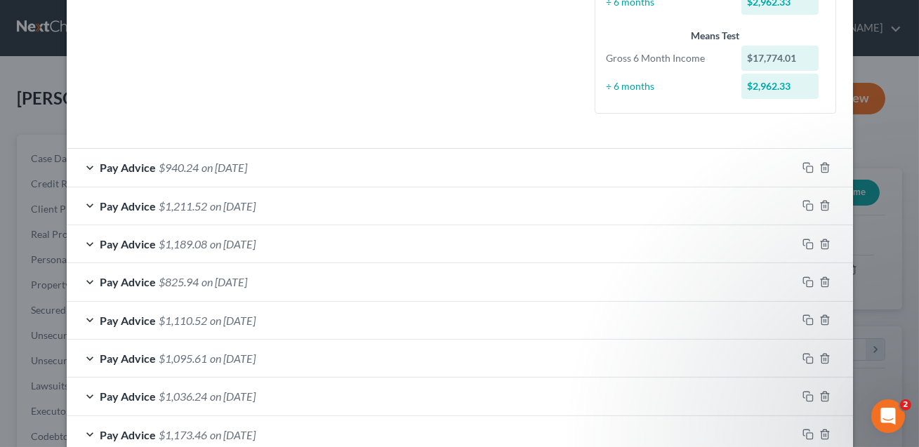
scroll to position [700, 0]
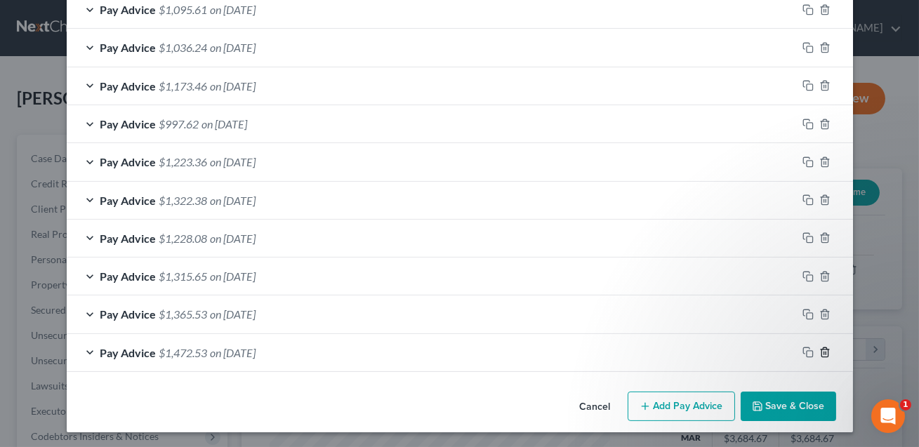
click at [825, 351] on icon "button" at bounding box center [825, 352] width 11 height 11
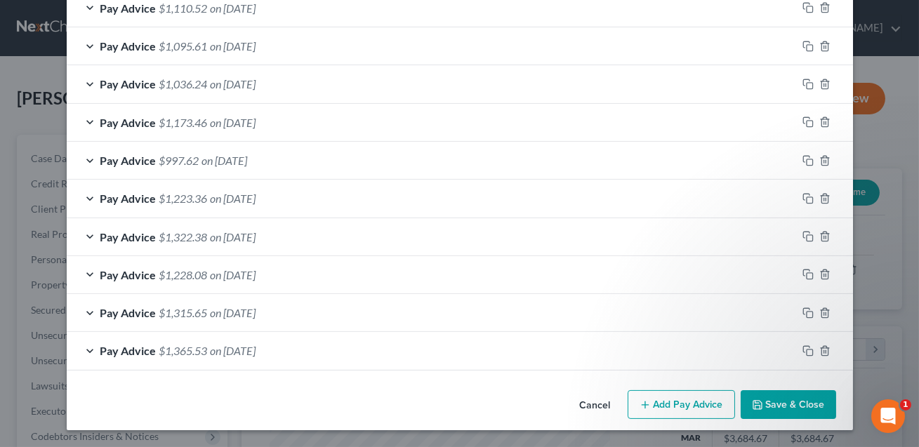
scroll to position [662, 0]
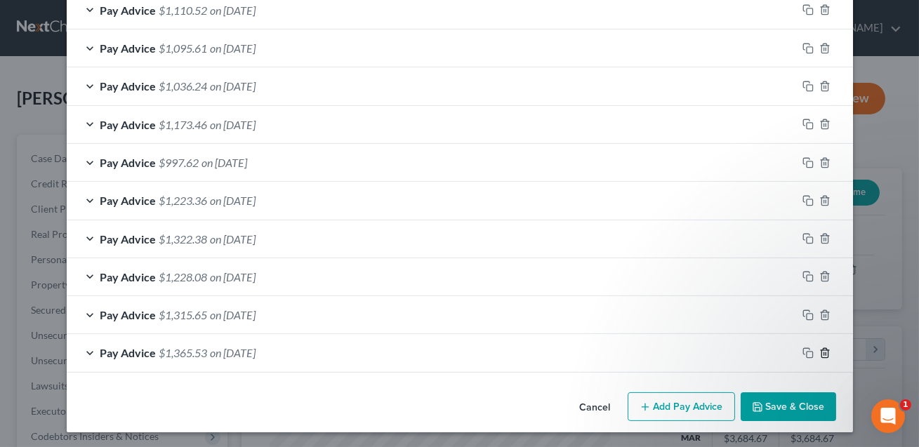
click at [825, 351] on icon "button" at bounding box center [825, 353] width 11 height 11
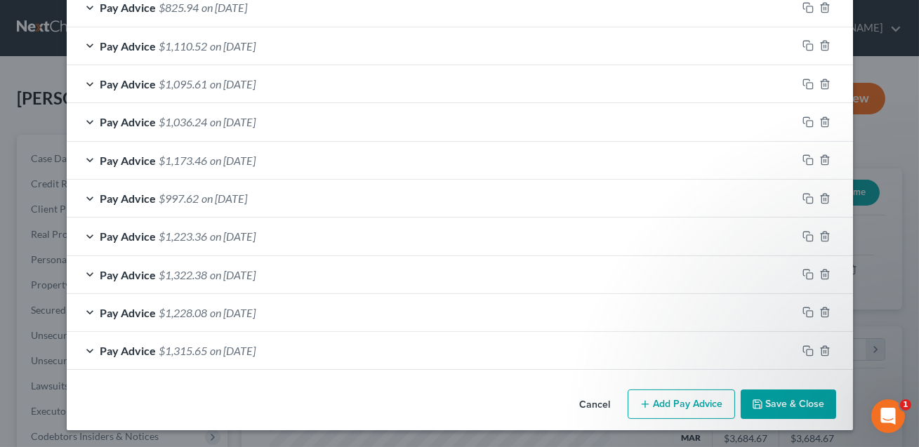
scroll to position [624, 0]
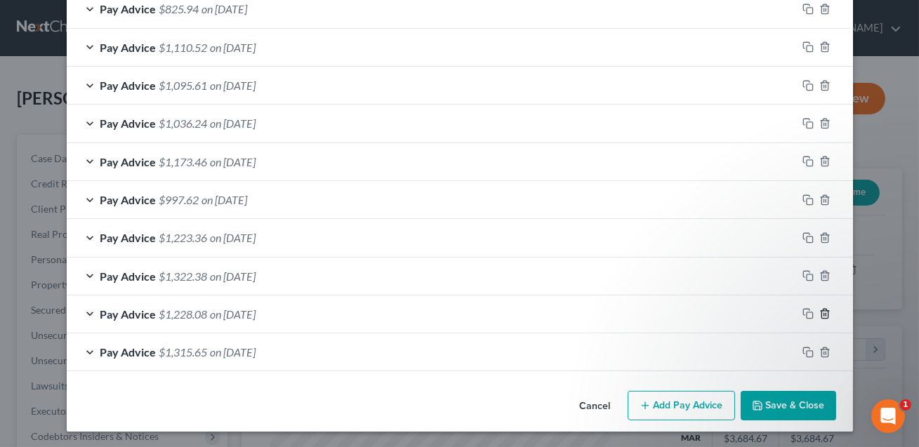
click at [826, 314] on line "button" at bounding box center [826, 315] width 0 height 3
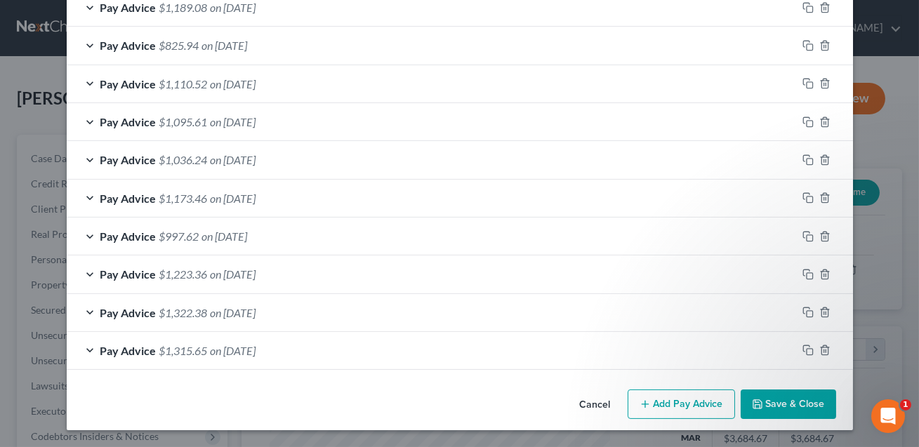
scroll to position [586, 0]
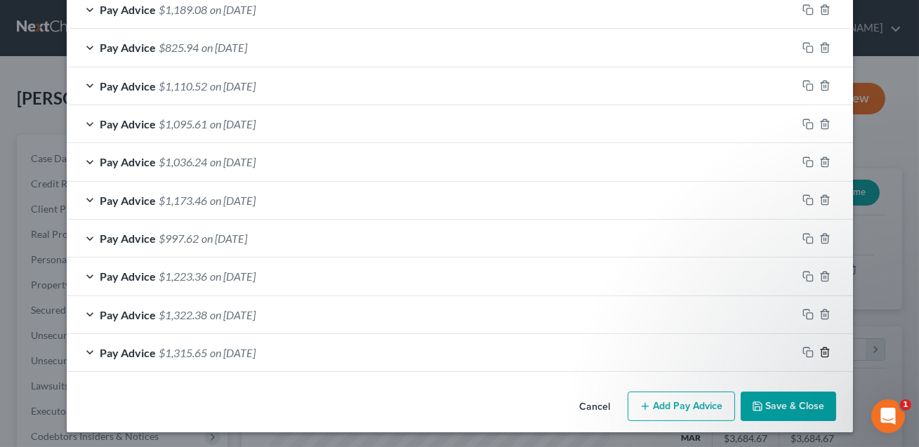
click at [826, 353] on line "button" at bounding box center [826, 354] width 0 height 3
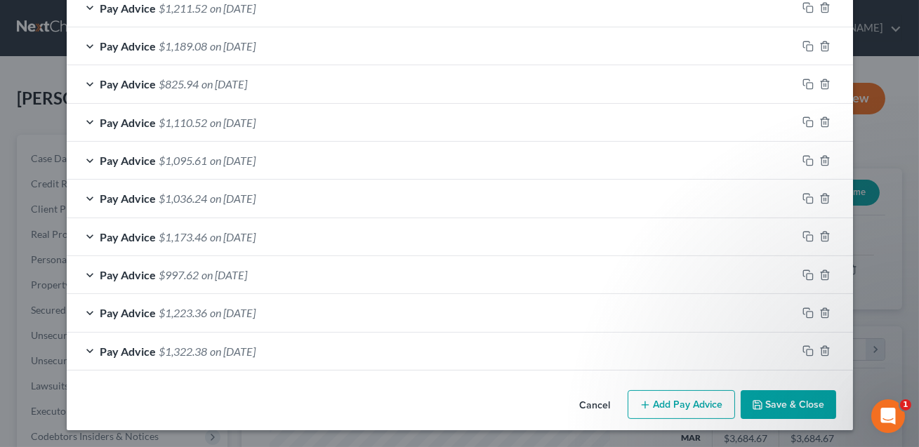
scroll to position [548, 0]
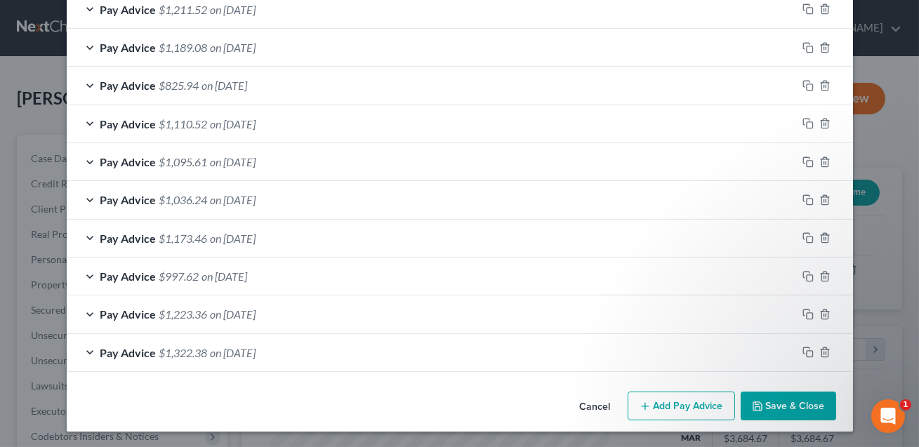
click at [431, 313] on div "Pay Advice $1,223.36 on [DATE]" at bounding box center [432, 314] width 731 height 37
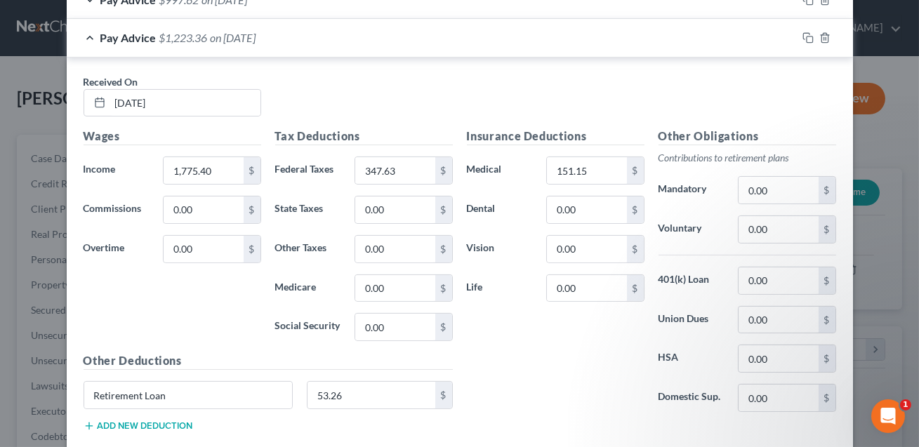
scroll to position [945, 0]
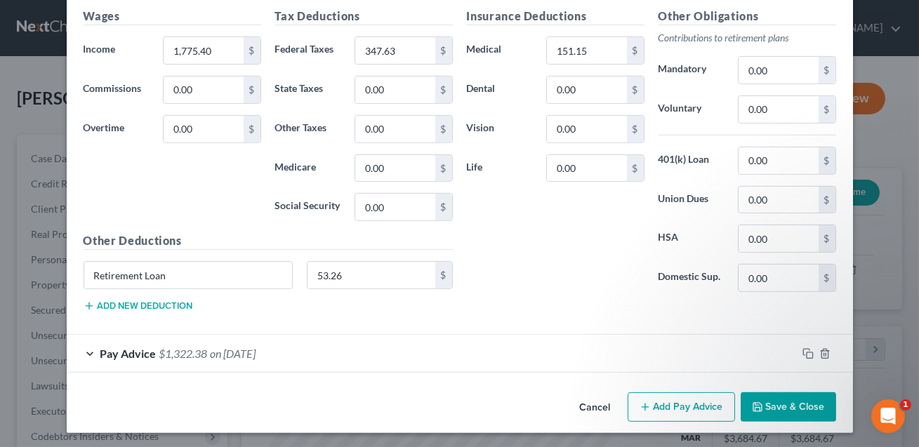
click at [681, 400] on button "Add Pay Advice" at bounding box center [681, 408] width 107 height 30
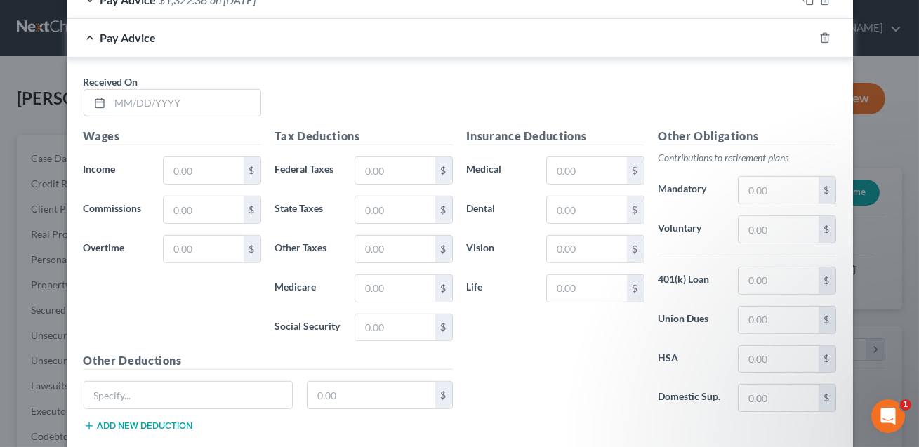
scroll to position [1283, 0]
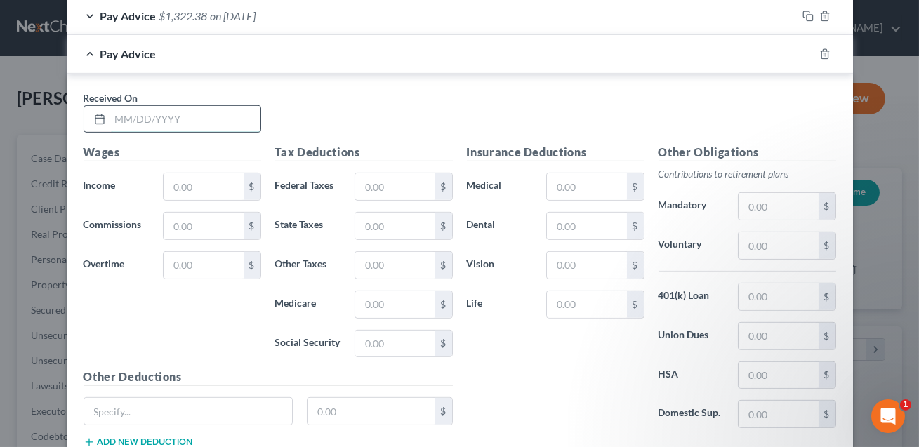
click at [162, 119] on input "text" at bounding box center [185, 119] width 150 height 27
type input "[DATE]"
click at [182, 178] on input "text" at bounding box center [203, 186] width 79 height 27
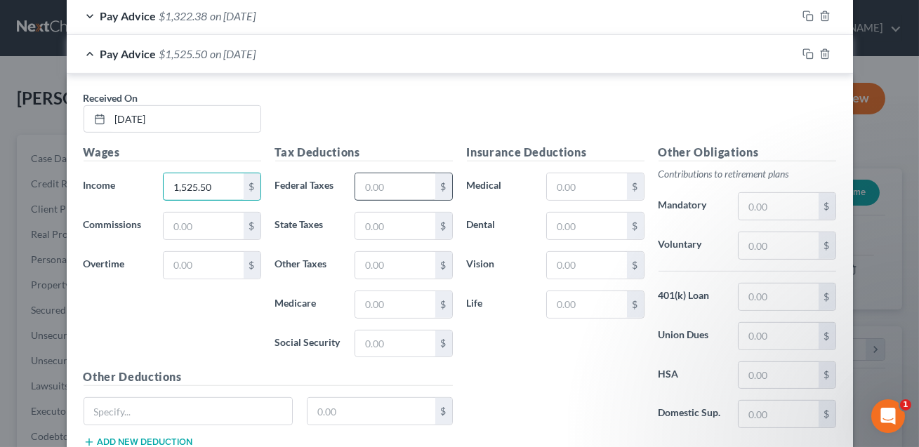
type input "1,525.50"
click at [389, 185] on input "text" at bounding box center [394, 186] width 79 height 27
type input "286.42"
click at [596, 182] on input "text" at bounding box center [586, 186] width 79 height 27
click at [564, 304] on input "text" at bounding box center [586, 305] width 79 height 27
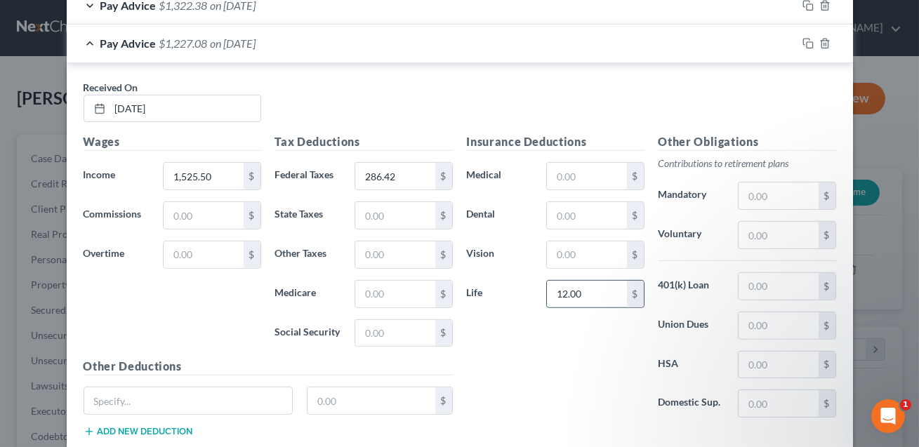
scroll to position [1379, 0]
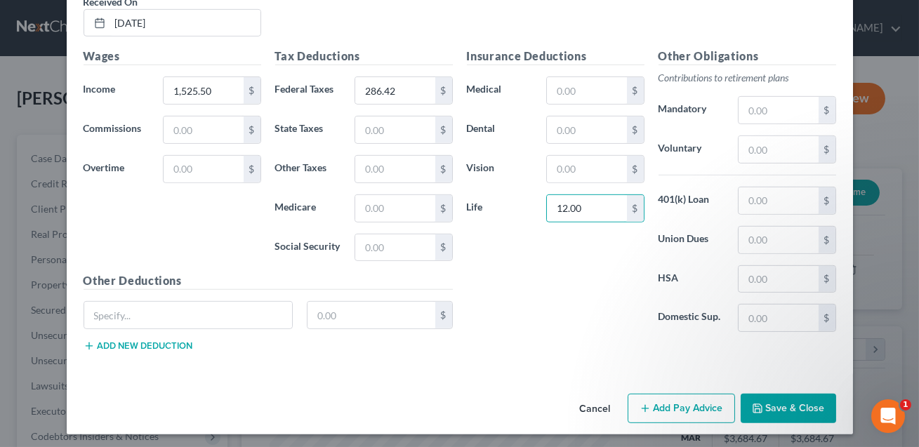
type input "12.00"
click at [786, 406] on button "Save & Close" at bounding box center [789, 409] width 96 height 30
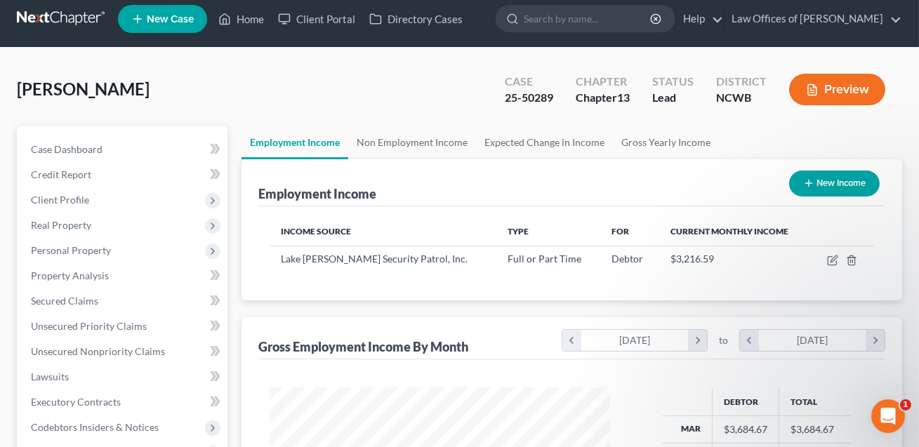
scroll to position [0, 0]
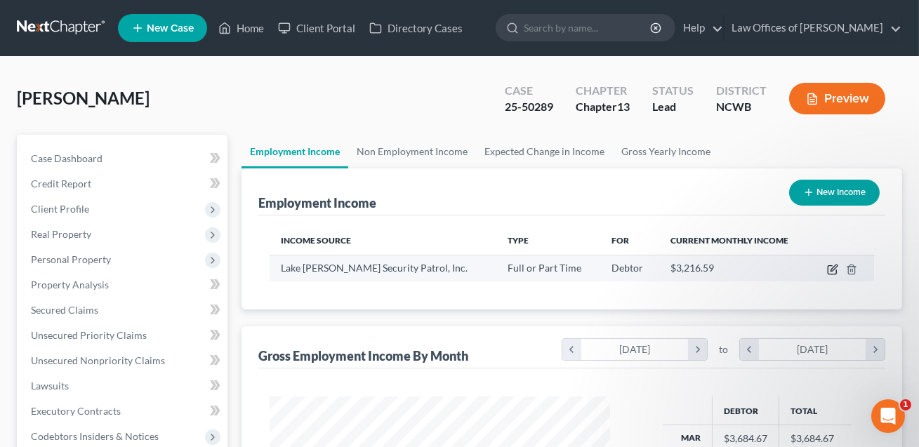
click at [830, 266] on icon "button" at bounding box center [832, 269] width 11 height 11
select select "0"
select select "28"
select select "2"
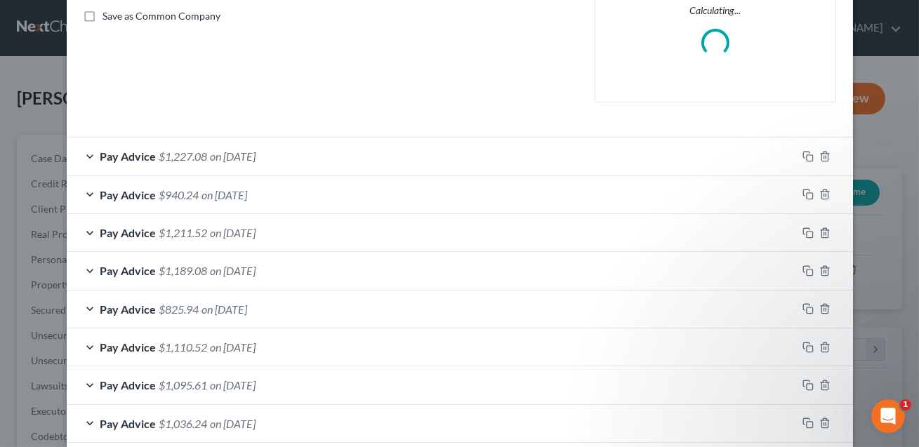
scroll to position [364, 0]
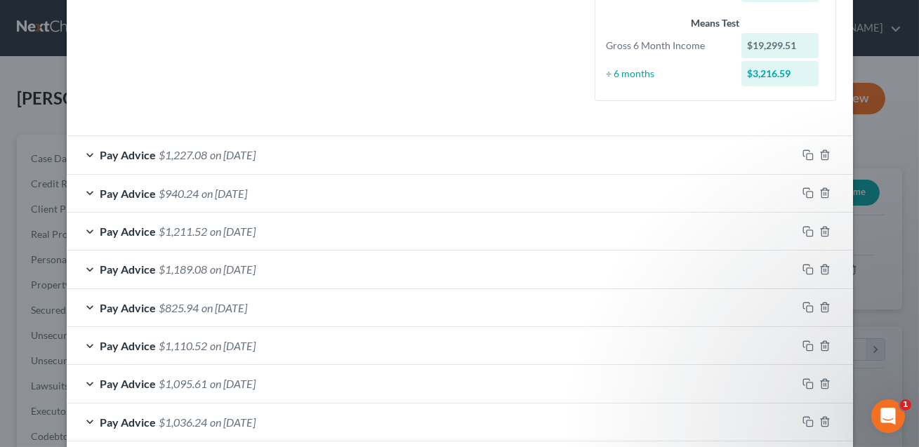
click at [471, 155] on div "Pay Advice $1,227.08 on [DATE]" at bounding box center [432, 154] width 731 height 37
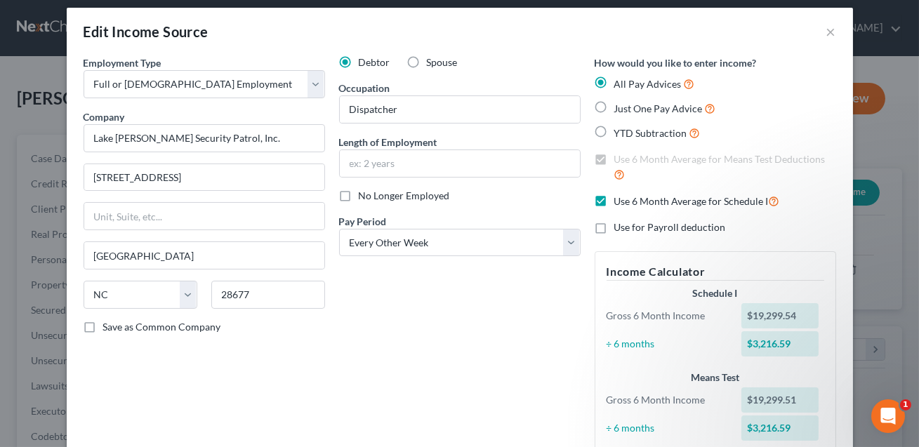
scroll to position [0, 0]
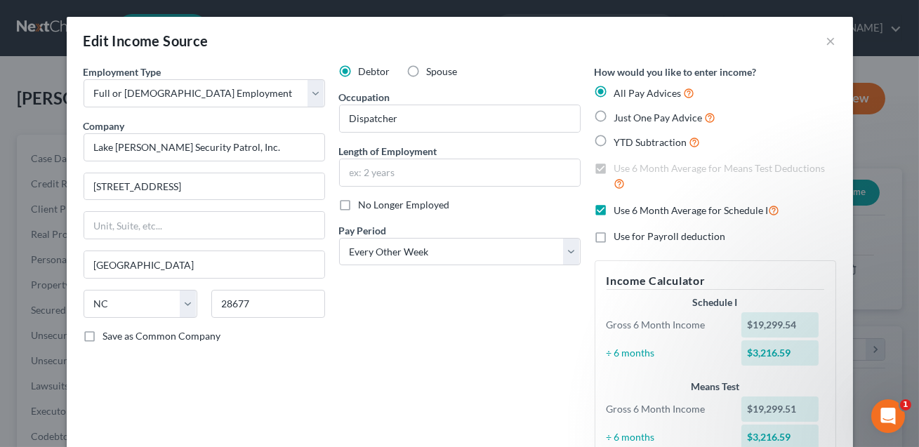
click at [615, 114] on label "Just One Pay Advice" at bounding box center [666, 118] width 102 height 16
click at [620, 114] on input "Just One Pay Advice" at bounding box center [624, 114] width 9 height 9
radio input "true"
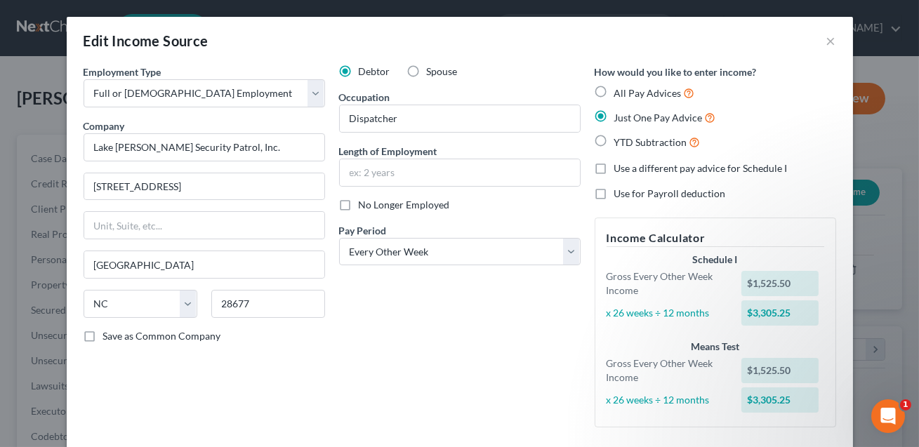
click at [615, 93] on label "All Pay Advices" at bounding box center [655, 93] width 81 height 16
click at [620, 93] on input "All Pay Advices" at bounding box center [624, 89] width 9 height 9
radio input "true"
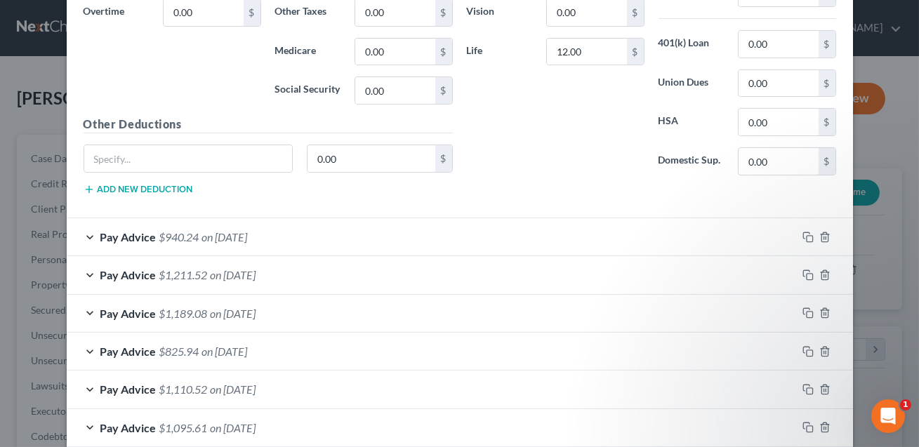
scroll to position [1011, 0]
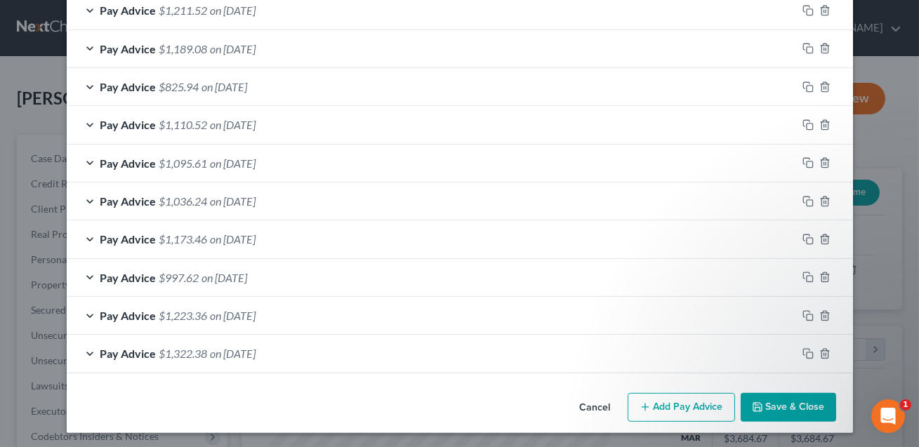
click at [773, 408] on button "Save & Close" at bounding box center [789, 408] width 96 height 30
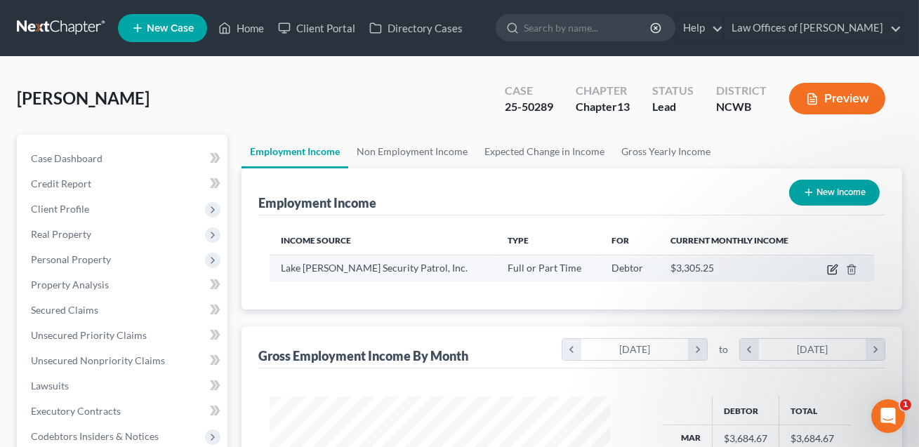
click at [833, 272] on icon "button" at bounding box center [832, 269] width 11 height 11
select select "0"
select select "28"
select select "2"
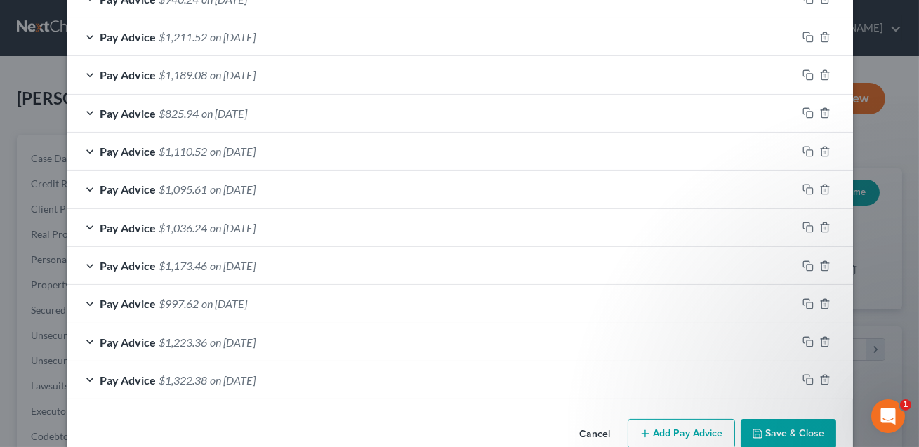
scroll to position [589, 0]
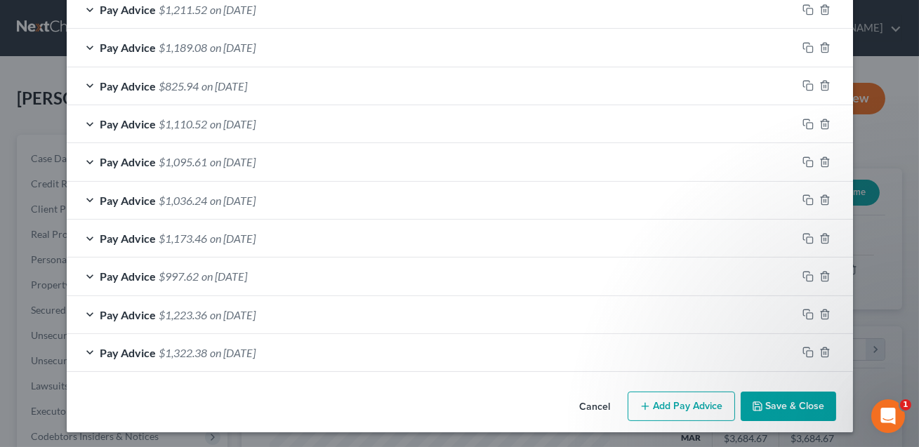
click at [675, 401] on button "Add Pay Advice" at bounding box center [681, 407] width 107 height 30
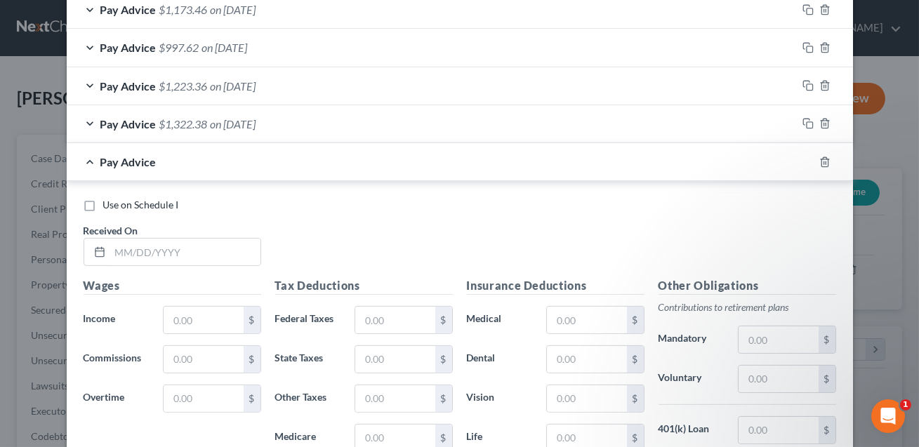
scroll to position [902, 0]
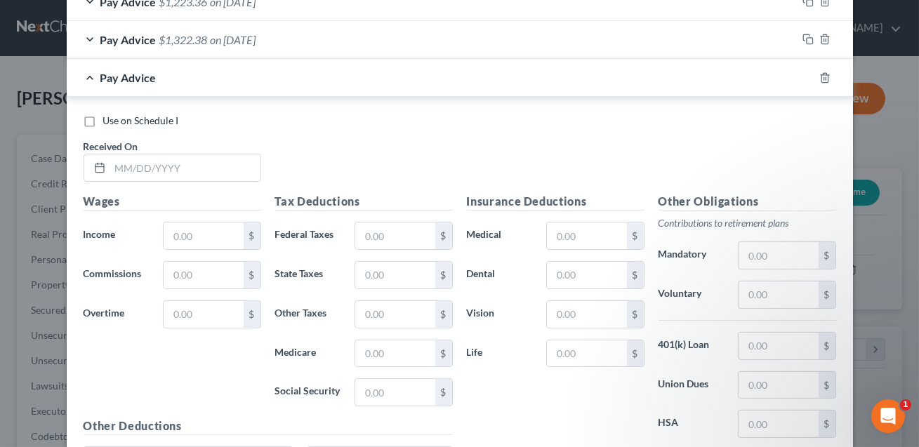
click at [144, 150] on div "Received On *" at bounding box center [173, 160] width 192 height 43
click at [136, 165] on input "text" at bounding box center [185, 168] width 150 height 27
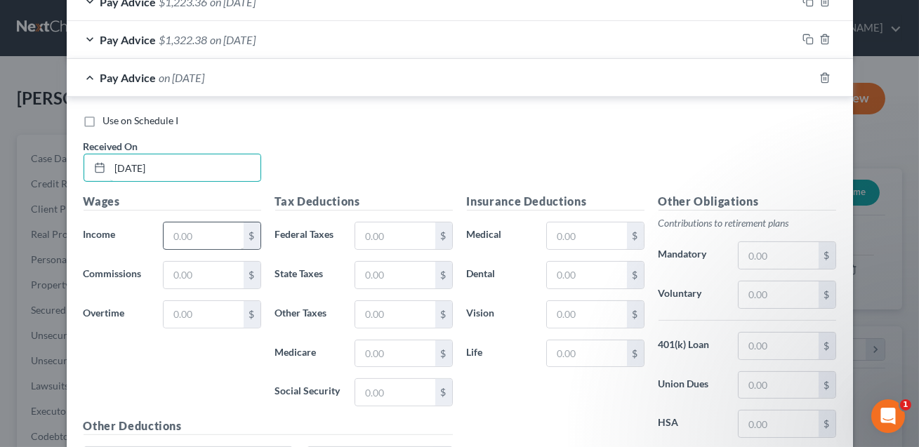
type input "[DATE]"
click at [178, 237] on input "text" at bounding box center [203, 236] width 79 height 27
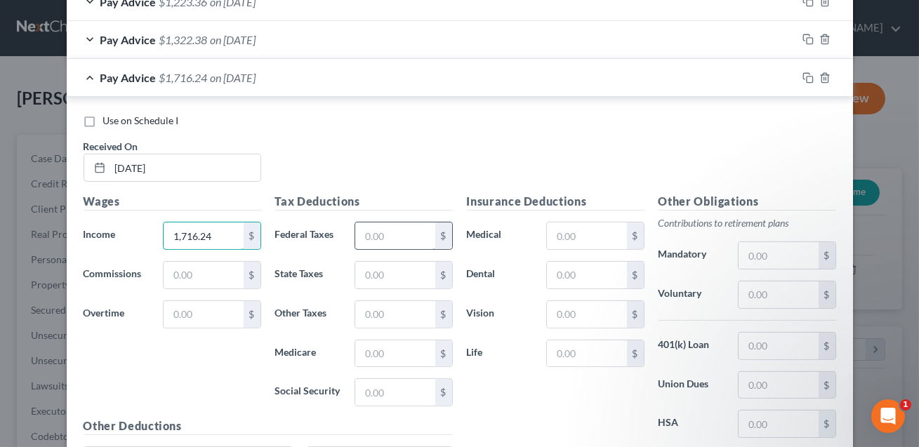
type input "1,716.24"
click at [380, 232] on input "text" at bounding box center [394, 236] width 79 height 27
type input "333.21"
click at [596, 237] on input "text" at bounding box center [586, 236] width 79 height 27
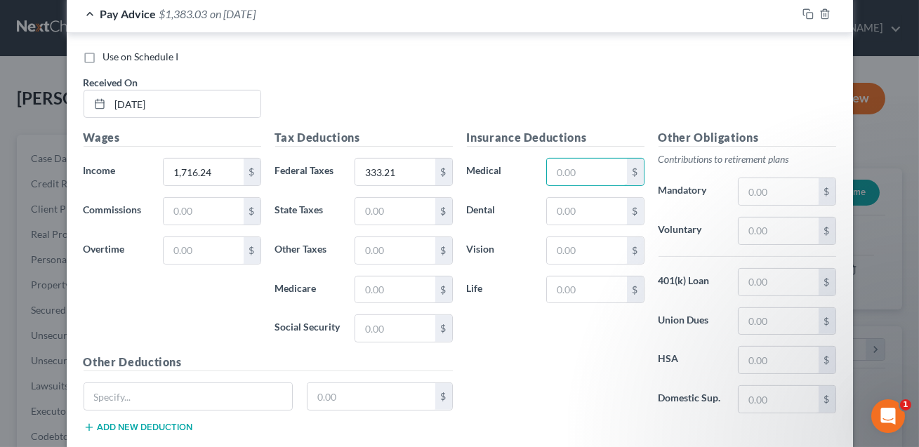
scroll to position [1048, 0]
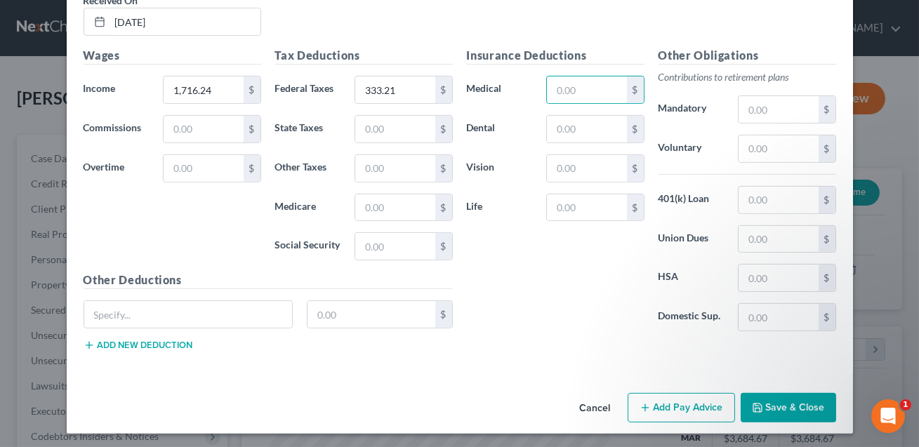
click at [799, 403] on button "Save & Close" at bounding box center [789, 408] width 96 height 30
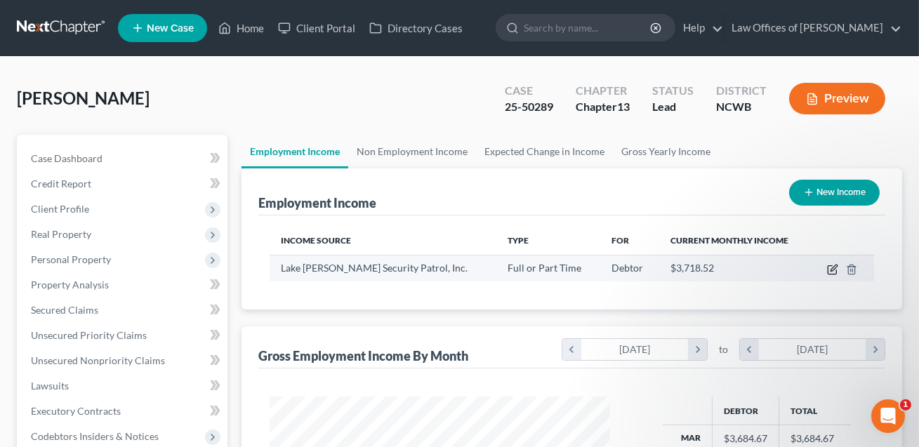
click at [834, 268] on icon "button" at bounding box center [832, 269] width 11 height 11
select select "0"
select select "28"
select select "2"
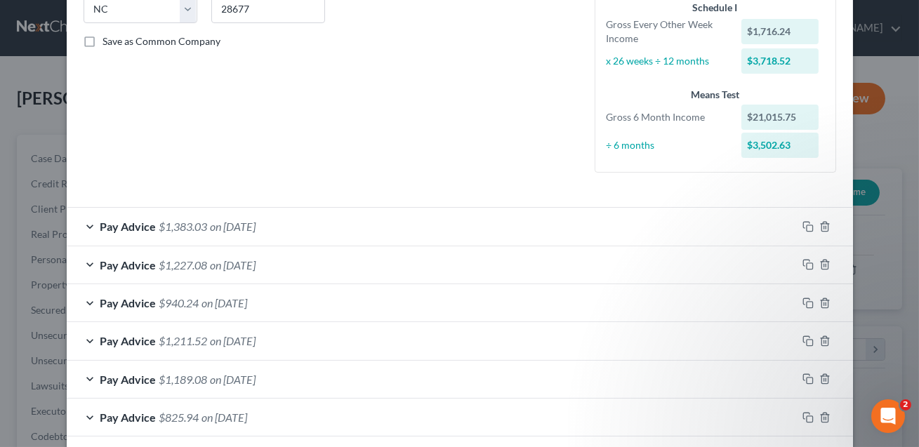
scroll to position [295, 0]
click at [511, 215] on div "Pay Advice $1,383.03 on [DATE]" at bounding box center [432, 226] width 731 height 37
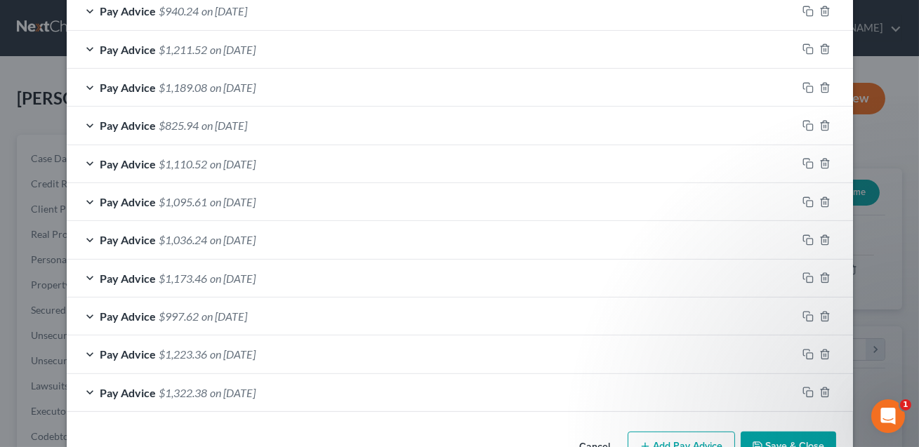
scroll to position [1049, 0]
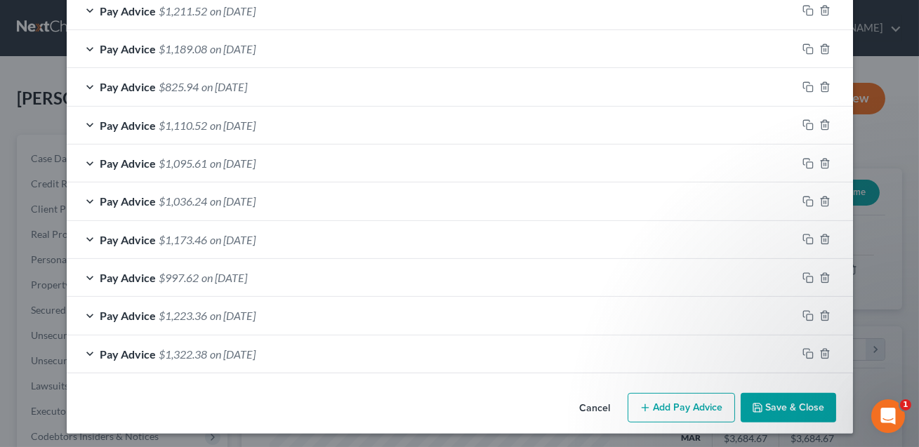
click at [491, 259] on div "Pay Advice $997.62 on [DATE]" at bounding box center [432, 277] width 731 height 37
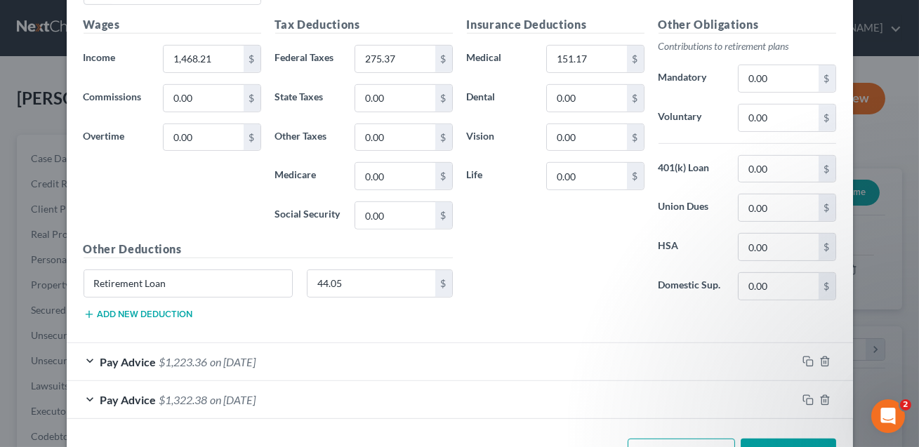
scroll to position [1471, 0]
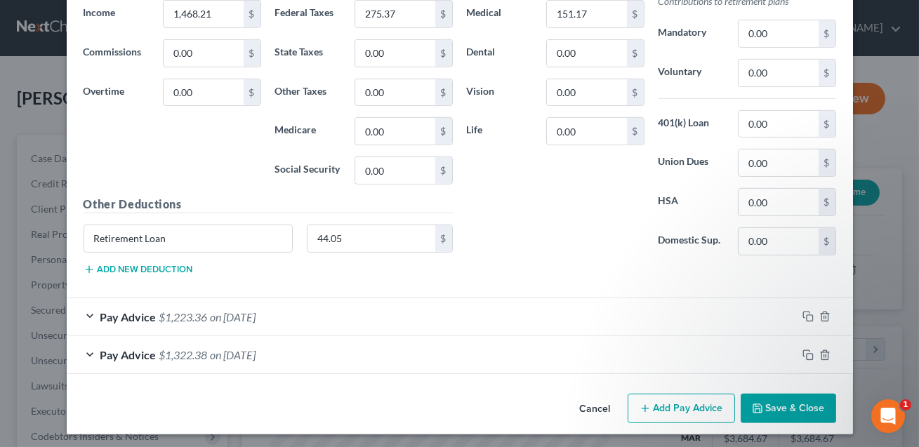
click at [801, 406] on button "Save & Close" at bounding box center [789, 409] width 96 height 30
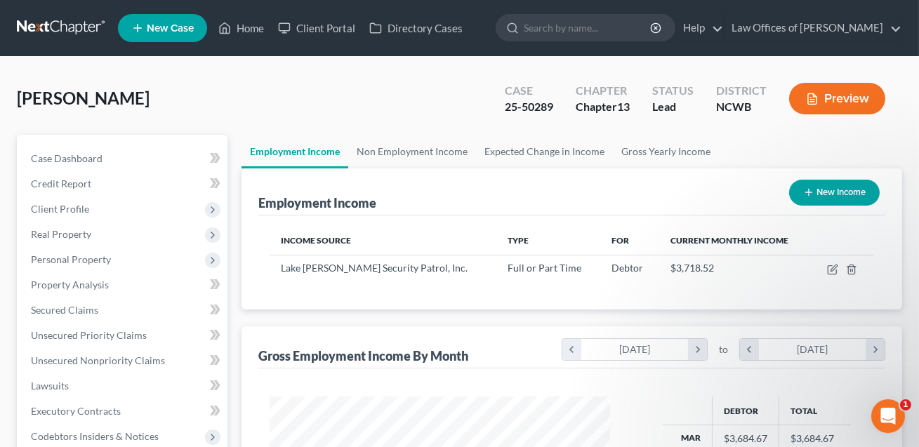
scroll to position [424, 0]
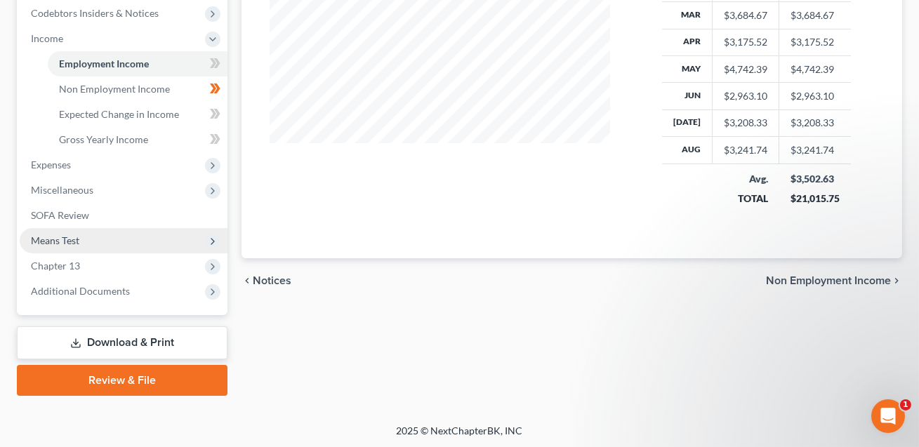
click at [73, 236] on span "Means Test" at bounding box center [55, 241] width 48 height 12
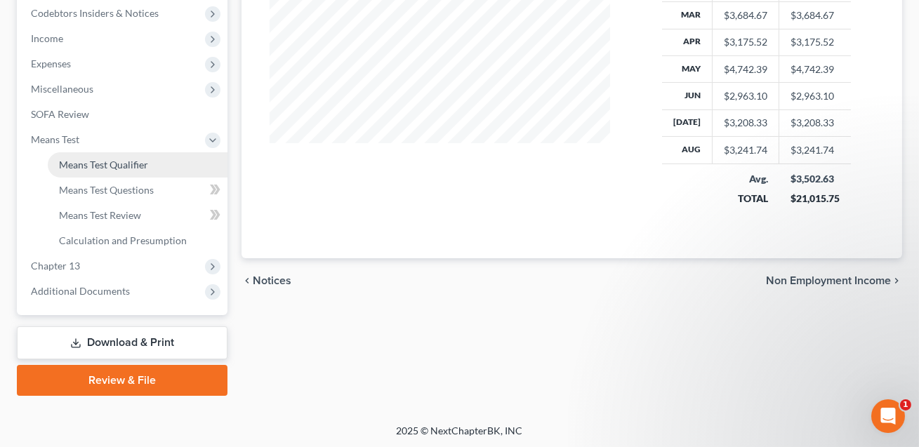
click at [111, 164] on span "Means Test Qualifier" at bounding box center [103, 165] width 89 height 12
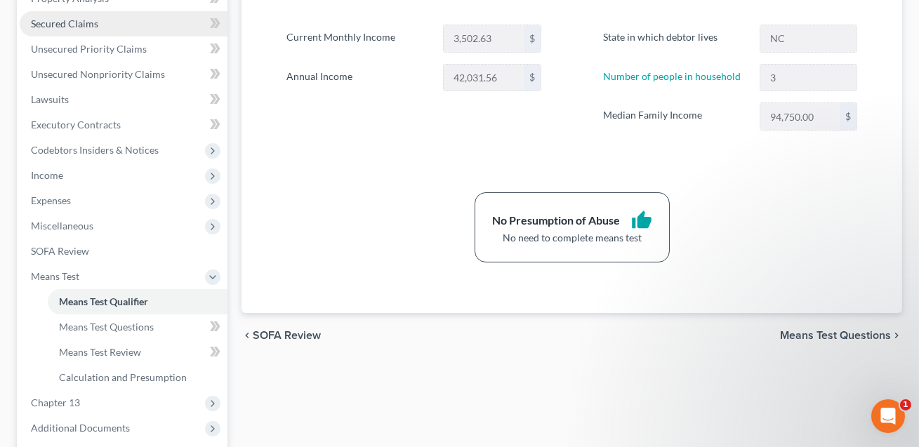
scroll to position [381, 0]
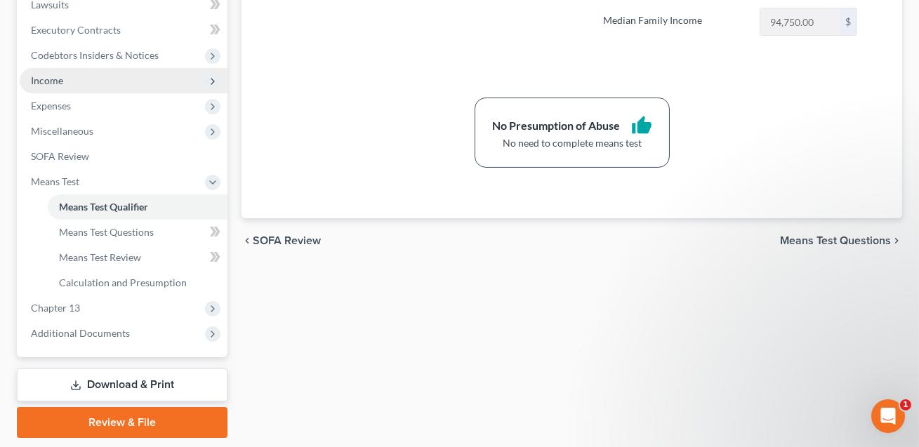
click at [53, 84] on span "Income" at bounding box center [47, 80] width 32 height 12
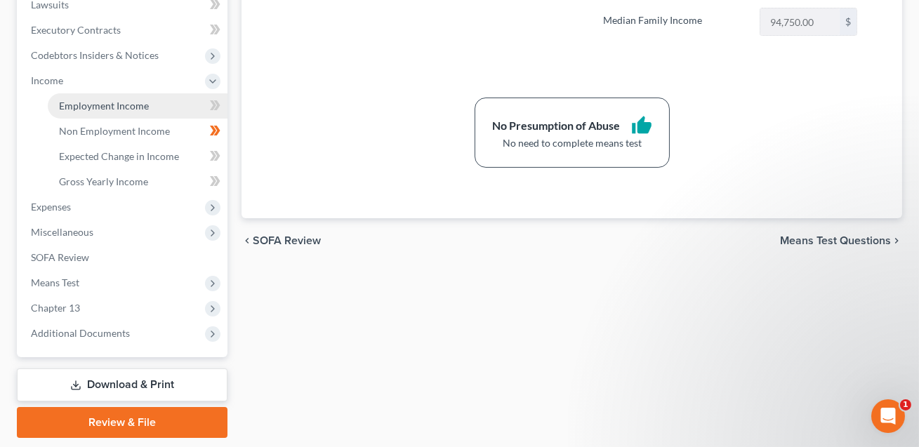
click at [91, 110] on span "Employment Income" at bounding box center [104, 106] width 90 height 12
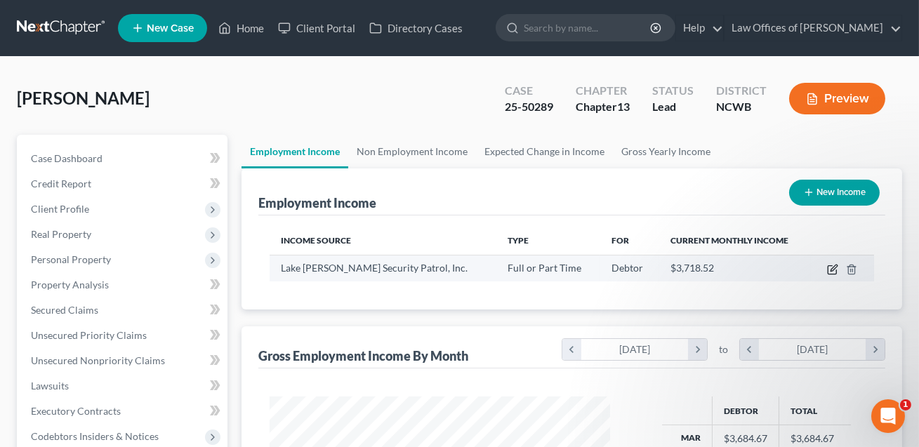
click at [832, 269] on icon "button" at bounding box center [834, 268] width 6 height 6
select select "0"
select select "28"
select select "2"
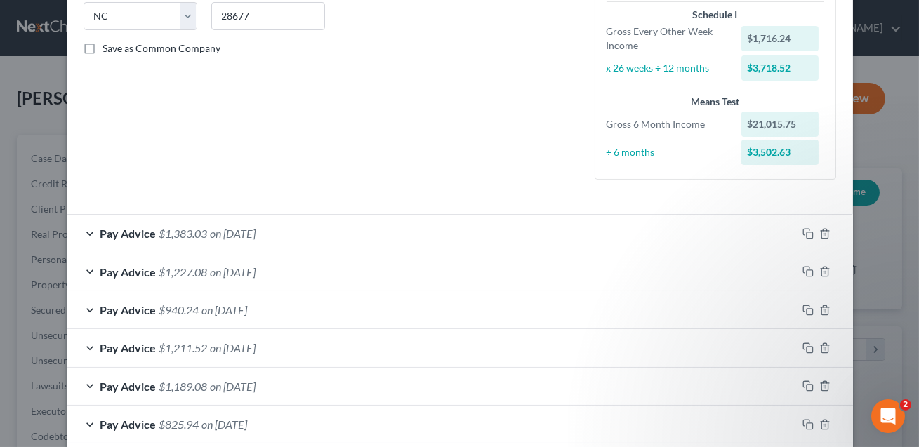
scroll to position [296, 0]
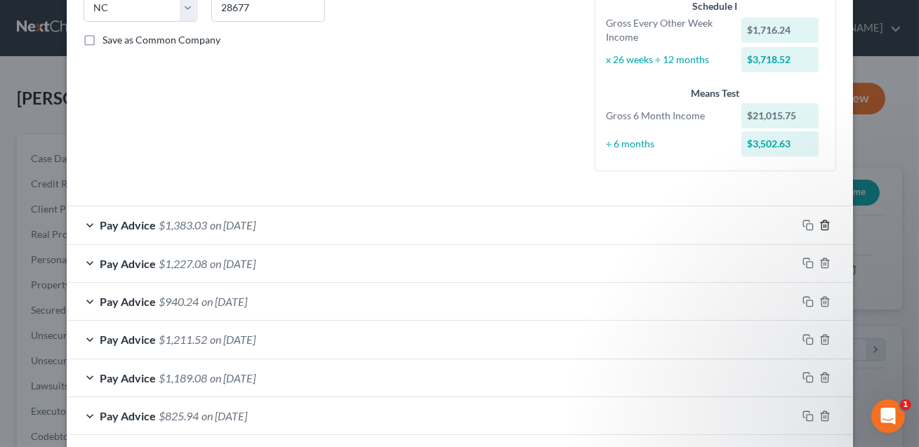
click at [826, 226] on line "button" at bounding box center [826, 226] width 0 height 3
click at [826, 263] on line "button" at bounding box center [826, 264] width 0 height 3
click at [826, 301] on line "button" at bounding box center [826, 302] width 0 height 3
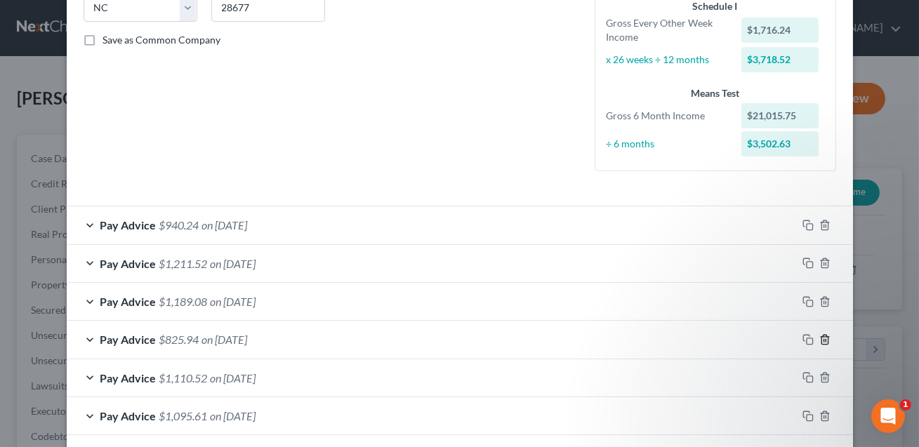
click at [826, 339] on line "button" at bounding box center [826, 340] width 0 height 3
click at [826, 378] on line "button" at bounding box center [826, 379] width 0 height 3
click at [826, 416] on line "button" at bounding box center [826, 417] width 0 height 3
click at [826, 447] on line "button" at bounding box center [826, 455] width 0 height 3
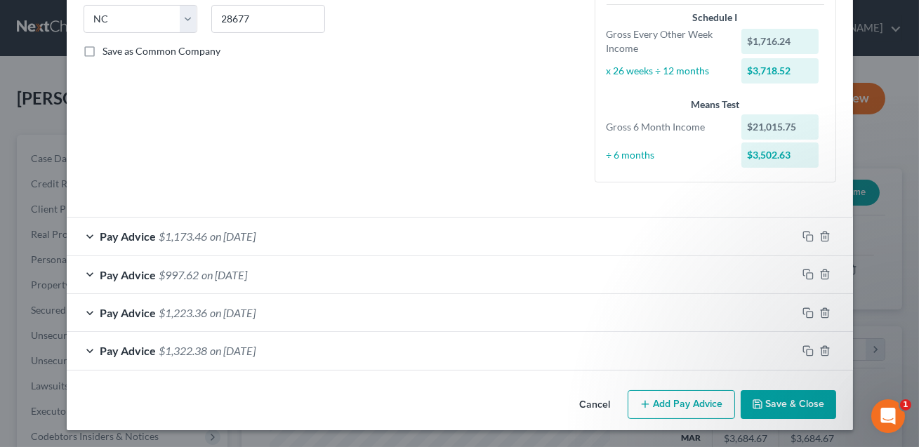
click at [826, 226] on div at bounding box center [825, 236] width 56 height 22
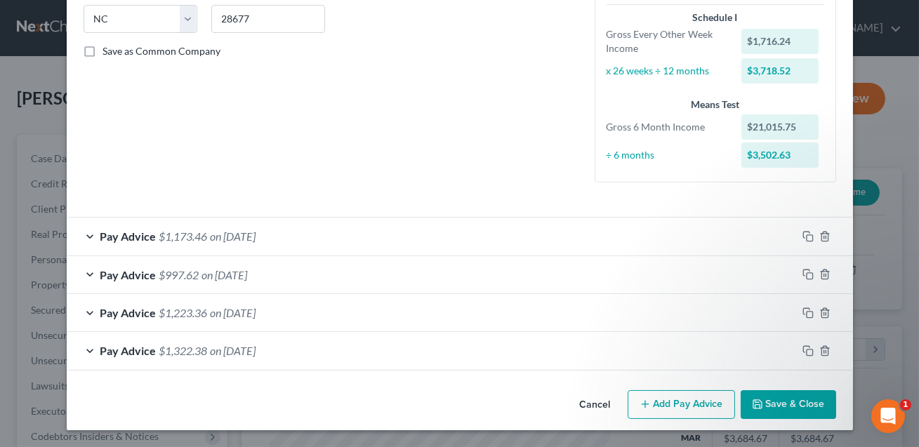
click at [826, 226] on div at bounding box center [825, 236] width 56 height 22
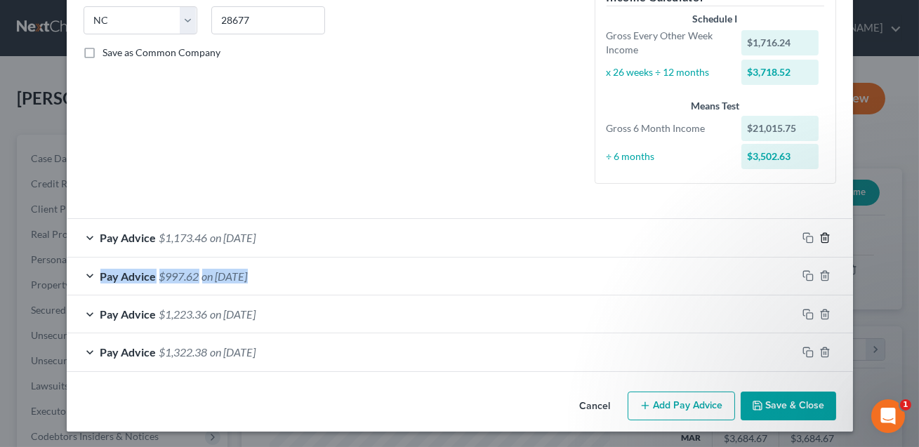
click at [825, 236] on icon "button" at bounding box center [825, 237] width 11 height 11
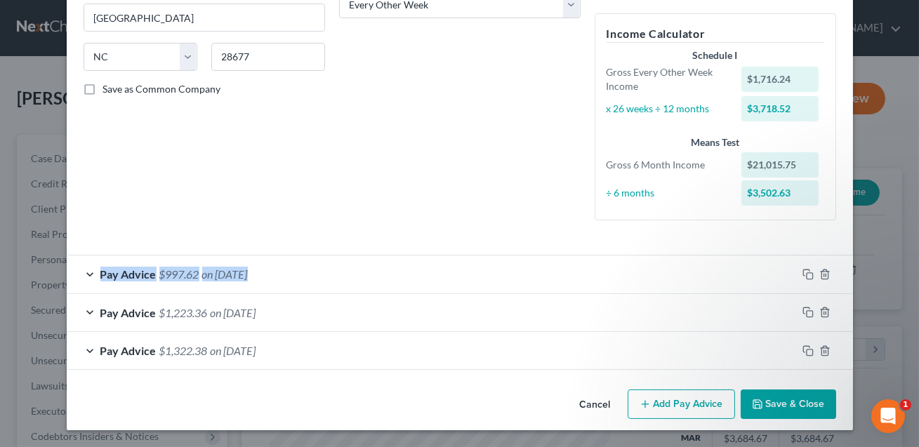
scroll to position [246, 0]
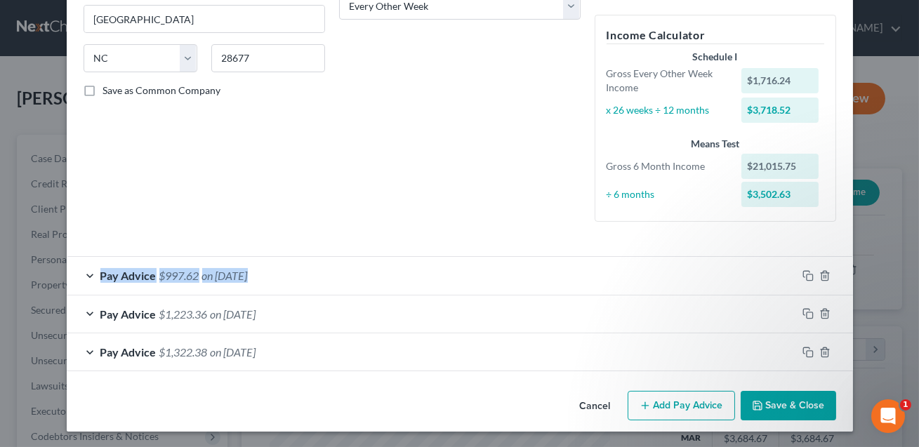
click at [825, 236] on div "Employment Type * Select Full or [DEMOGRAPHIC_DATA] Employment Self Employment …" at bounding box center [460, 32] width 767 height 426
click at [825, 273] on icon "button" at bounding box center [825, 275] width 11 height 11
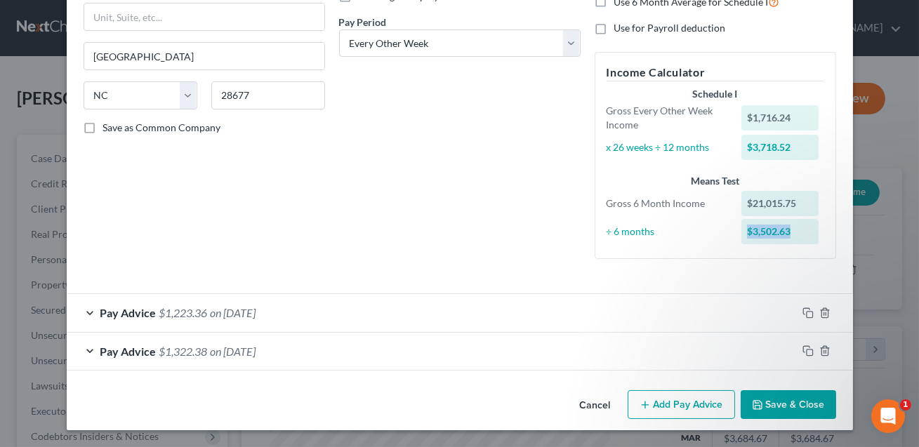
scroll to position [208, 0]
click at [827, 313] on icon "button" at bounding box center [825, 313] width 11 height 11
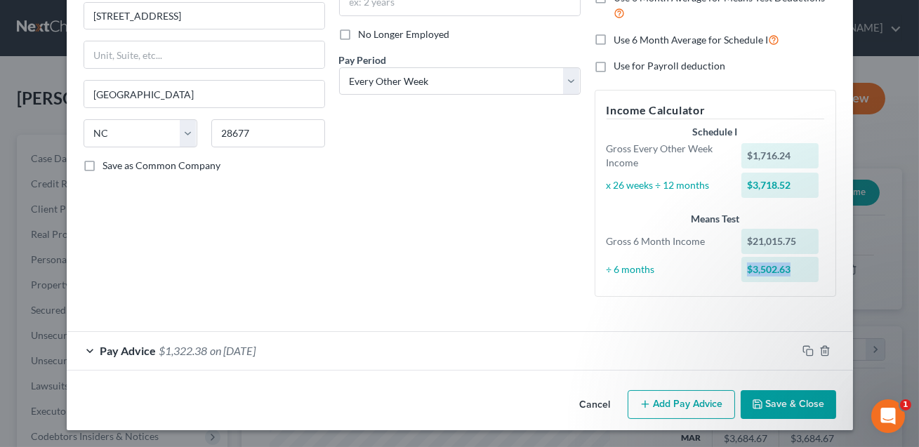
scroll to position [169, 0]
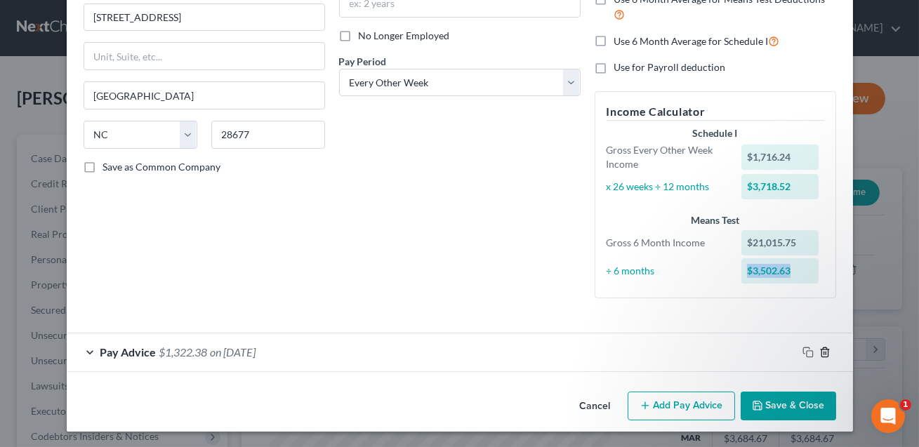
click at [824, 353] on line "button" at bounding box center [824, 353] width 0 height 3
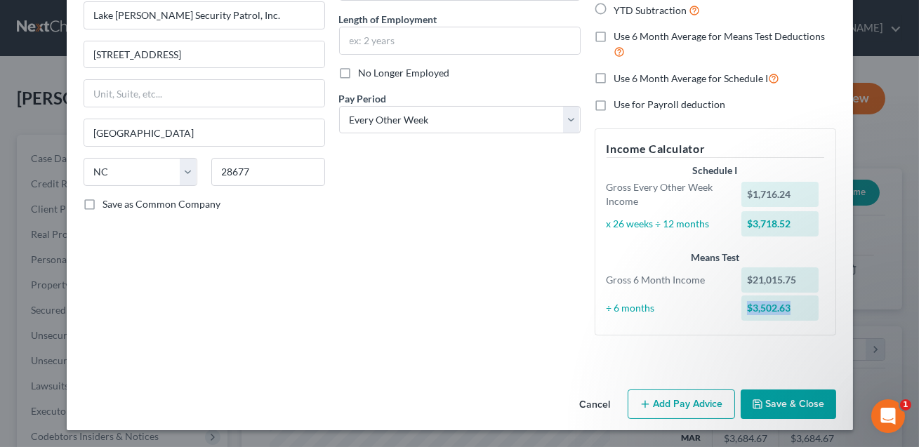
scroll to position [131, 0]
click at [679, 404] on button "Add Pay Advice" at bounding box center [681, 406] width 107 height 30
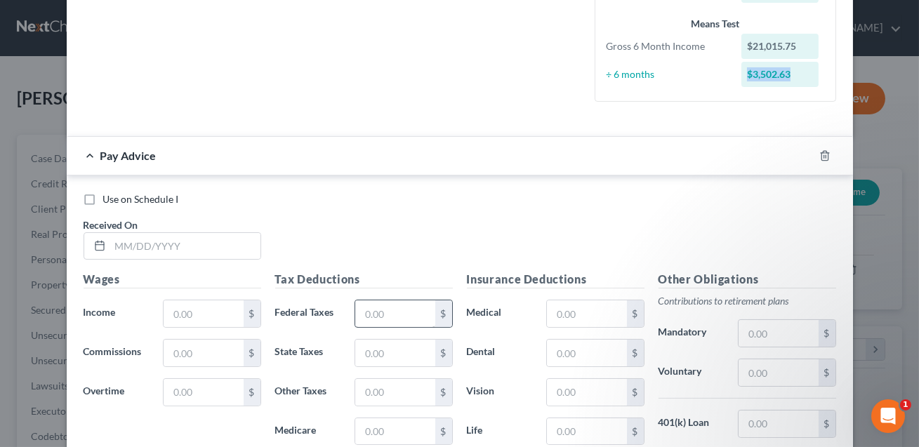
scroll to position [386, 0]
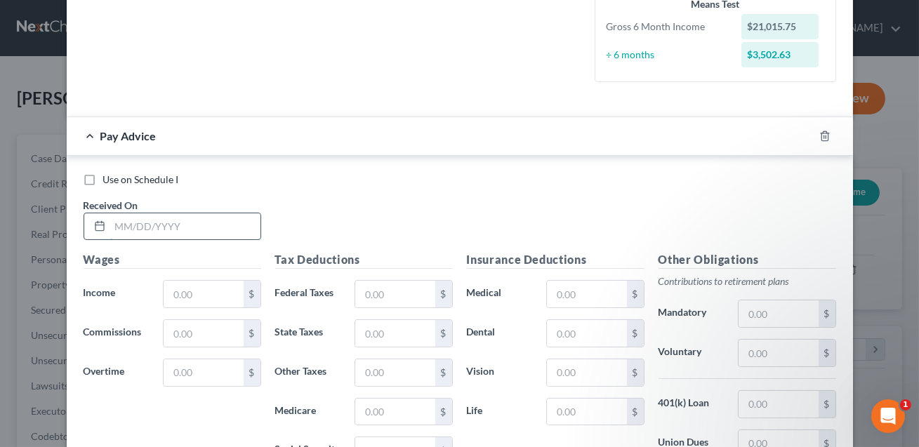
click at [165, 228] on input "text" at bounding box center [185, 227] width 150 height 27
type input "[DATE]"
click at [202, 291] on input "text" at bounding box center [203, 294] width 79 height 27
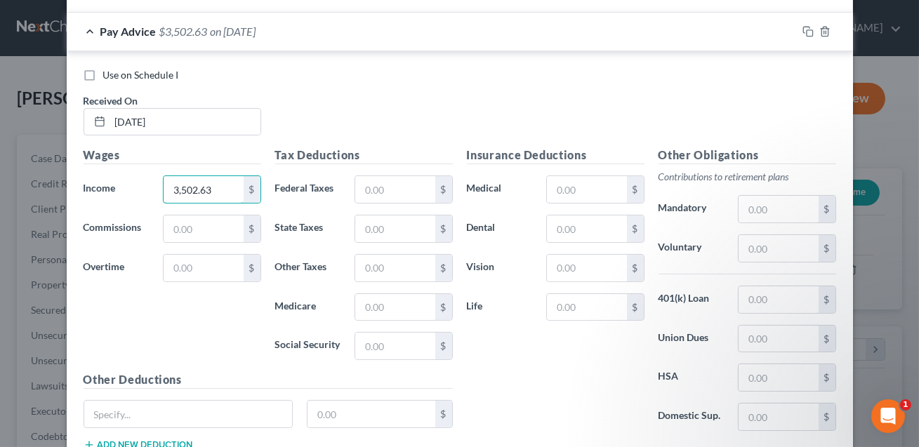
scroll to position [591, 0]
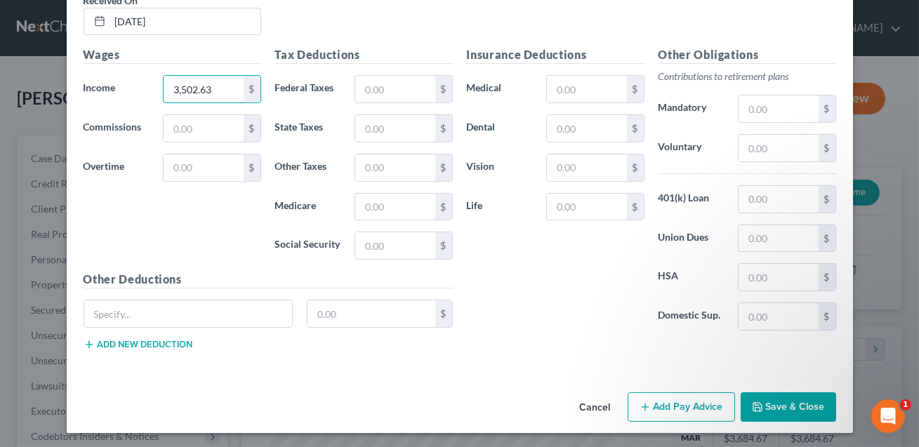
type input "3,502.63"
click at [671, 403] on button "Add Pay Advice" at bounding box center [681, 408] width 107 height 30
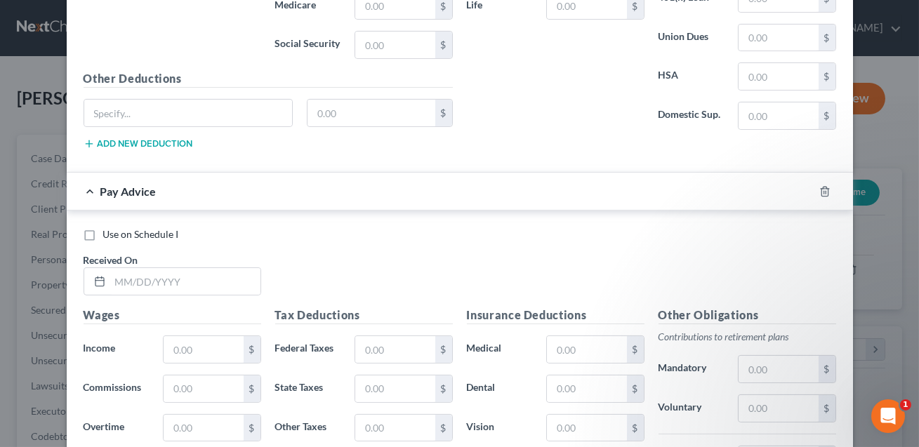
scroll to position [863, 0]
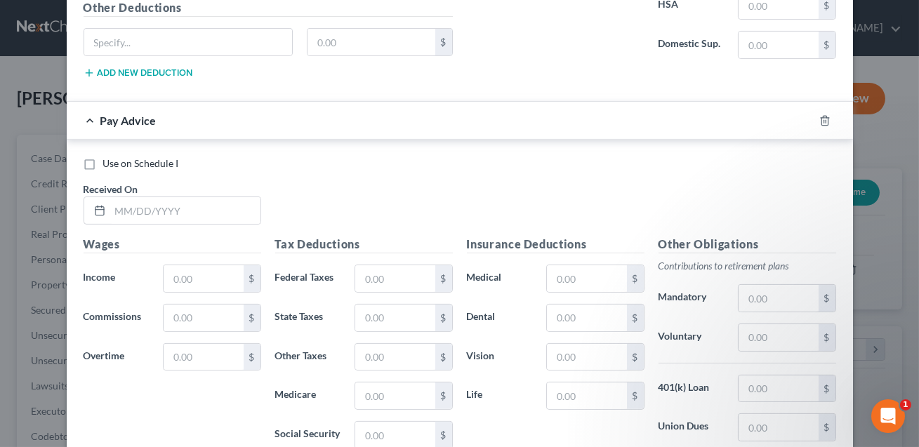
click at [103, 161] on label "Use on Schedule I" at bounding box center [141, 164] width 76 height 14
click at [109, 161] on input "Use on Schedule I" at bounding box center [113, 161] width 9 height 9
checkbox input "true"
click at [118, 214] on input "text" at bounding box center [185, 210] width 150 height 27
type input "[DATE]"
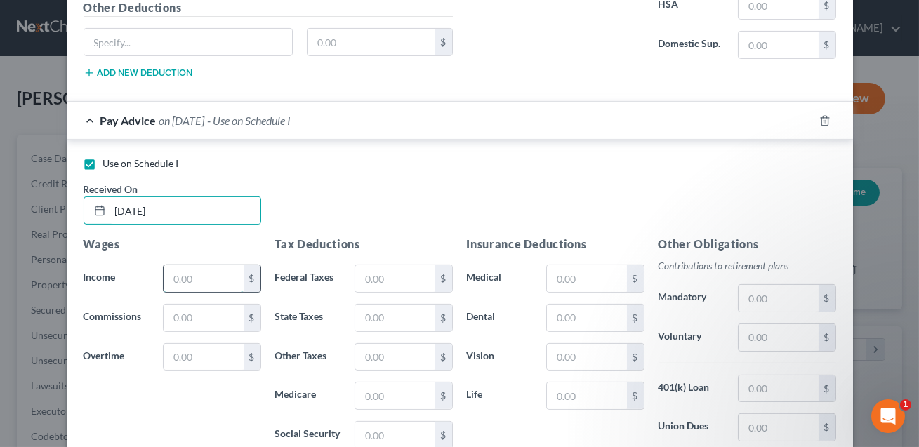
click at [193, 283] on input "text" at bounding box center [203, 279] width 79 height 27
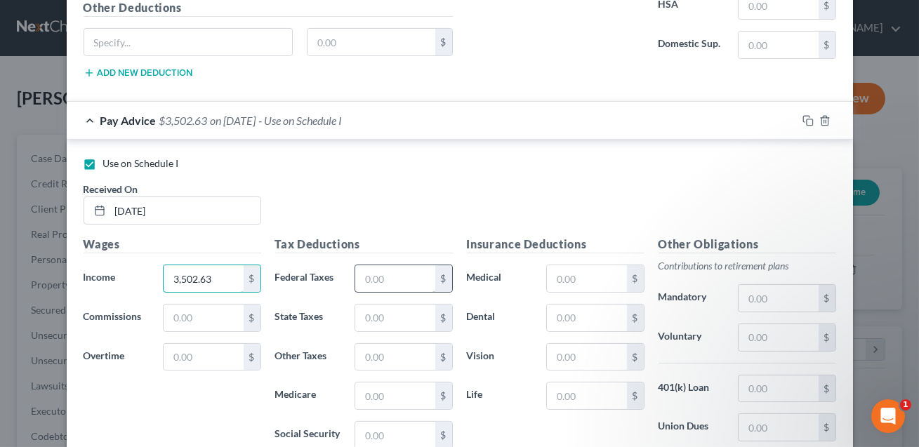
type input "3,502.63"
click at [378, 280] on input "text" at bounding box center [394, 279] width 79 height 27
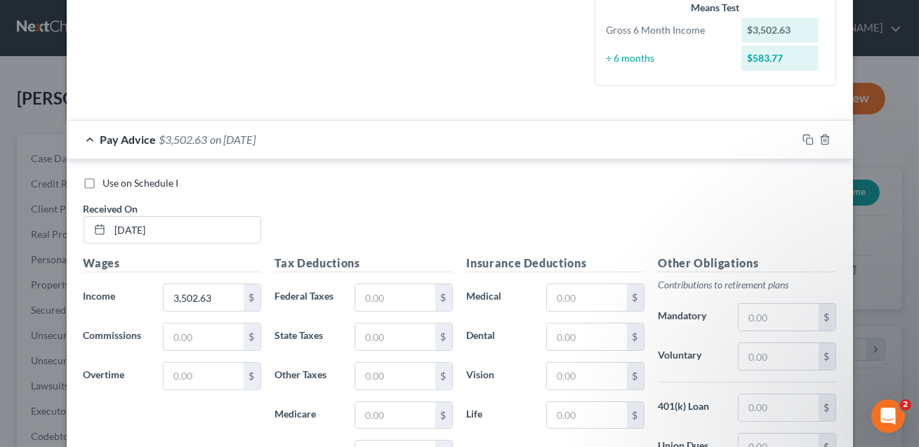
scroll to position [116, 0]
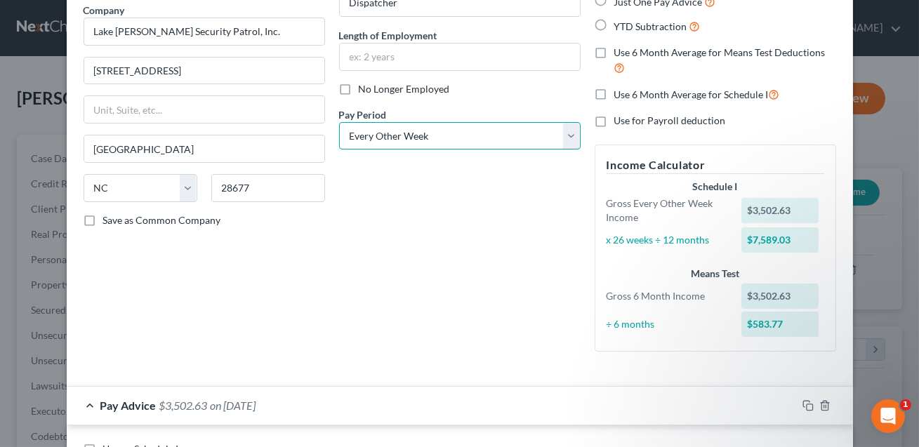
click at [435, 138] on select "Select Monthly Twice Monthly Every Other Week Weekly" at bounding box center [460, 136] width 242 height 28
select select "0"
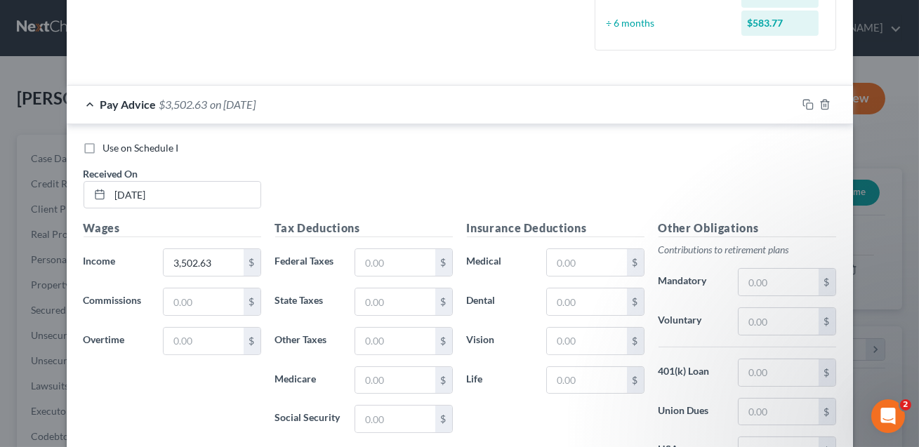
scroll to position [344, 0]
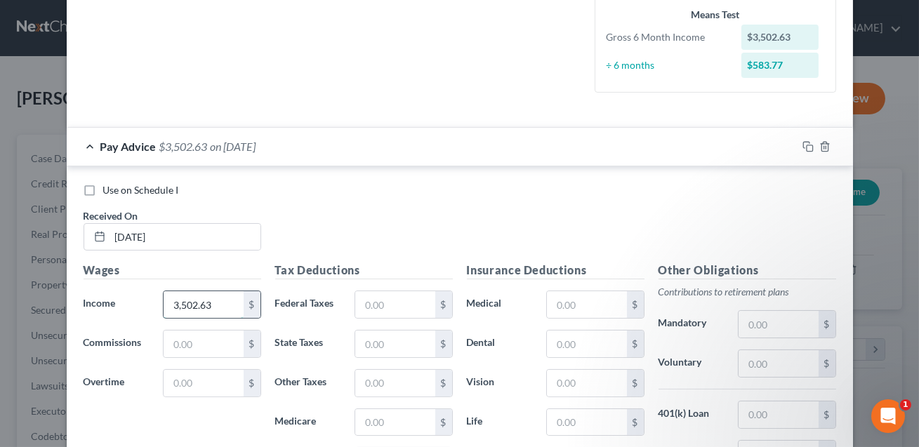
click at [225, 300] on input "3,502.63" at bounding box center [203, 305] width 79 height 27
type input "21,015.75"
click at [416, 299] on input "text" at bounding box center [394, 305] width 79 height 27
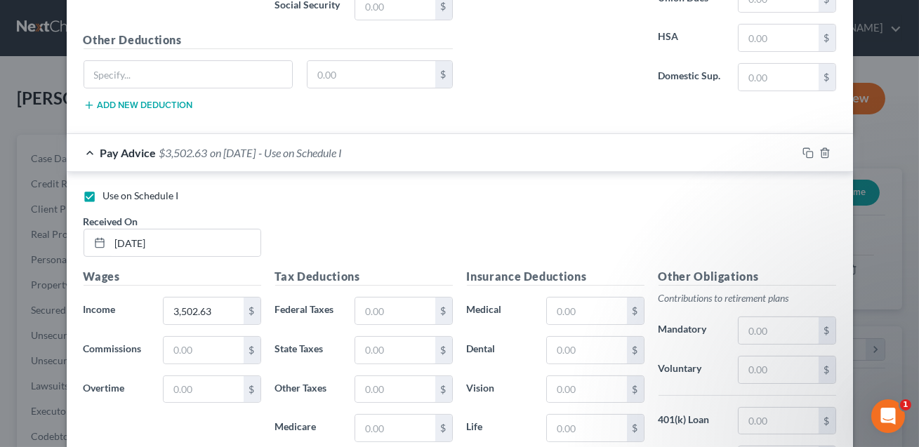
scroll to position [868, 0]
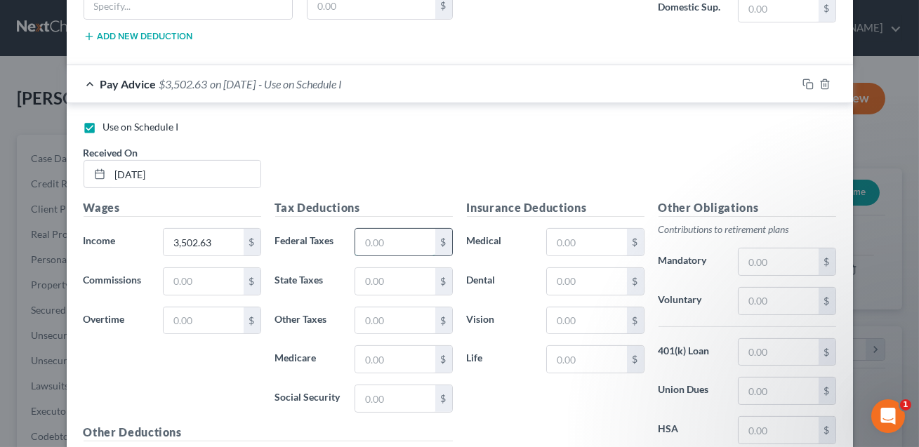
click at [364, 240] on input "text" at bounding box center [394, 242] width 79 height 27
type input "657.64"
click at [565, 348] on input "text" at bounding box center [586, 359] width 79 height 27
type input "78.29"
click at [576, 279] on input "text" at bounding box center [586, 281] width 79 height 27
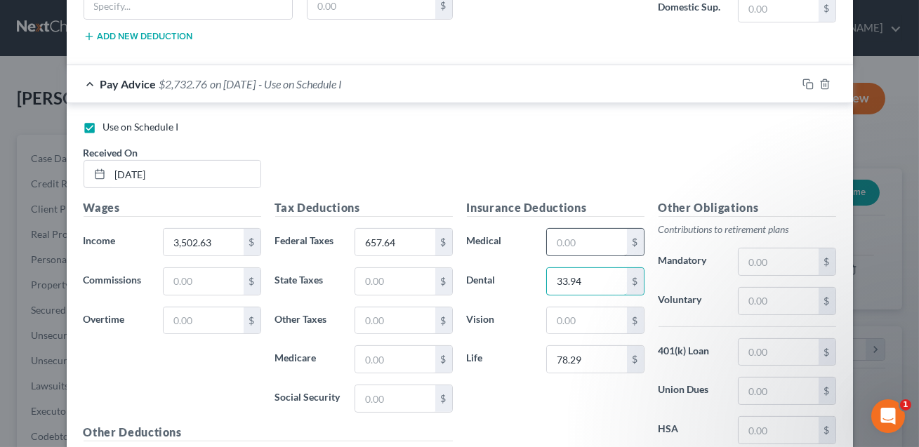
type input "33.94"
click at [560, 239] on input "text" at bounding box center [586, 242] width 79 height 27
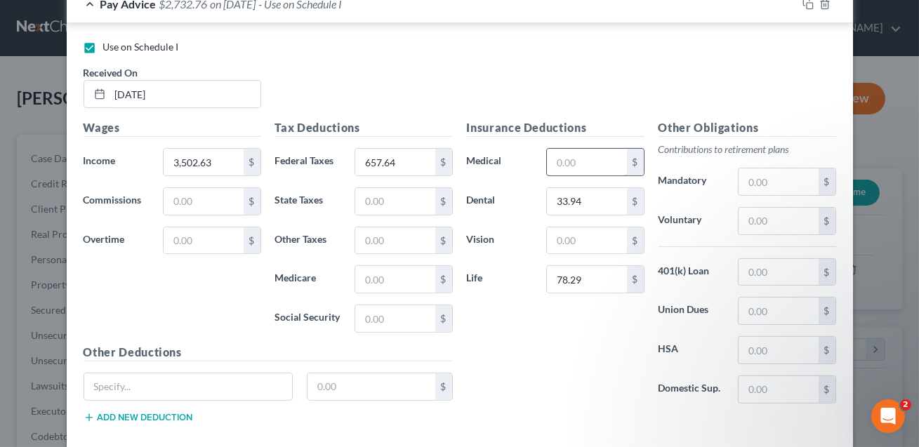
scroll to position [953, 0]
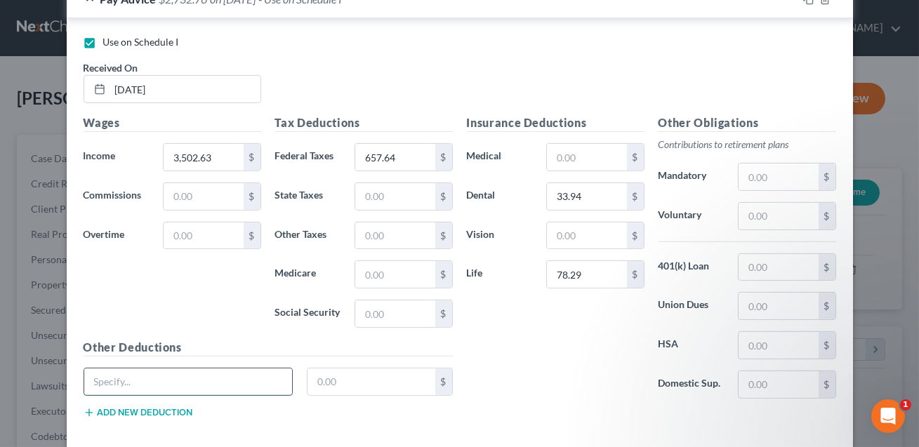
click at [172, 372] on input "text" at bounding box center [188, 382] width 209 height 27
type input "AFLAC"
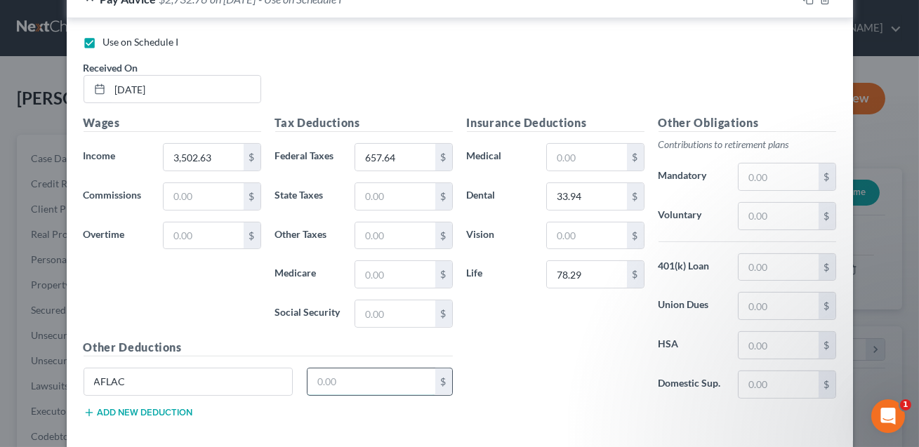
click at [322, 380] on input "text" at bounding box center [372, 382] width 128 height 27
type input "35.19"
click at [161, 410] on button "Add new deduction" at bounding box center [139, 412] width 110 height 11
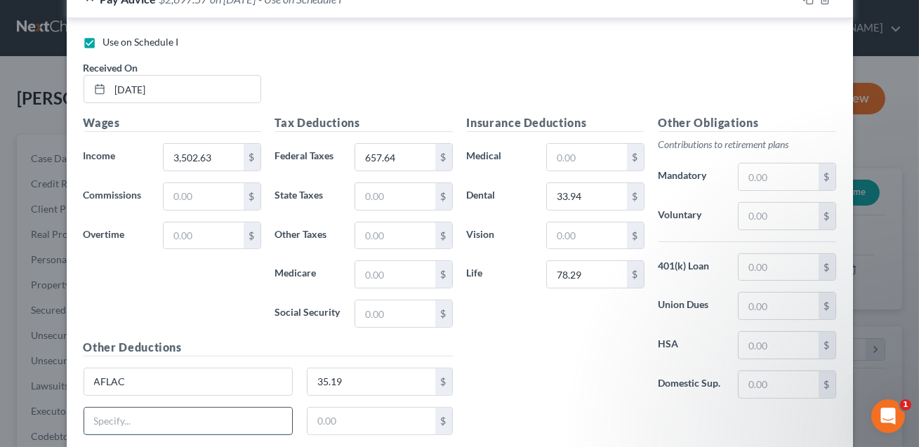
click at [133, 414] on input "text" at bounding box center [188, 421] width 209 height 27
type input "STD"
click at [325, 423] on input "text" at bounding box center [372, 421] width 128 height 27
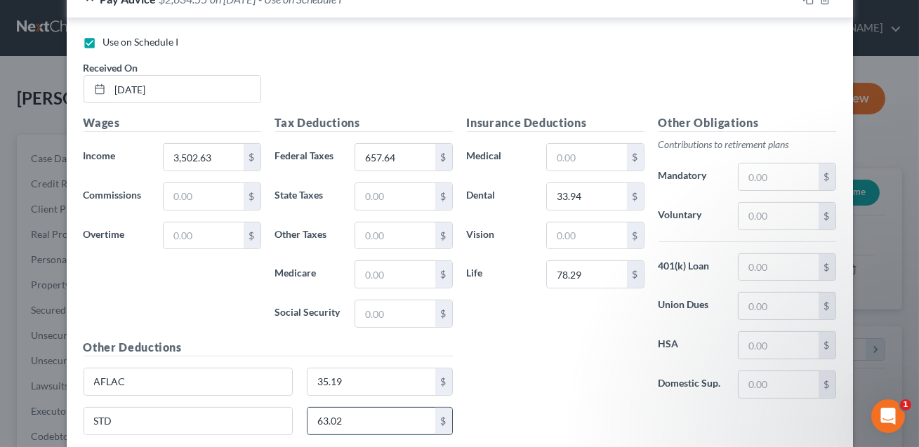
scroll to position [1004, 0]
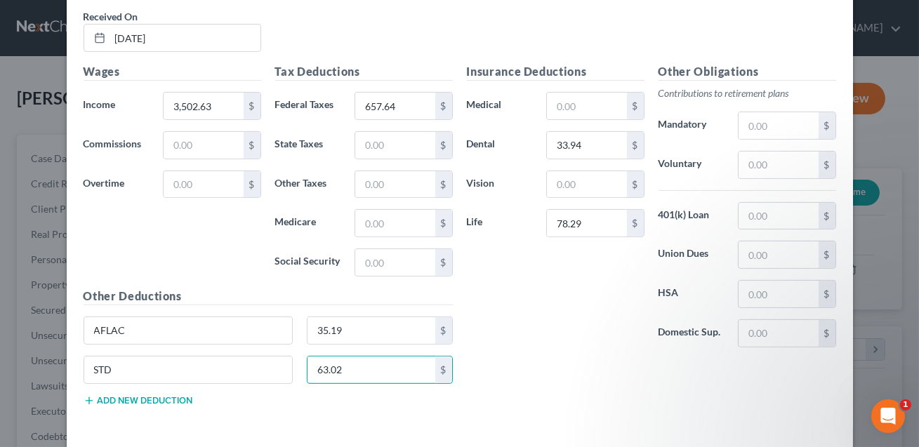
type input "63.02"
click at [169, 398] on button "Add new deduction" at bounding box center [139, 400] width 110 height 11
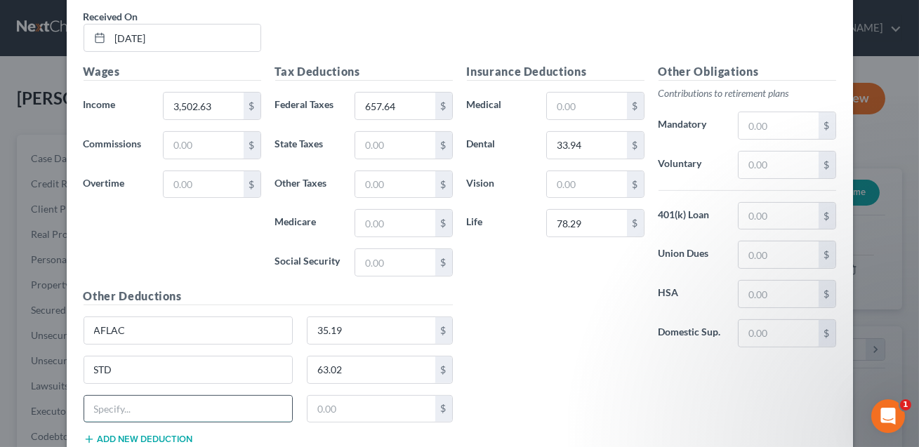
click at [145, 409] on input "text" at bounding box center [188, 409] width 209 height 27
type input "Legal"
click at [374, 407] on input "text" at bounding box center [372, 409] width 128 height 27
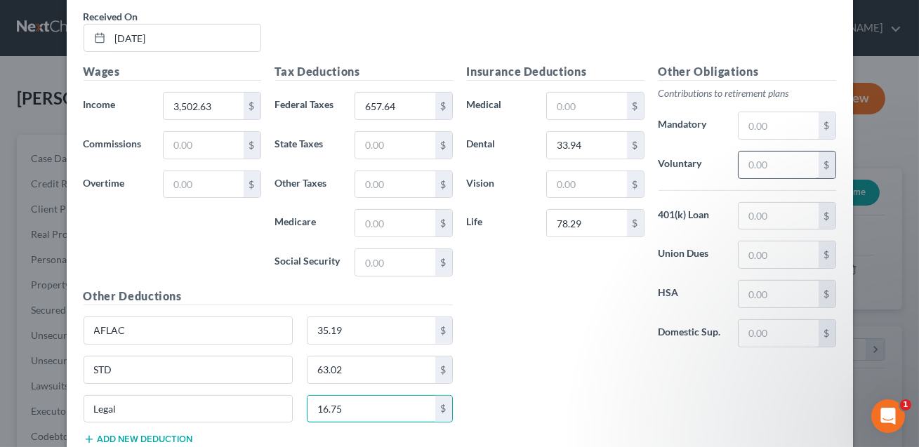
type input "16.75"
click at [748, 164] on input "text" at bounding box center [778, 165] width 79 height 27
type input "110.17"
click at [757, 212] on input "text" at bounding box center [778, 216] width 79 height 27
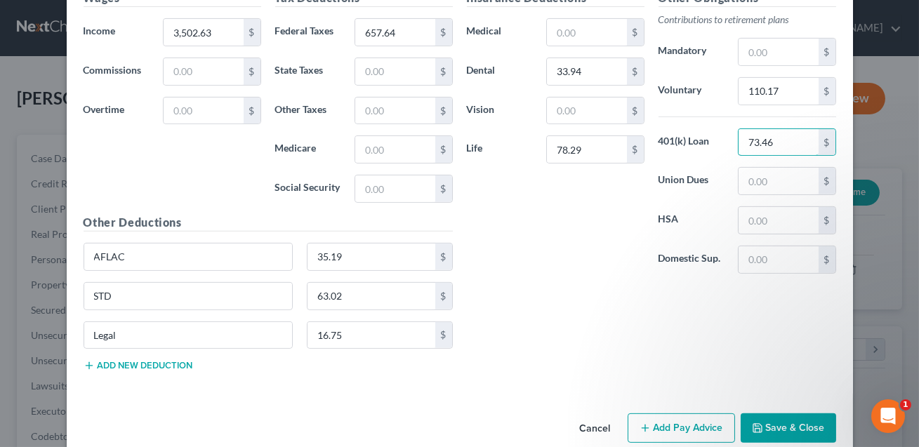
scroll to position [1099, 0]
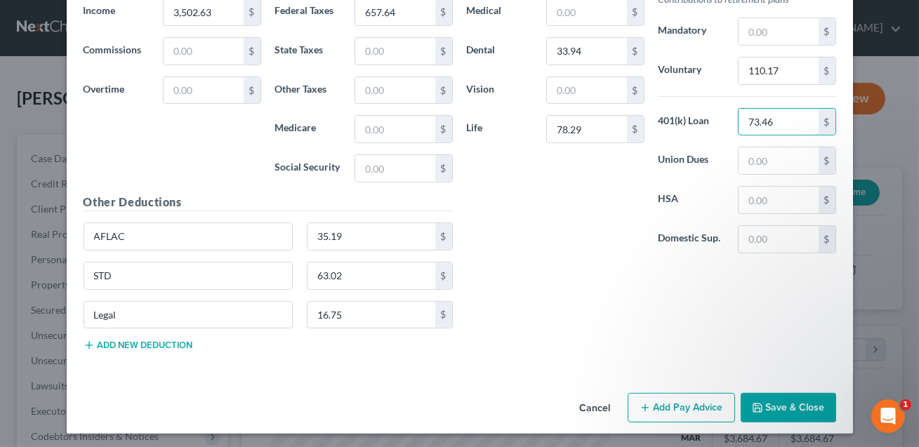
type input "73.46"
click at [169, 343] on button "Add new deduction" at bounding box center [139, 345] width 110 height 11
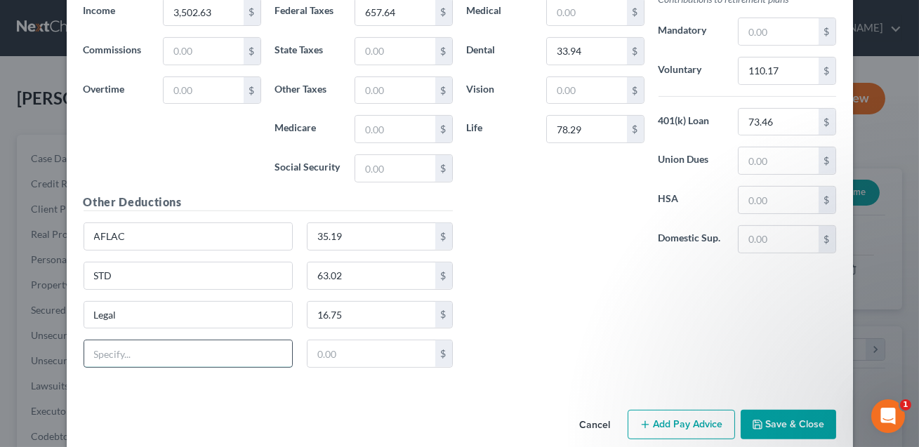
click at [155, 350] on input "text" at bounding box center [188, 354] width 209 height 27
type input "Accident, Hospitalization, Illness"
click at [343, 352] on input "text" at bounding box center [372, 354] width 128 height 27
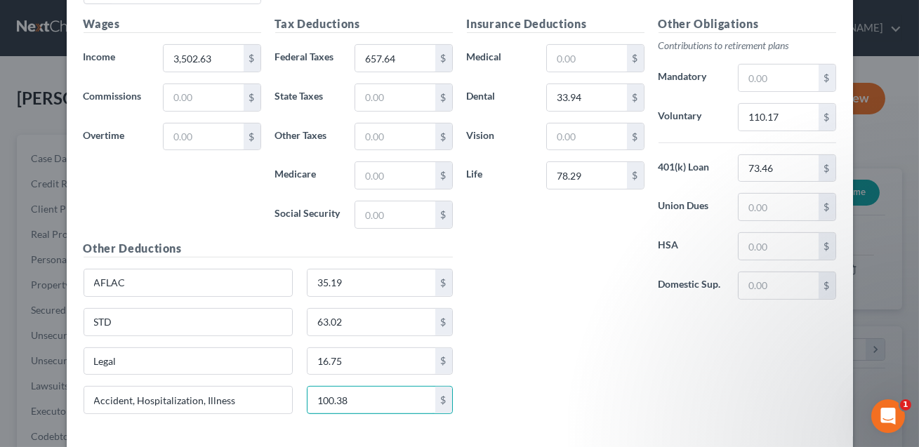
scroll to position [1052, 0]
type input "100.38"
click at [759, 159] on input "73.46" at bounding box center [778, 169] width 79 height 27
type input "89.09"
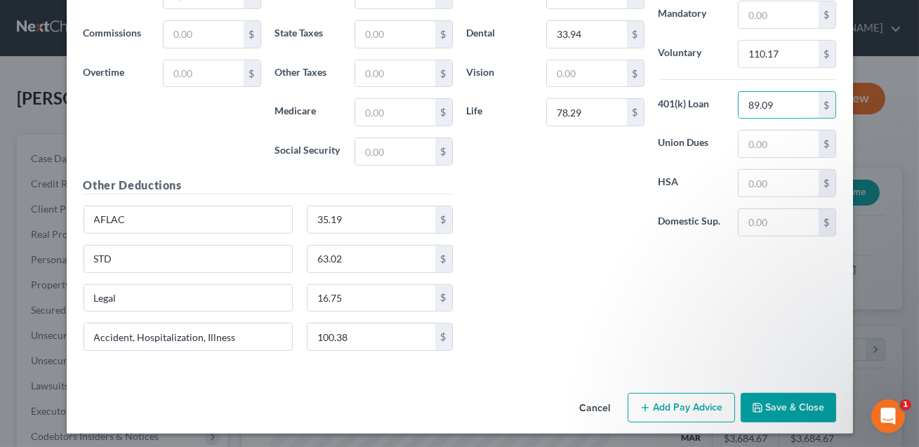
click at [793, 411] on button "Save & Close" at bounding box center [789, 408] width 96 height 30
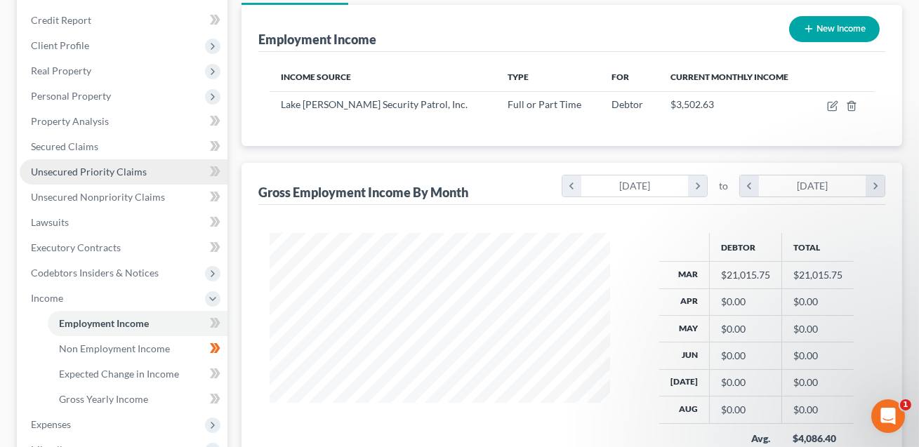
scroll to position [187, 0]
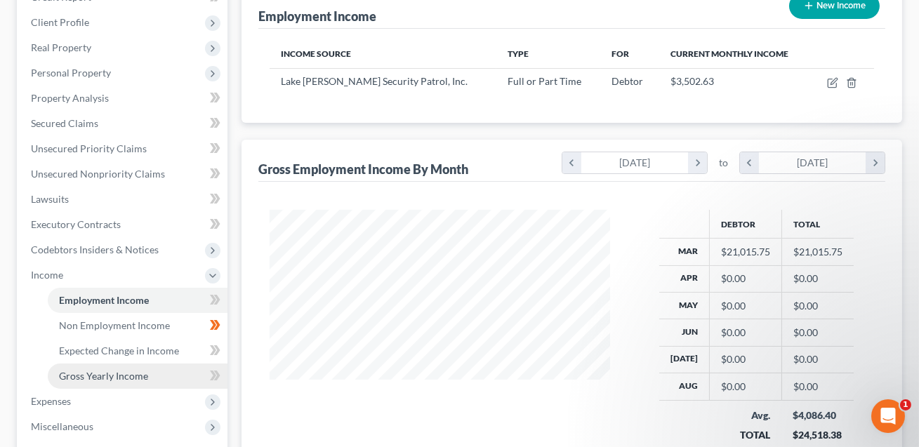
click at [129, 371] on span "Gross Yearly Income" at bounding box center [103, 376] width 89 height 12
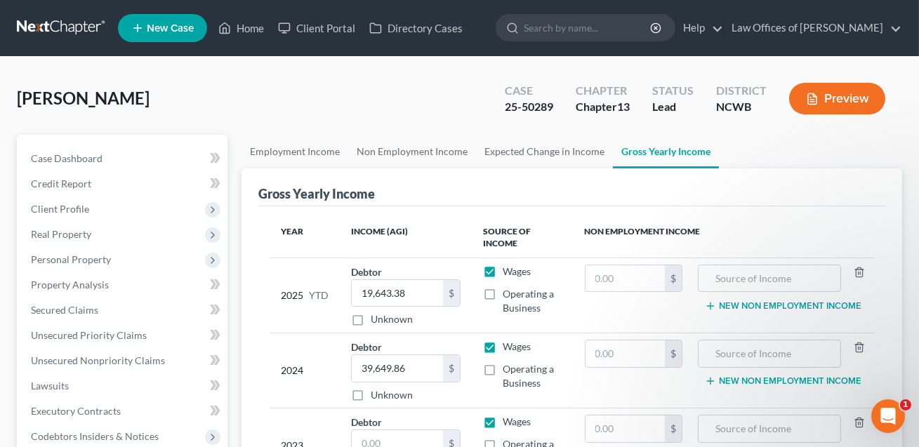
scroll to position [183, 0]
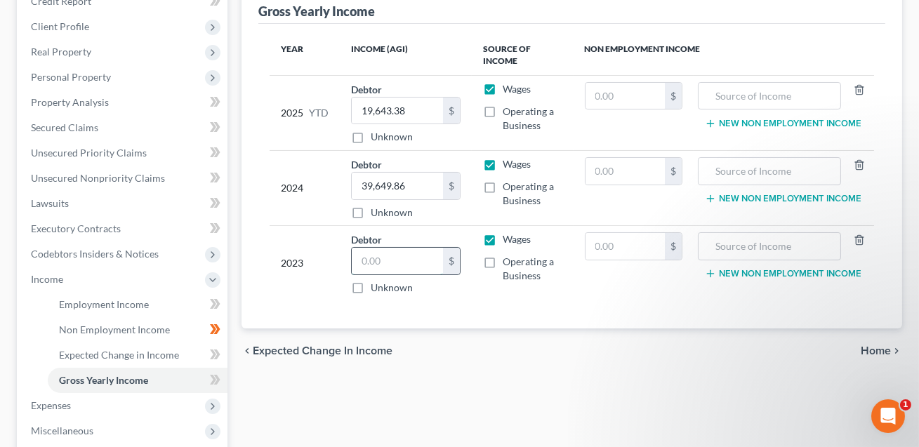
click at [378, 262] on input "text" at bounding box center [397, 261] width 91 height 27
type input "23,227.00"
click at [734, 248] on input "text" at bounding box center [770, 246] width 128 height 27
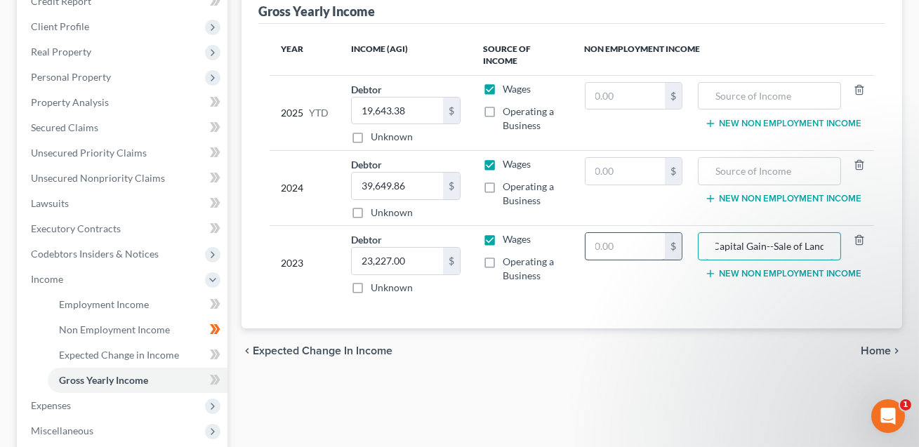
type input "Capital Gain--Sale of Land"
click at [632, 243] on input "text" at bounding box center [625, 246] width 79 height 27
type input "6,000.00"
click at [615, 163] on input "text" at bounding box center [625, 171] width 79 height 27
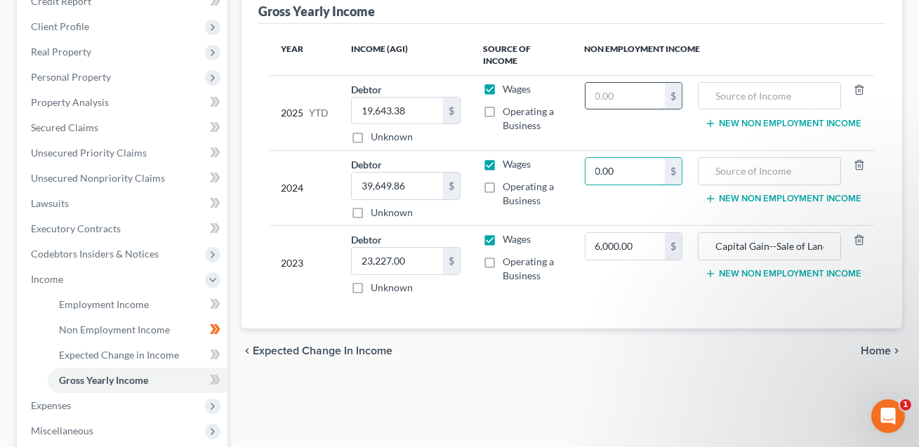
type input "0.00"
click at [600, 98] on input "text" at bounding box center [625, 96] width 79 height 27
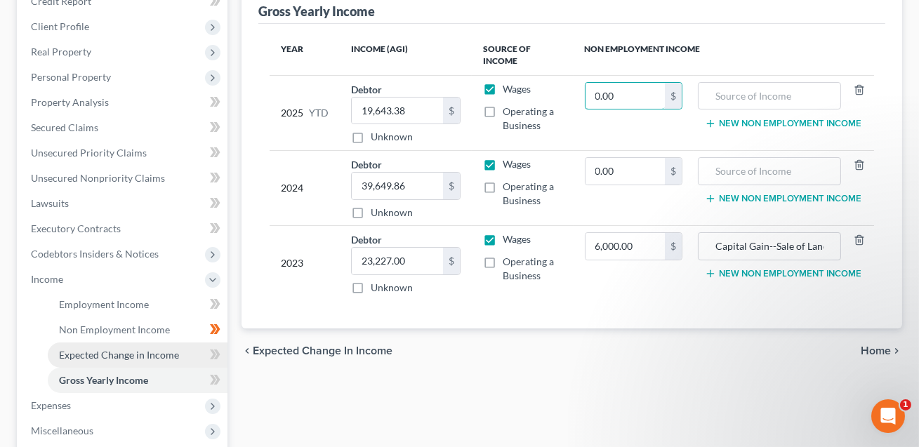
type input "0.00"
click at [91, 353] on span "Expected Change in Income" at bounding box center [119, 355] width 120 height 12
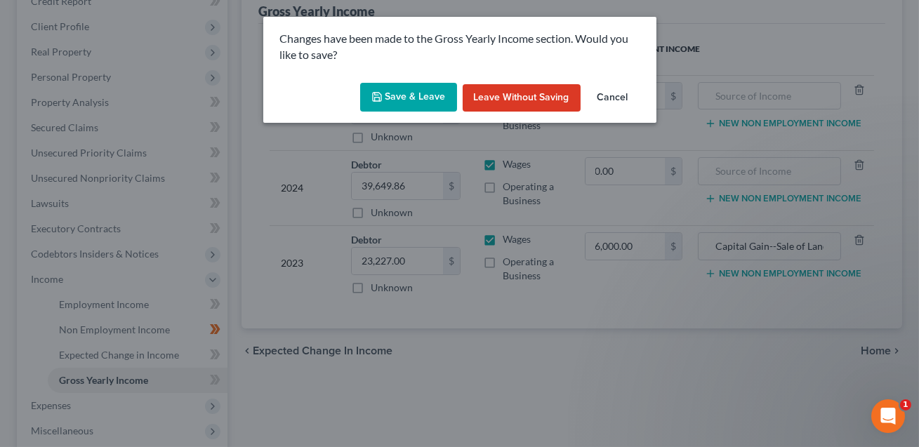
click at [416, 95] on button "Save & Leave" at bounding box center [408, 98] width 97 height 30
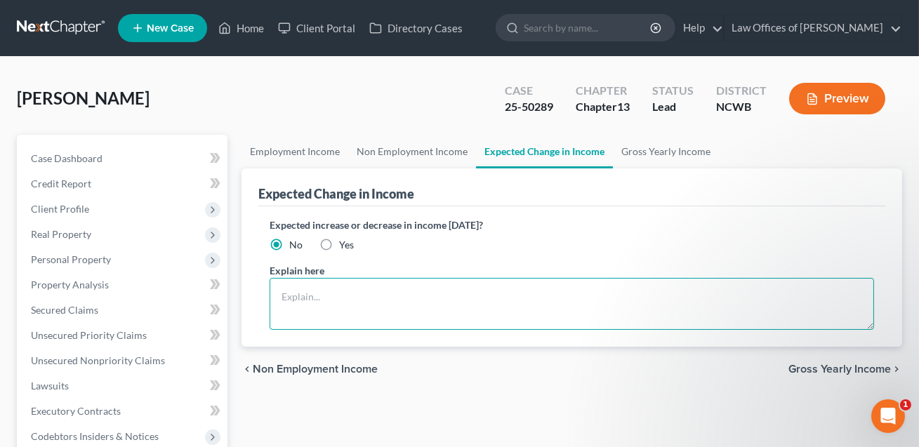
click at [310, 296] on textarea at bounding box center [572, 304] width 605 height 52
click at [433, 295] on textarea "NOTe: 401k loan in the amount of 41023.00." at bounding box center [572, 304] width 605 height 52
click at [467, 295] on textarea "NOTe: 401k loan in the amount of $1023.00." at bounding box center [572, 304] width 605 height 52
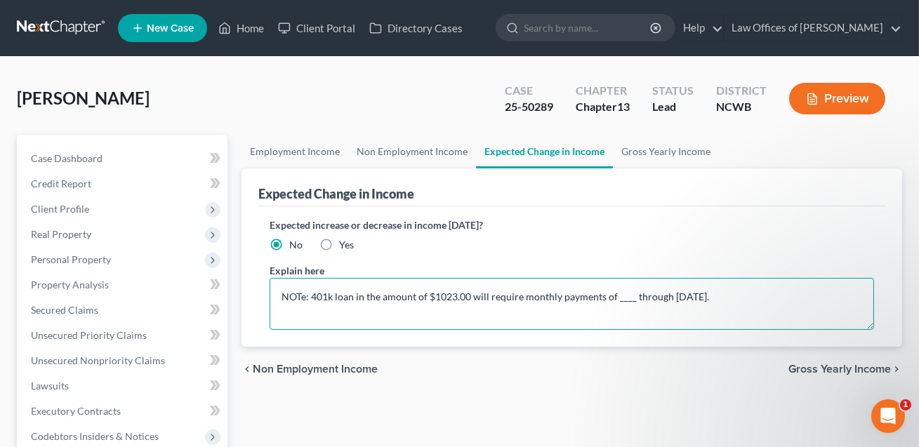
click at [628, 298] on textarea "NOTe: 401k loan in the amount of $1023.00 will require monthly payments of ____…" at bounding box center [572, 304] width 605 height 52
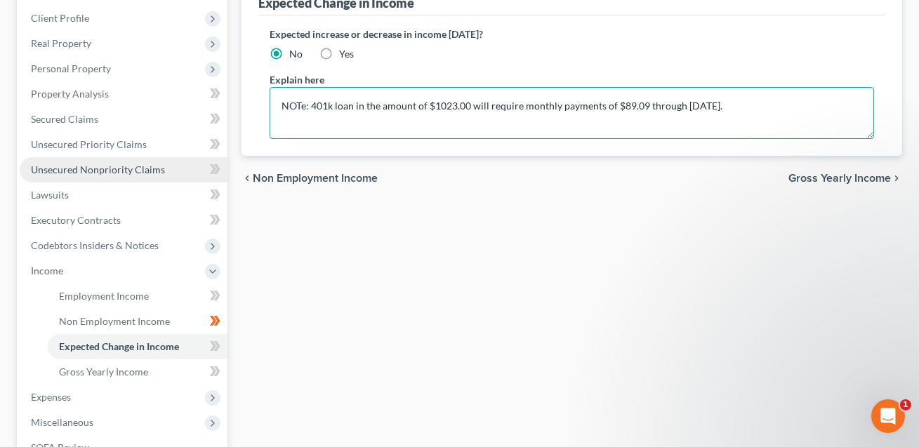
scroll to position [424, 0]
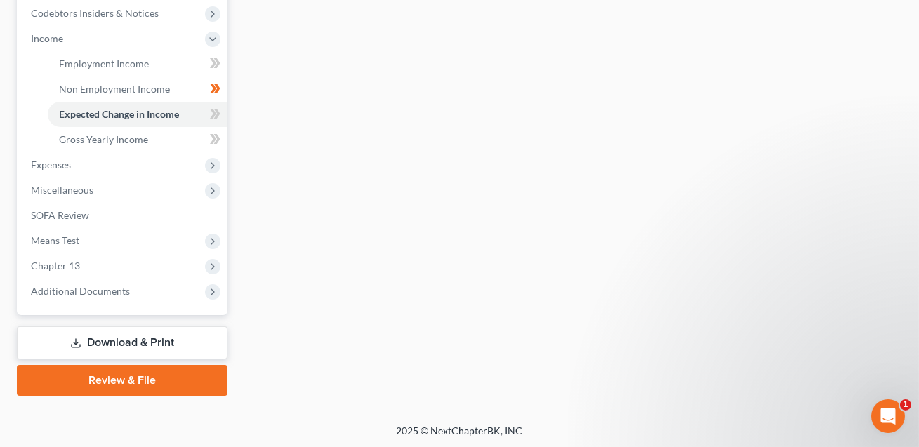
type textarea "NOTe: 401k loan in the amount of $1023.00 will require monthly payments of $89.…"
click at [121, 342] on link "Download & Print" at bounding box center [122, 343] width 211 height 33
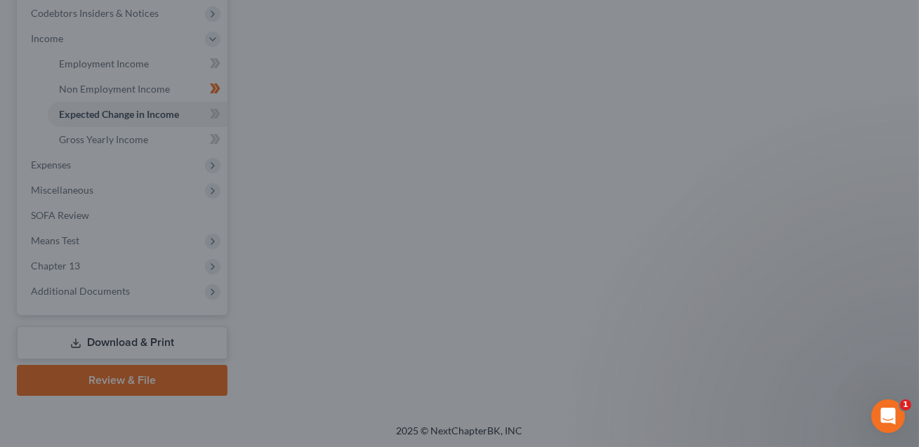
click at [140, 44] on div at bounding box center [459, 223] width 919 height 447
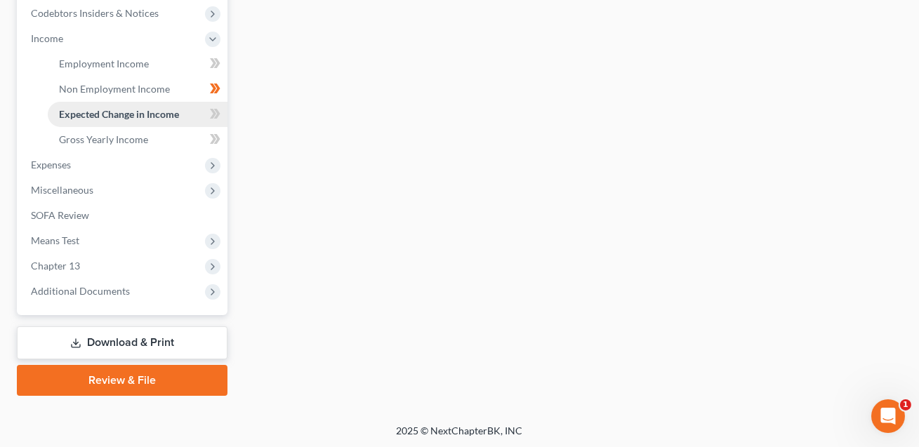
click at [140, 117] on span "Expected Change in Income" at bounding box center [119, 114] width 120 height 12
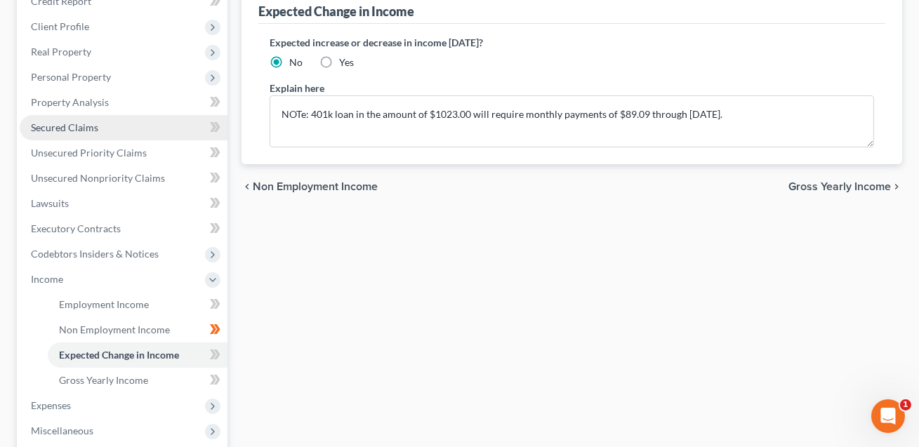
scroll to position [183, 0]
click at [339, 55] on label "Yes" at bounding box center [346, 62] width 15 height 14
click at [345, 55] on input "Yes" at bounding box center [349, 59] width 9 height 9
radio input "true"
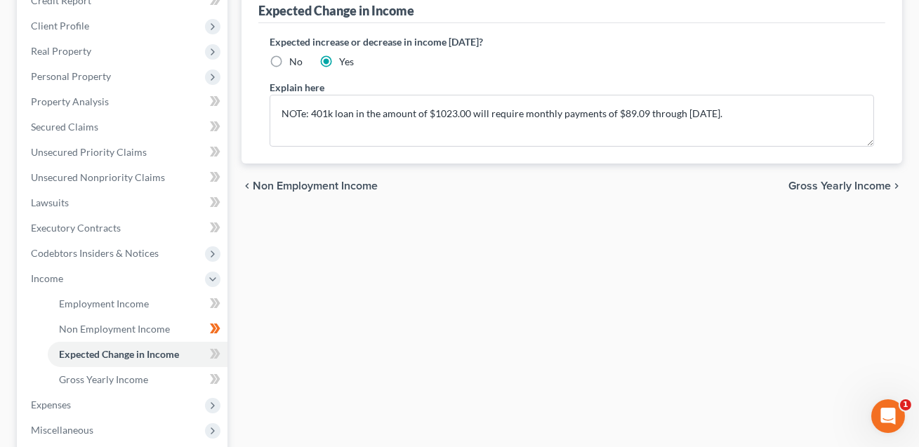
click at [289, 57] on label "No" at bounding box center [295, 62] width 13 height 14
click at [295, 57] on input "No" at bounding box center [299, 59] width 9 height 9
radio input "true"
click at [339, 58] on label "Yes" at bounding box center [346, 62] width 15 height 14
click at [345, 58] on input "Yes" at bounding box center [349, 59] width 9 height 9
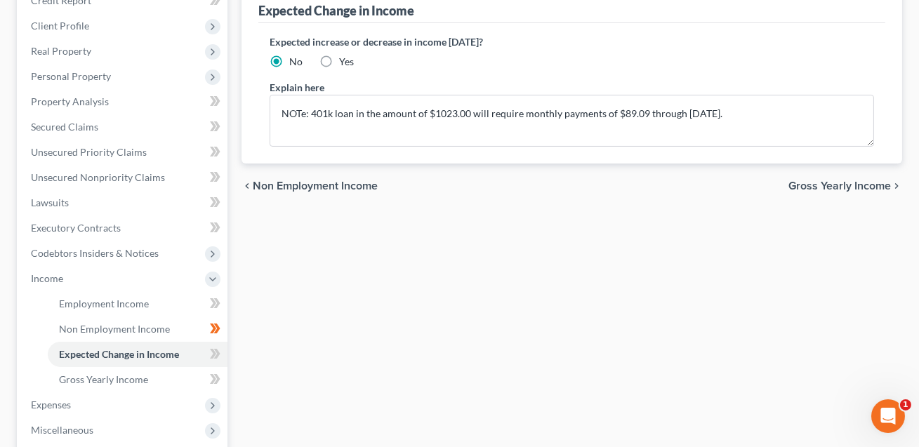
radio input "true"
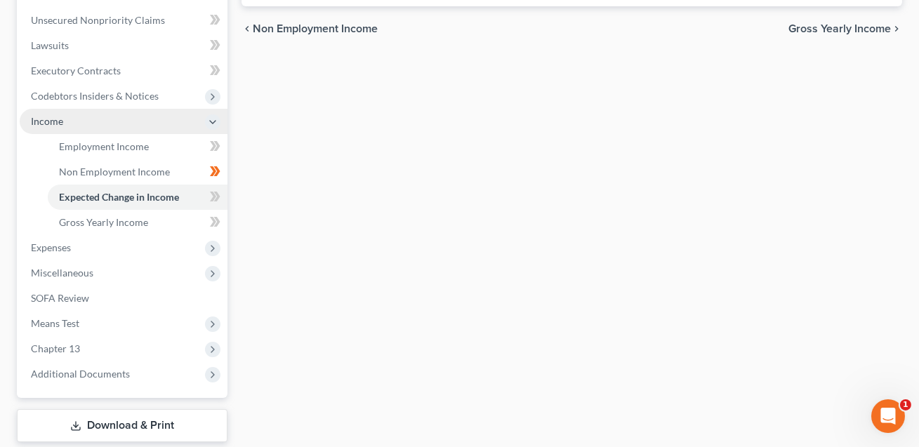
scroll to position [424, 0]
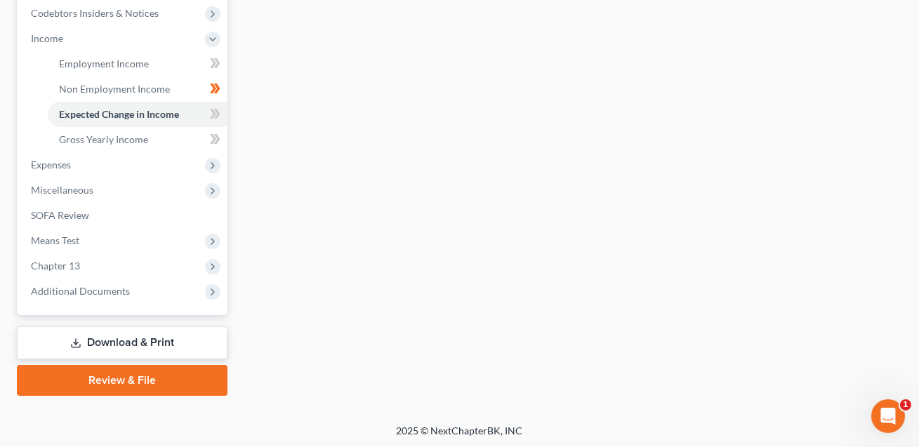
click at [146, 340] on link "Download & Print" at bounding box center [122, 343] width 211 height 33
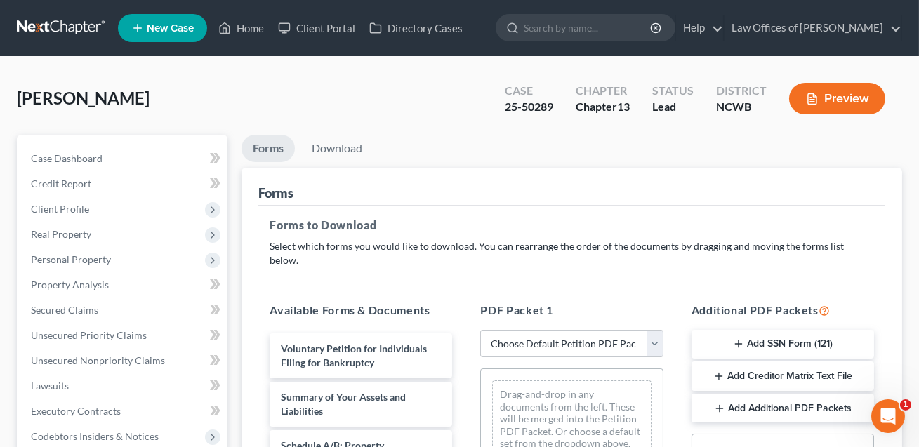
click at [546, 330] on select "Choose Default Petition PDF Packet Complete Bankruptcy Petition (all forms and …" at bounding box center [571, 344] width 183 height 28
select select "0"
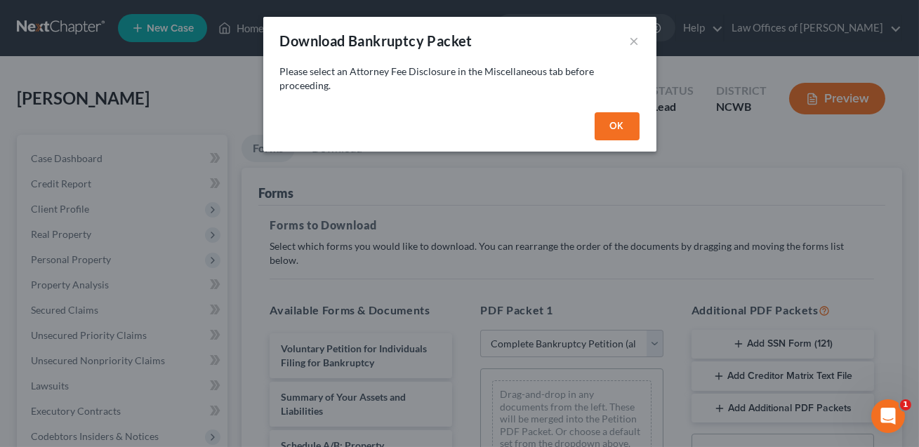
click at [625, 112] on button "OK" at bounding box center [617, 126] width 45 height 28
select select
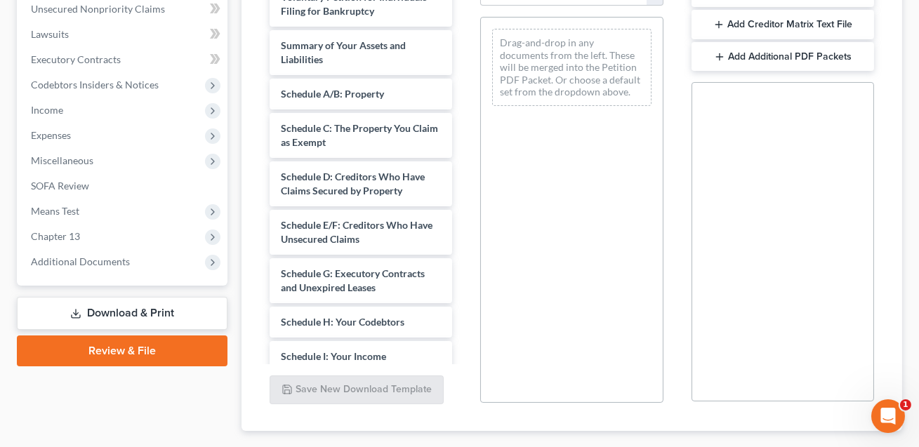
scroll to position [378, 0]
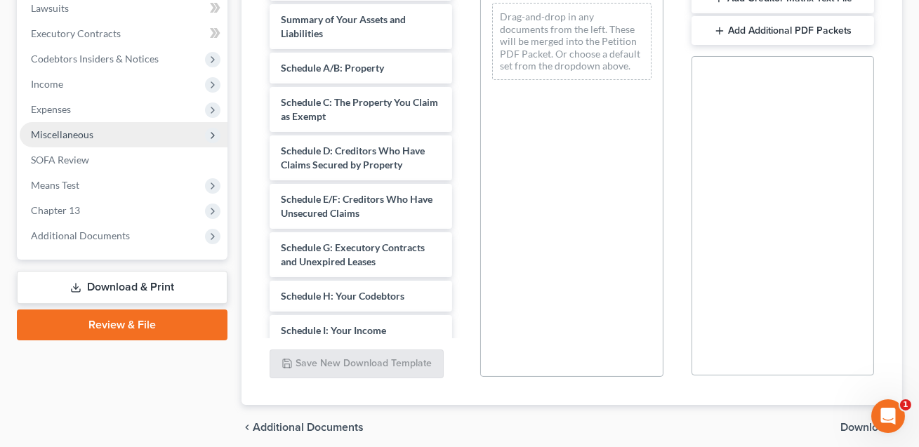
click at [72, 132] on span "Miscellaneous" at bounding box center [62, 135] width 63 height 12
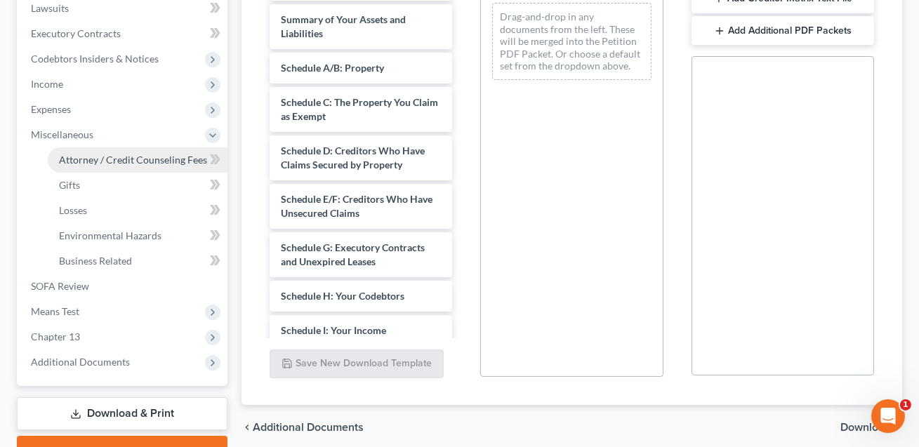
click at [88, 163] on span "Attorney / Credit Counseling Fees" at bounding box center [133, 160] width 148 height 12
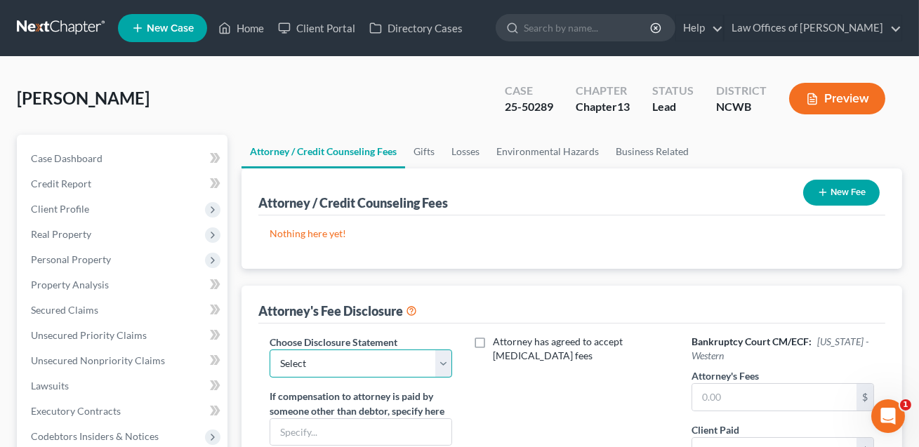
click at [317, 352] on select "Select Attorney Fee Discloure" at bounding box center [361, 364] width 183 height 28
select select "0"
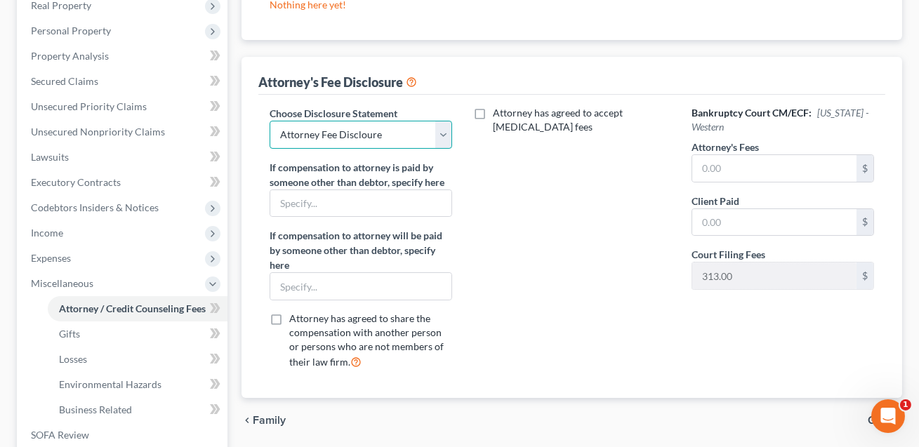
scroll to position [299, 0]
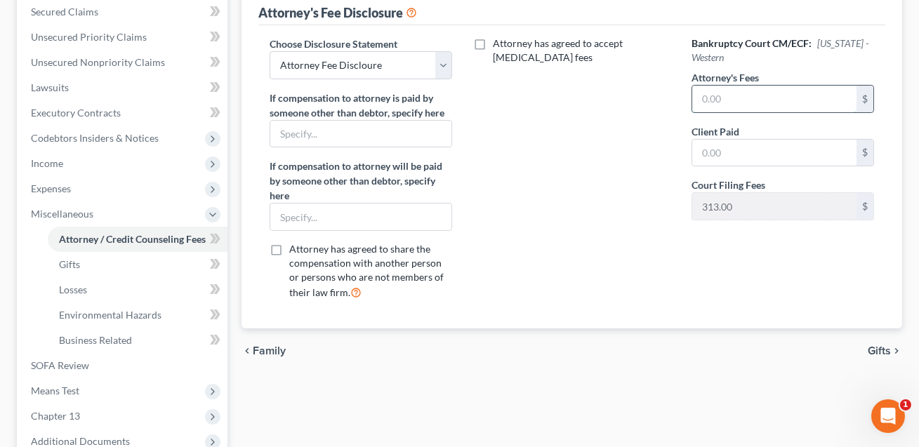
click at [721, 96] on input "text" at bounding box center [775, 99] width 164 height 27
type input "5,000.00"
click at [712, 155] on input "text" at bounding box center [775, 153] width 164 height 27
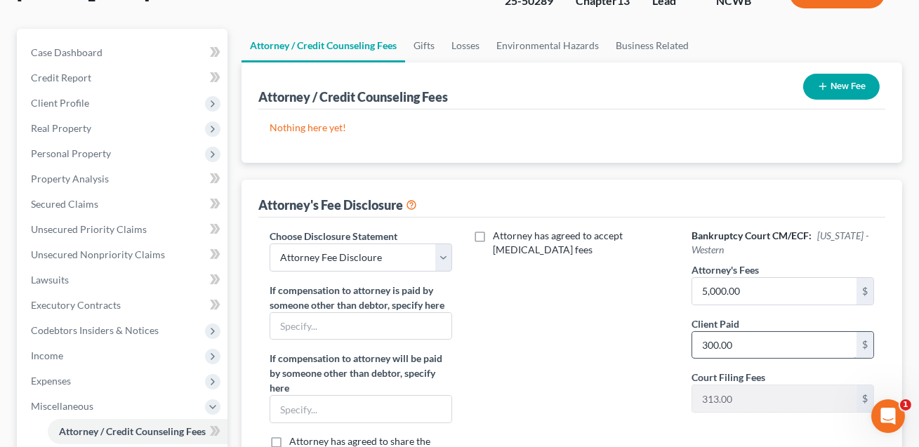
scroll to position [0, 0]
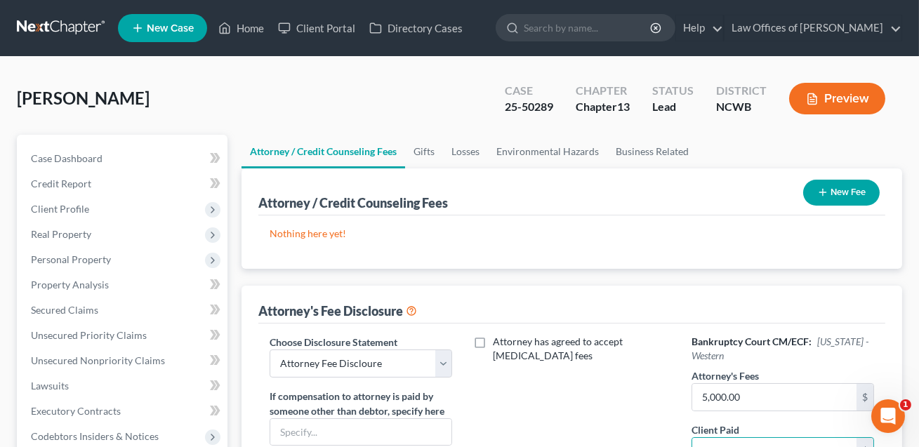
type input "300.00"
click at [825, 204] on div "New Fee" at bounding box center [842, 192] width 88 height 37
click at [825, 196] on icon "button" at bounding box center [823, 192] width 11 height 11
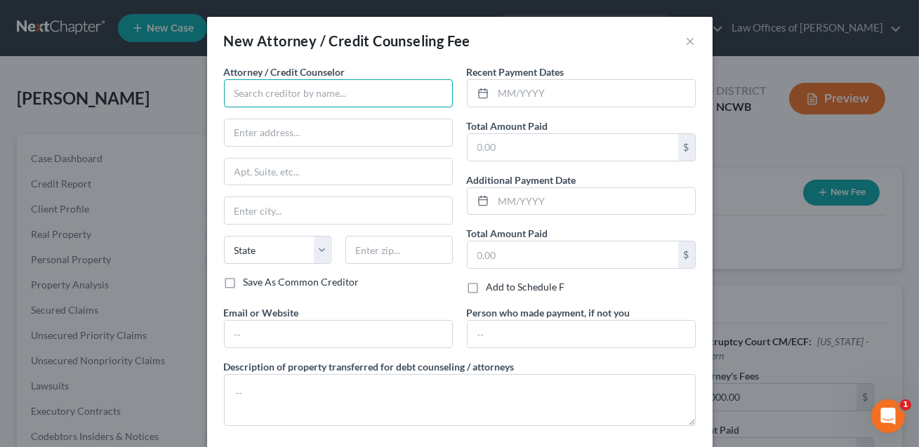
click at [240, 96] on input "text" at bounding box center [338, 93] width 229 height 28
click at [287, 93] on input "Law Offcie sof" at bounding box center [338, 93] width 229 height 28
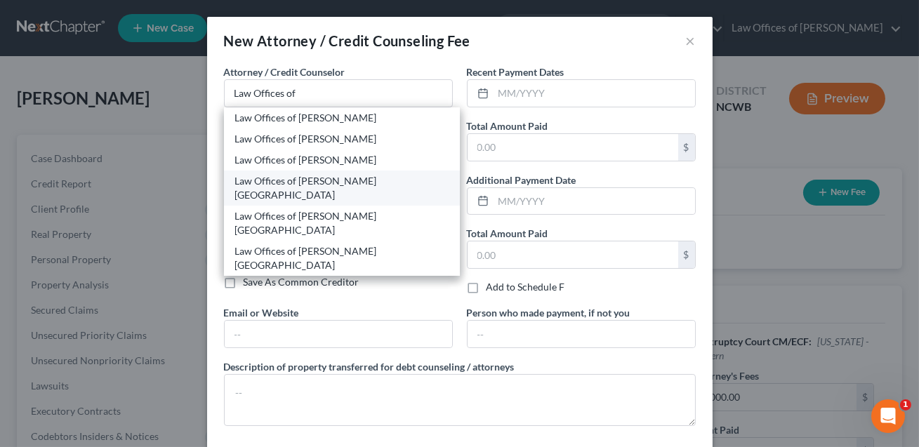
click at [318, 178] on div "Law Offices of Robert H Gourley Jr. PA" at bounding box center [342, 188] width 214 height 28
type input "Law Offices of Robert H Gourley Jr. PA"
type input "249 E Broad Street"
type input "[GEOGRAPHIC_DATA]"
select select "28"
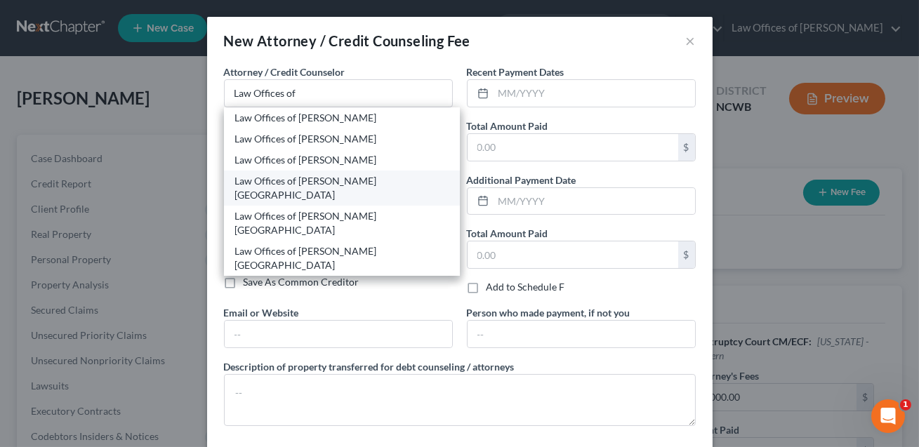
type input "28677"
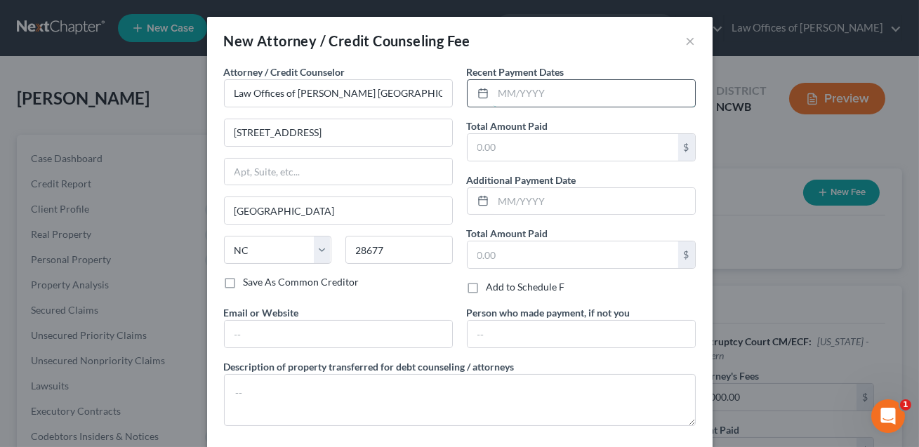
click at [500, 96] on input "text" at bounding box center [595, 93] width 202 height 27
type input "07/2025"
click at [505, 146] on input "text" at bounding box center [573, 147] width 211 height 27
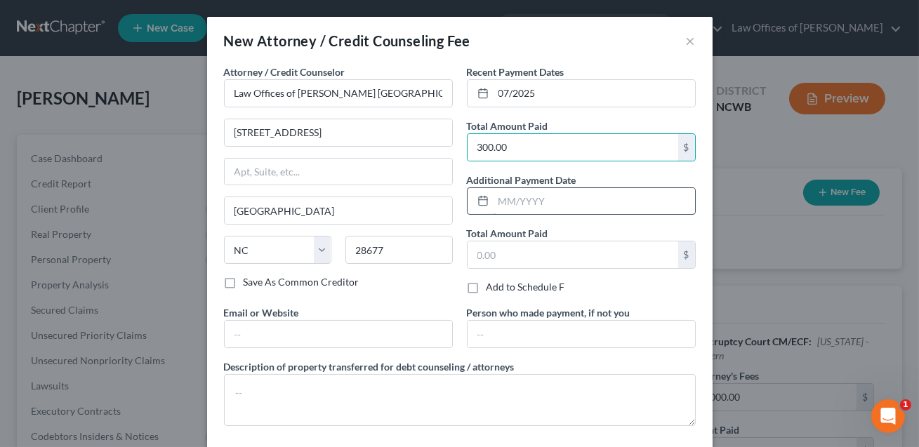
click at [503, 201] on input "text" at bounding box center [595, 201] width 202 height 27
type input "613.00"
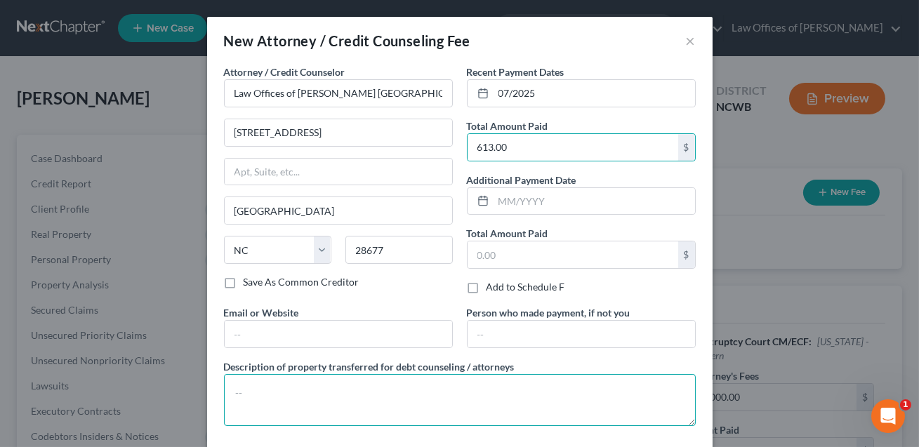
click at [343, 391] on textarea at bounding box center [460, 400] width 472 height 52
click at [352, 393] on textarea "Attoney fees ($300) and Filng fees ($313)" at bounding box center [460, 400] width 472 height 52
click at [254, 393] on textarea "Attoney fees ($300) and Filing fees ($313)" at bounding box center [460, 400] width 472 height 52
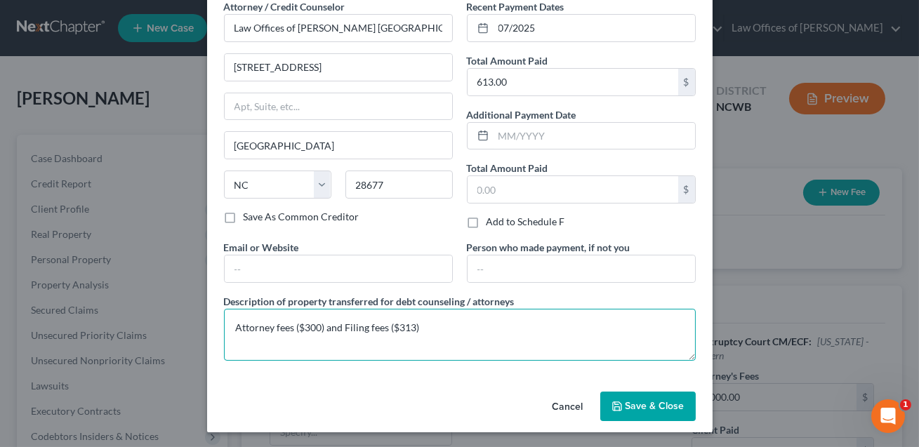
type textarea "Attorney fees ($300) and Filing fees ($313)"
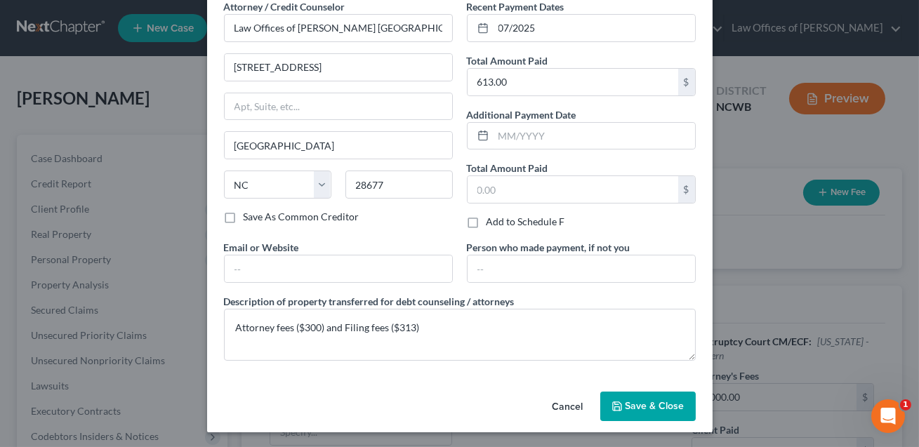
click at [620, 402] on icon "button" at bounding box center [617, 406] width 8 height 8
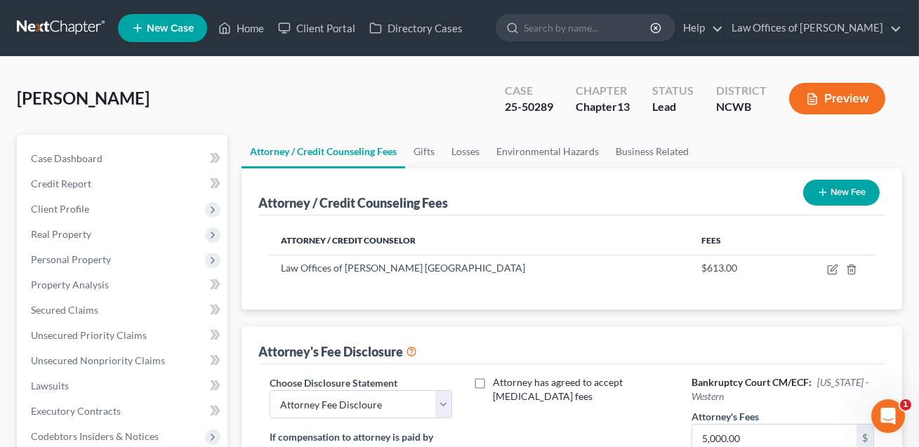
click at [859, 199] on button "New Fee" at bounding box center [842, 193] width 77 height 26
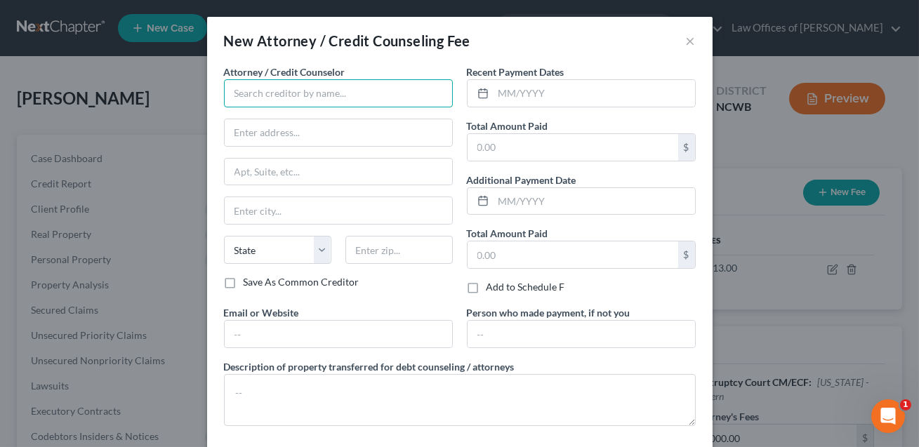
click at [246, 96] on input "text" at bounding box center [338, 93] width 229 height 28
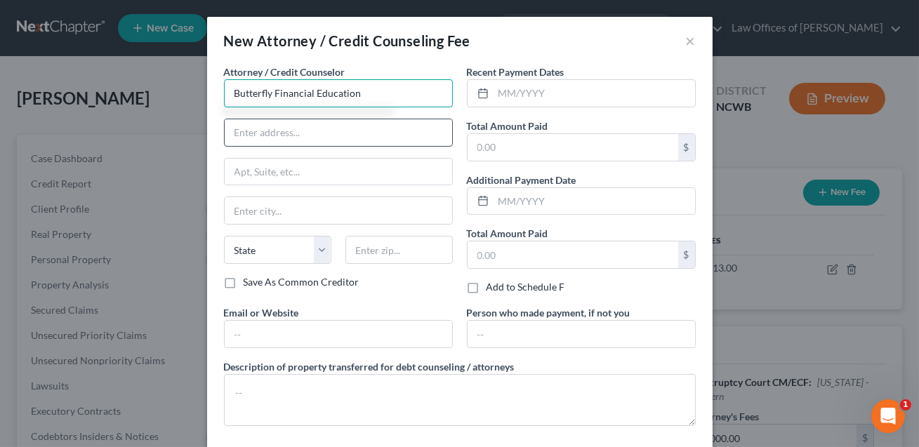
type input "Butterfly Financial Education"
click at [240, 136] on input "text" at bounding box center [339, 132] width 228 height 27
click at [252, 133] on input "(onlne)" at bounding box center [339, 132] width 228 height 27
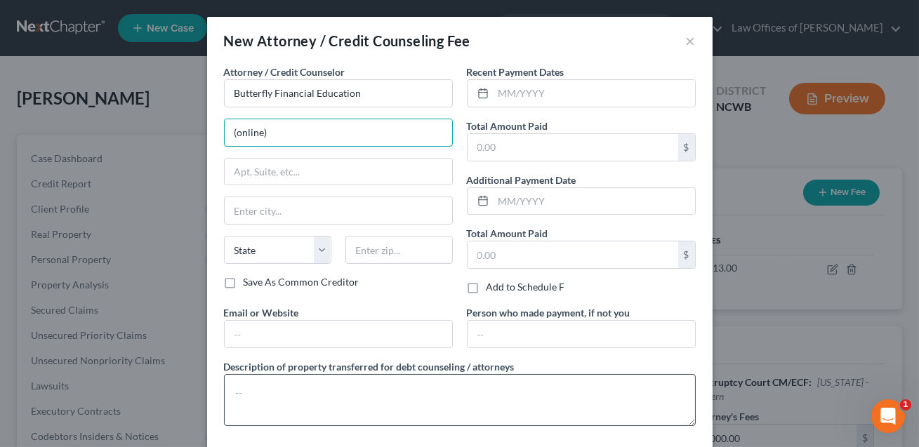
type input "(online)"
click at [237, 386] on textarea at bounding box center [460, 400] width 472 height 52
click at [242, 393] on textarea "Cedit counseling class" at bounding box center [460, 400] width 472 height 52
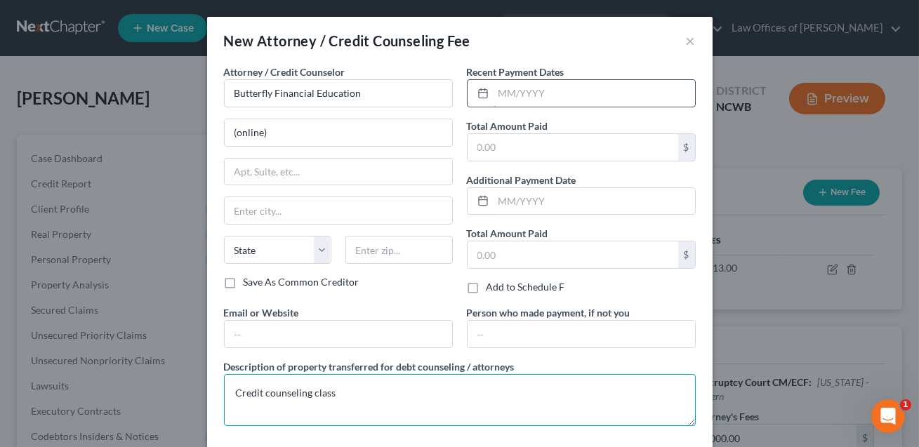
type textarea "Credit counseling class"
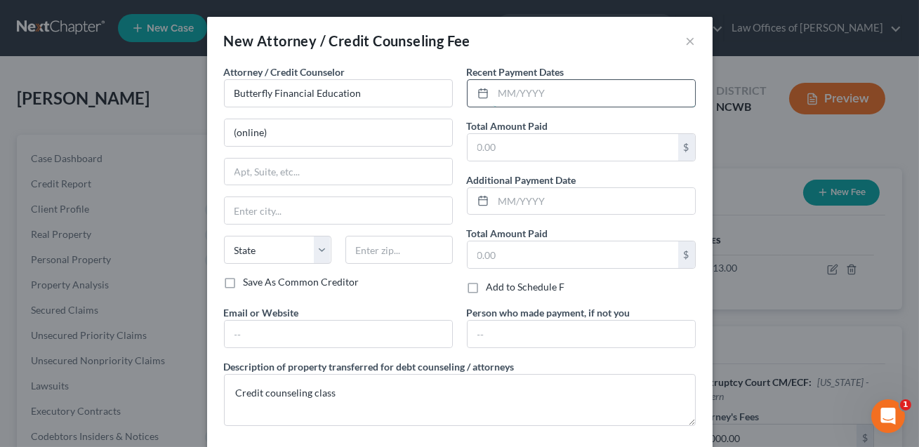
click at [509, 98] on input "text" at bounding box center [595, 93] width 202 height 27
type input "08/2025"
click at [521, 157] on input "text" at bounding box center [573, 147] width 211 height 27
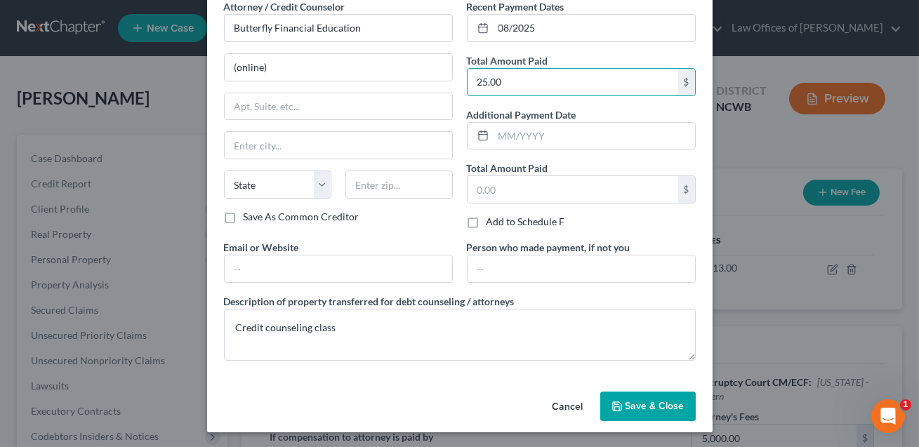
type input "25.00"
click at [638, 409] on span "Save & Close" at bounding box center [655, 406] width 59 height 12
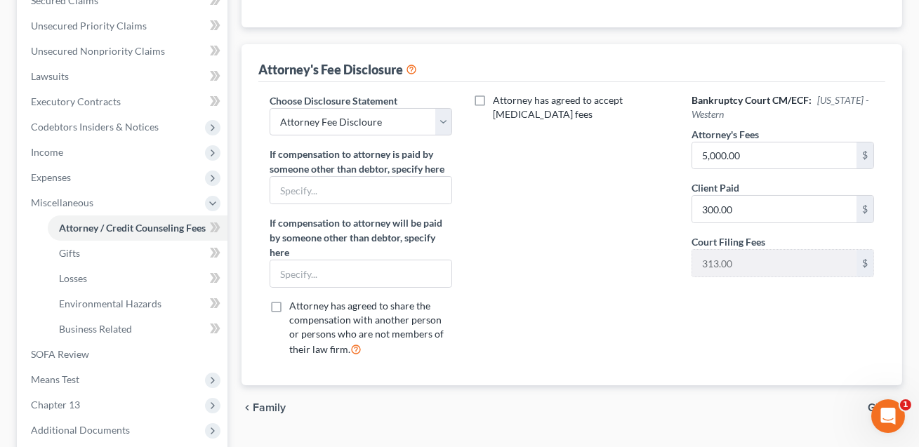
scroll to position [449, 0]
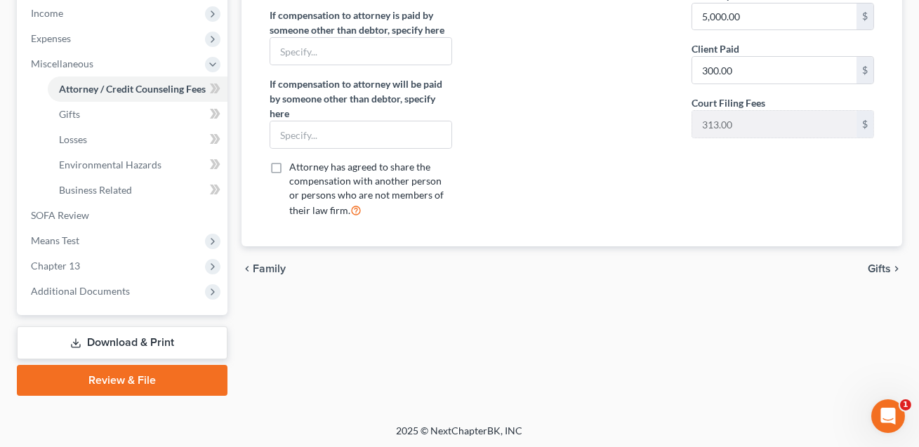
click at [181, 334] on link "Download & Print" at bounding box center [122, 343] width 211 height 33
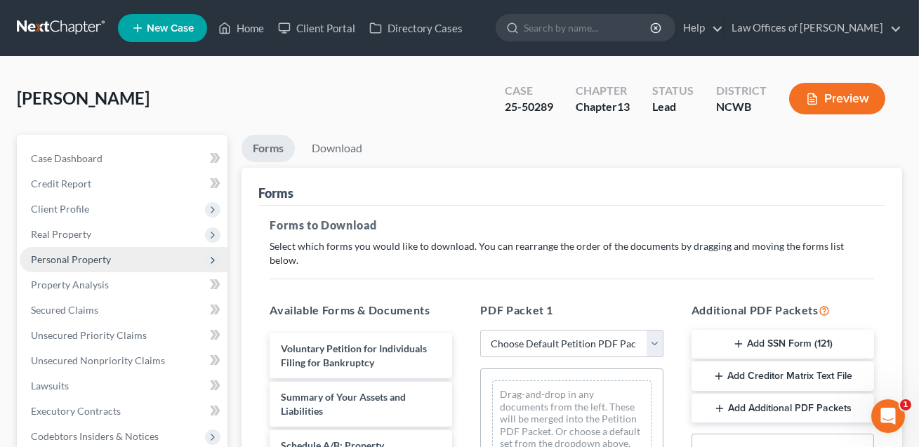
click at [72, 254] on span "Personal Property" at bounding box center [71, 260] width 80 height 12
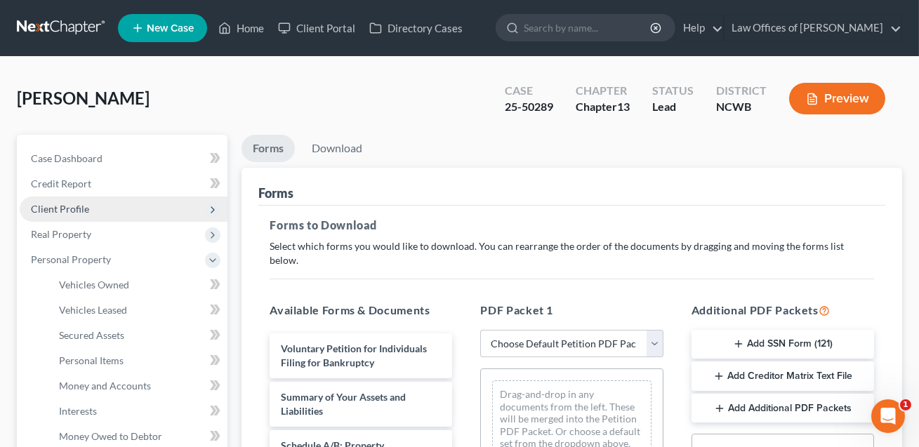
click at [66, 208] on span "Client Profile" at bounding box center [60, 209] width 58 height 12
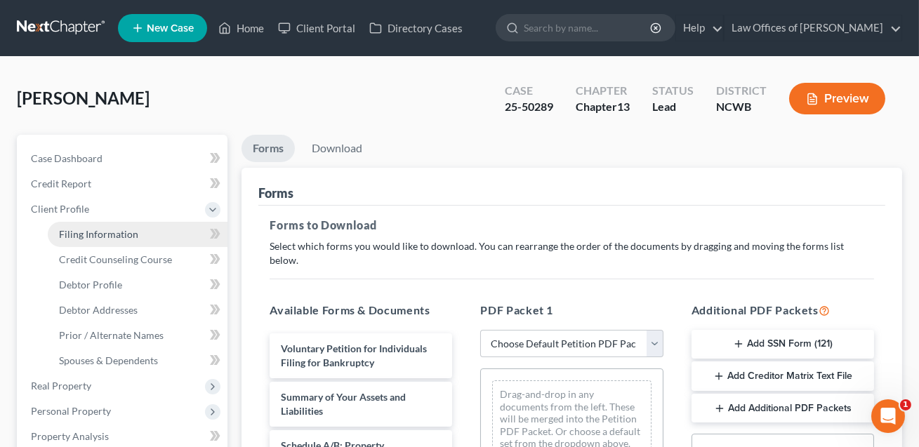
click at [78, 233] on span "Filing Information" at bounding box center [98, 234] width 79 height 12
select select "1"
select select "0"
select select "3"
select select "28"
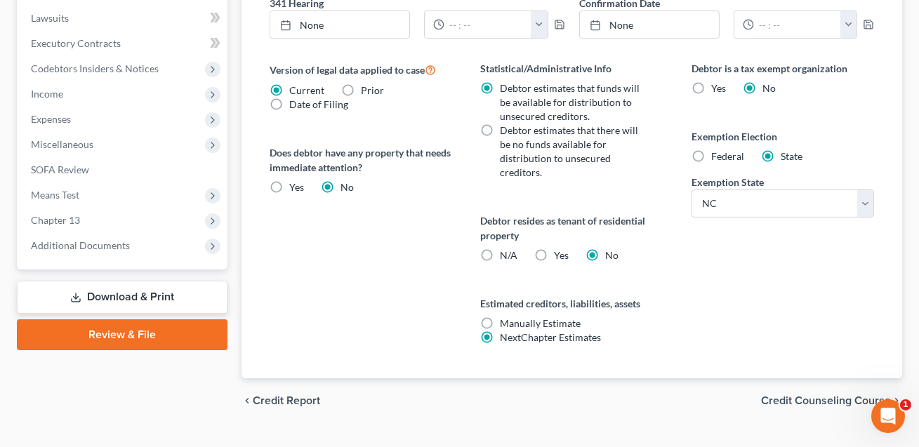
scroll to position [547, 0]
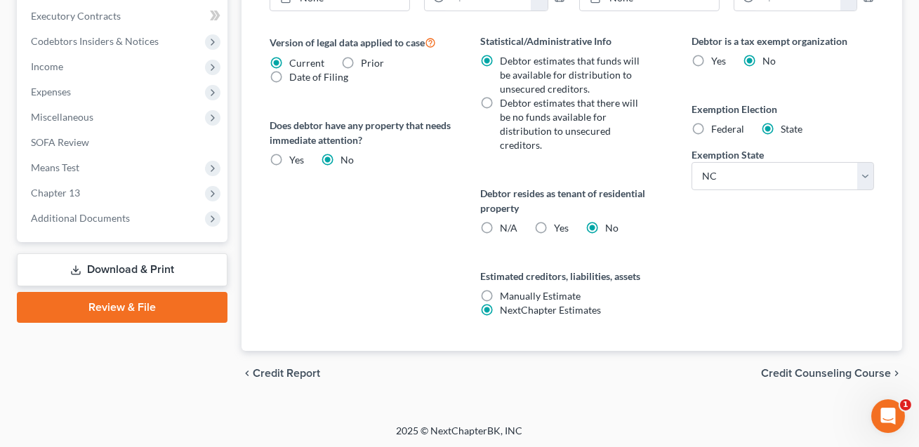
click at [120, 270] on link "Download & Print" at bounding box center [122, 270] width 211 height 33
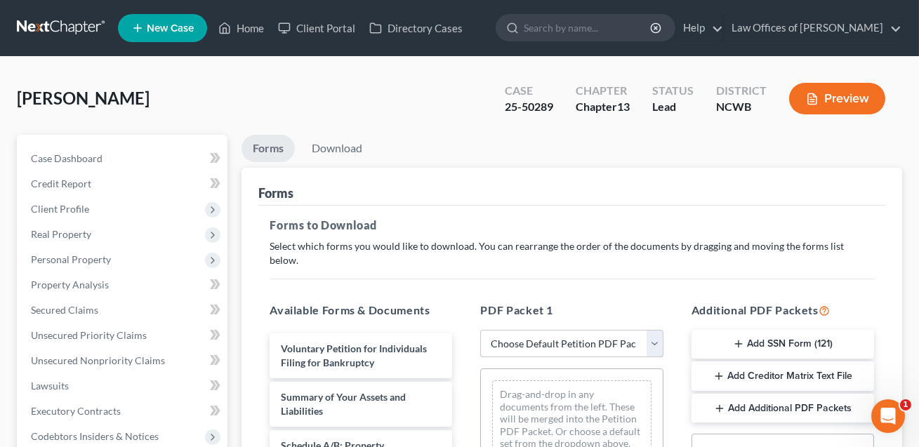
click at [523, 330] on select "Choose Default Petition PDF Packet Complete Bankruptcy Petition (all forms and …" at bounding box center [571, 344] width 183 height 28
select select "0"
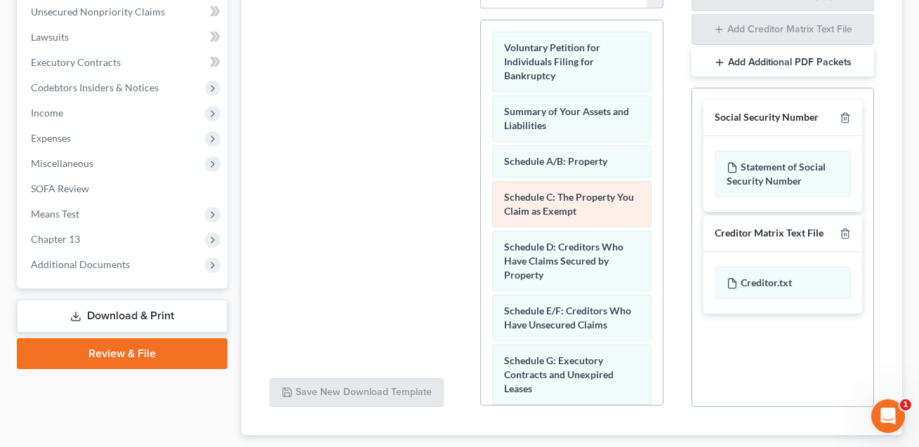
scroll to position [348, 0]
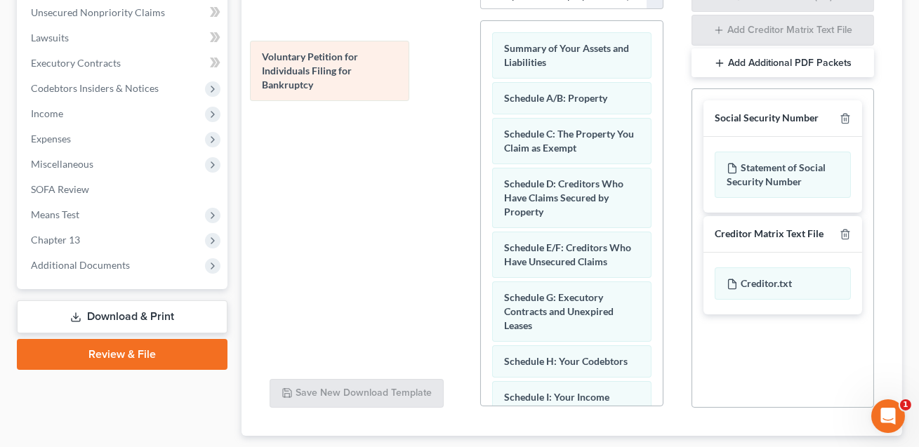
drag, startPoint x: 542, startPoint y: 44, endPoint x: 286, endPoint y: 69, distance: 256.9
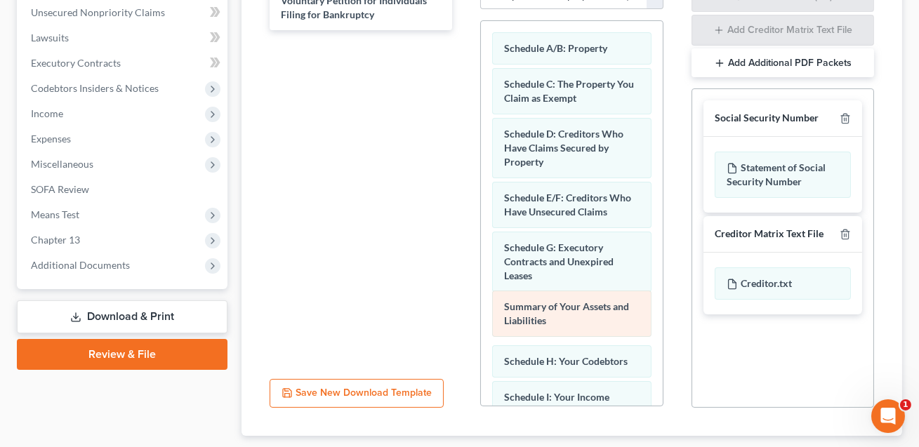
drag, startPoint x: 559, startPoint y: 42, endPoint x: 558, endPoint y: 355, distance: 312.6
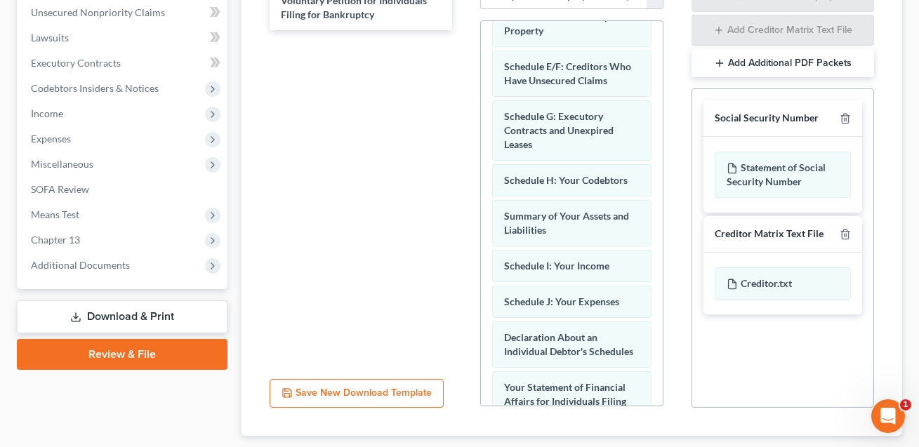
scroll to position [156, 0]
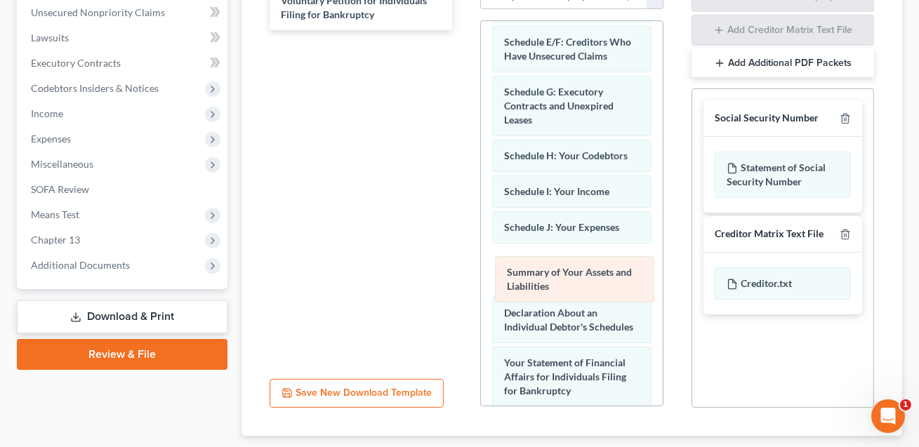
drag, startPoint x: 547, startPoint y: 171, endPoint x: 550, endPoint y: 266, distance: 95.6
click at [550, 266] on div "Summary of Your Assets and Liabilities Schedule A/B: Property Schedule C: The P…" at bounding box center [571, 299] width 181 height 869
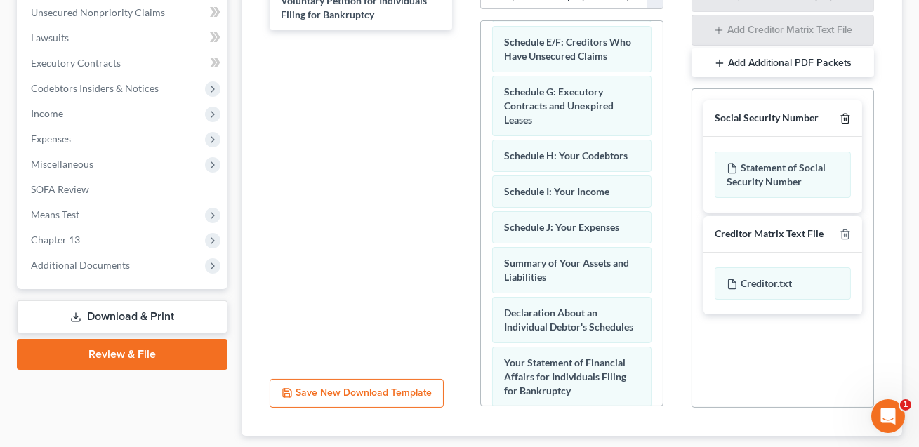
click at [845, 113] on icon "button" at bounding box center [845, 118] width 11 height 11
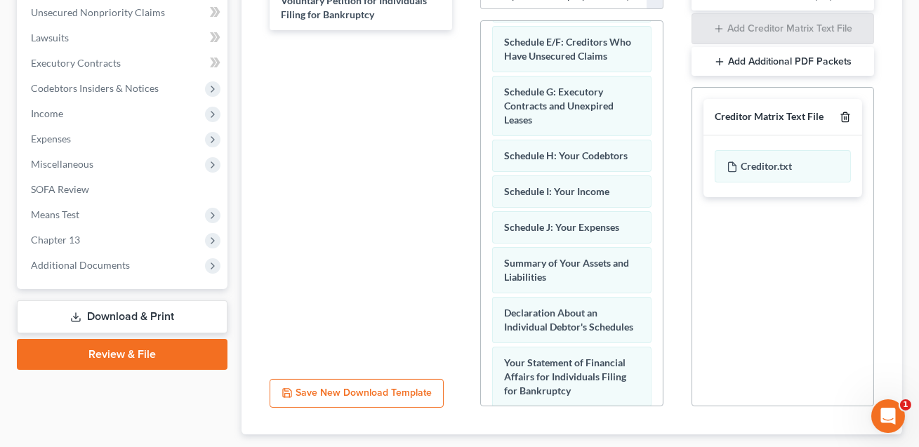
click at [846, 112] on icon "button" at bounding box center [845, 117] width 11 height 11
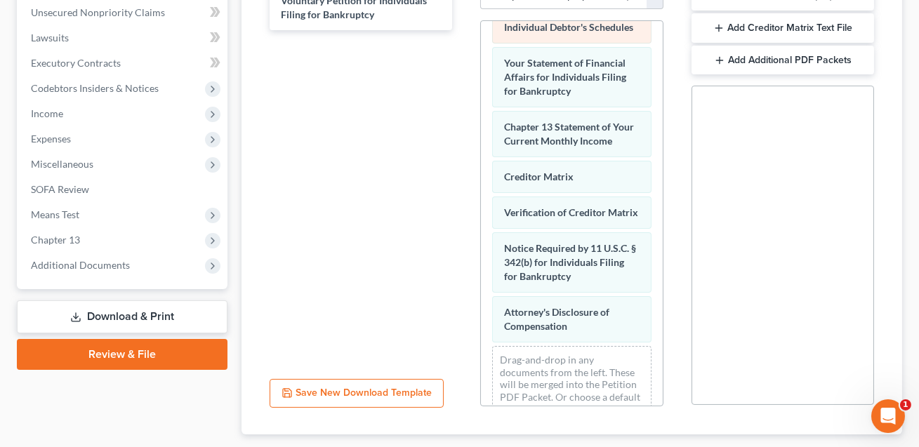
scroll to position [481, 0]
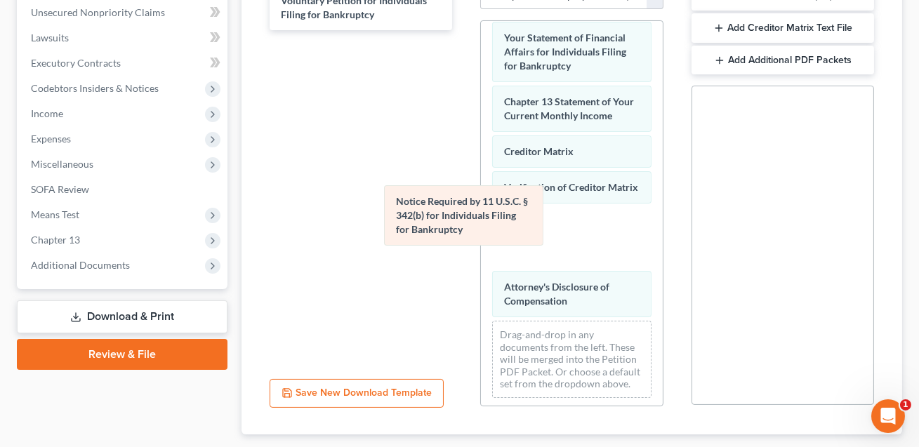
drag, startPoint x: 544, startPoint y: 216, endPoint x: 301, endPoint y: 174, distance: 246.5
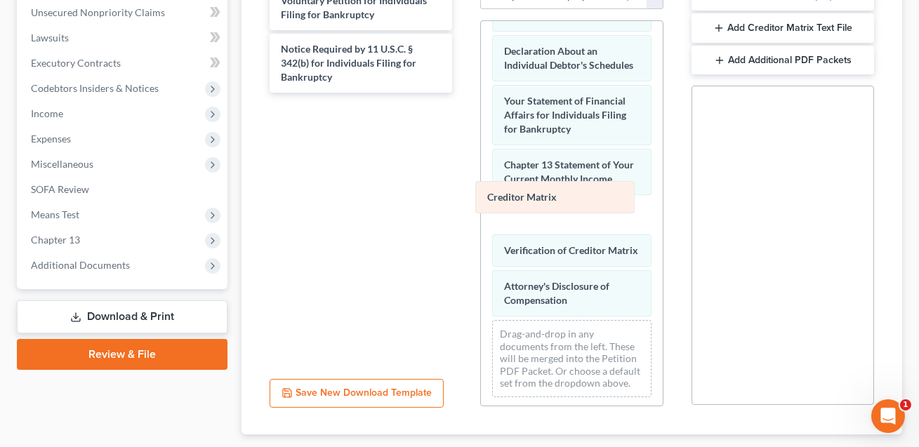
drag, startPoint x: 510, startPoint y: 189, endPoint x: 338, endPoint y: 190, distance: 172.1
click at [481, 186] on div "Creditor Matrix Schedule A/B: Property Schedule C: The Property You Claim as Ex…" at bounding box center [571, 5] width 181 height 805
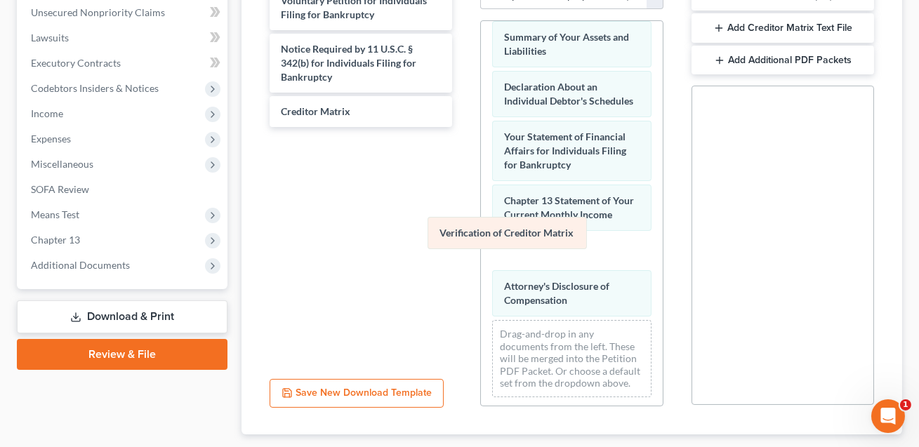
scroll to position [346, 0]
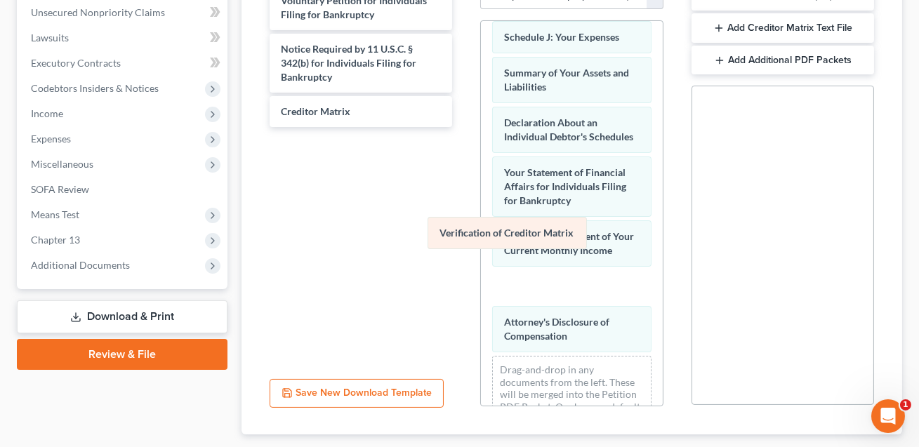
drag, startPoint x: 568, startPoint y: 232, endPoint x: 334, endPoint y: 195, distance: 237.7
click at [481, 195] on div "Verification of Creditor Matrix Schedule A/B: Property Schedule C: The Property…" at bounding box center [571, 59] width 181 height 769
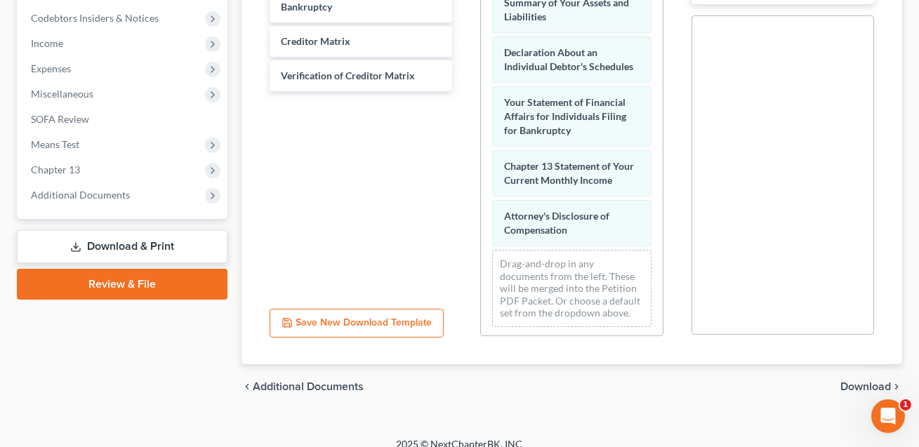
click at [863, 381] on span "Download" at bounding box center [866, 386] width 51 height 11
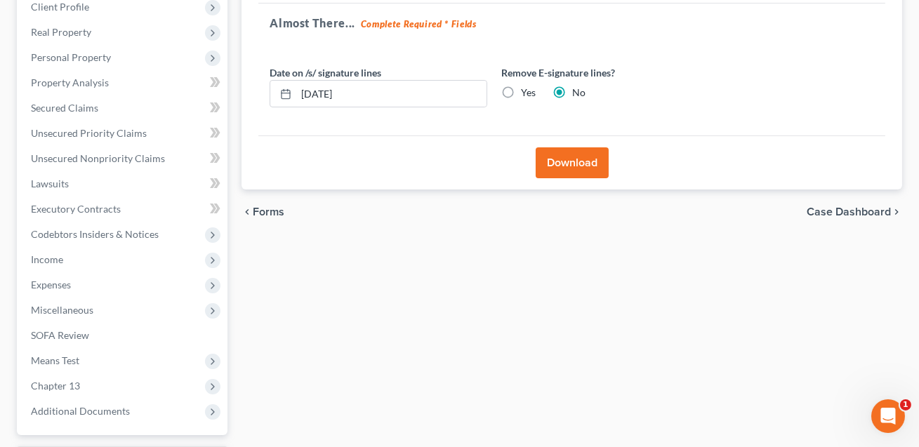
scroll to position [181, 0]
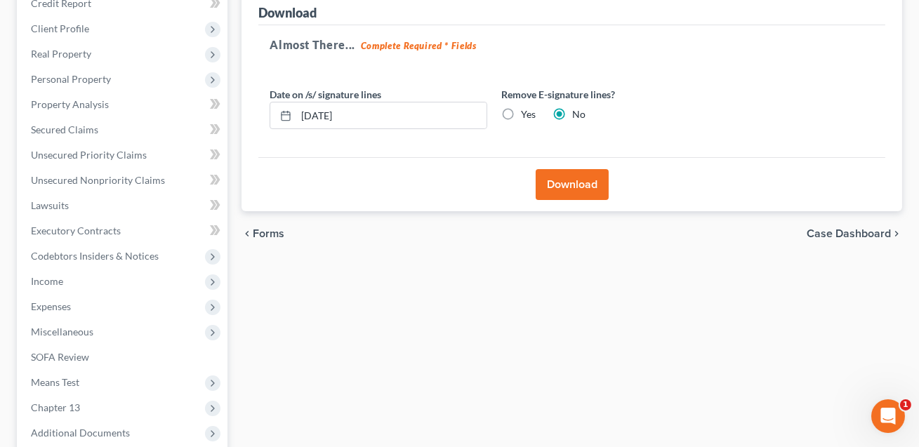
click at [521, 108] on label "Yes" at bounding box center [528, 114] width 15 height 14
click at [527, 108] on input "Yes" at bounding box center [531, 111] width 9 height 9
radio input "true"
radio input "false"
drag, startPoint x: 360, startPoint y: 112, endPoint x: 288, endPoint y: 112, distance: 71.6
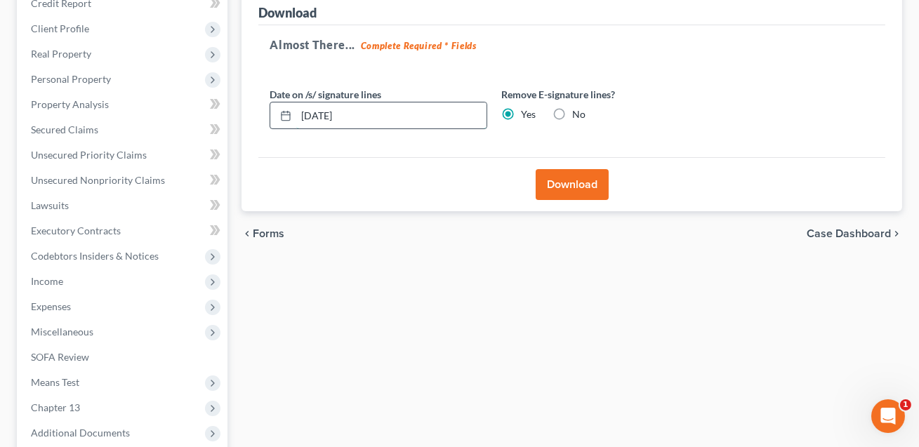
click at [288, 112] on div "09/10/2025" at bounding box center [379, 116] width 218 height 28
click at [559, 185] on button "Download" at bounding box center [572, 184] width 73 height 31
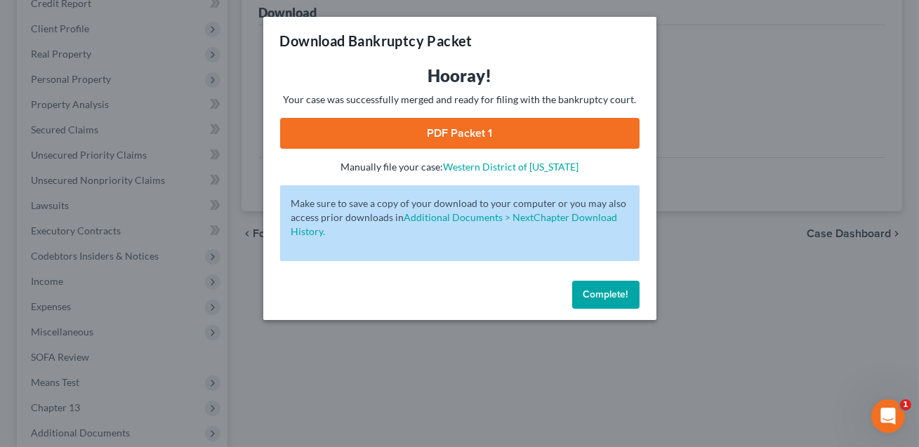
click at [443, 131] on link "PDF Packet 1" at bounding box center [460, 133] width 360 height 31
click at [603, 289] on span "Complete!" at bounding box center [606, 295] width 45 height 12
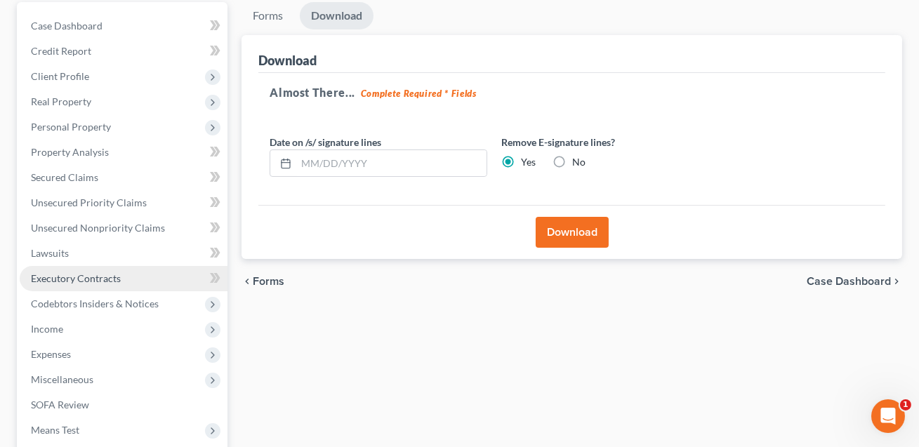
scroll to position [0, 0]
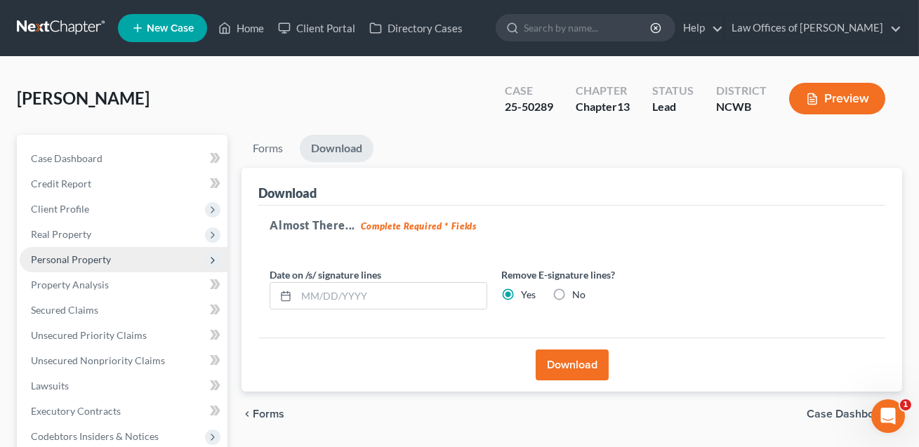
click at [89, 256] on span "Personal Property" at bounding box center [71, 260] width 80 height 12
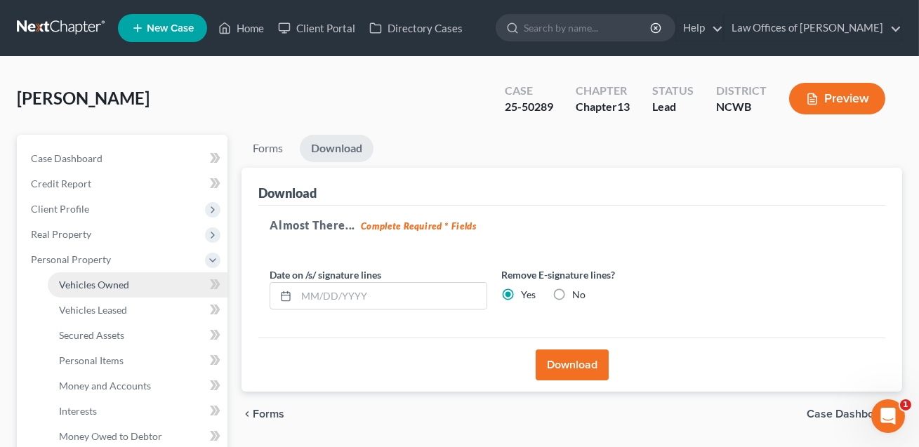
click at [98, 288] on span "Vehicles Owned" at bounding box center [94, 285] width 70 height 12
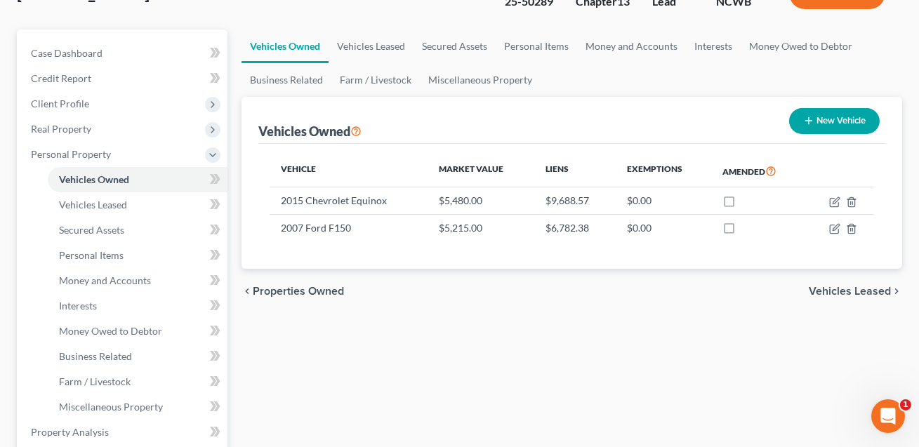
scroll to position [108, 0]
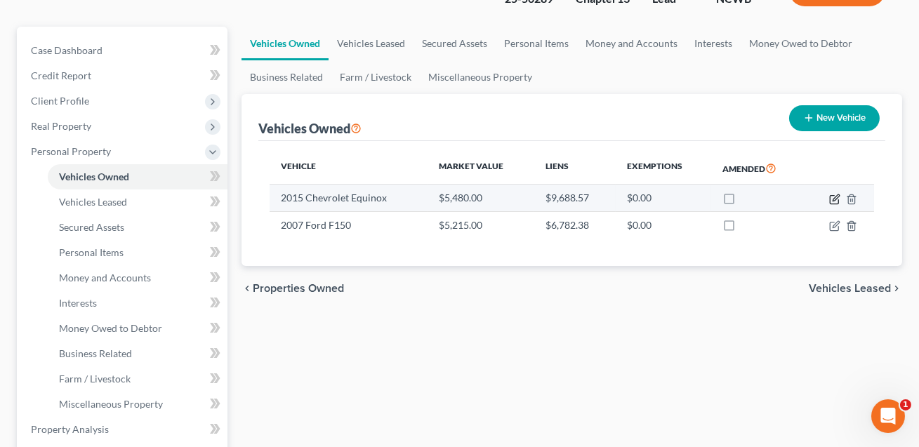
click at [835, 197] on icon "button" at bounding box center [835, 199] width 11 height 11
select select "0"
select select "11"
select select "0"
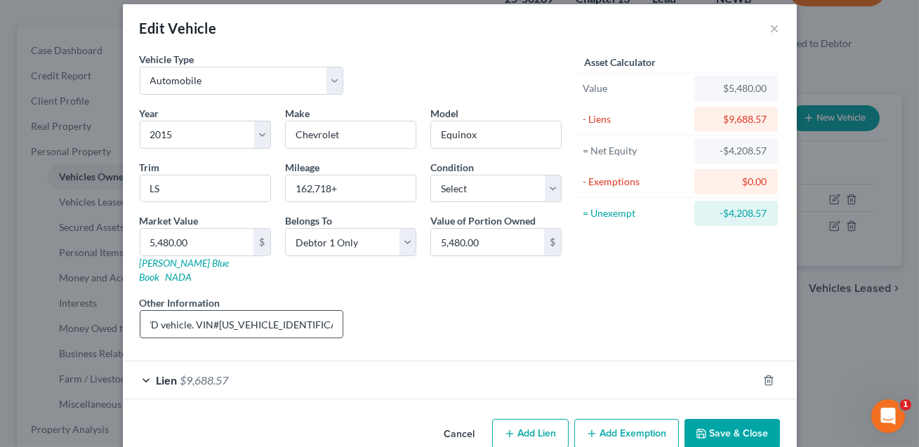
scroll to position [0, 60]
drag, startPoint x: 316, startPoint y: 310, endPoint x: 216, endPoint y: 310, distance: 99.7
click at [216, 311] on input "4 cyl, 4 dr, FWD vehicle. VIN#[US_VEHICLE_IDENTIFICATION_NUMBER]. [PERSON_NAME]…" at bounding box center [241, 324] width 203 height 27
click at [726, 419] on button "Save & Close" at bounding box center [733, 434] width 96 height 30
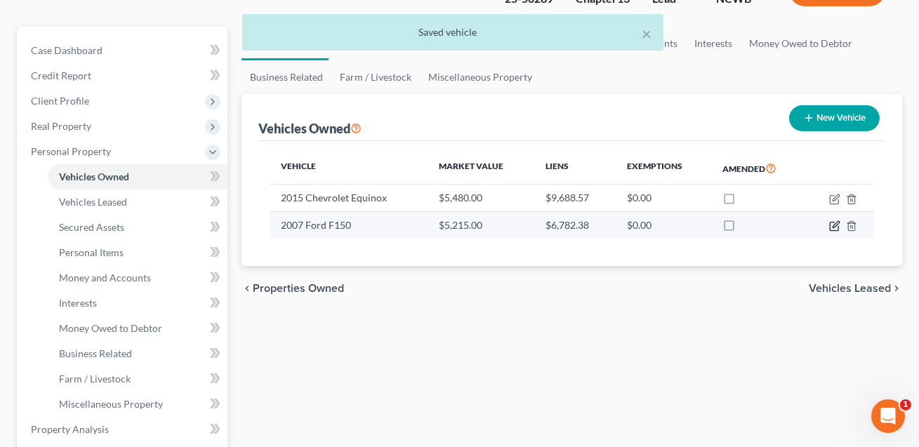
click at [835, 224] on icon "button" at bounding box center [835, 226] width 11 height 11
select select "0"
select select "19"
select select "2"
select select "0"
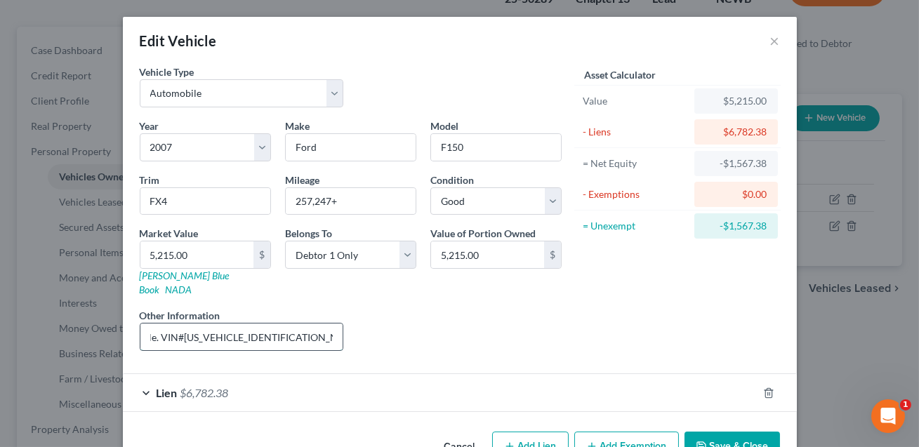
scroll to position [0, 73]
drag, startPoint x: 254, startPoint y: 322, endPoint x: 280, endPoint y: 322, distance: 26.7
click at [280, 324] on input "4 dr, 4WD vehicle. VIN#1FTPW14547FB47499. JD Powers value listed." at bounding box center [241, 337] width 203 height 27
click at [735, 432] on button "Save & Close" at bounding box center [733, 447] width 96 height 30
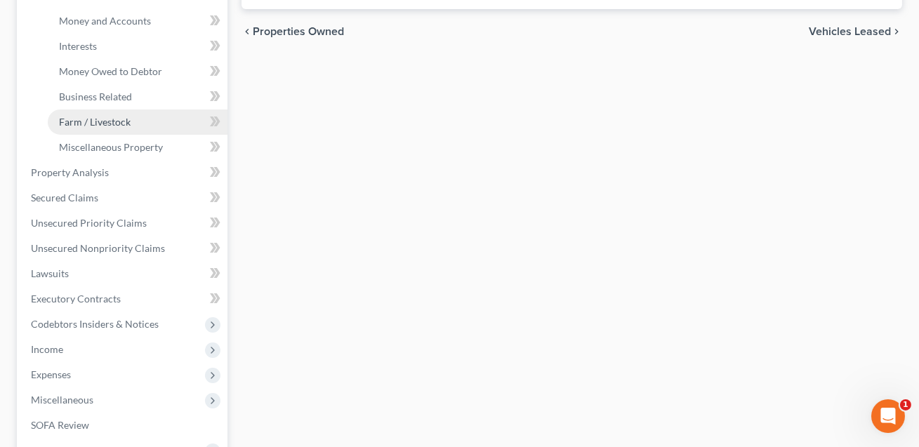
scroll to position [391, 0]
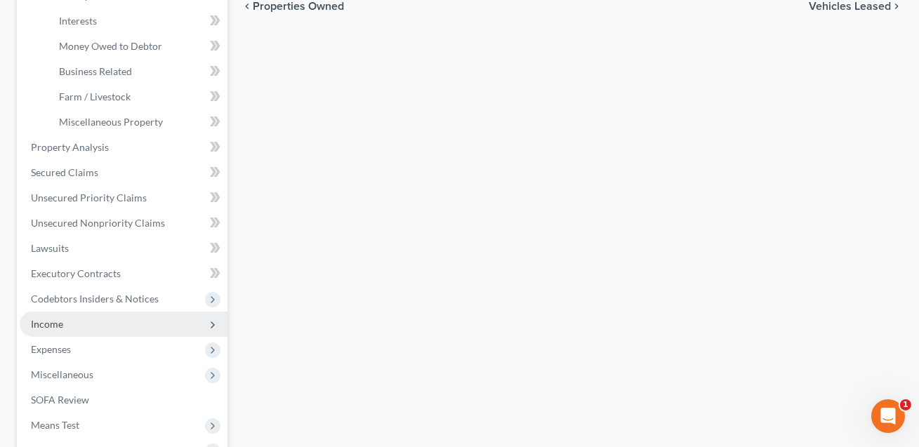
click at [51, 318] on span "Income" at bounding box center [47, 324] width 32 height 12
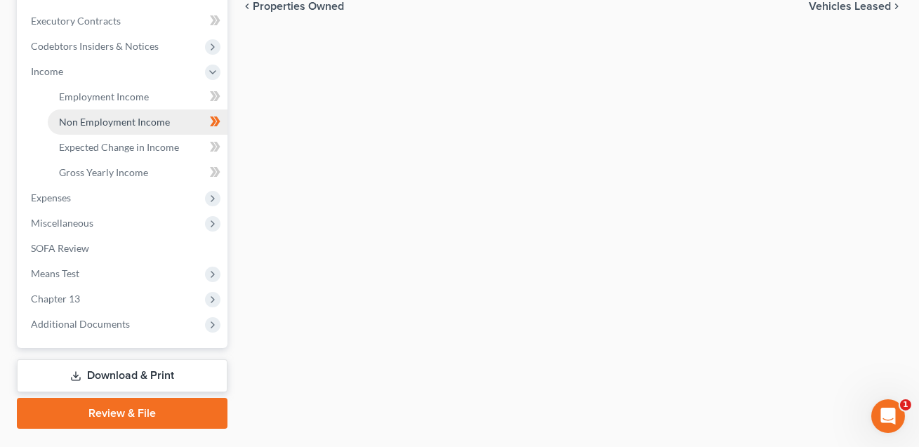
click at [113, 126] on link "Non Employment Income" at bounding box center [138, 122] width 180 height 25
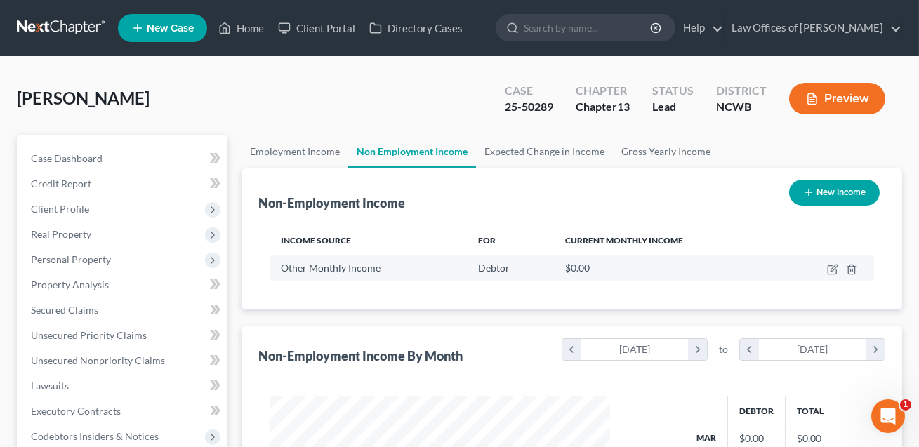
scroll to position [251, 369]
click at [852, 270] on icon "button" at bounding box center [851, 269] width 11 height 11
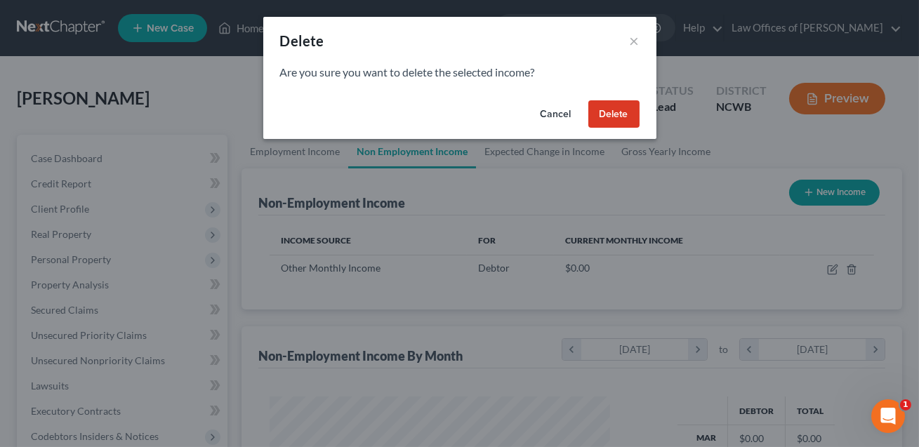
click at [606, 116] on button "Delete" at bounding box center [614, 114] width 51 height 28
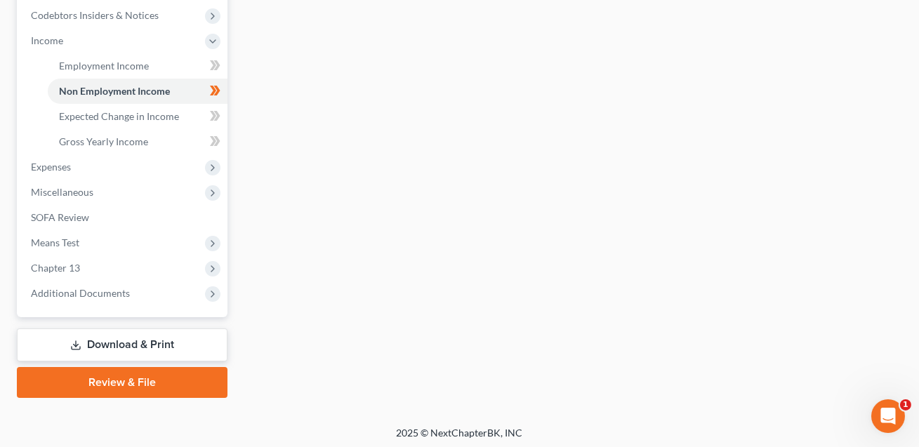
scroll to position [424, 0]
